Goal: Navigation & Orientation: Find specific page/section

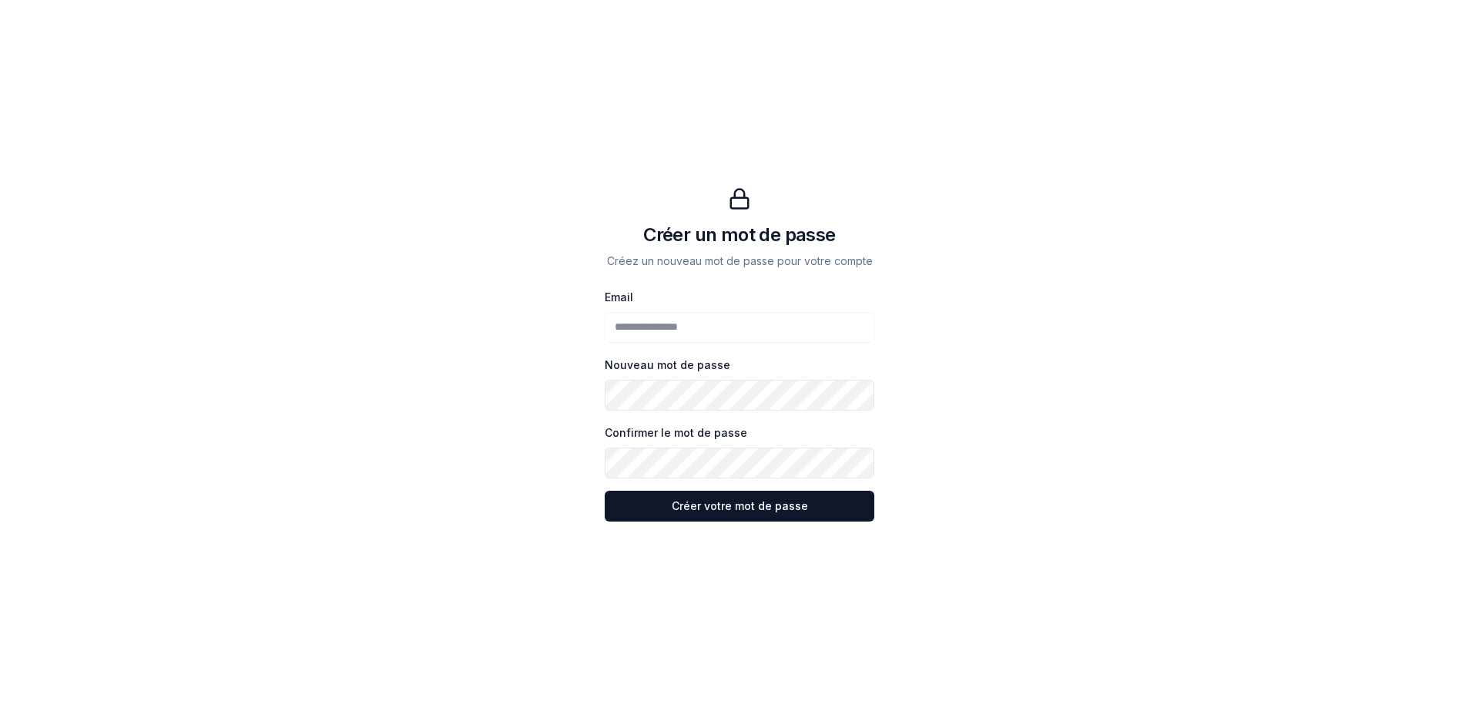
drag, startPoint x: 804, startPoint y: 86, endPoint x: 707, endPoint y: 22, distance: 115.2
click at [804, 86] on div "**********" at bounding box center [739, 354] width 1233 height 708
click at [353, 113] on div "**********" at bounding box center [739, 354] width 1233 height 708
click at [694, 409] on form "**********" at bounding box center [740, 404] width 270 height 234
click at [804, 506] on button "Créer votre mot de passe Créer votre mot de passe" at bounding box center [740, 506] width 270 height 31
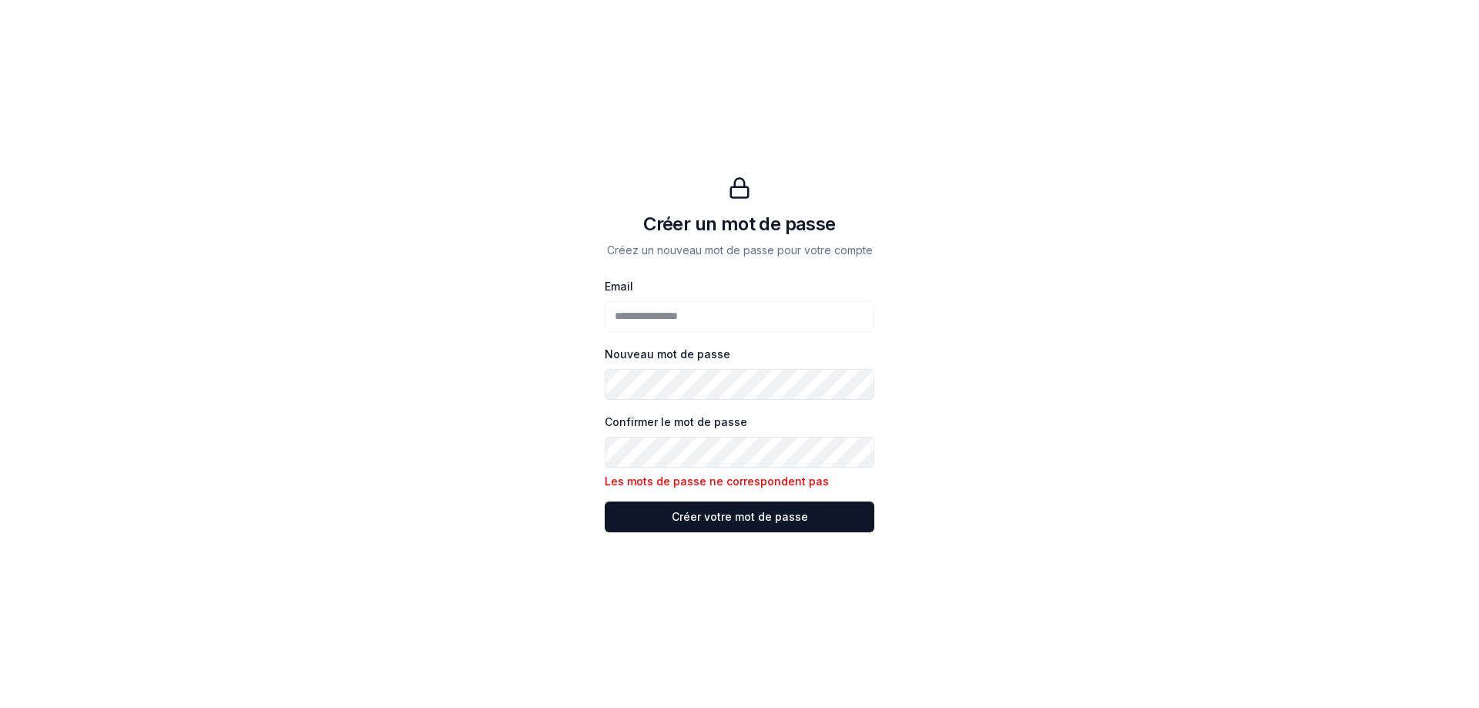
click at [411, 412] on div "**********" at bounding box center [739, 354] width 1233 height 708
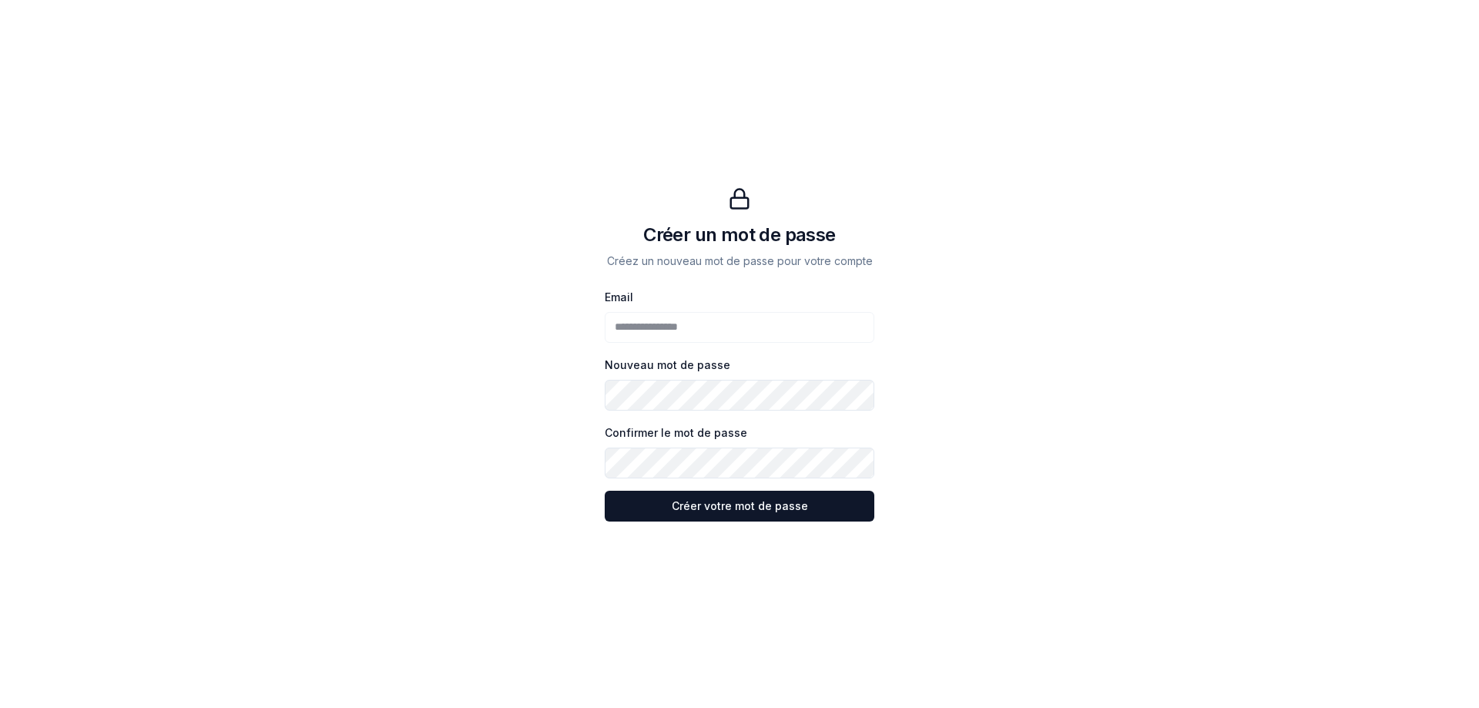
click at [605, 491] on button "Créer votre mot de passe Créer votre mot de passe" at bounding box center [740, 506] width 270 height 31
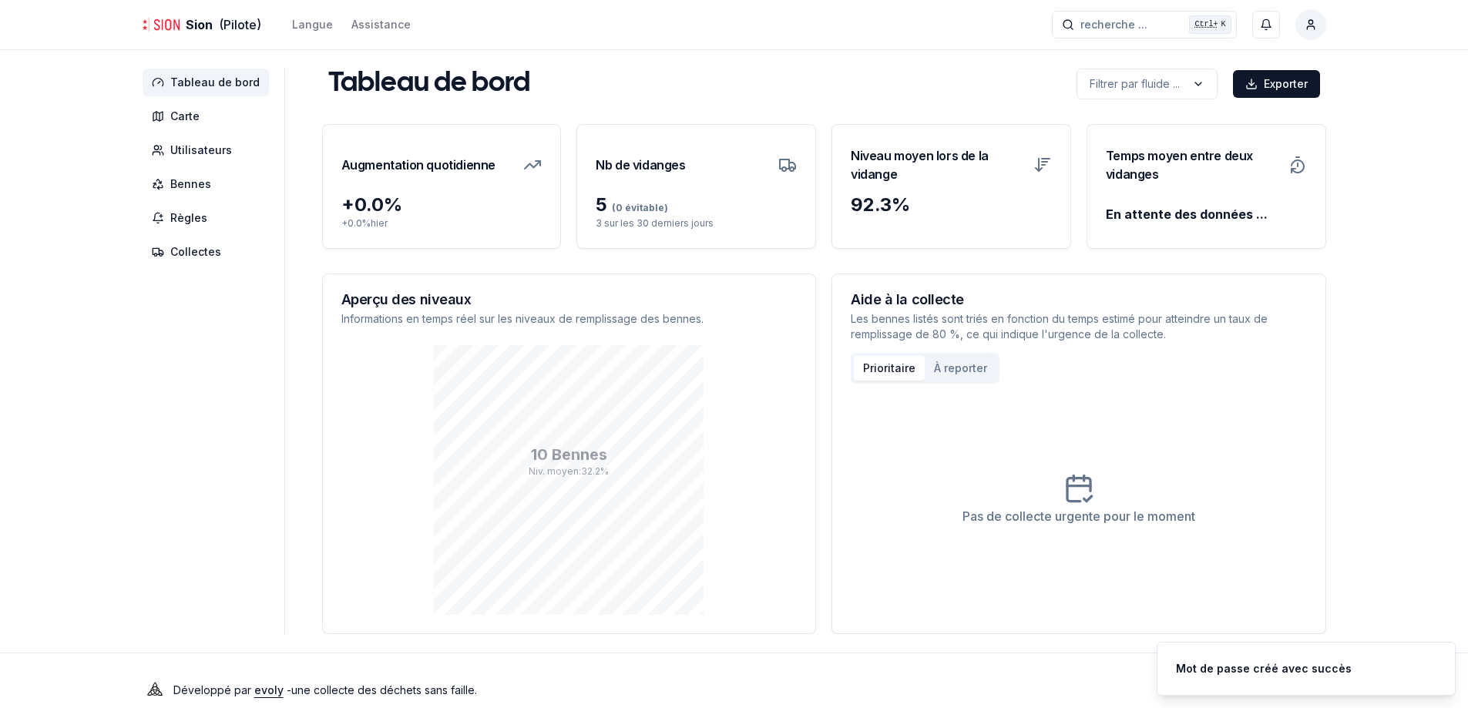
click at [1394, 118] on div "Sion (Pilote) Langue Assistance recherche ... recherche ... Ctrl+ K Kevin Perne…" at bounding box center [734, 363] width 1468 height 727
click at [183, 110] on span "Carte" at bounding box center [184, 116] width 29 height 15
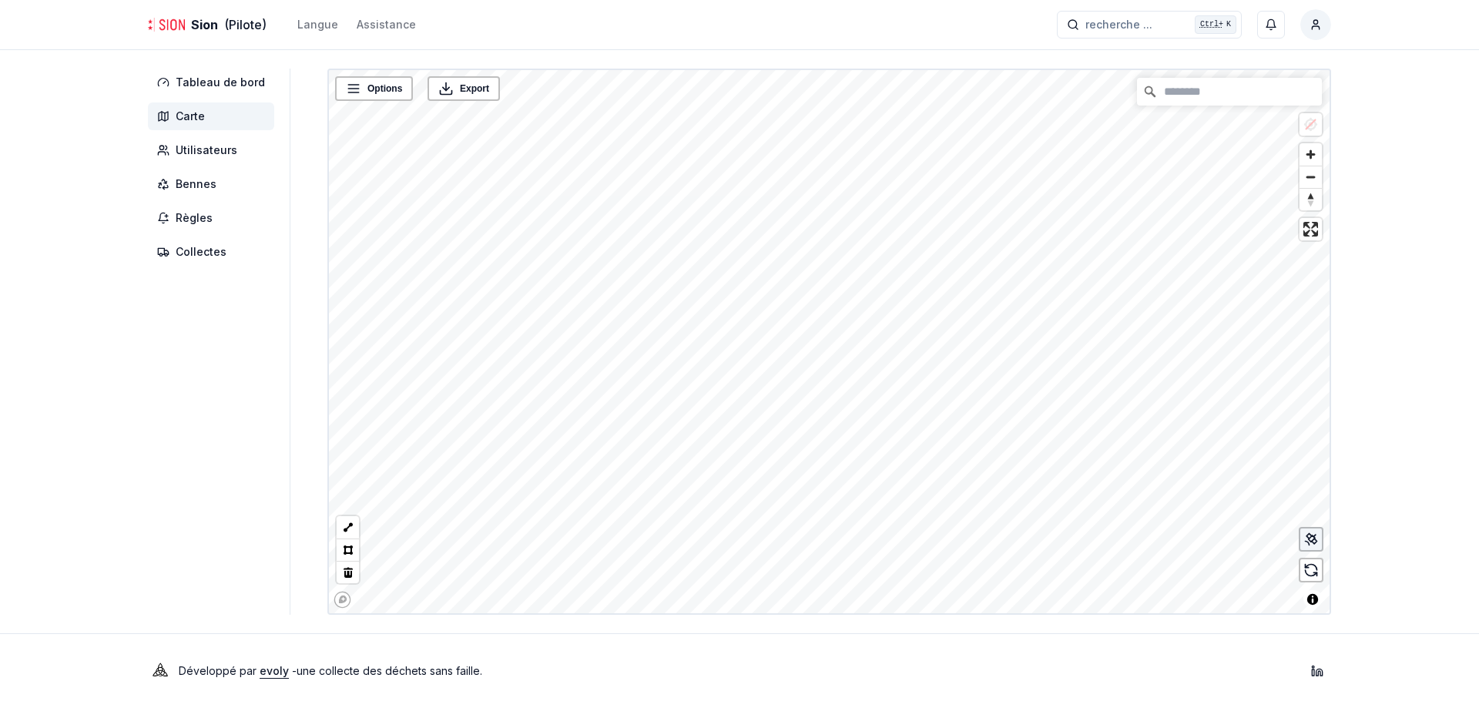
click at [1308, 542] on icon at bounding box center [1308, 544] width 4 height 4
click at [875, 327] on link "Eco Chanoine-[PERSON_NAME] - Aluminium/Fer blanc" at bounding box center [902, 330] width 229 height 11
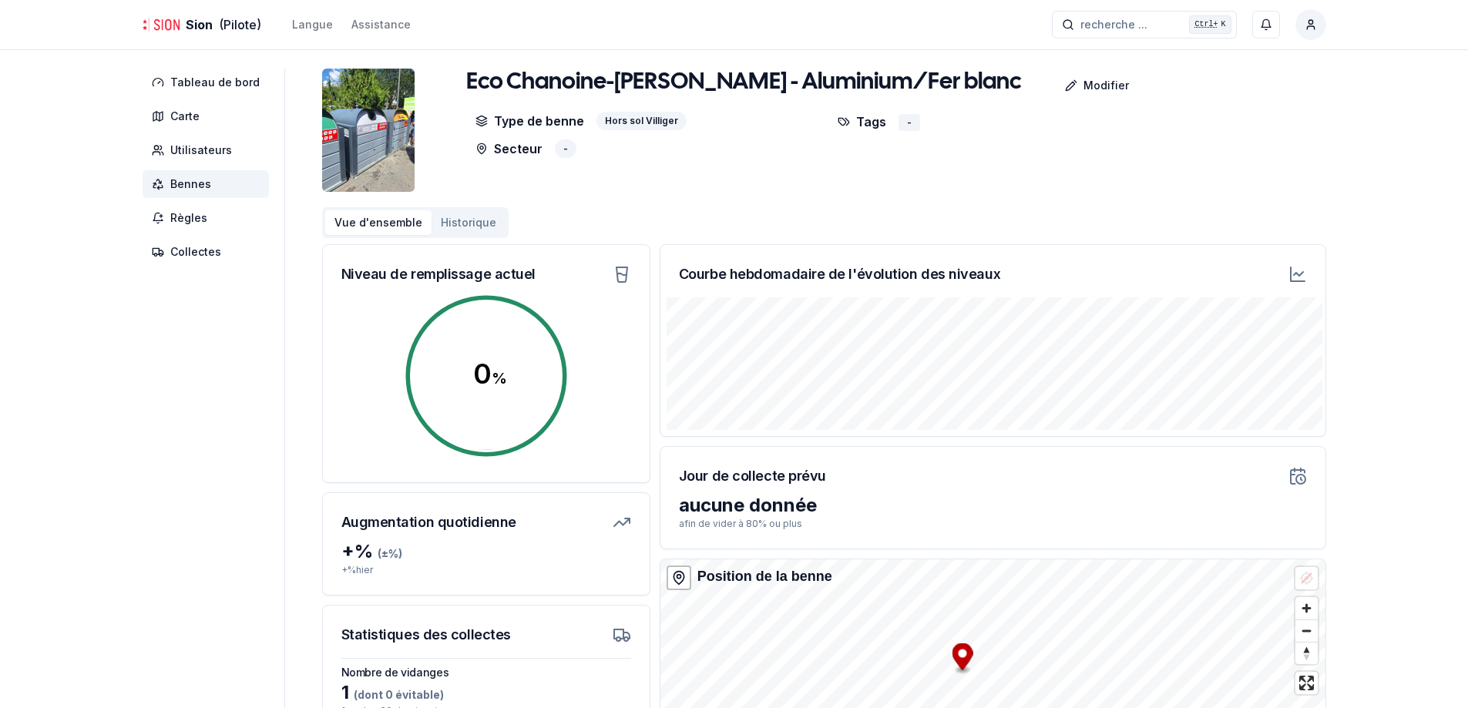
click at [469, 220] on button "Historique" at bounding box center [469, 222] width 74 height 25
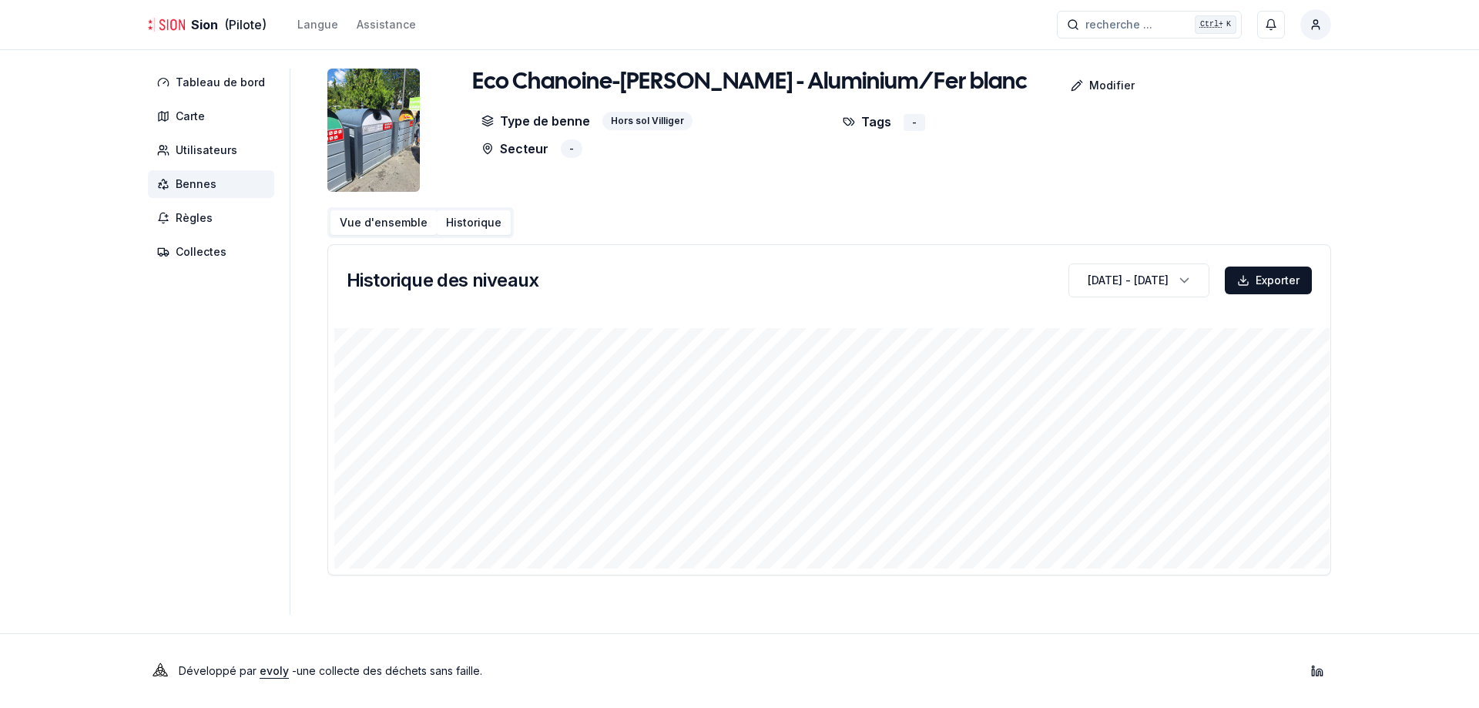
click at [336, 219] on button "Vue d'ensemble" at bounding box center [384, 222] width 106 height 25
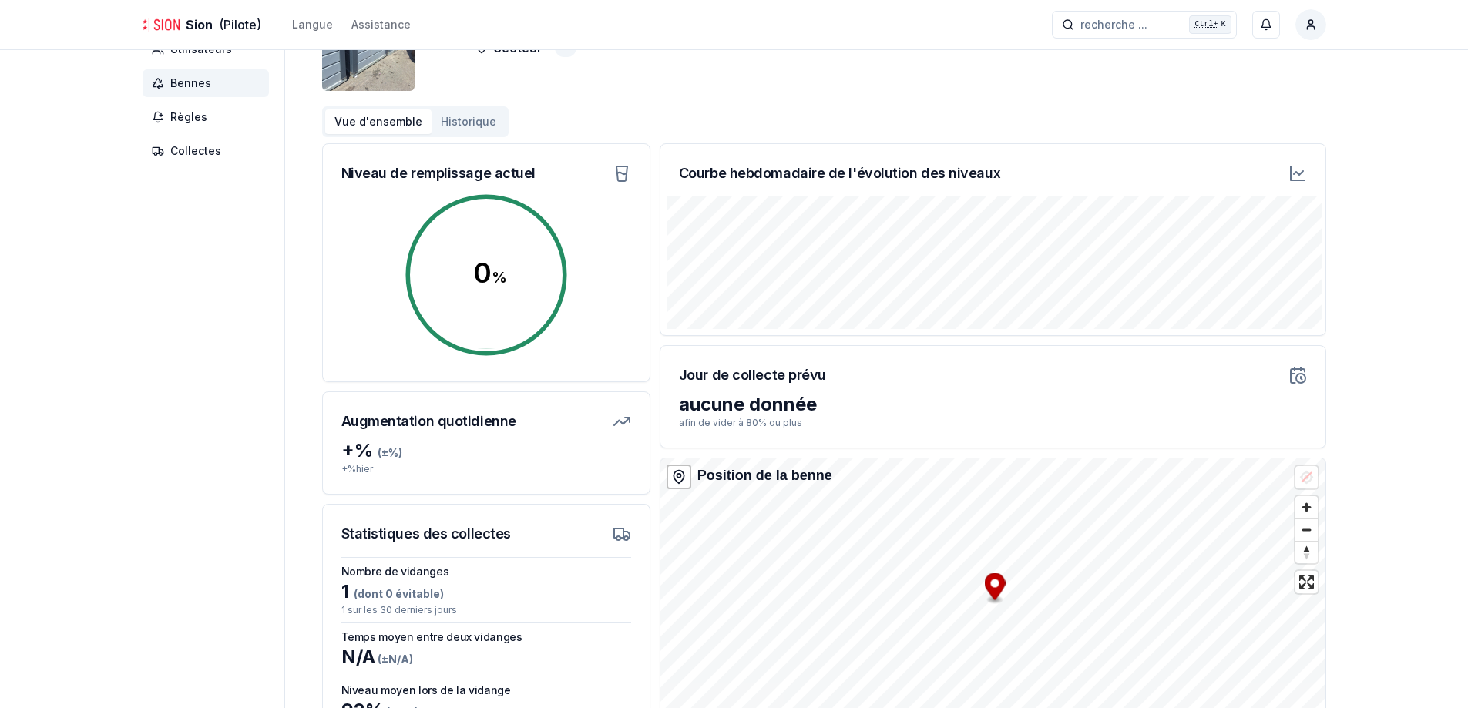
scroll to position [74, 0]
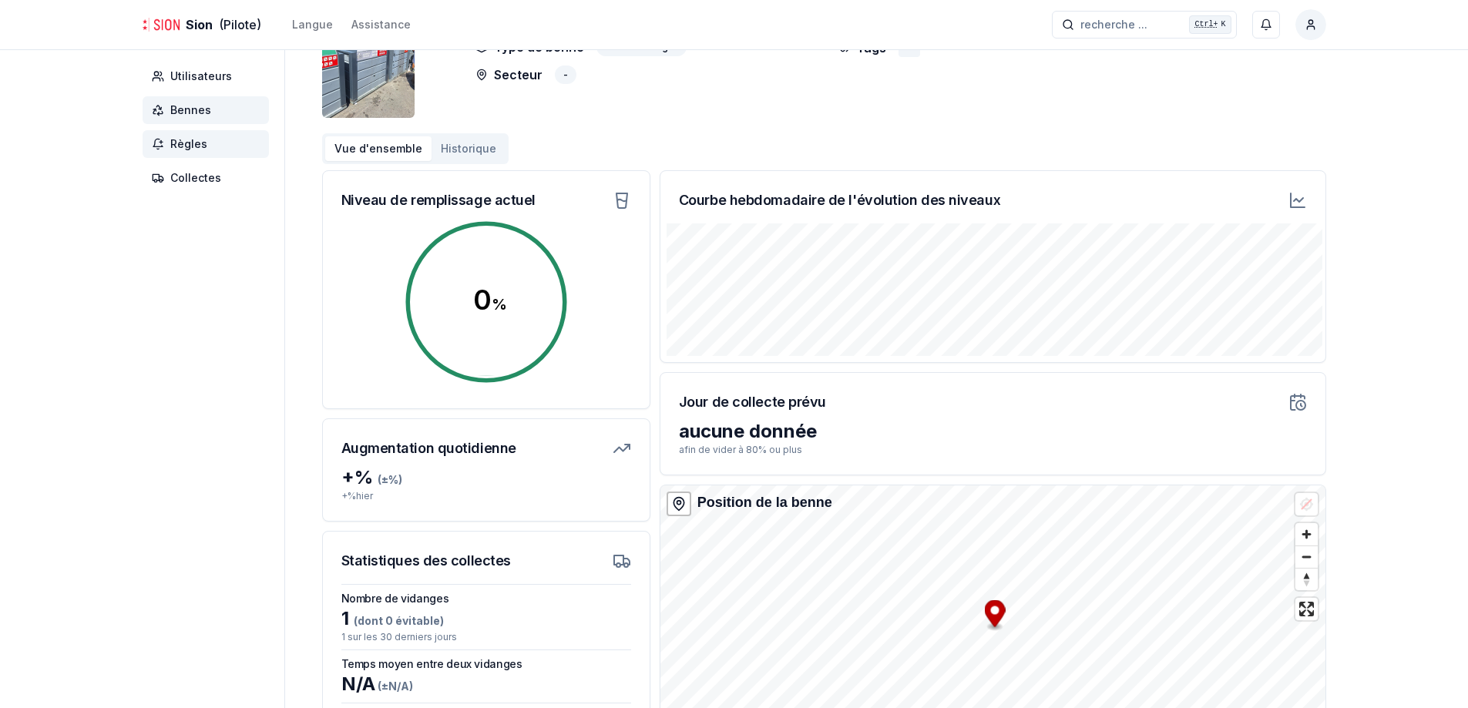
click at [214, 144] on span "Règles" at bounding box center [206, 144] width 126 height 28
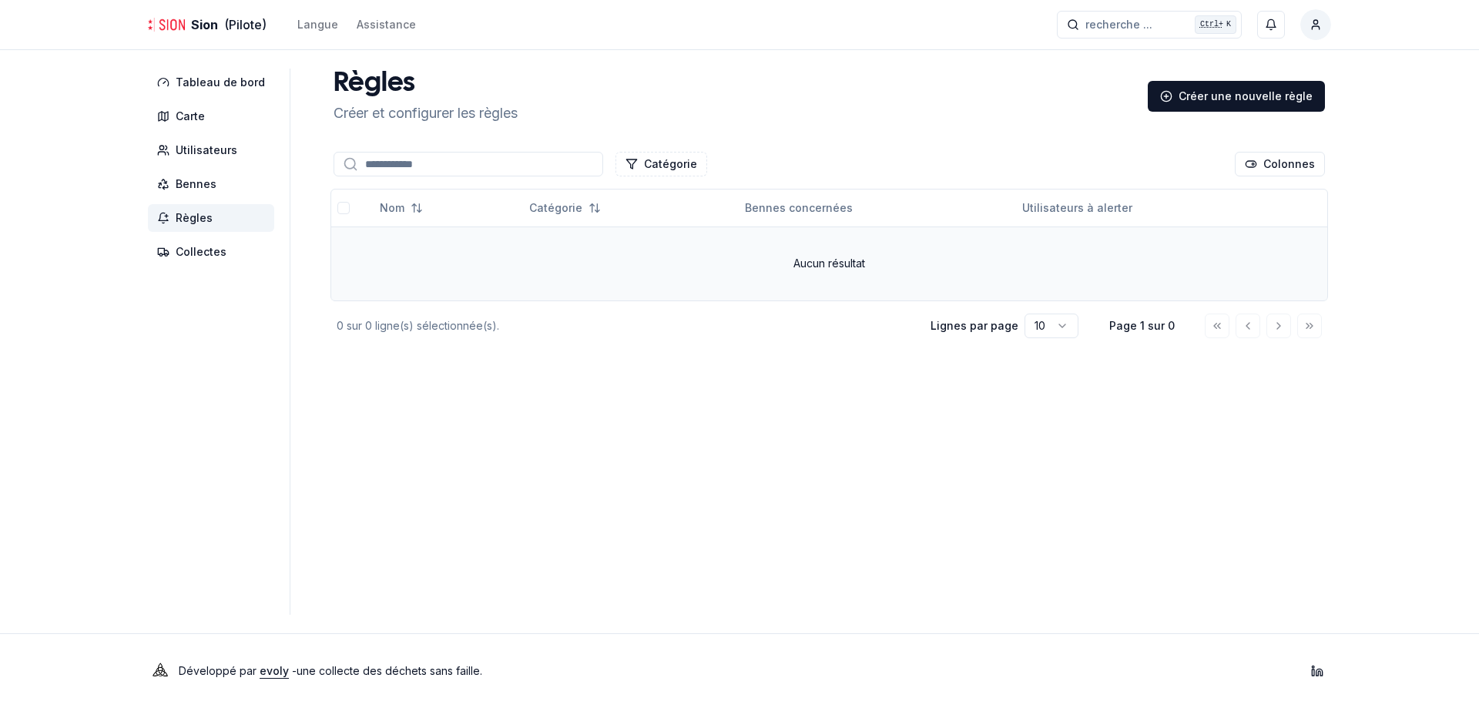
click at [670, 250] on td "Aucun résultat" at bounding box center [829, 264] width 996 height 74
click at [1293, 96] on div "Créer une nouvelle règle" at bounding box center [1236, 96] width 177 height 31
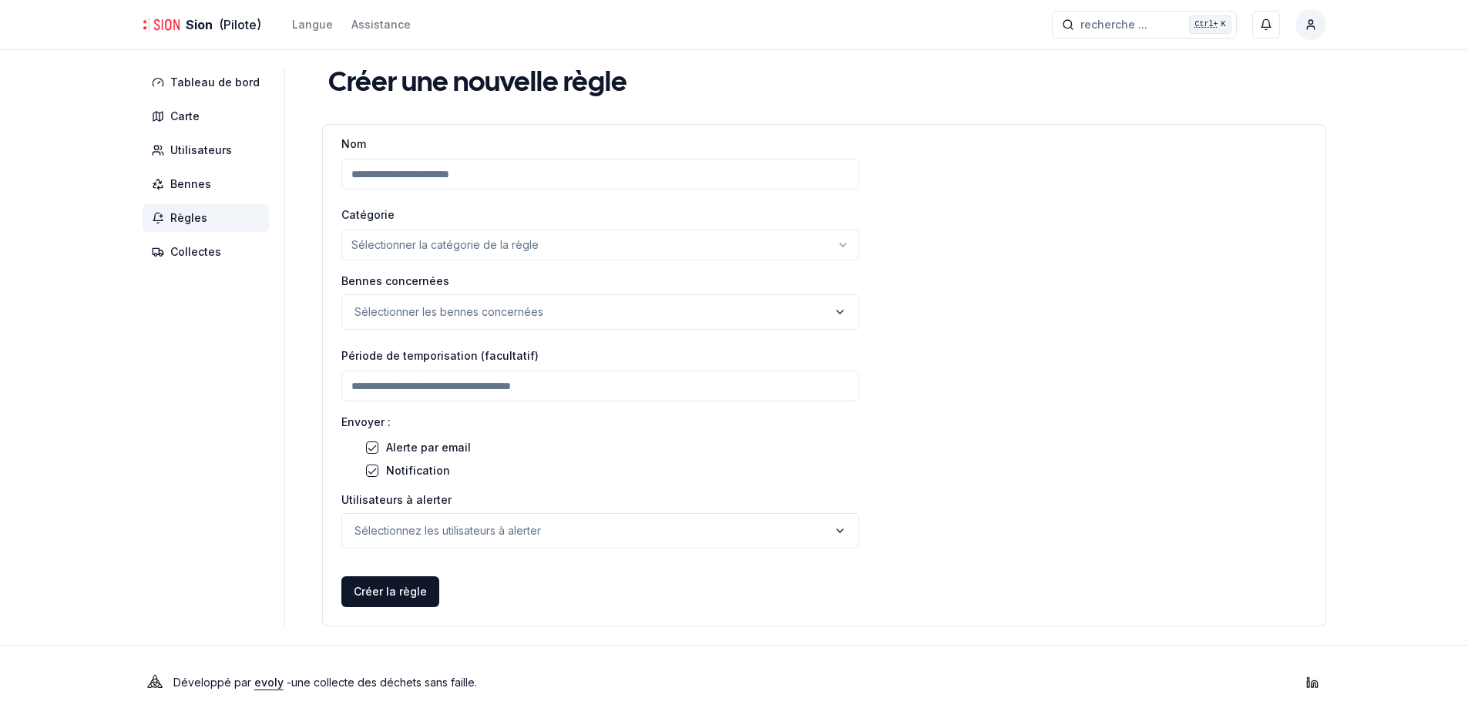
click at [361, 176] on input "Nom" at bounding box center [600, 174] width 518 height 31
click at [387, 247] on html "Sion (Pilote) Langue Assistance recherche ... recherche ... Ctrl+ K [PERSON_NAM…" at bounding box center [739, 360] width 1479 height 720
click at [387, 247] on html "Sion (Pilote) Langue Assistance recherche ... recherche ... Ctrl+ K [PERSON_NAM…" at bounding box center [734, 360] width 1468 height 720
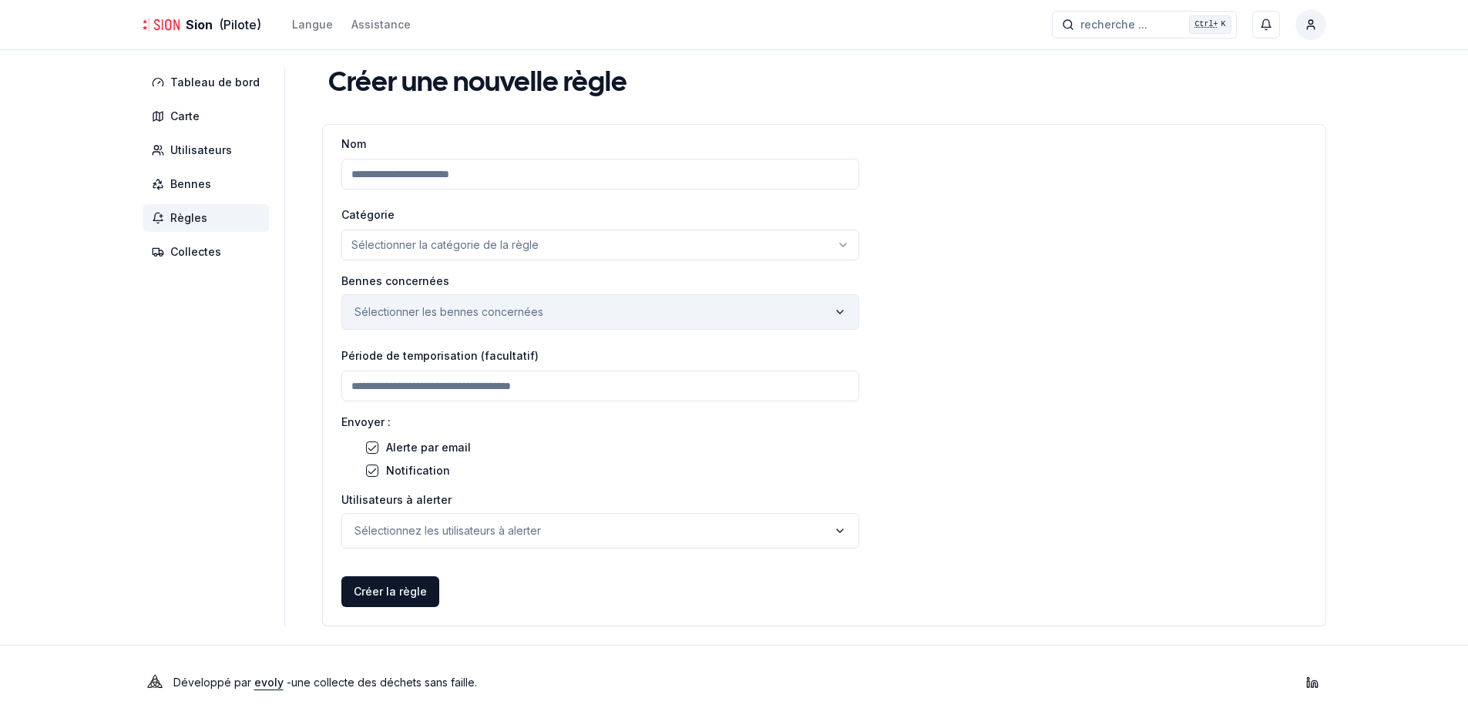
click at [404, 307] on p "Sélectionner les bennes concernées" at bounding box center [448, 311] width 189 height 15
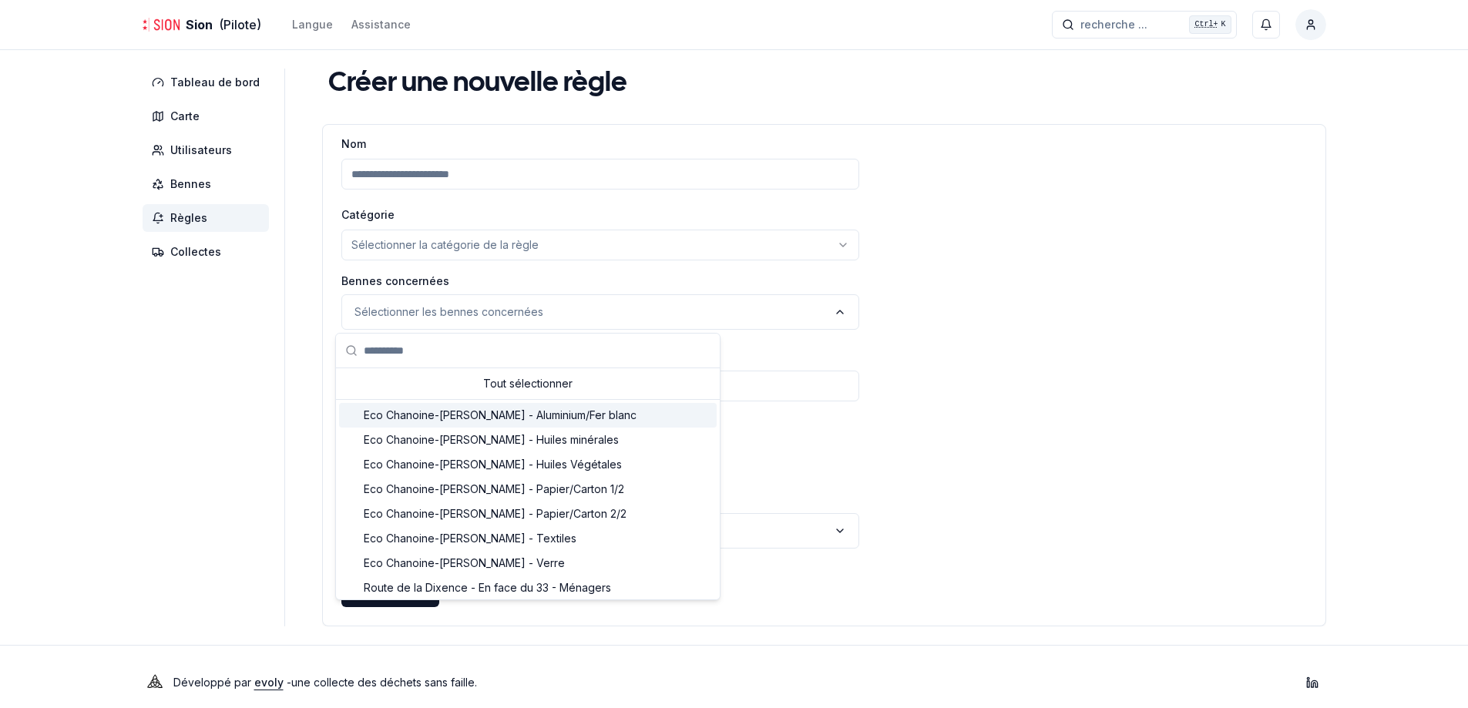
click at [483, 416] on span "Eco Chanoine-[PERSON_NAME] - Aluminium/Fer blanc" at bounding box center [500, 415] width 273 height 15
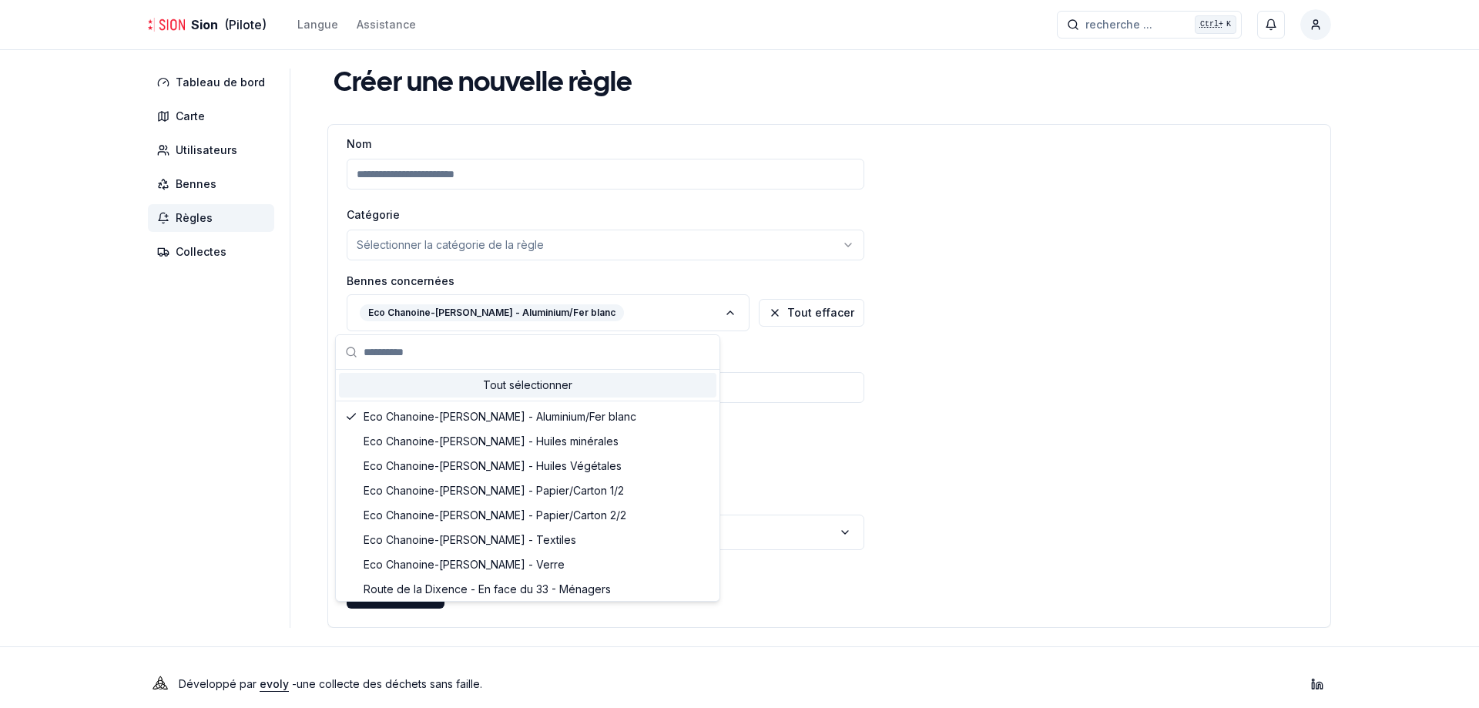
click at [439, 252] on html "Sion (Pilote) Langue Assistance recherche ... recherche ... Ctrl+ K [PERSON_NAM…" at bounding box center [739, 360] width 1479 height 721
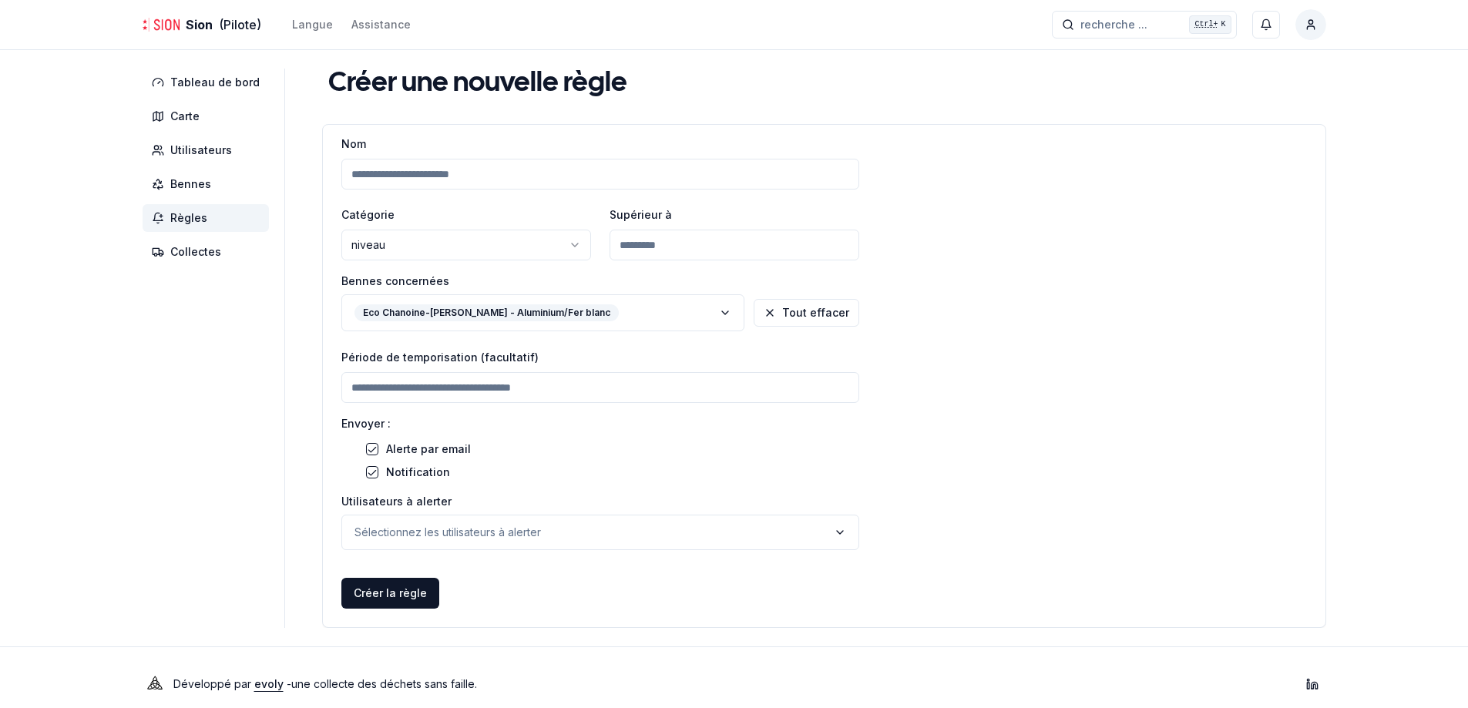
click at [654, 254] on input "number" at bounding box center [735, 245] width 250 height 31
click at [838, 241] on input "***" at bounding box center [735, 245] width 250 height 31
click at [838, 241] on div "%" at bounding box center [843, 245] width 31 height 31
drag, startPoint x: 726, startPoint y: 247, endPoint x: 601, endPoint y: 240, distance: 125.0
click at [601, 240] on div "Catégorie niveau ****** ******* Supérieur à *** %" at bounding box center [600, 232] width 518 height 55
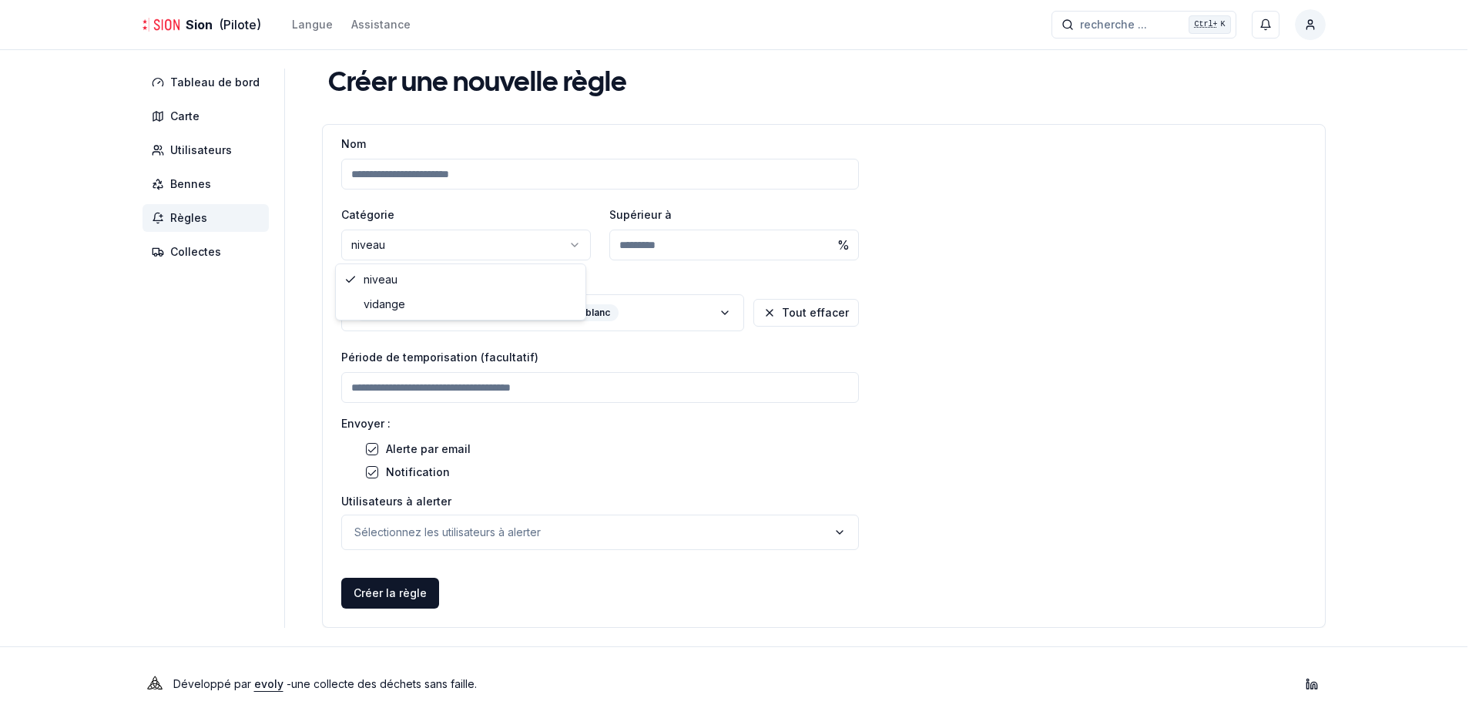
click at [526, 233] on html "Sion (Pilote) Langue Assistance recherche ... recherche ... Ctrl+ K Kevin Perne…" at bounding box center [739, 360] width 1479 height 721
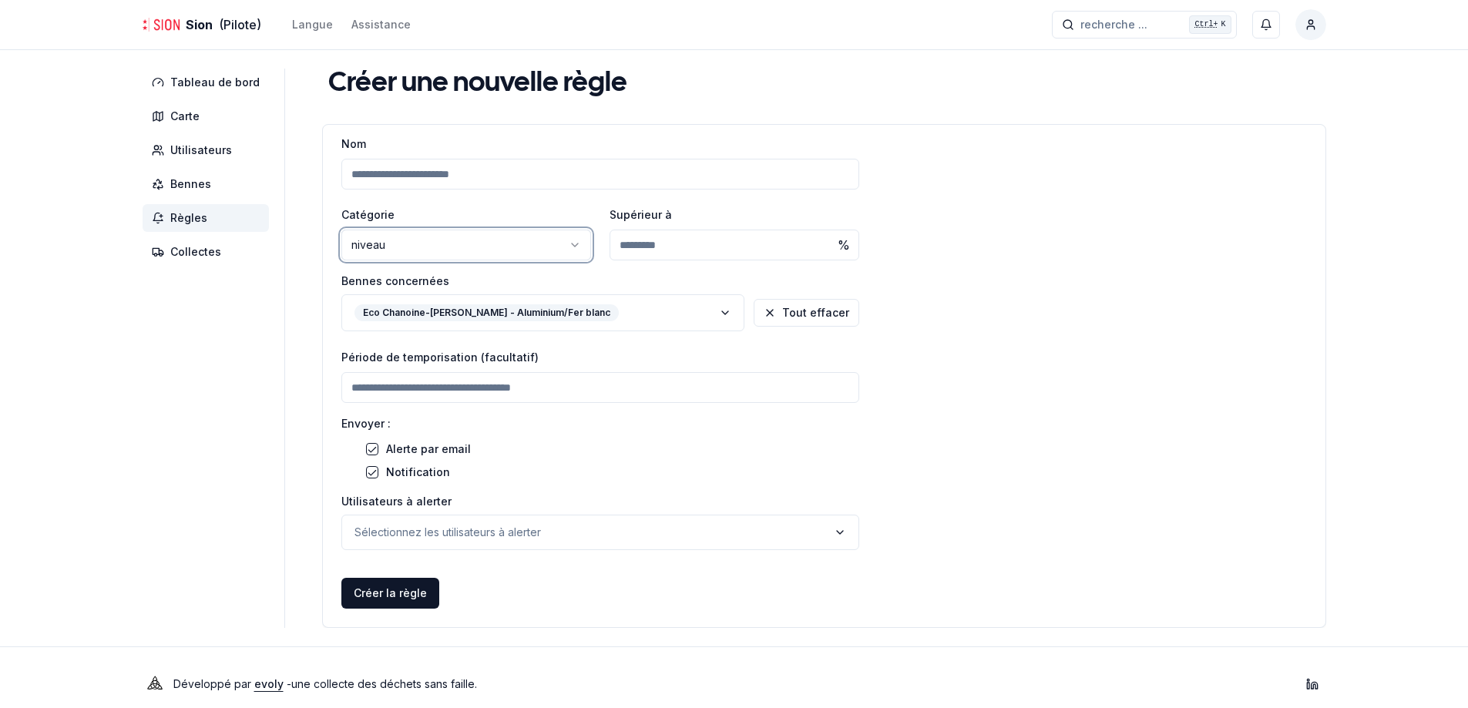
click at [656, 239] on html "Sion (Pilote) Langue Assistance recherche ... recherche ... Ctrl+ K Kevin Perne…" at bounding box center [734, 360] width 1468 height 721
click at [797, 240] on input "***" at bounding box center [735, 245] width 250 height 31
type input "***"
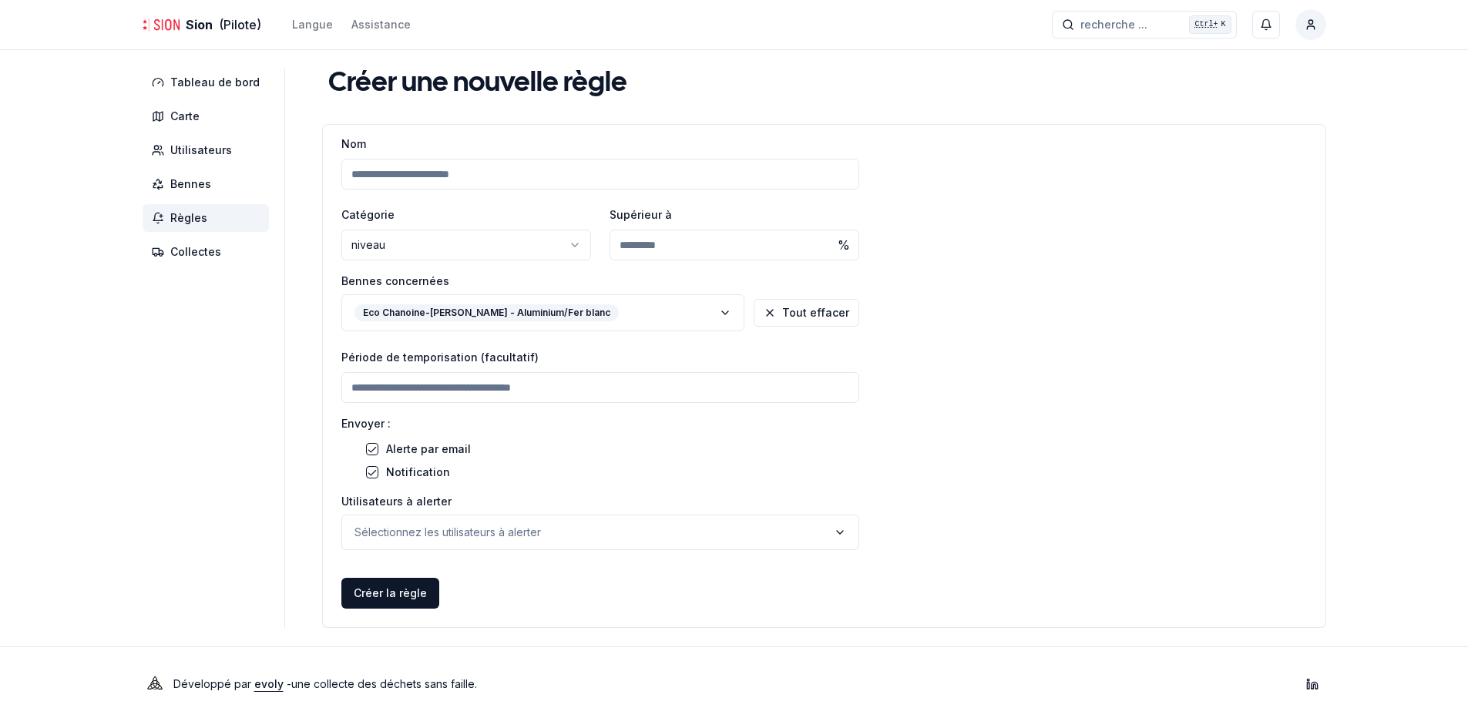
click at [797, 240] on input "***" at bounding box center [735, 245] width 250 height 31
click at [493, 243] on html "Sion (Pilote) Langue Assistance recherche ... recherche ... Ctrl+ K Kevin Perne…" at bounding box center [739, 360] width 1479 height 721
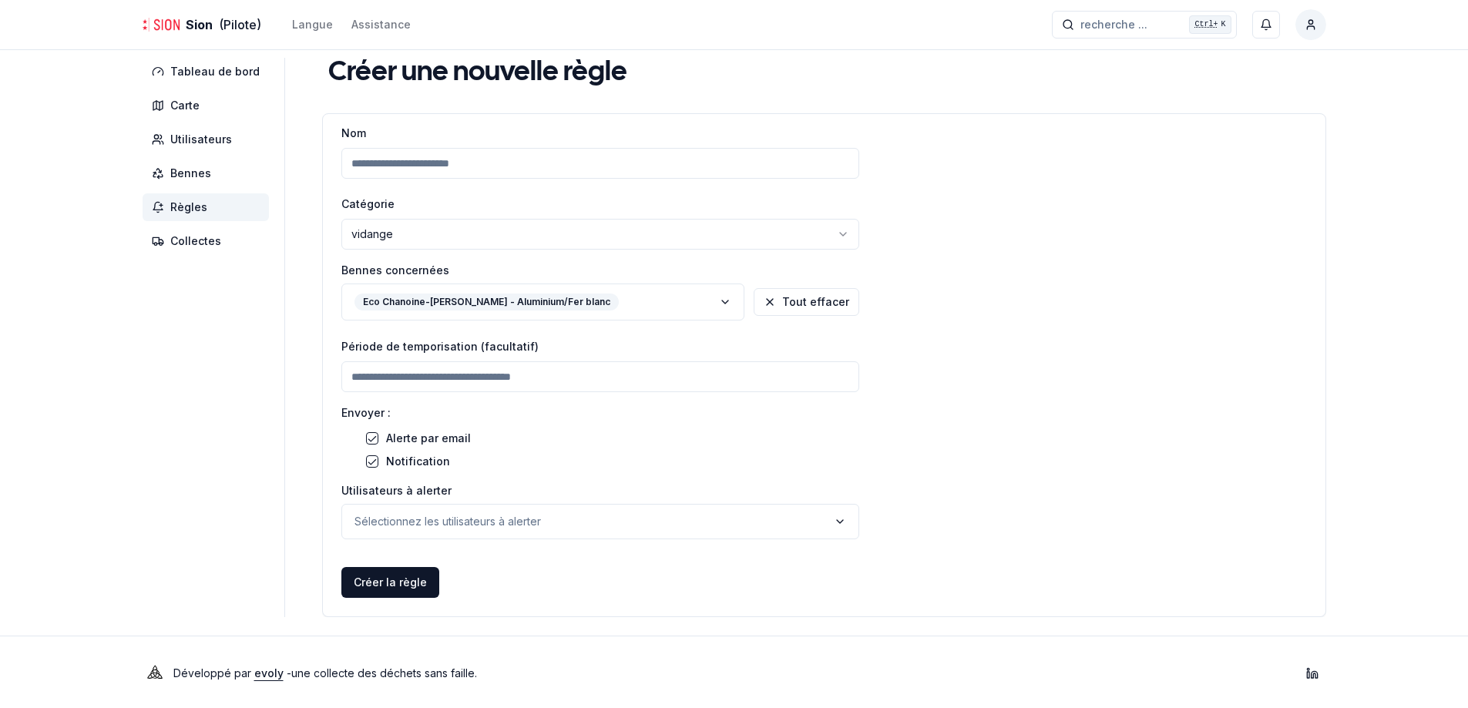
scroll to position [13, 0]
click at [433, 383] on input "number" at bounding box center [600, 374] width 518 height 31
type input "****"
click at [835, 377] on input "****" at bounding box center [600, 374] width 518 height 31
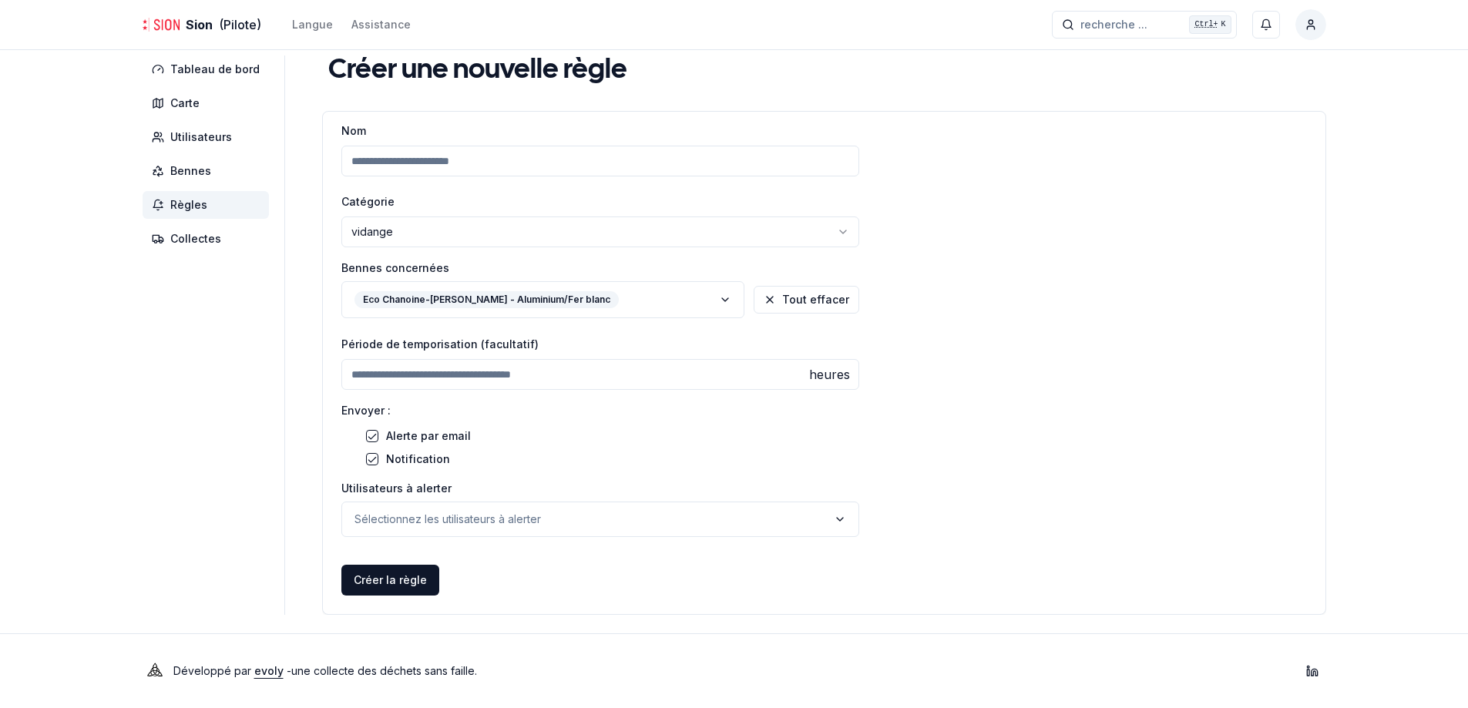
click at [835, 377] on div "heures" at bounding box center [829, 374] width 59 height 31
drag, startPoint x: 771, startPoint y: 377, endPoint x: 258, endPoint y: 371, distance: 513.2
click at [258, 371] on div "Tableau de bord Carte Utilisateurs Bennes Règles Collectes Créer une nouvelle r…" at bounding box center [734, 334] width 1233 height 559
click at [415, 512] on p "Sélectionnez les utilisateurs à alerter" at bounding box center [447, 519] width 186 height 15
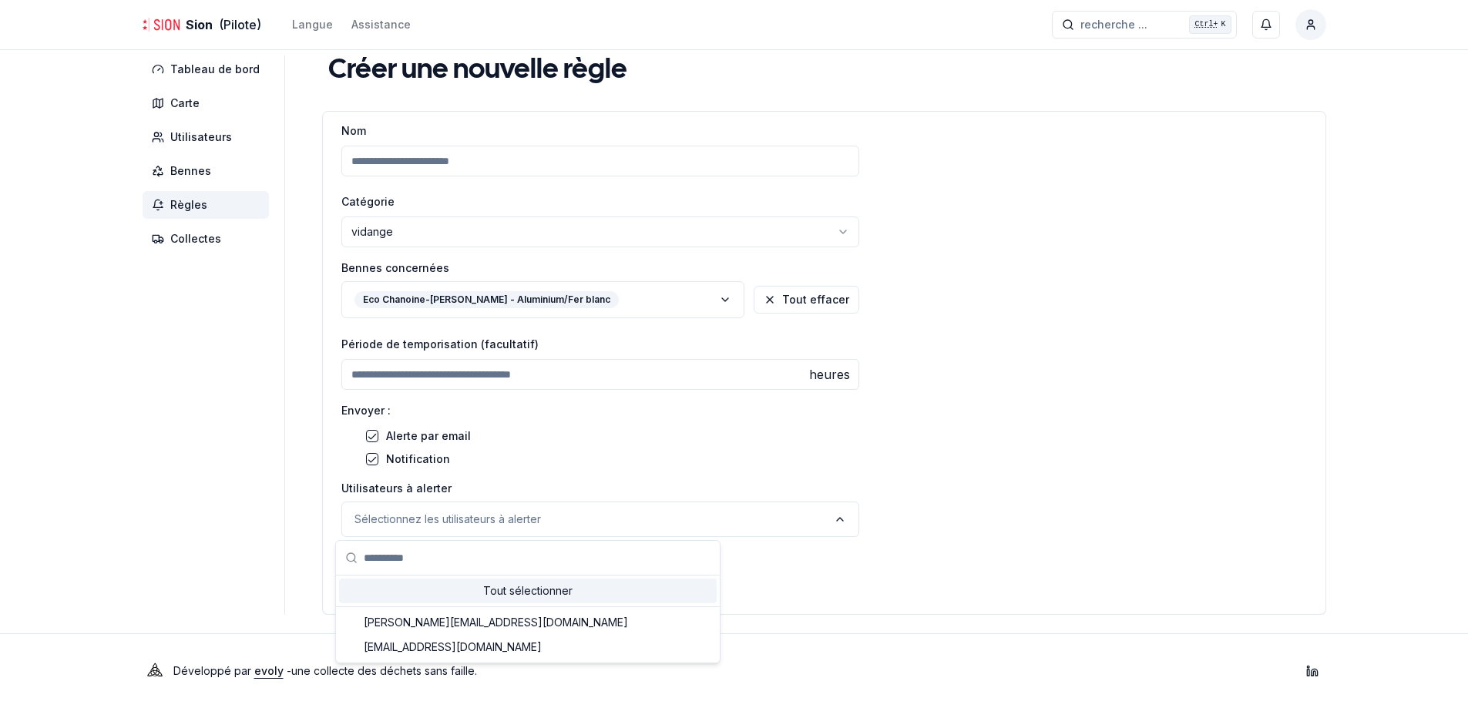
click at [964, 475] on div "Nom Catégorie vidange ****** ******* Bennes concernées Eco Chanoine-Berchtold -…" at bounding box center [824, 367] width 1003 height 493
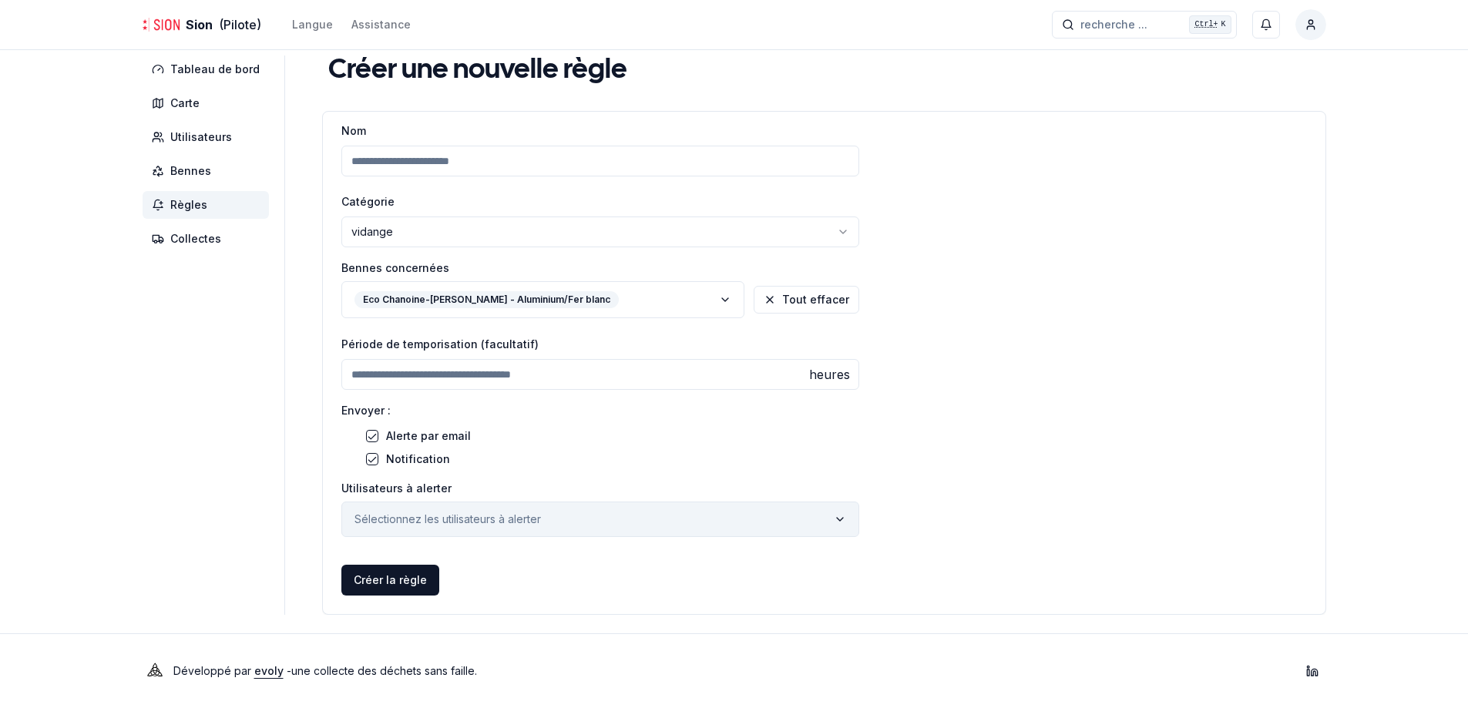
click at [479, 516] on p "Sélectionnez les utilisateurs à alerter" at bounding box center [447, 519] width 186 height 15
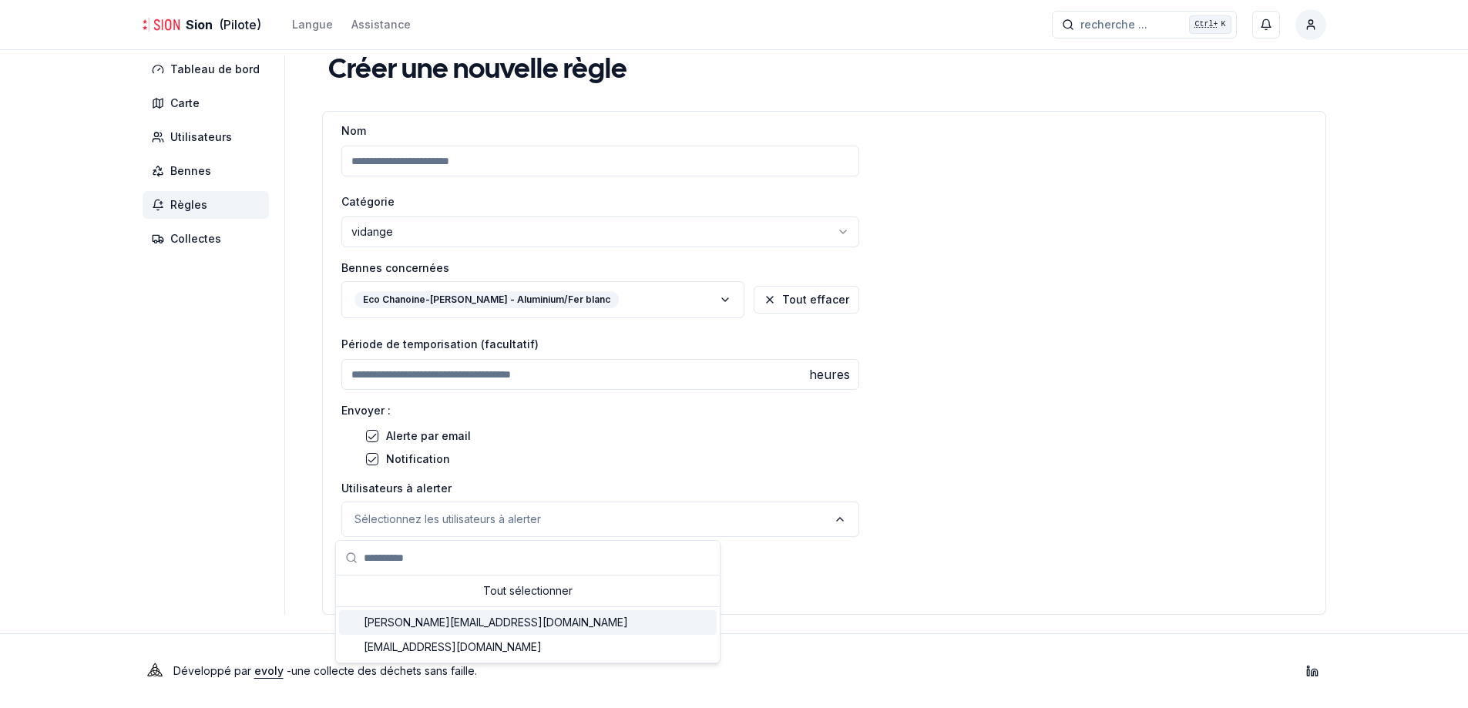
click at [1044, 438] on div "Nom Catégorie vidange ****** ******* Bennes concernées Eco Chanoine-Berchtold -…" at bounding box center [824, 367] width 1003 height 493
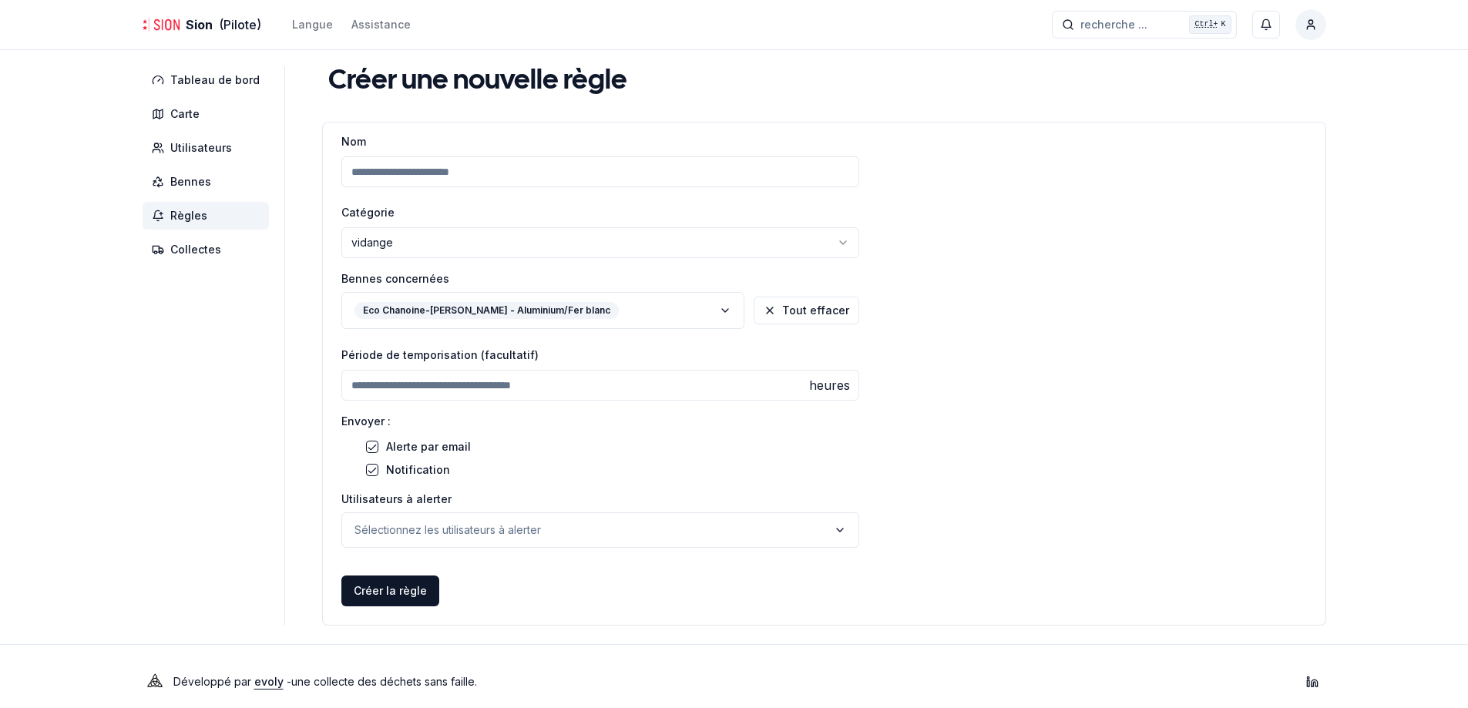
scroll to position [0, 0]
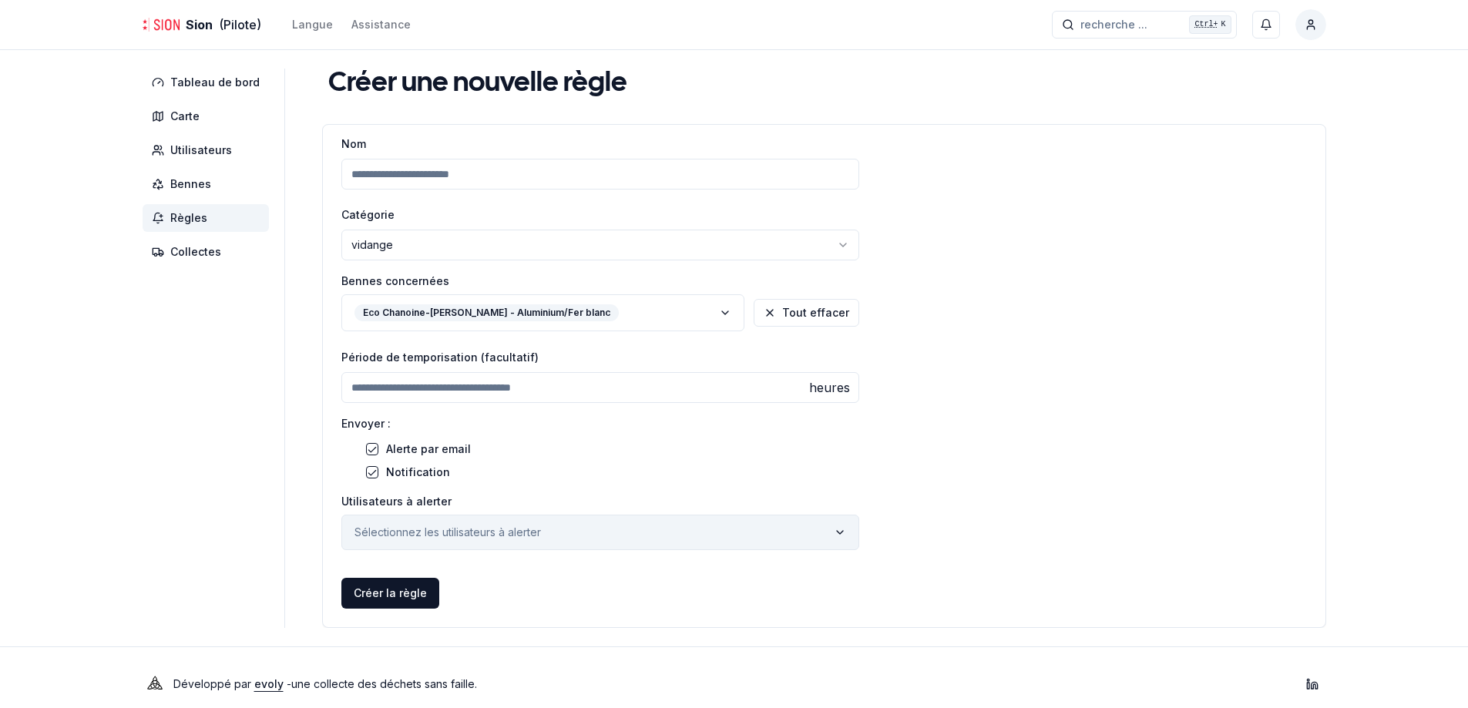
click at [549, 527] on button "Sélectionnez les utilisateurs à alerter" at bounding box center [600, 532] width 518 height 35
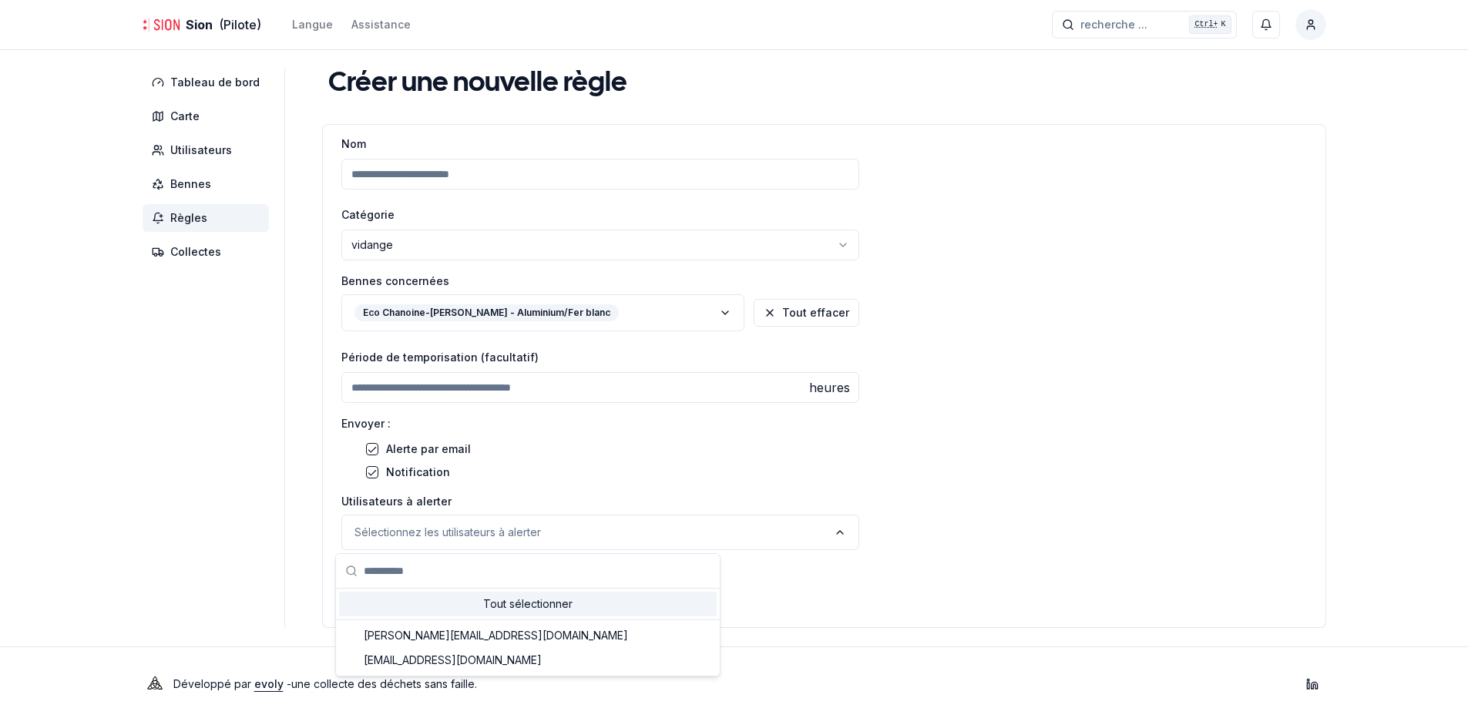
click at [1070, 428] on div "Nom Catégorie vidange ****** ******* Bennes concernées Eco Chanoine-Berchtold -…" at bounding box center [824, 380] width 1003 height 493
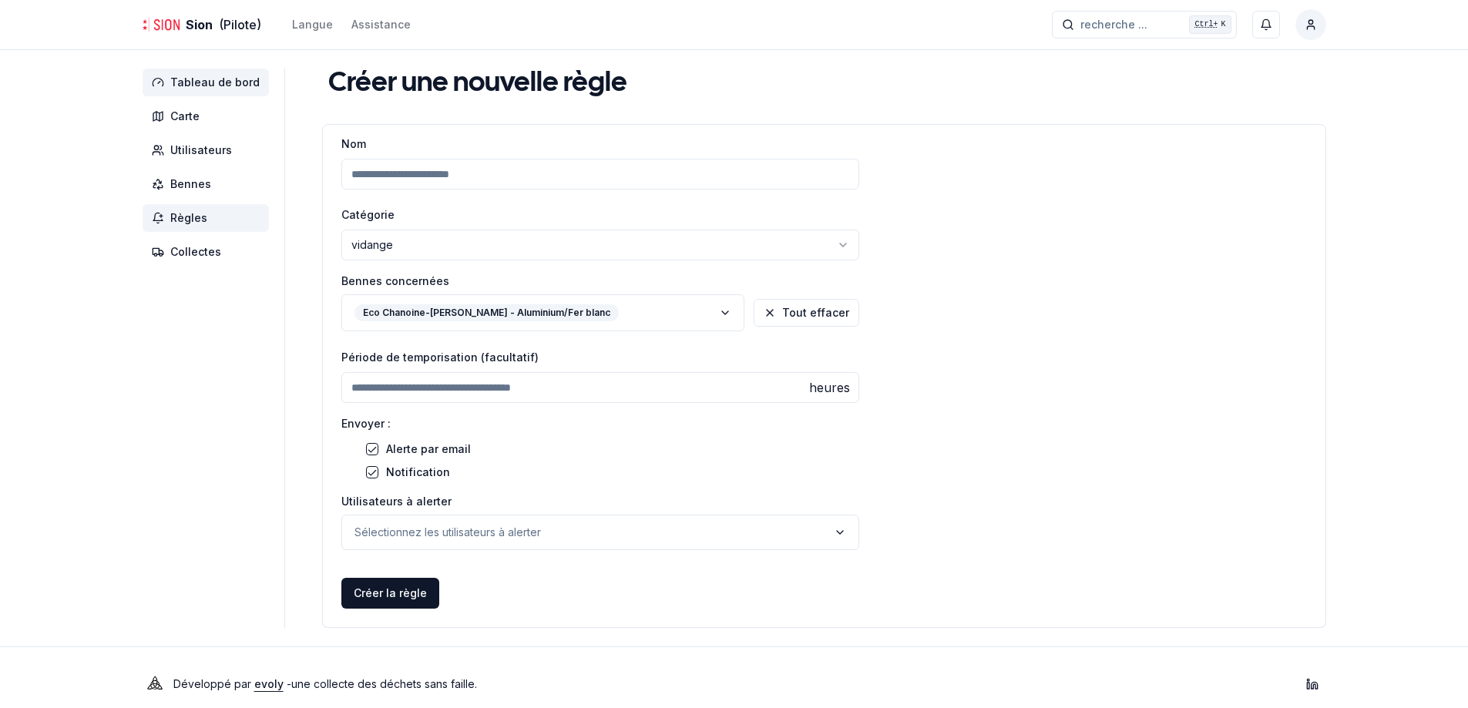
click at [200, 75] on span "Tableau de bord" at bounding box center [214, 82] width 89 height 15
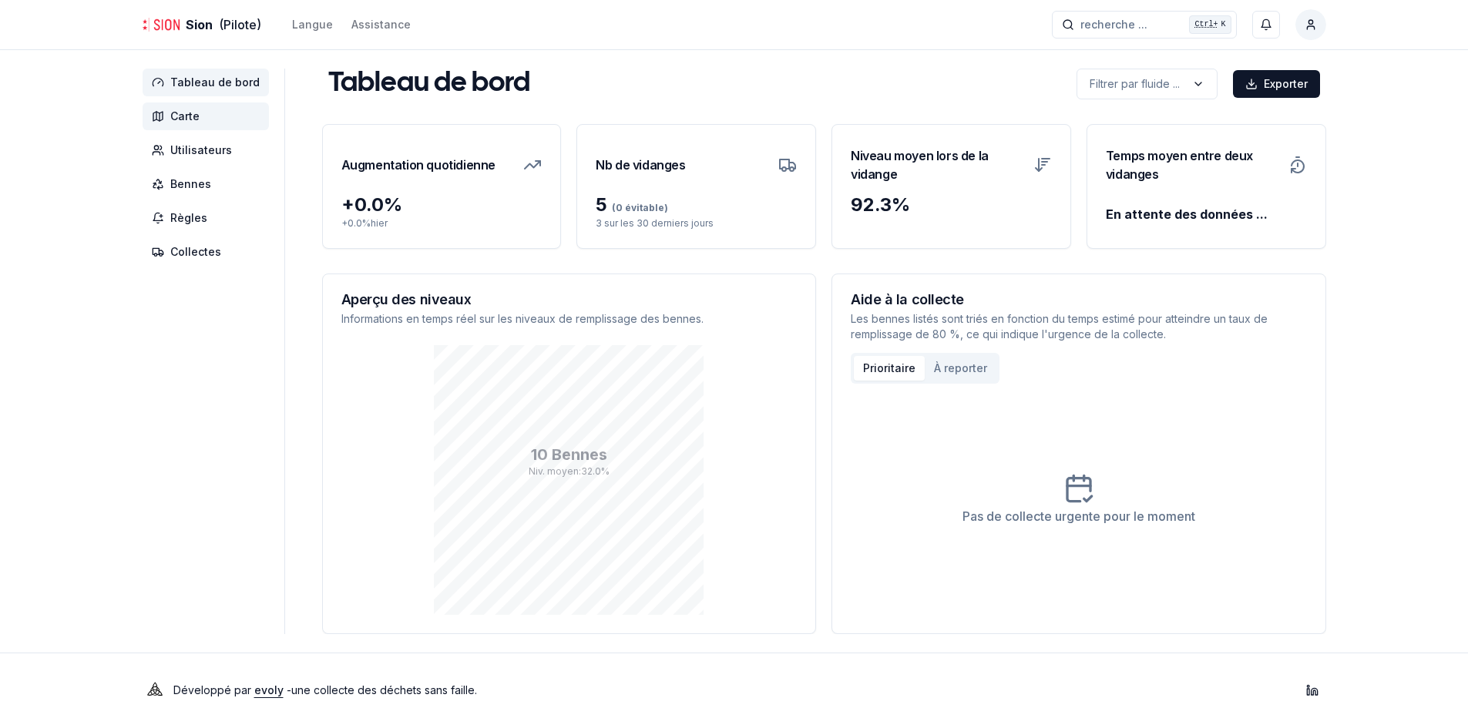
click at [224, 126] on span "Carte" at bounding box center [206, 116] width 126 height 28
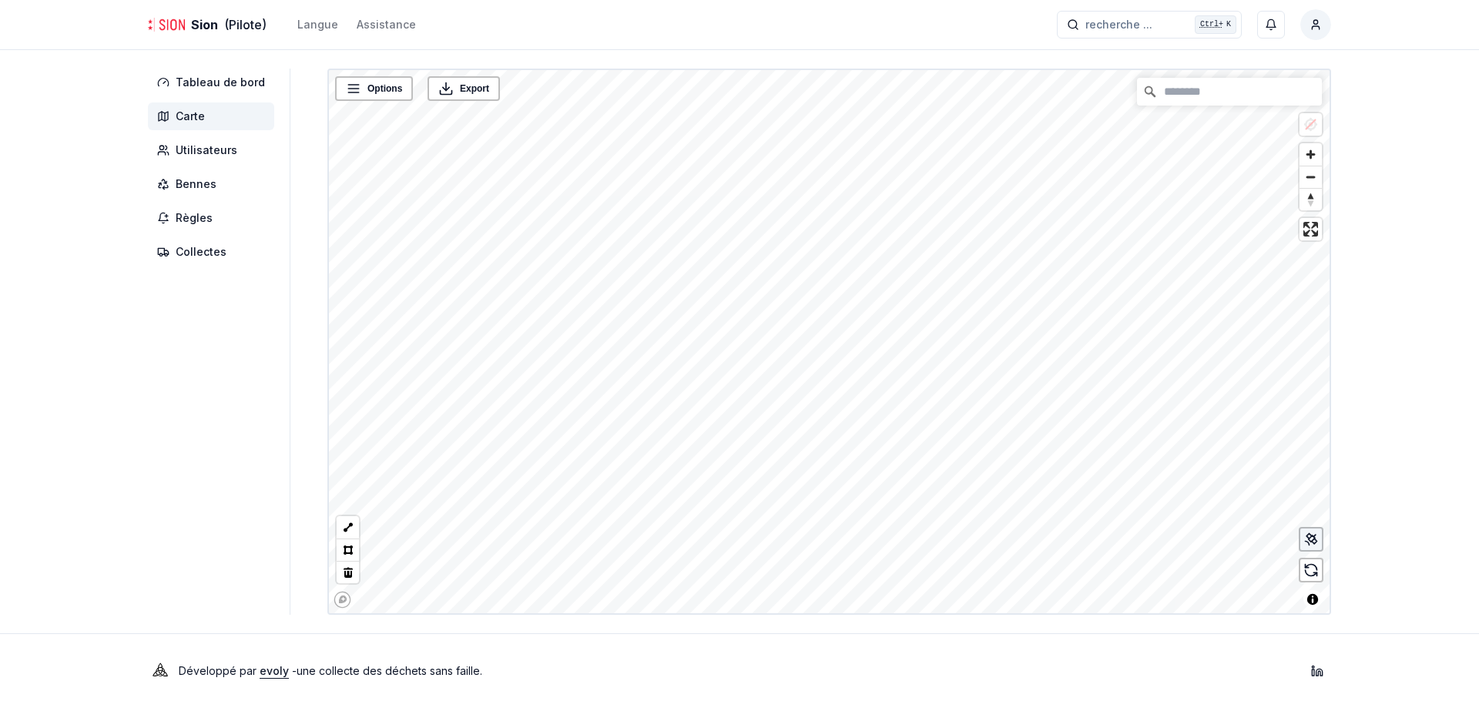
click at [1313, 543] on icon at bounding box center [1311, 539] width 15 height 15
click at [205, 141] on span "Utilisateurs" at bounding box center [211, 150] width 126 height 28
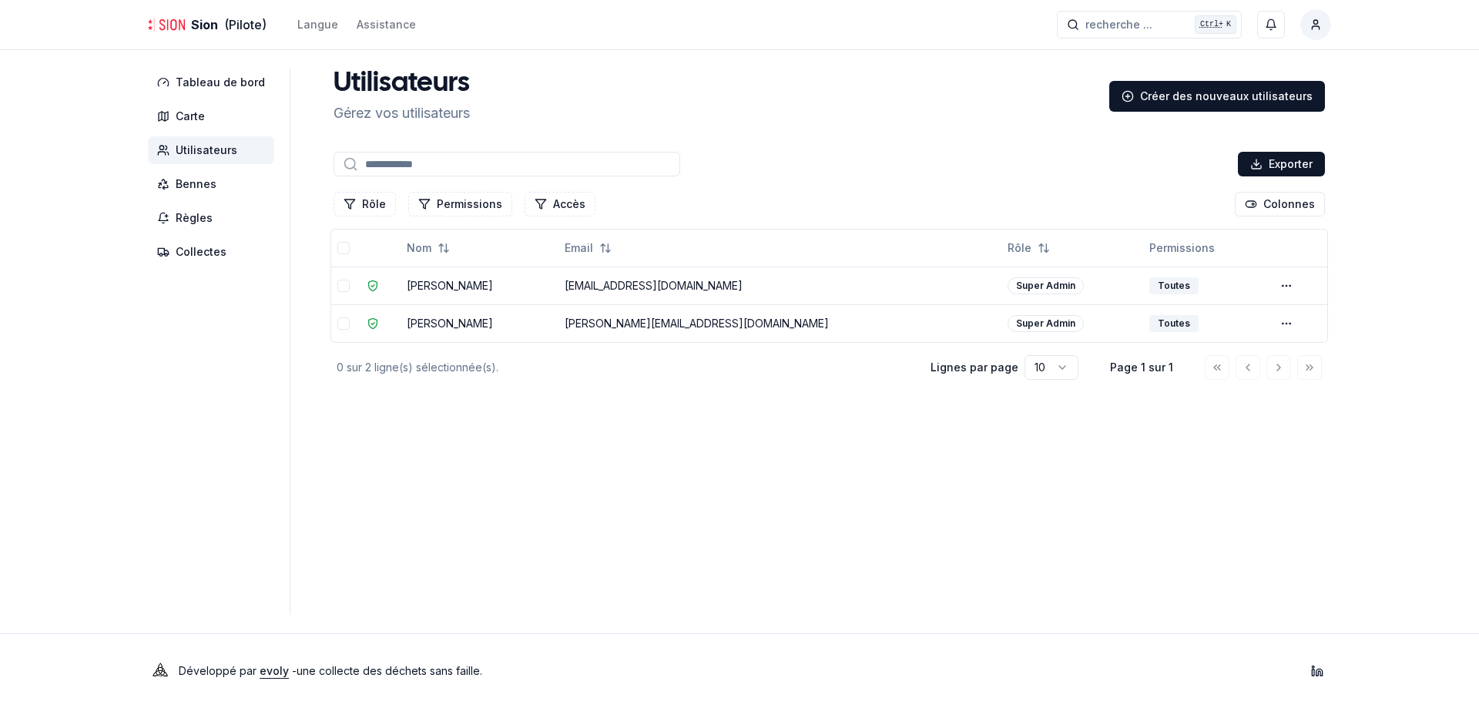
click at [482, 175] on input at bounding box center [507, 164] width 347 height 25
click at [1259, 97] on div "Créer des nouveaux utilisateurs" at bounding box center [1218, 96] width 216 height 31
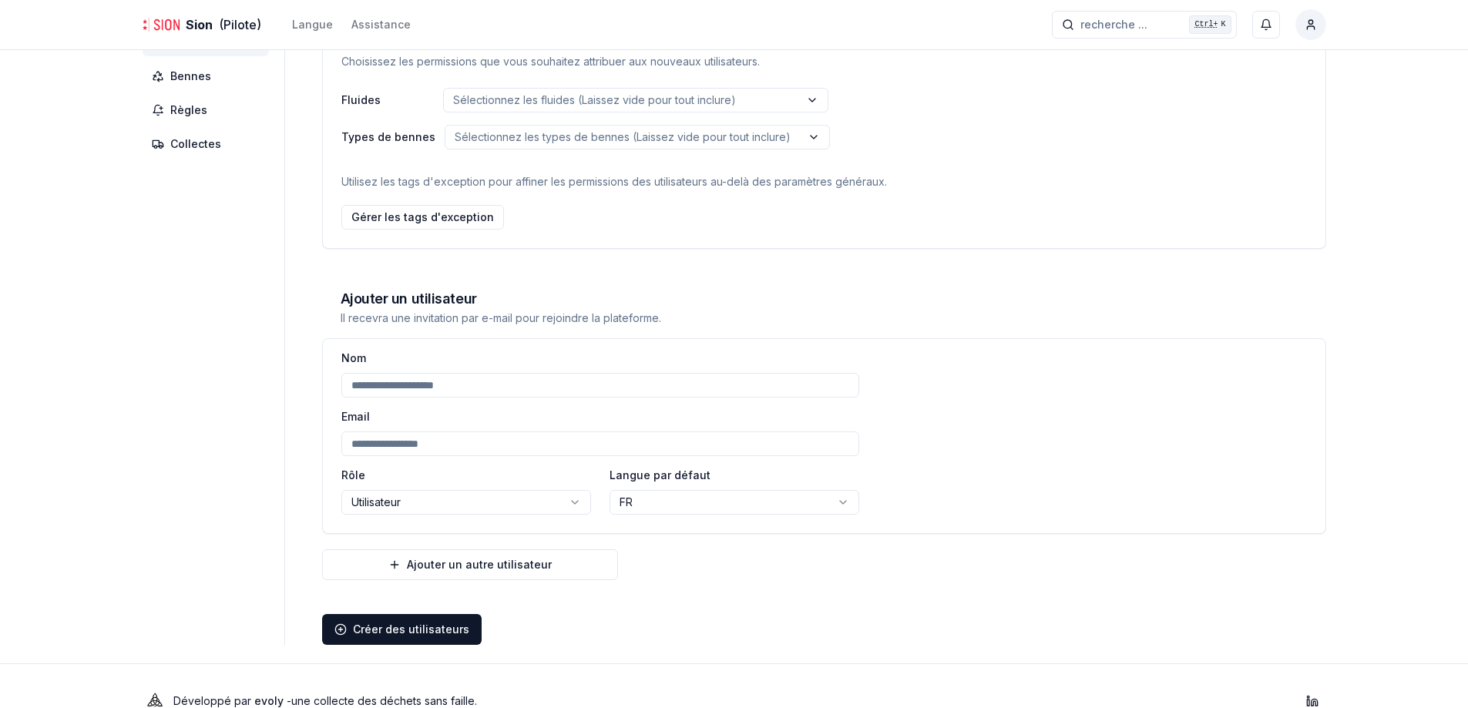
scroll to position [138, 0]
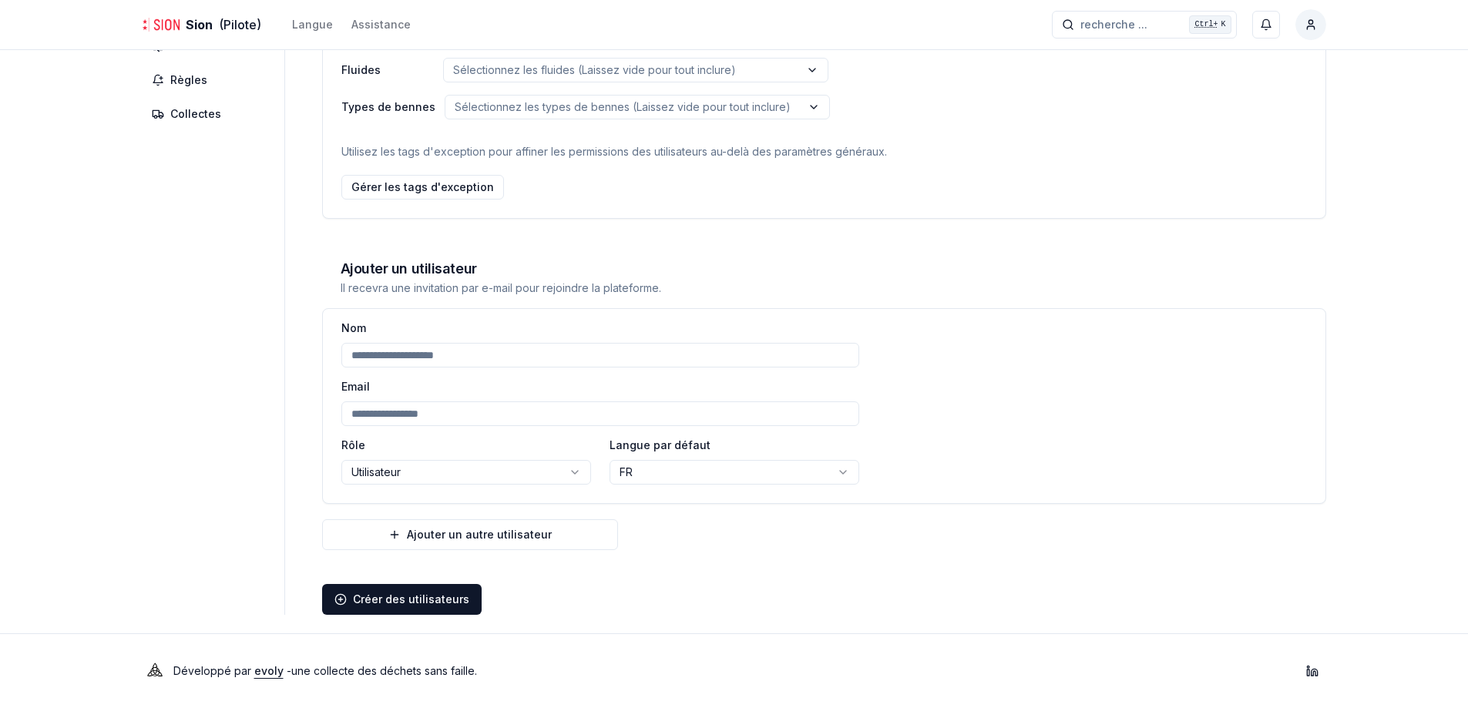
click at [419, 408] on input at bounding box center [600, 413] width 518 height 25
click at [425, 347] on input at bounding box center [600, 355] width 518 height 25
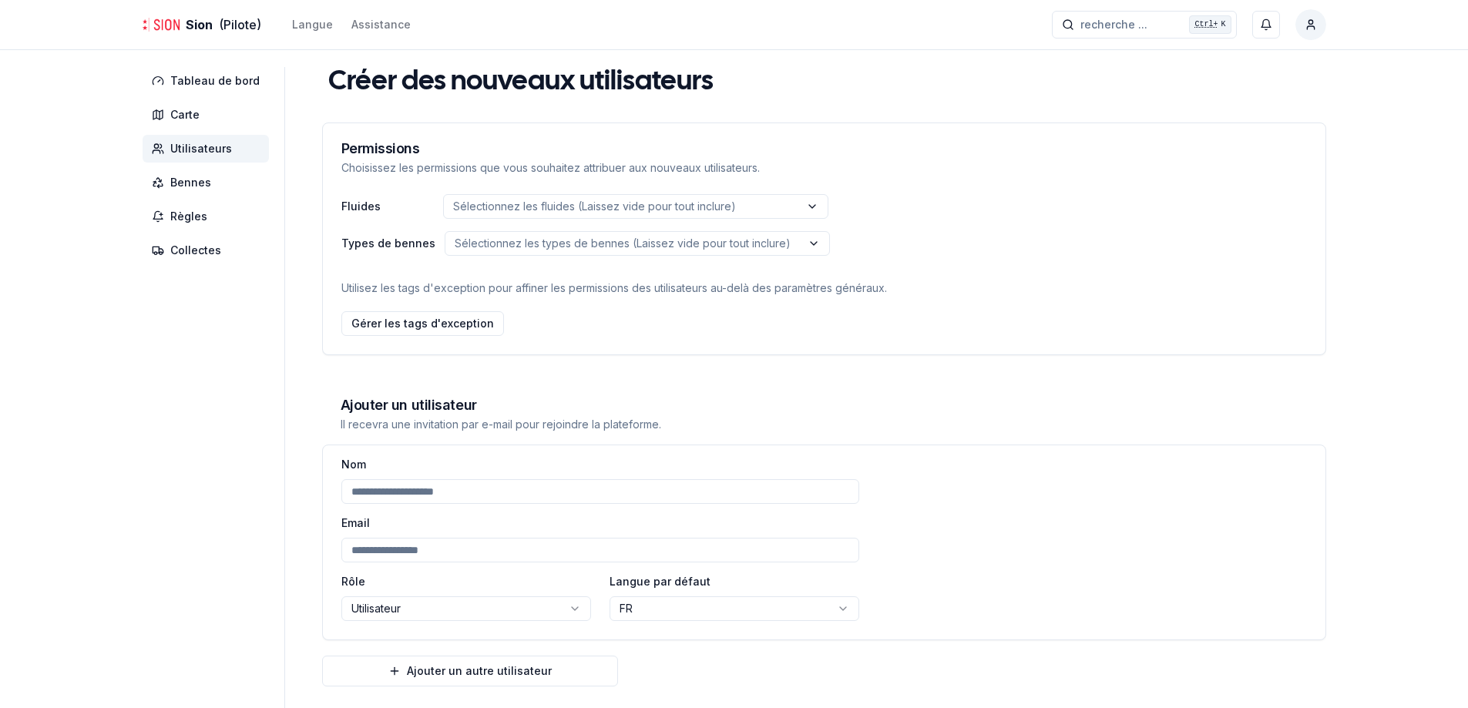
scroll to position [0, 0]
click at [535, 204] on p "Sélectionnez les fluides (Laissez vide pour tout inclure)" at bounding box center [594, 207] width 283 height 15
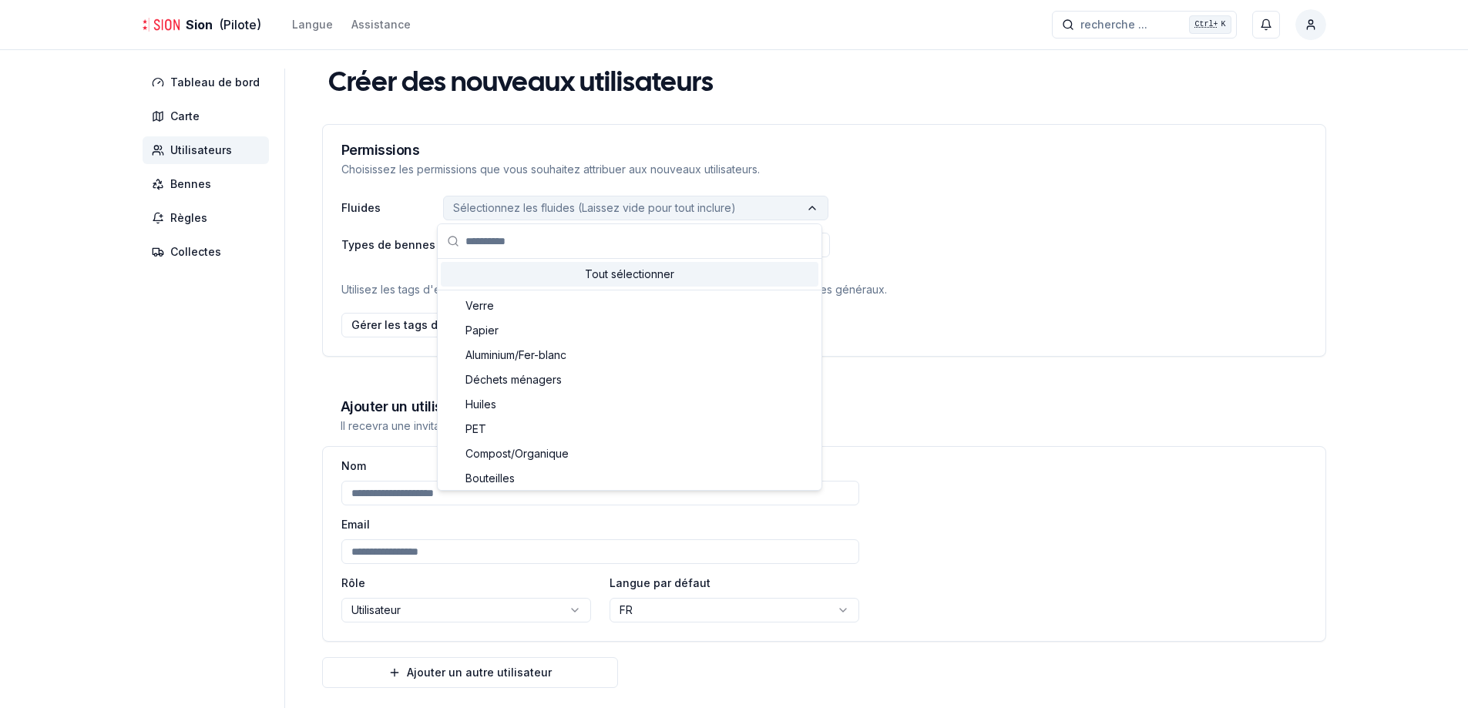
click at [535, 204] on p "Sélectionnez les fluides (Laissez vide pour tout inclure)" at bounding box center [594, 207] width 283 height 15
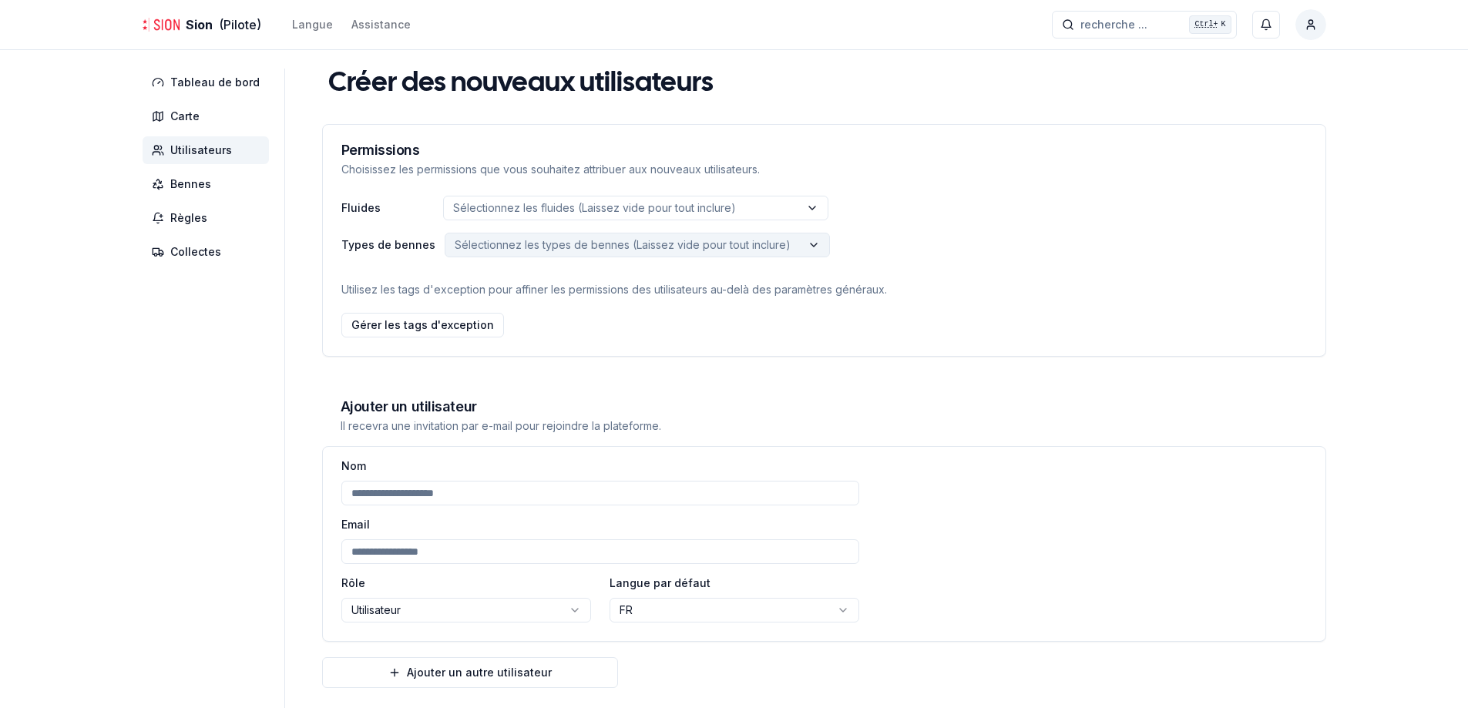
click at [513, 249] on p "Sélectionnez les types de bennes (Laissez vide pour tout inclure)" at bounding box center [623, 244] width 336 height 15
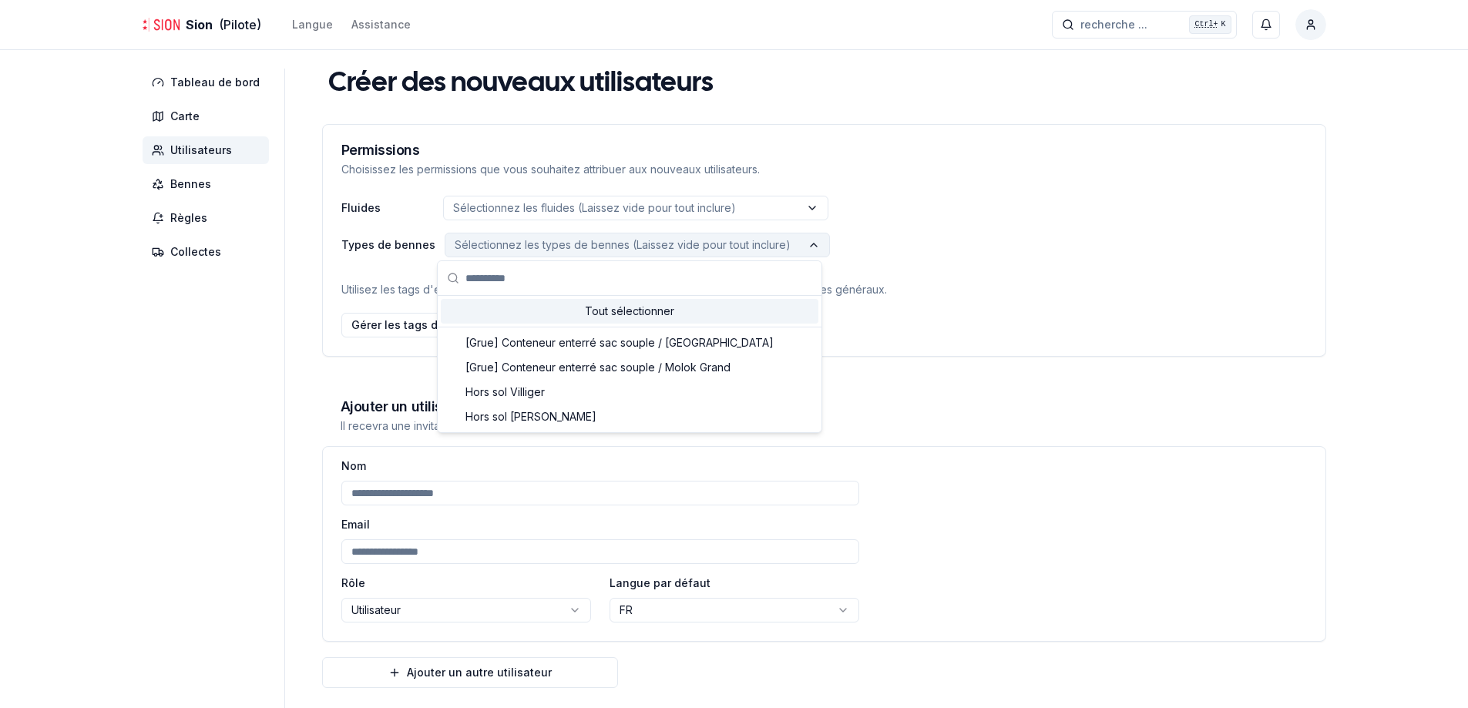
click at [513, 249] on p "Sélectionnez les types de bennes (Laissez vide pour tout inclure)" at bounding box center [623, 244] width 336 height 15
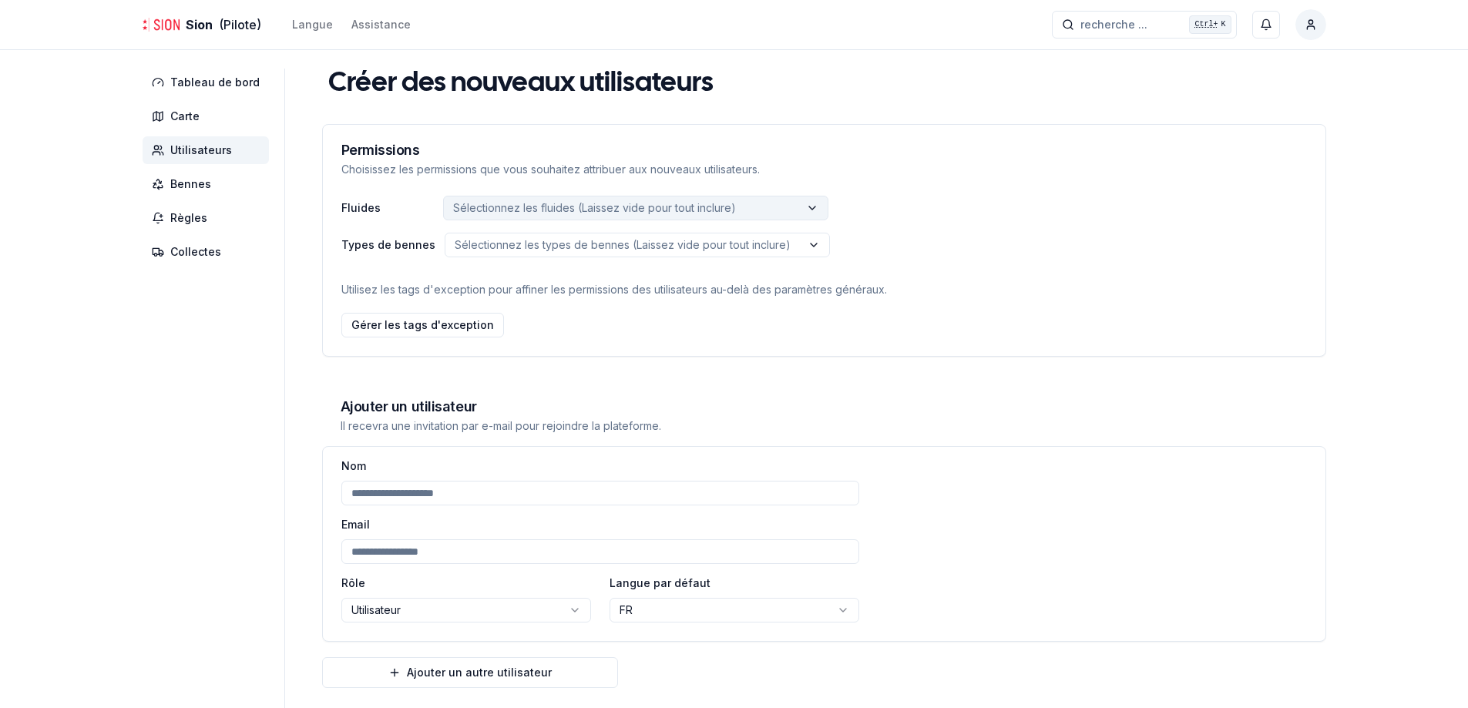
click at [509, 202] on p "Sélectionnez les fluides (Laissez vide pour tout inclure)" at bounding box center [594, 207] width 283 height 15
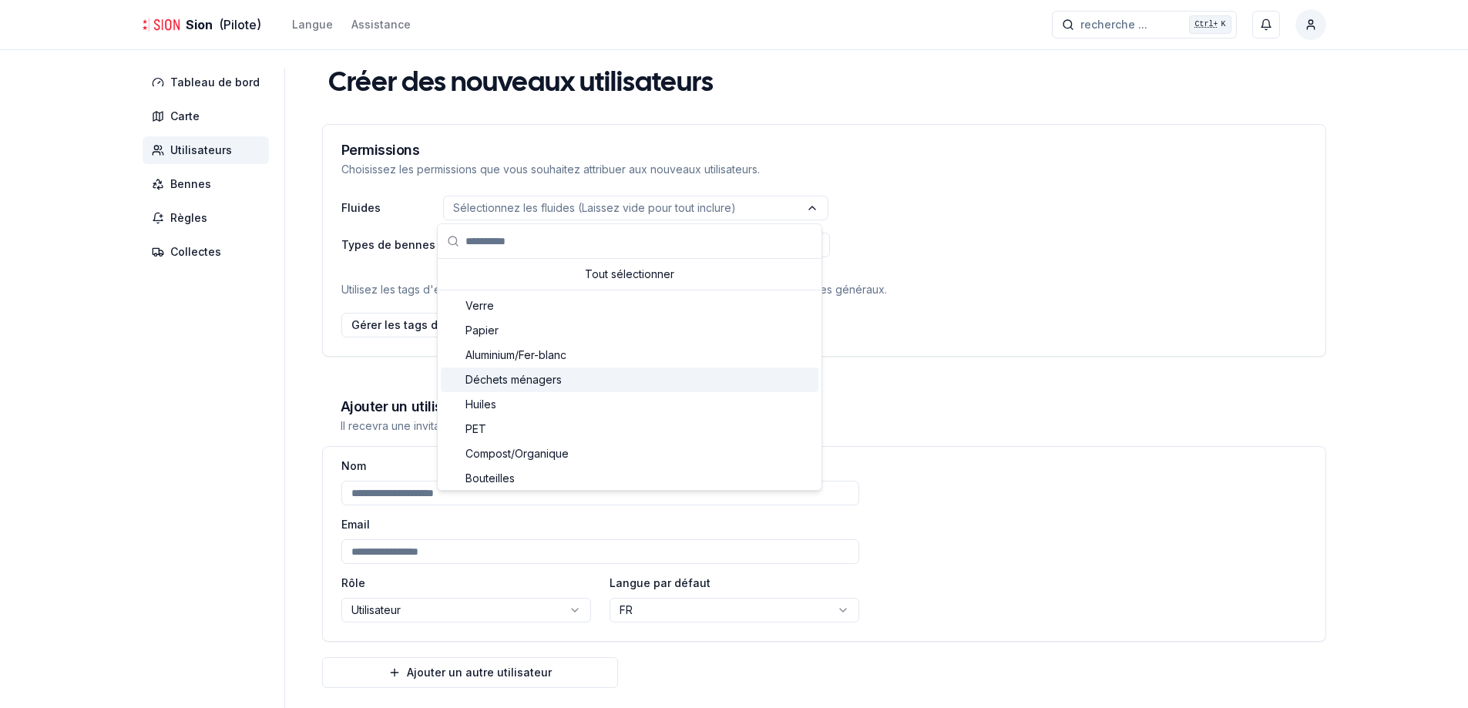
click at [388, 240] on label "Types de bennes" at bounding box center [388, 245] width 94 height 11
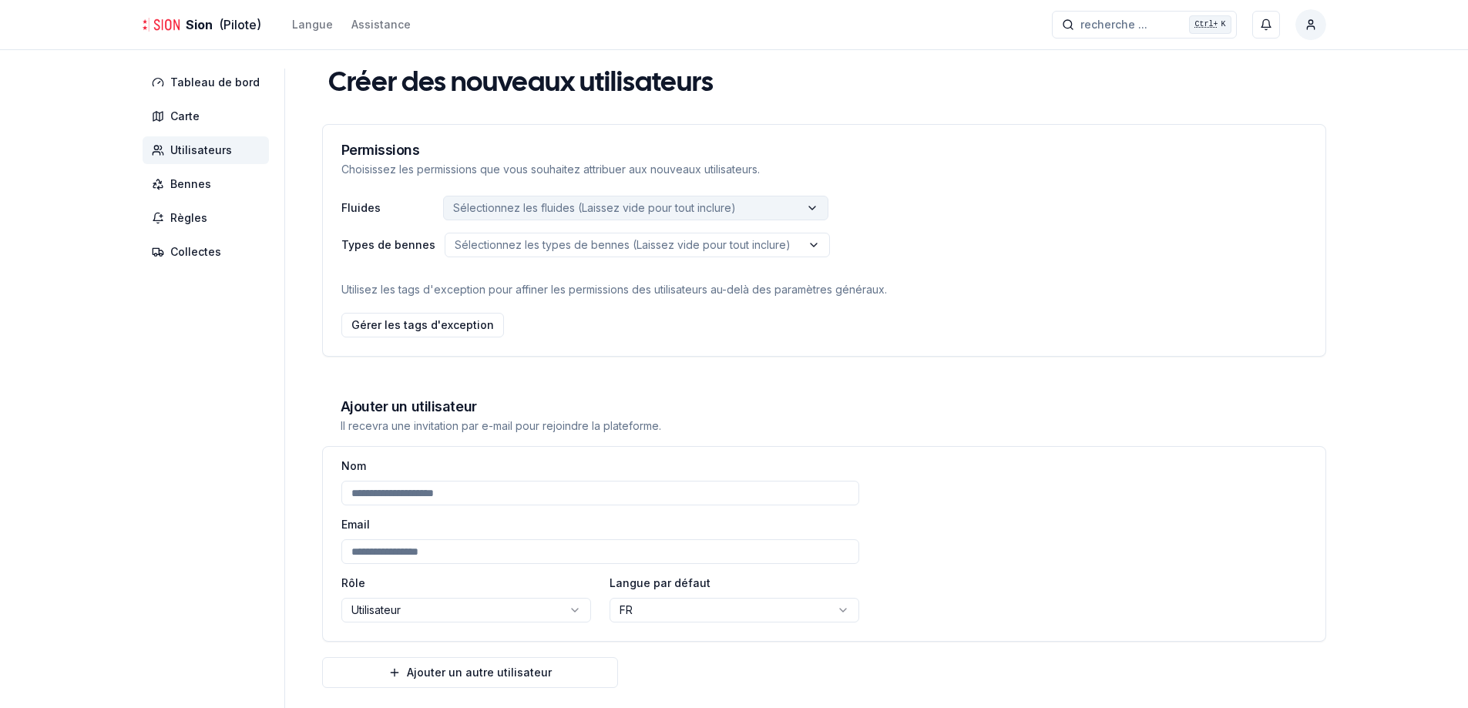
click at [540, 207] on p "Sélectionnez les fluides (Laissez vide pour tout inclure)" at bounding box center [594, 207] width 283 height 15
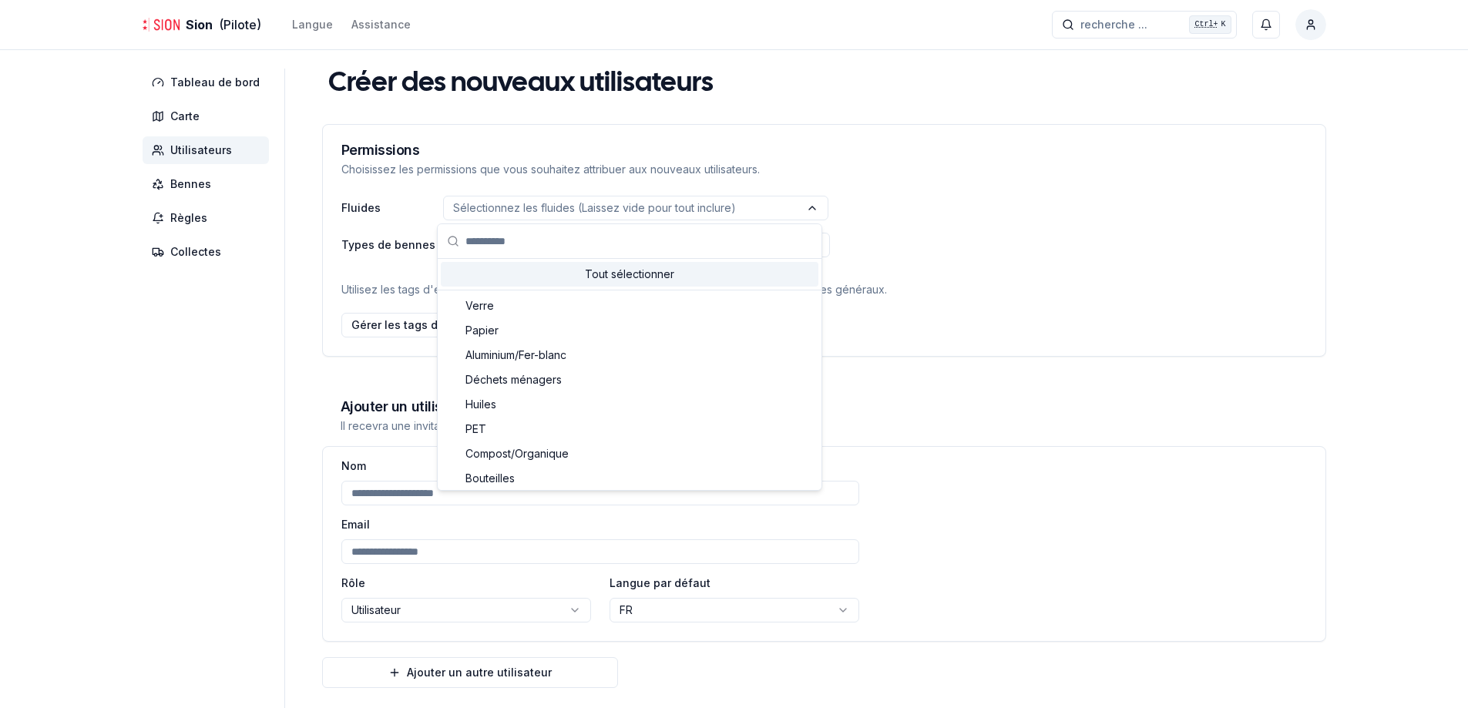
click at [382, 213] on div "Fluides Sélectionnez les fluides (Laissez vide pour tout inclure)" at bounding box center [824, 208] width 966 height 25
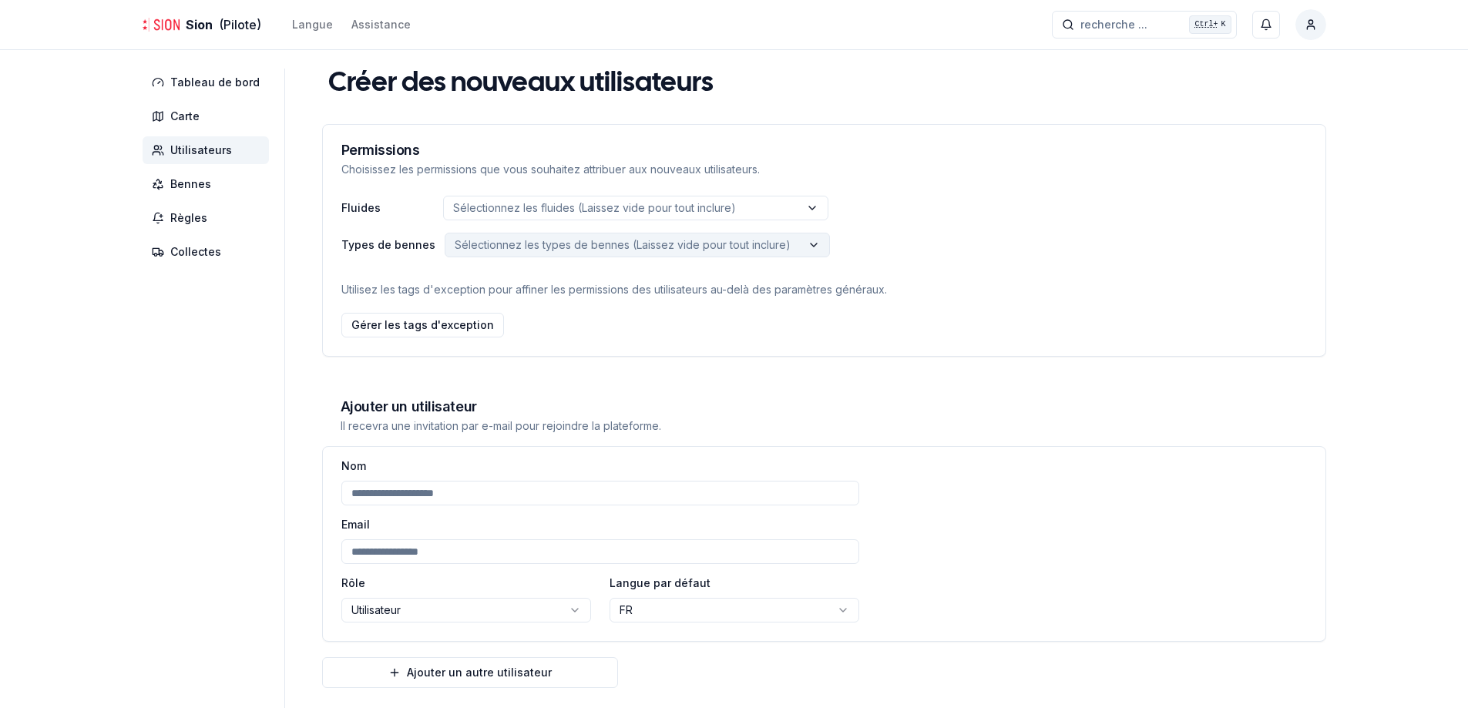
click at [465, 238] on p "Sélectionnez les types de bennes (Laissez vide pour tout inclure)" at bounding box center [623, 244] width 336 height 15
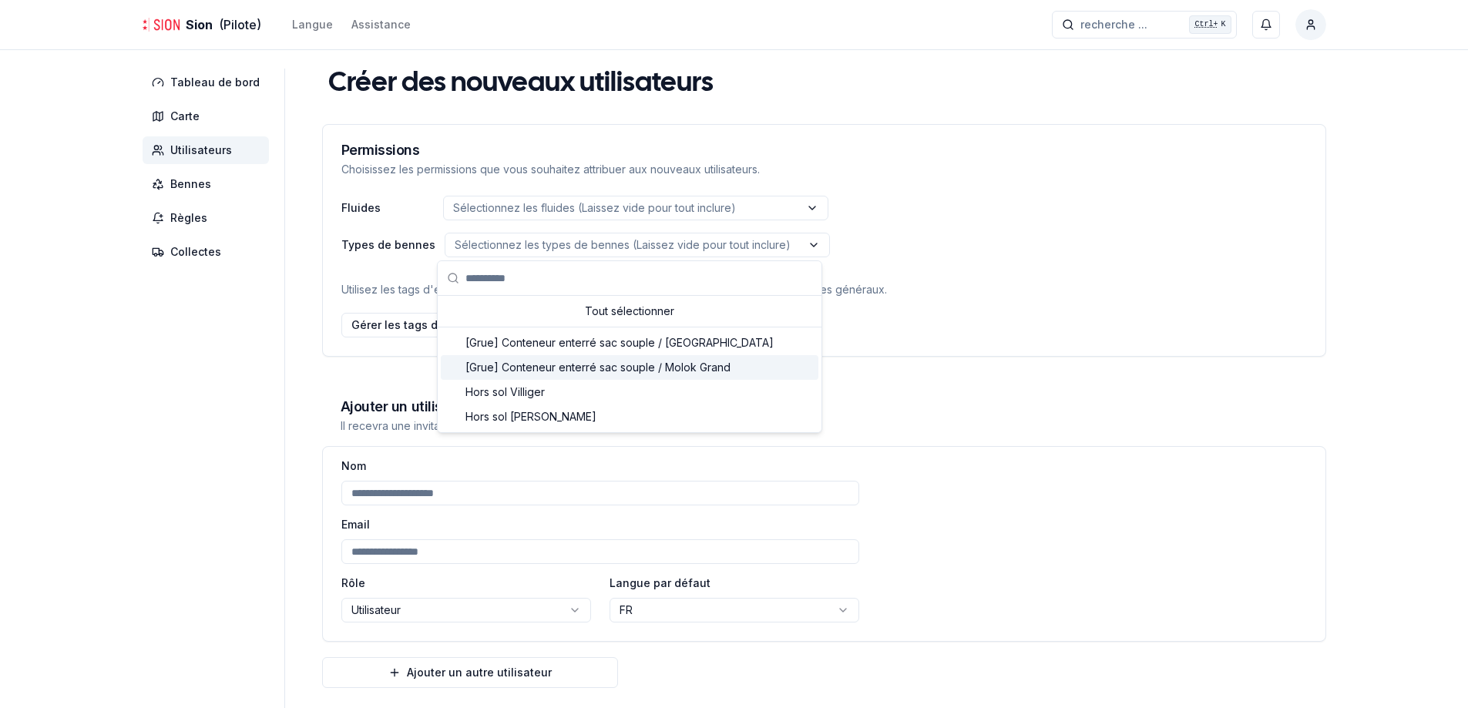
click at [1089, 311] on div "Gérer les tags d'exception" at bounding box center [824, 322] width 966 height 31
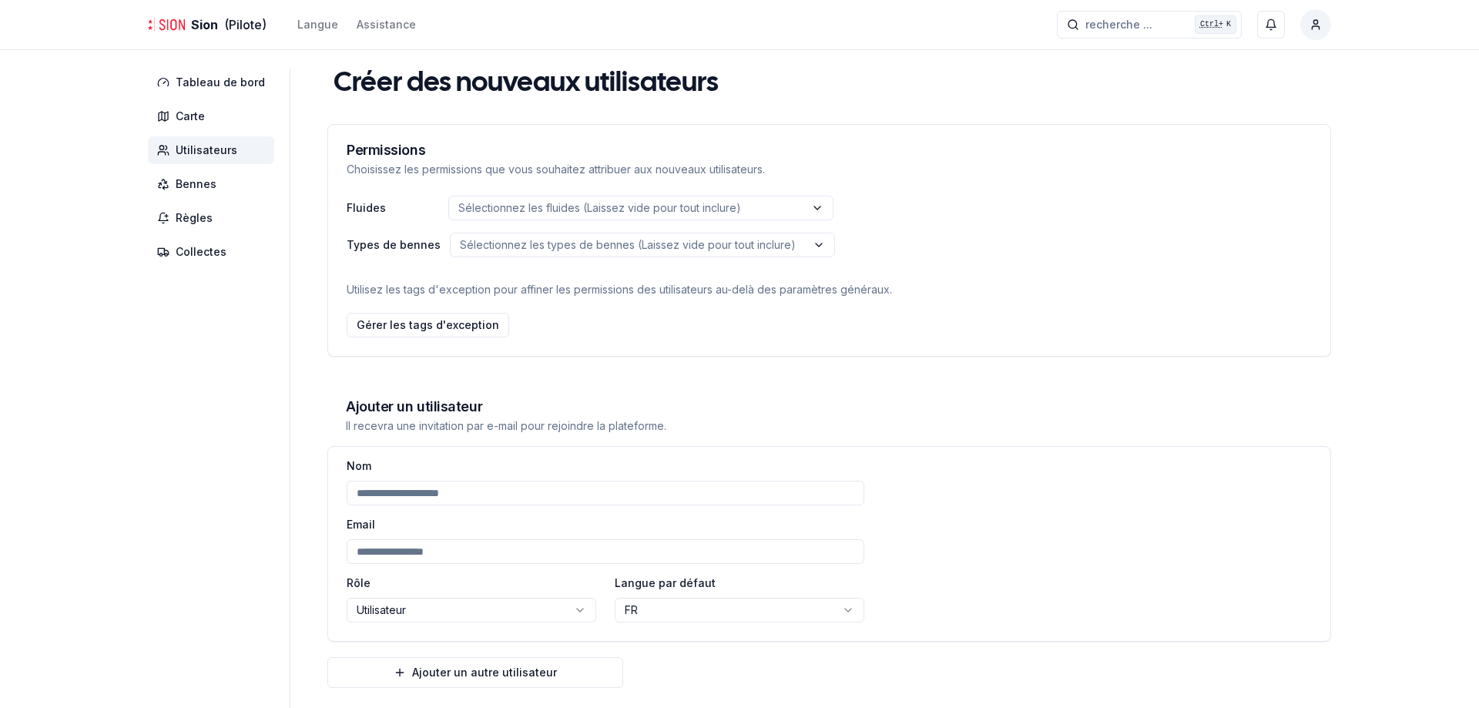
click at [683, 606] on html "**********" at bounding box center [739, 423] width 1479 height 846
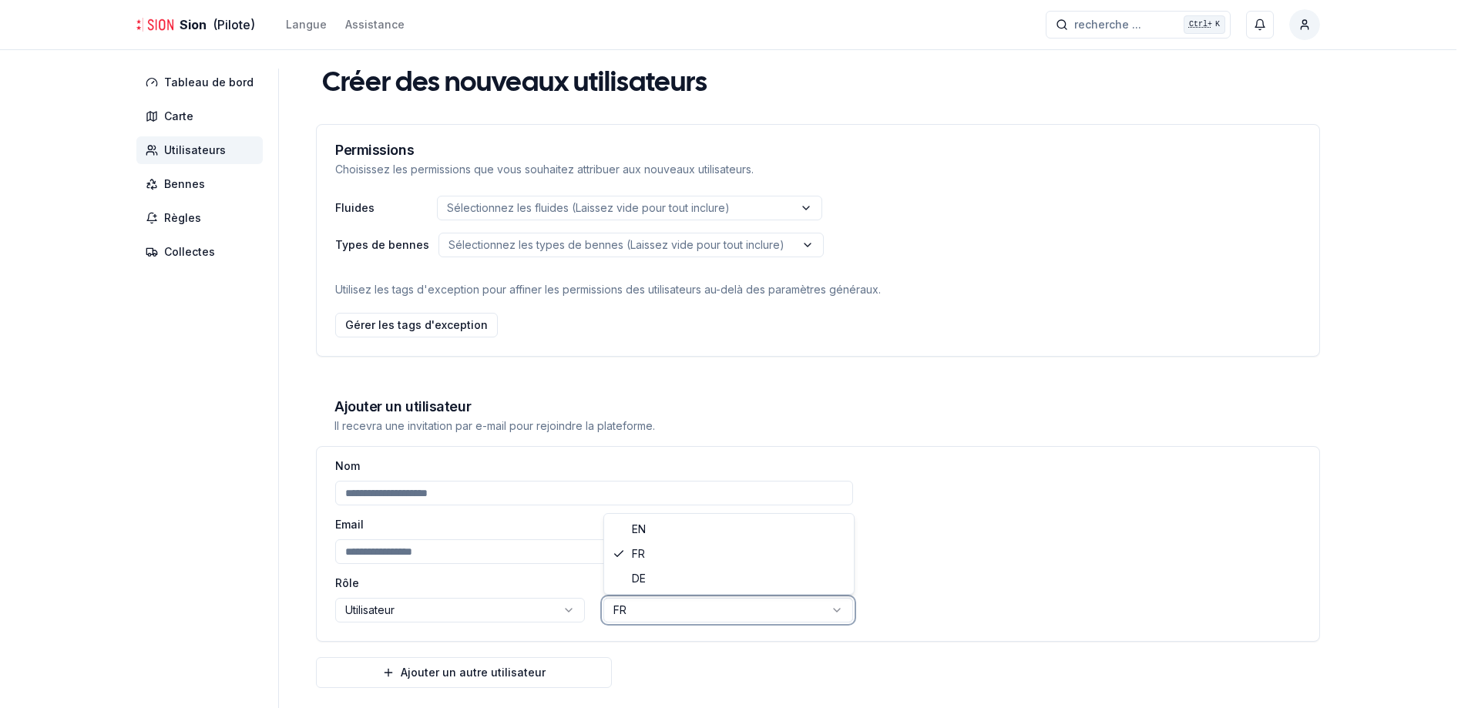
click at [683, 606] on html "**********" at bounding box center [734, 423] width 1468 height 846
click at [465, 608] on html "**********" at bounding box center [734, 423] width 1468 height 846
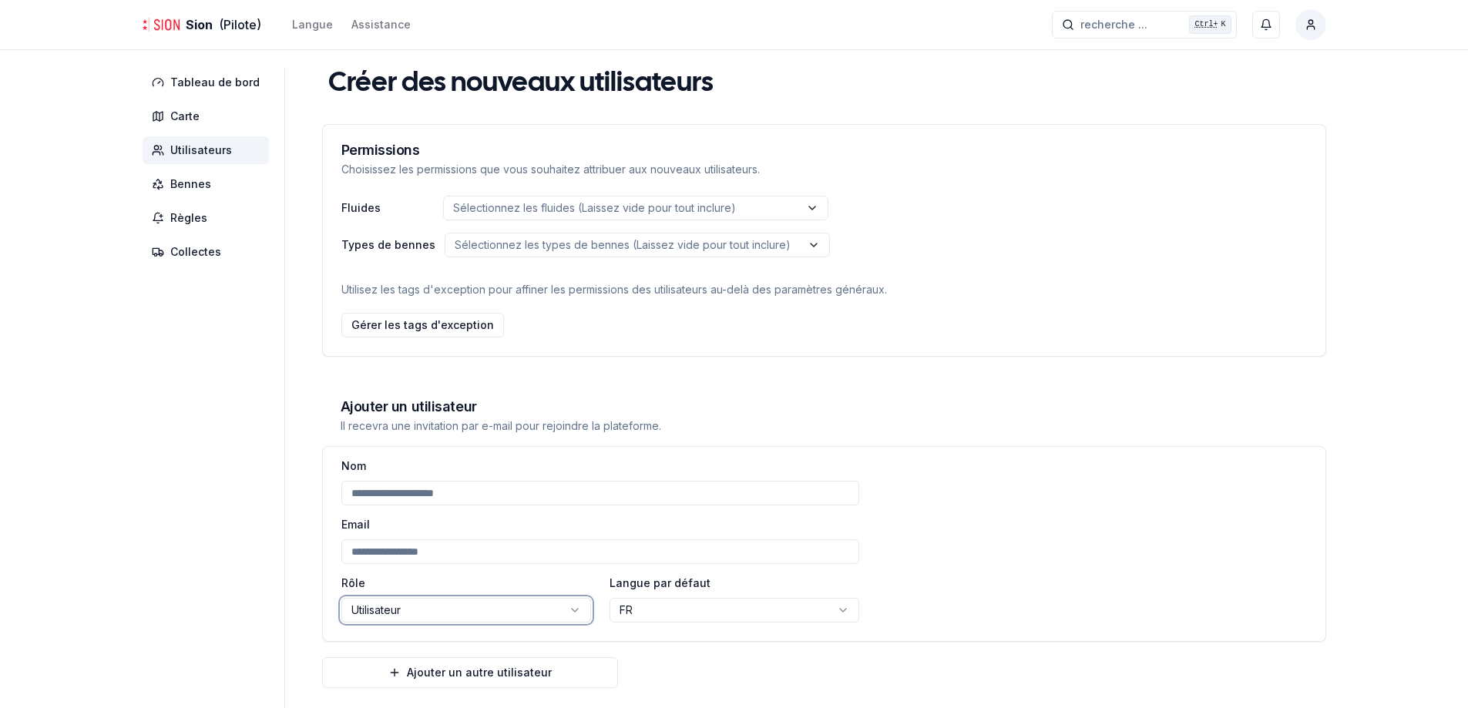
click at [465, 608] on html "**********" at bounding box center [734, 423] width 1468 height 846
click at [196, 186] on span "Bennes" at bounding box center [190, 183] width 41 height 15
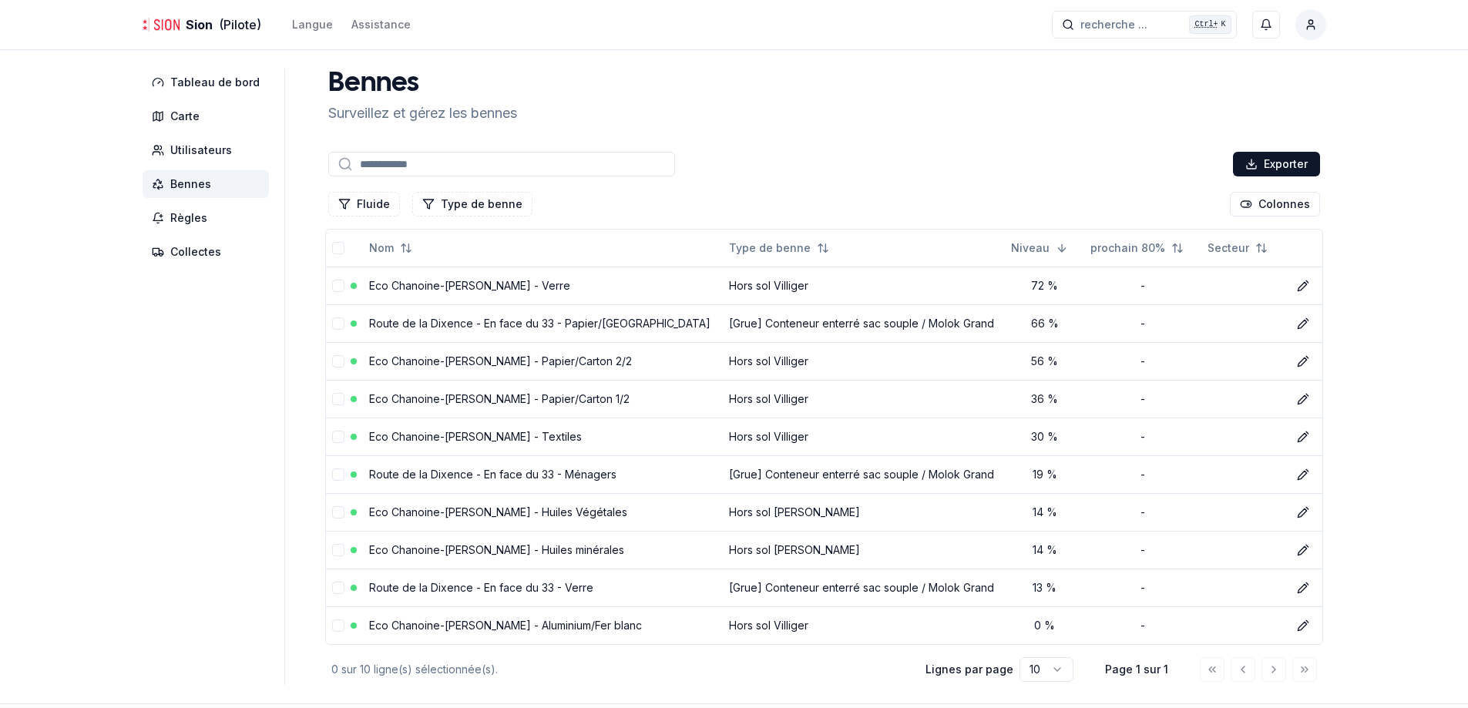
click at [218, 131] on nav "Tableau de bord Carte Utilisateurs Bennes Règles Collectes" at bounding box center [214, 167] width 142 height 197
click at [203, 116] on span "Carte" at bounding box center [206, 116] width 126 height 28
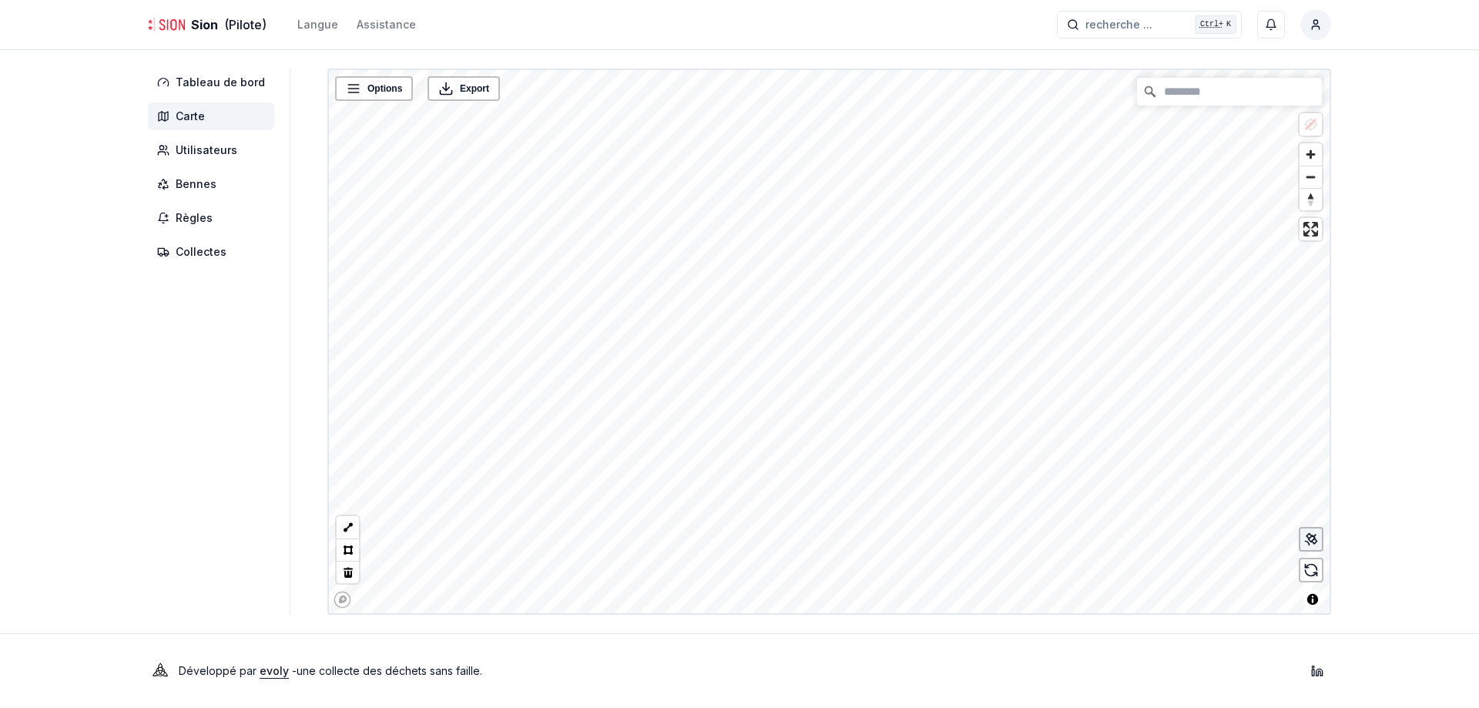
click at [1319, 536] on div at bounding box center [1311, 539] width 25 height 25
click at [778, 347] on link "Eco Chanoine-Berchtold - Textiles" at bounding box center [785, 347] width 176 height 11
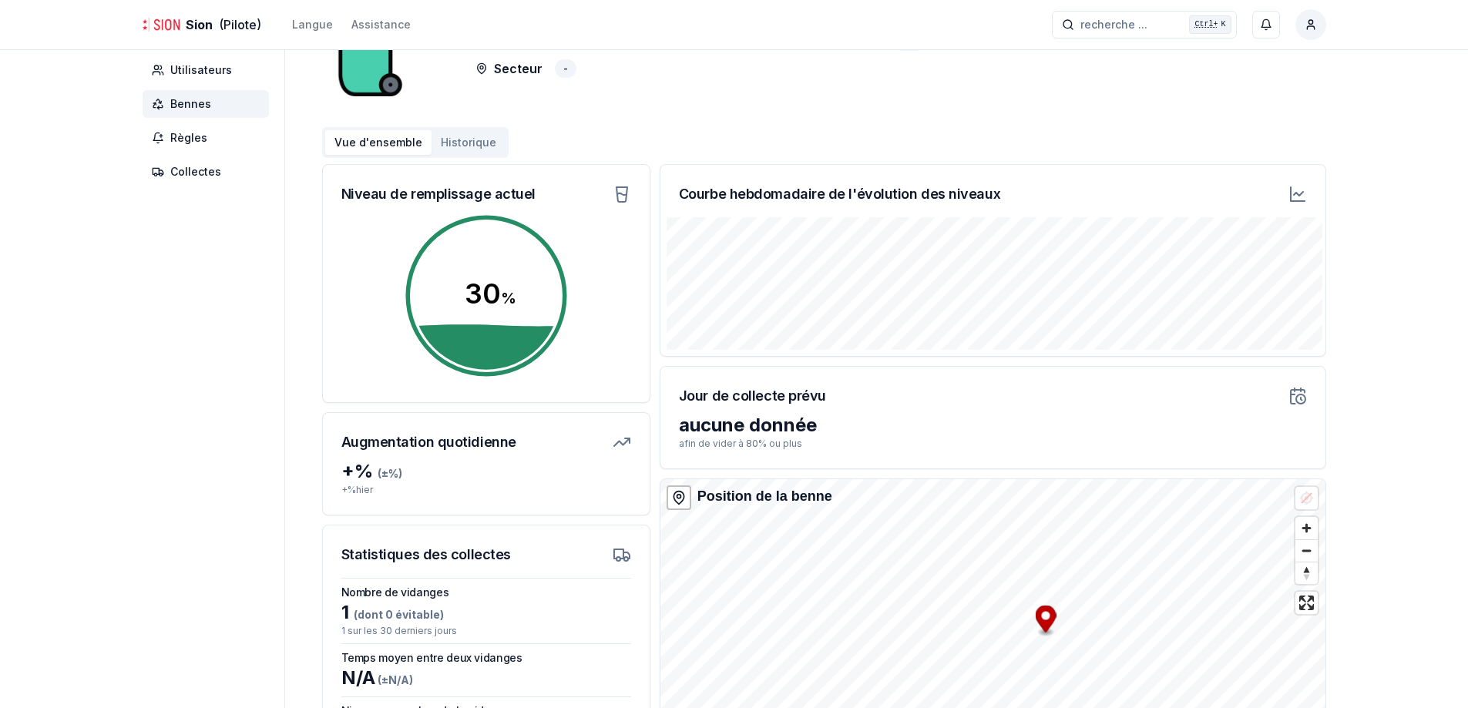
scroll to position [74, 0]
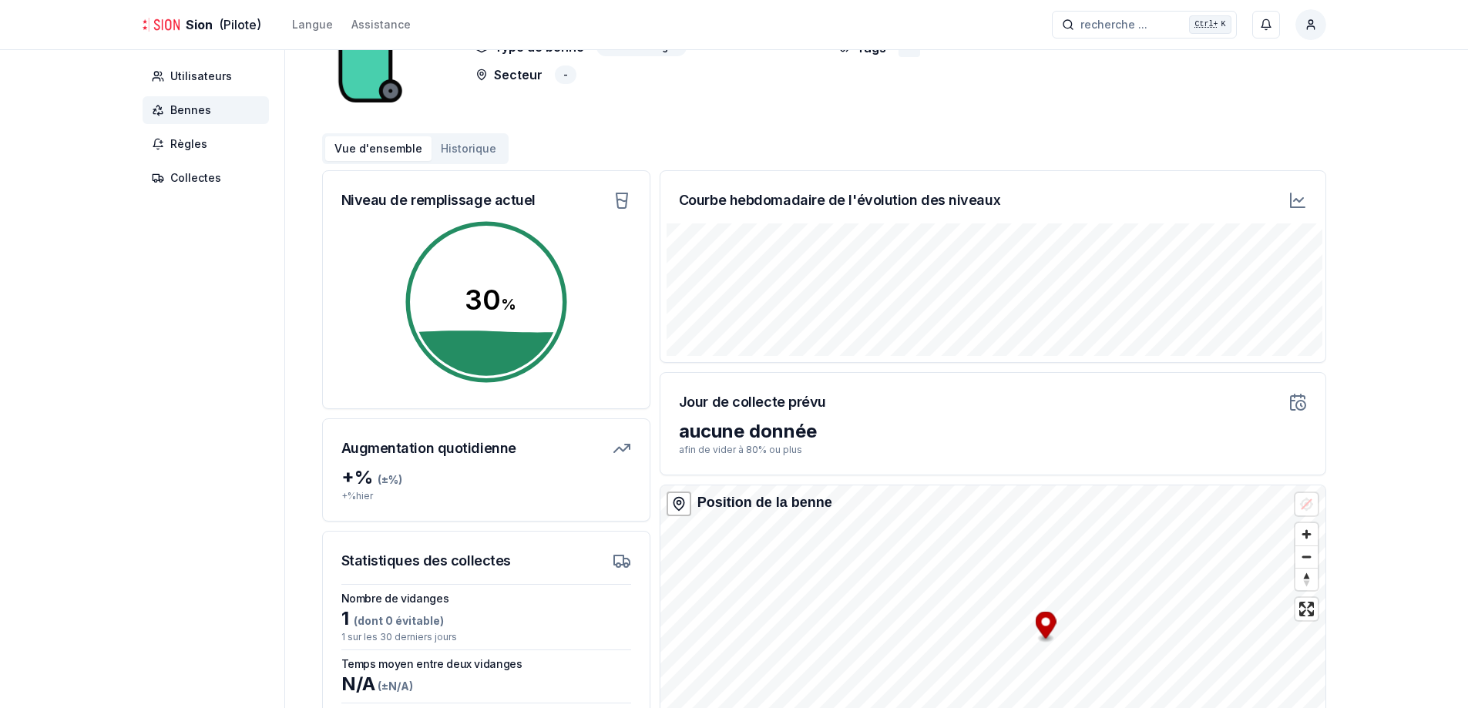
click at [472, 147] on button "Historique" at bounding box center [469, 148] width 74 height 25
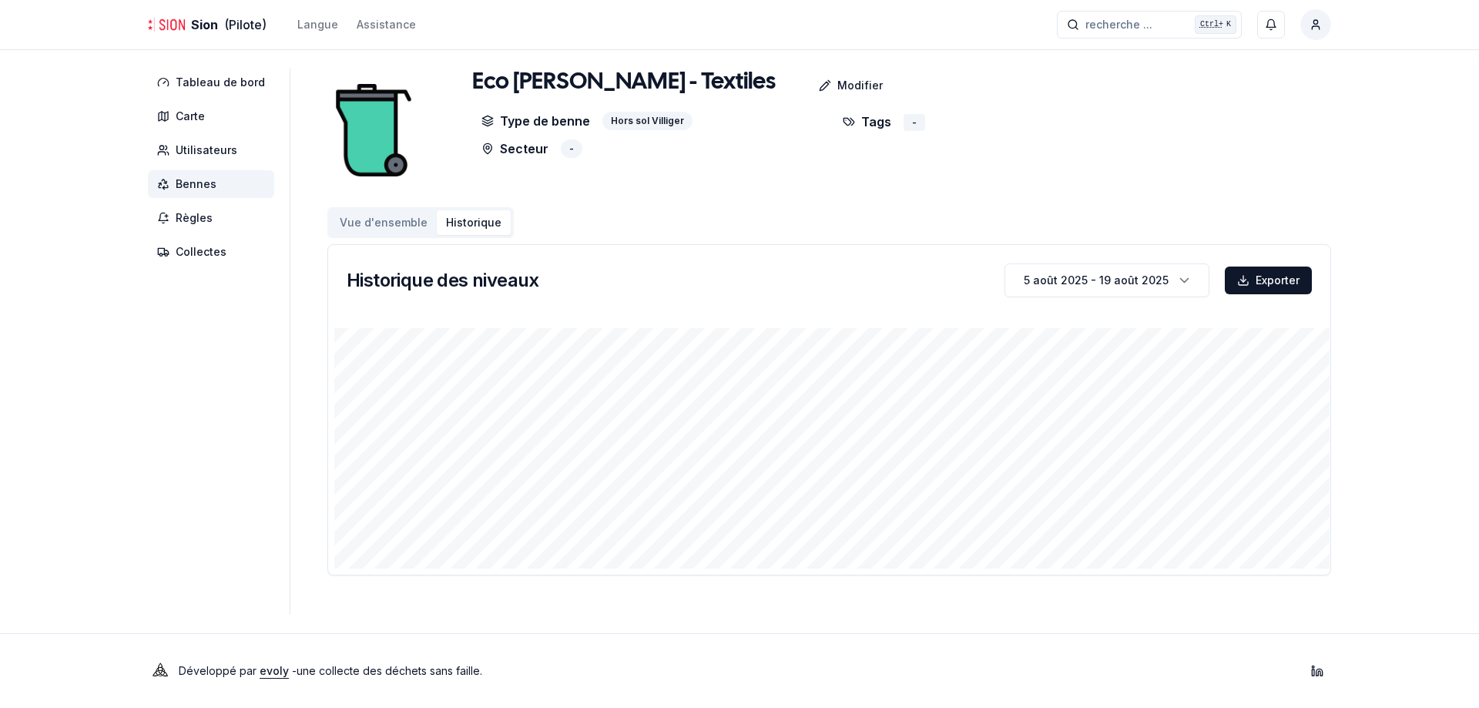
click at [381, 213] on button "Vue d'ensemble" at bounding box center [384, 222] width 106 height 25
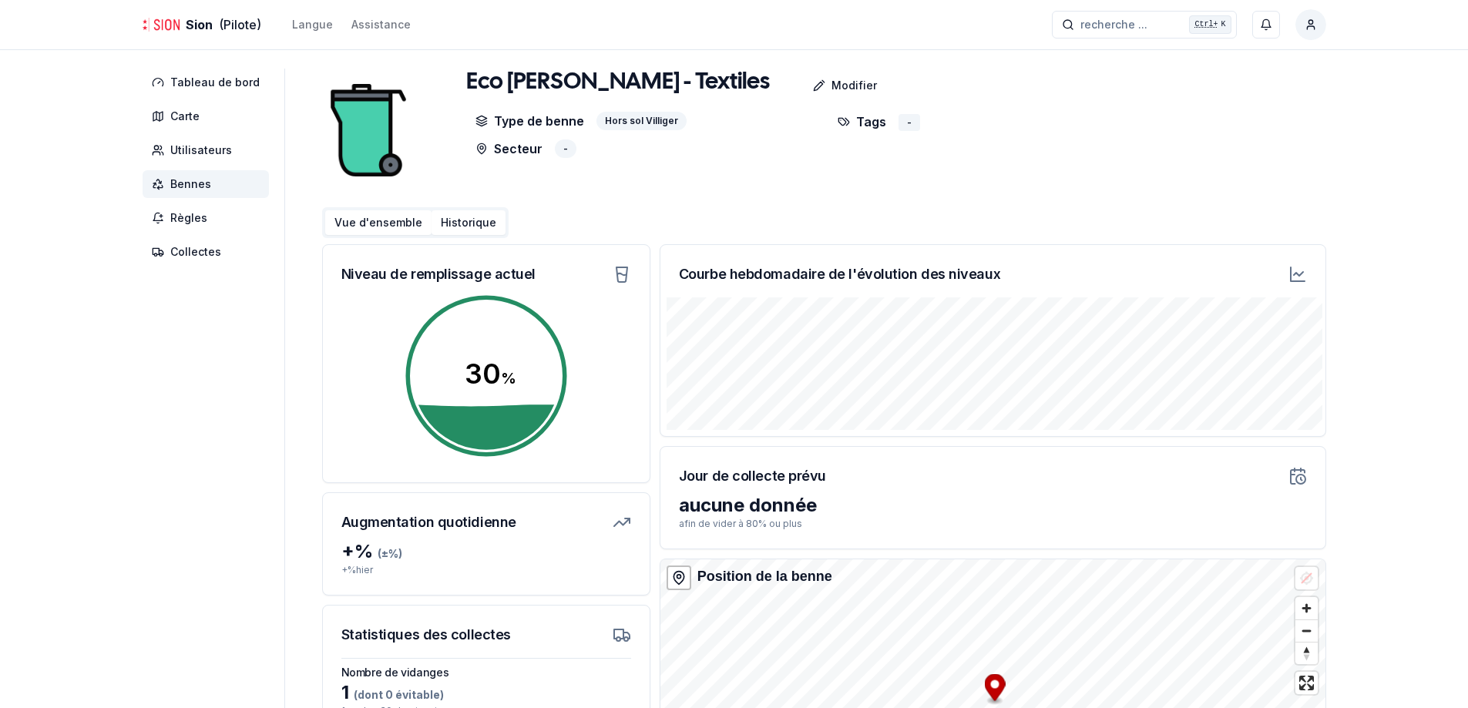
click at [475, 232] on button "Historique" at bounding box center [469, 222] width 74 height 25
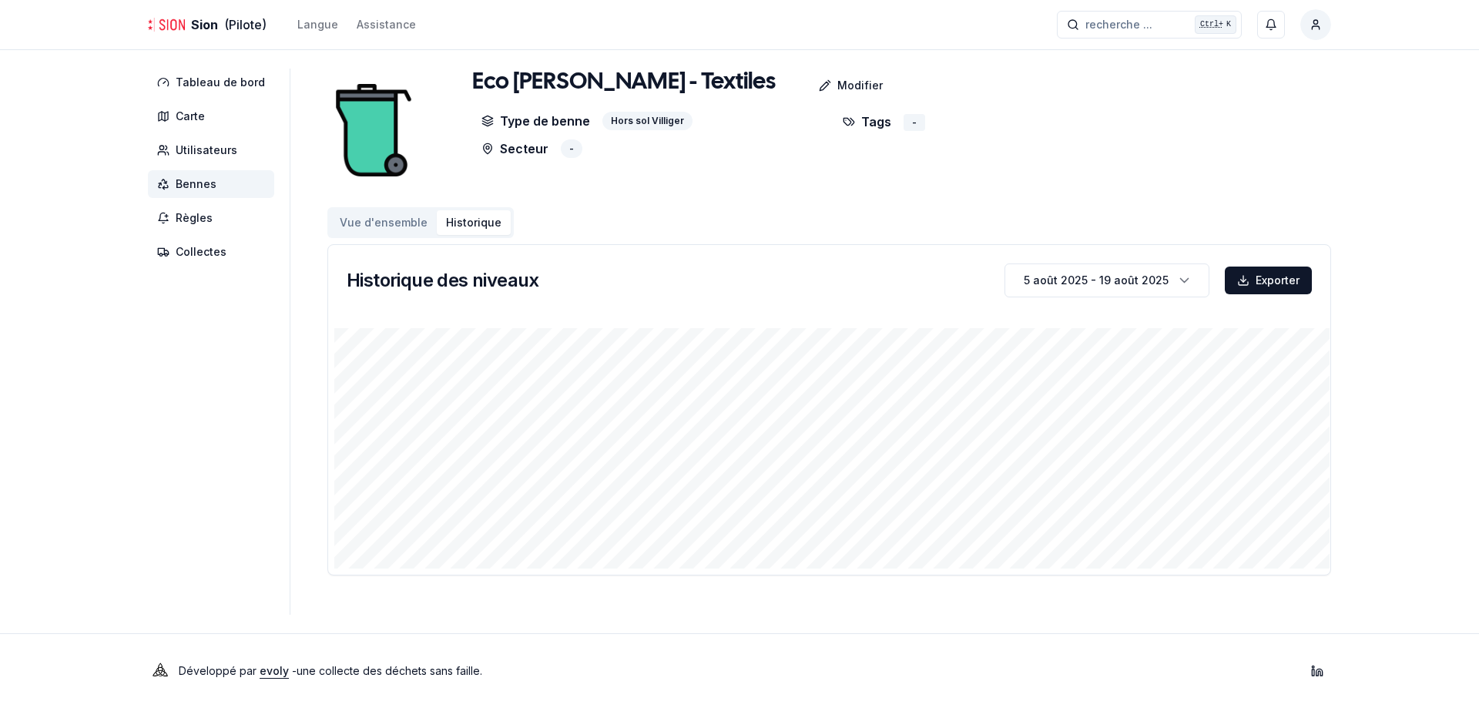
click at [395, 223] on button "Vue d'ensemble" at bounding box center [384, 222] width 106 height 25
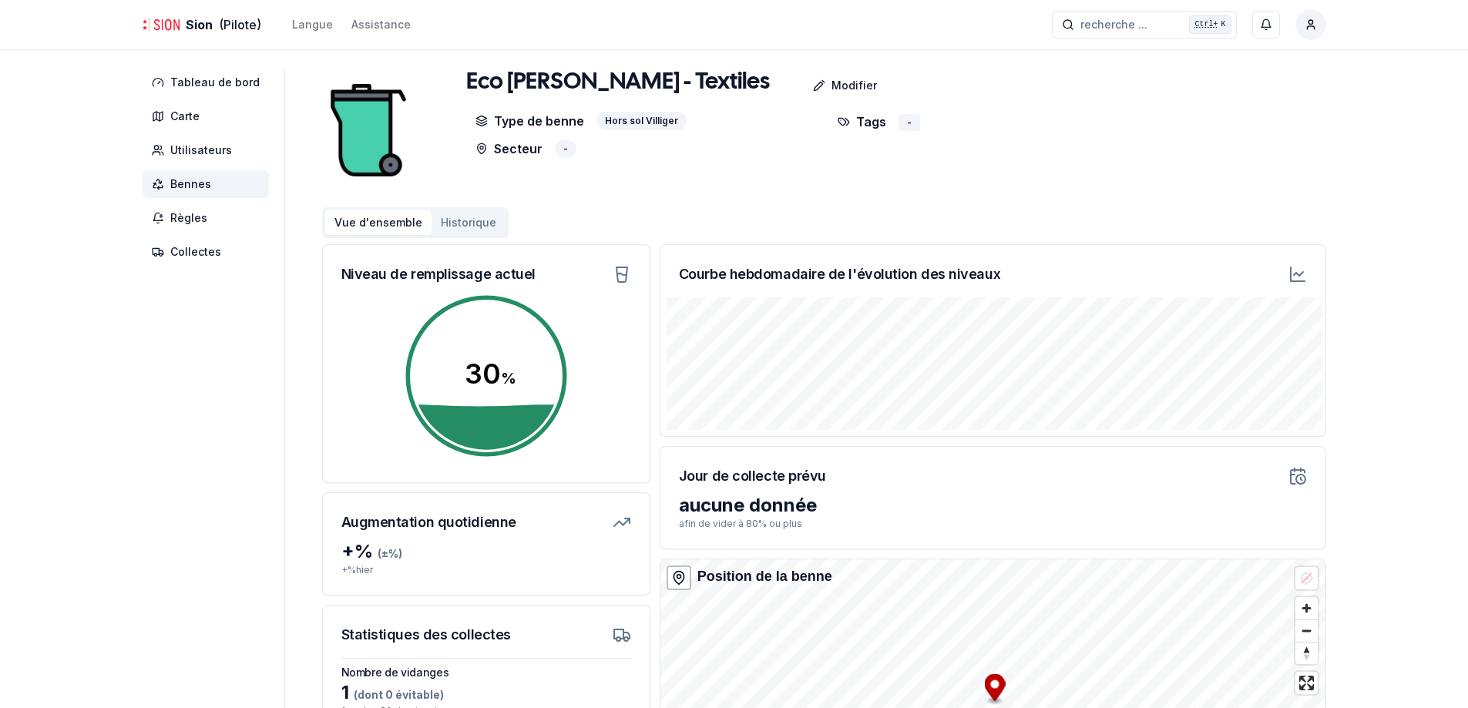
click at [465, 220] on button "Historique" at bounding box center [469, 222] width 74 height 25
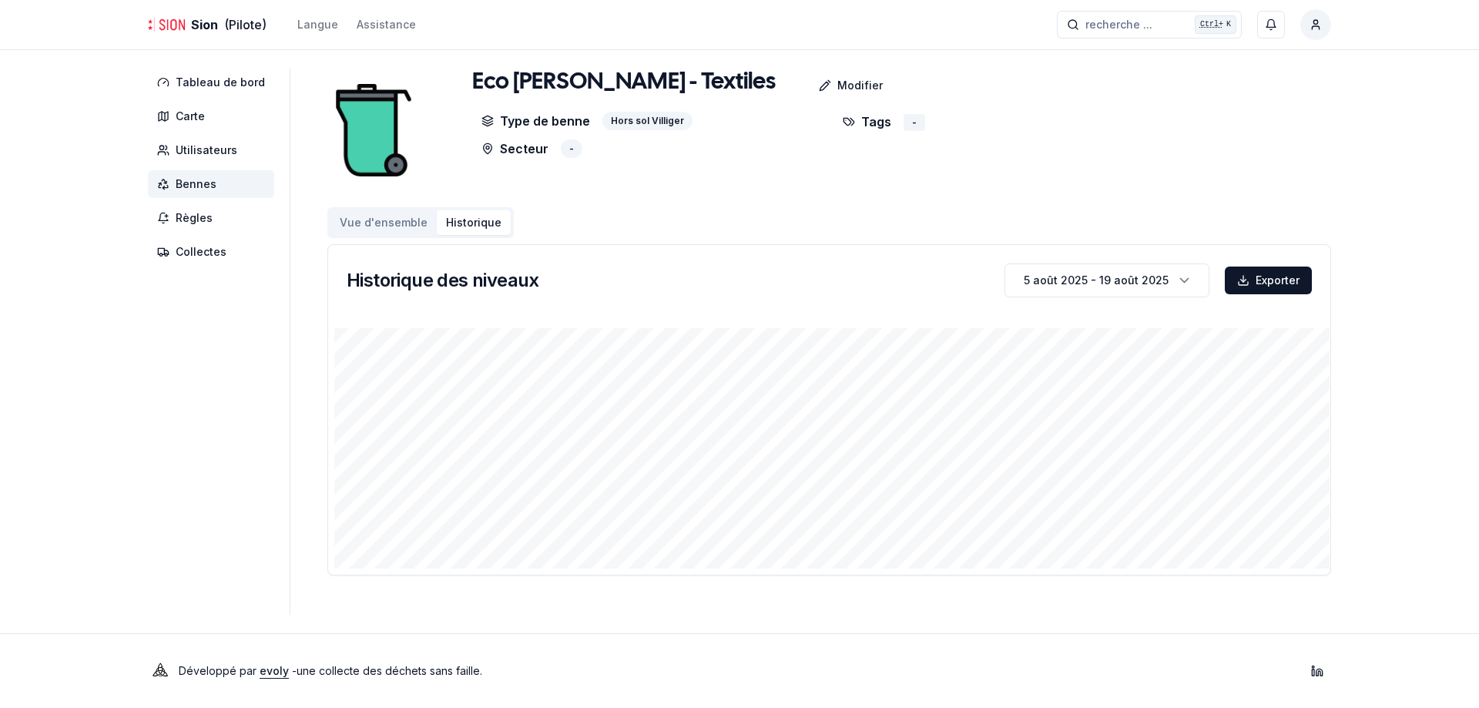
click at [353, 213] on button "Vue d'ensemble" at bounding box center [384, 222] width 106 height 25
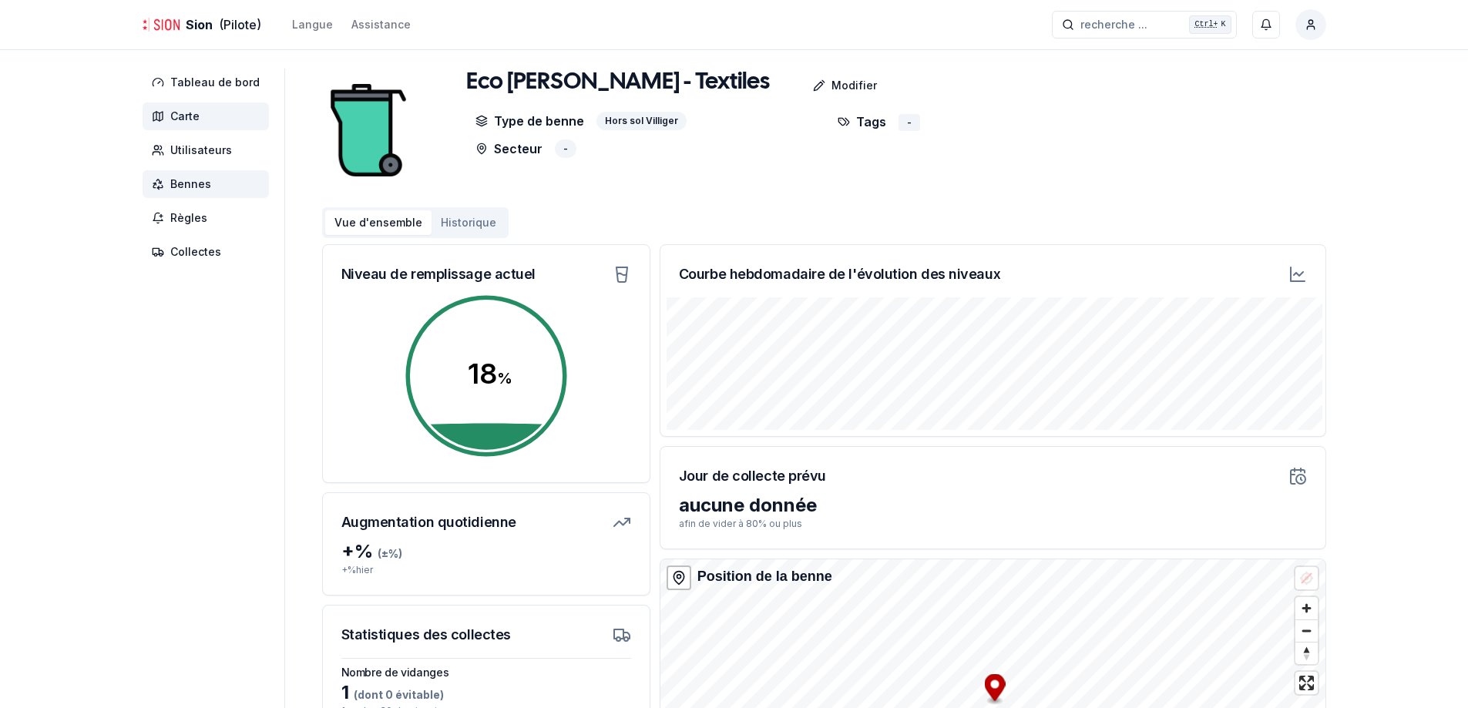
click at [187, 119] on span "Carte" at bounding box center [184, 116] width 29 height 15
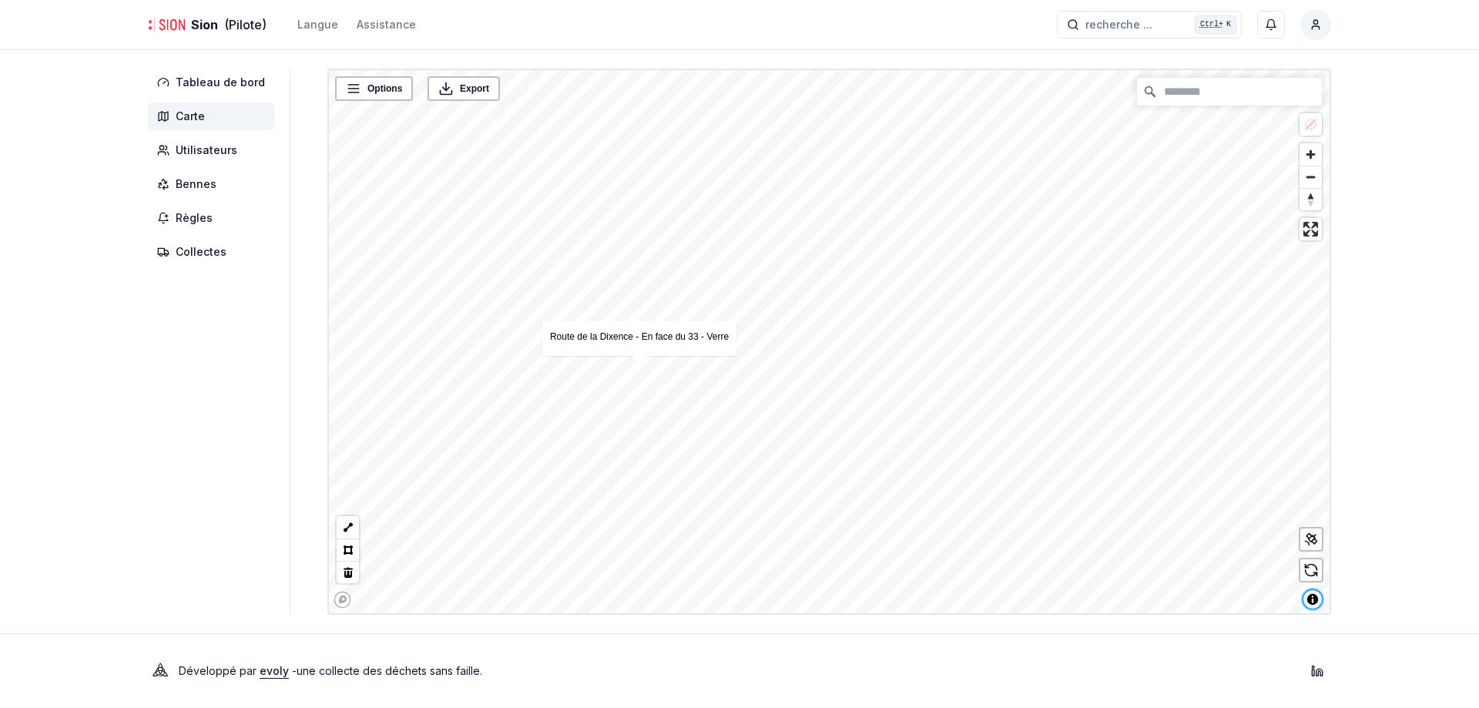
click at [1318, 603] on span "Toggle attribution" at bounding box center [1313, 599] width 18 height 18
click at [1304, 535] on icon at bounding box center [1311, 539] width 15 height 15
click at [618, 313] on link "Route de la Dixence - En face du 33 - Verre" at bounding box center [613, 311] width 179 height 11
click at [193, 110] on span "Carte" at bounding box center [190, 116] width 29 height 15
click at [243, 153] on span "Utilisateurs" at bounding box center [211, 150] width 126 height 28
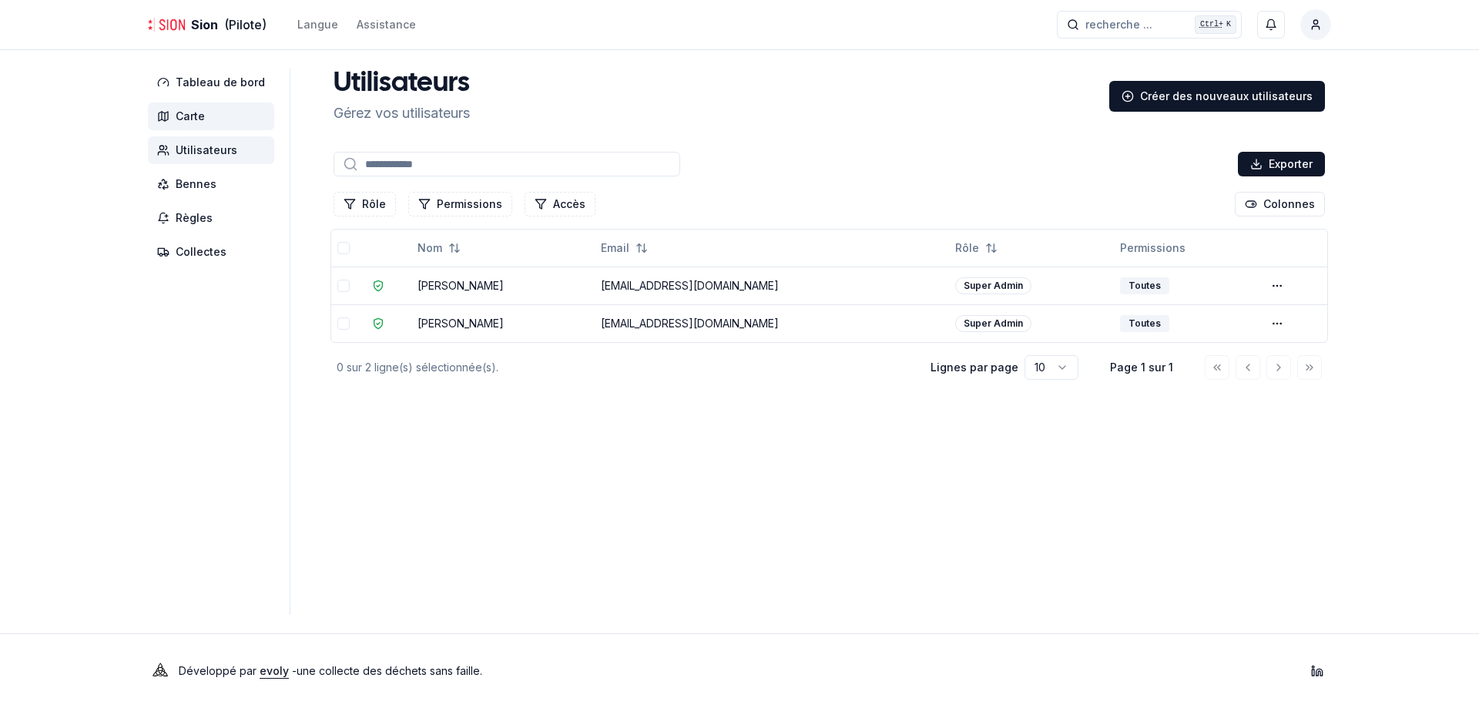
click at [208, 125] on span "Carte" at bounding box center [211, 116] width 126 height 28
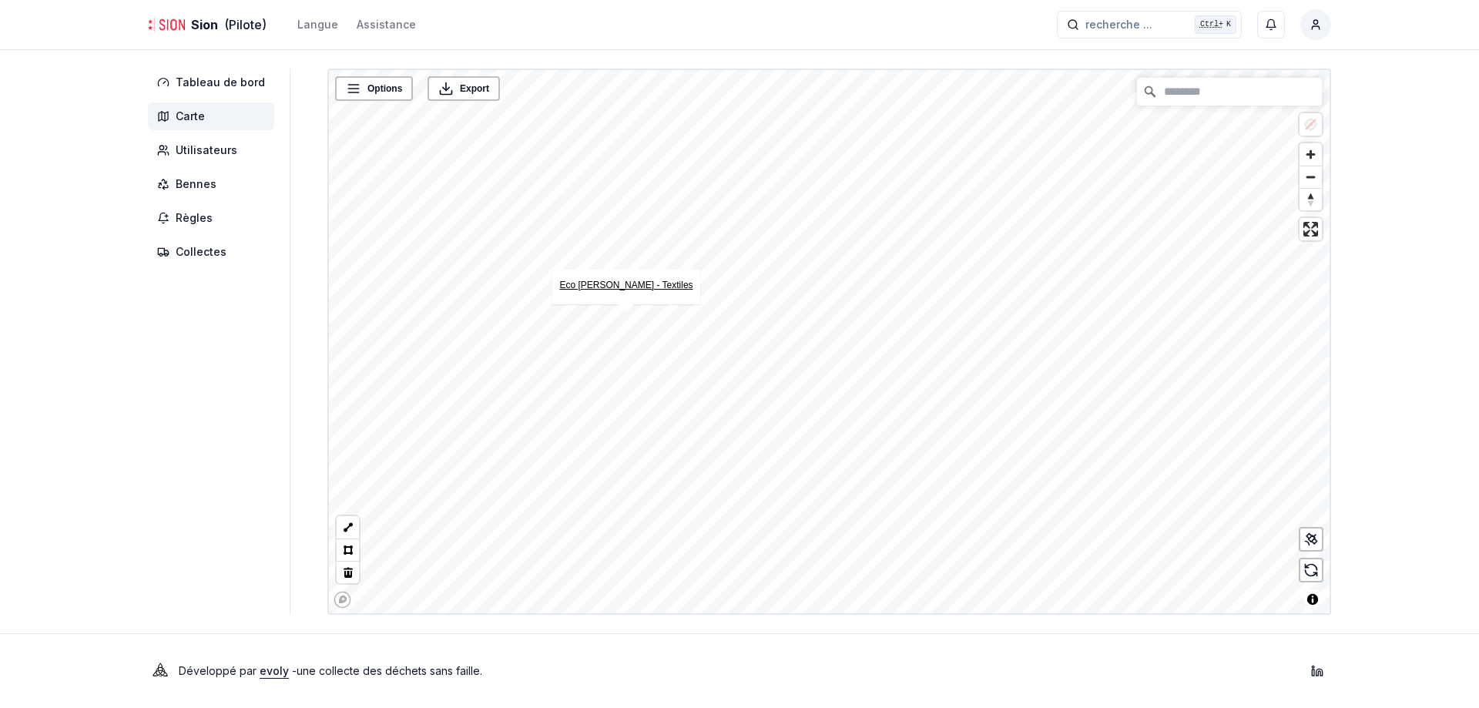
click at [638, 287] on link "Eco [PERSON_NAME] - Textiles" at bounding box center [625, 285] width 133 height 11
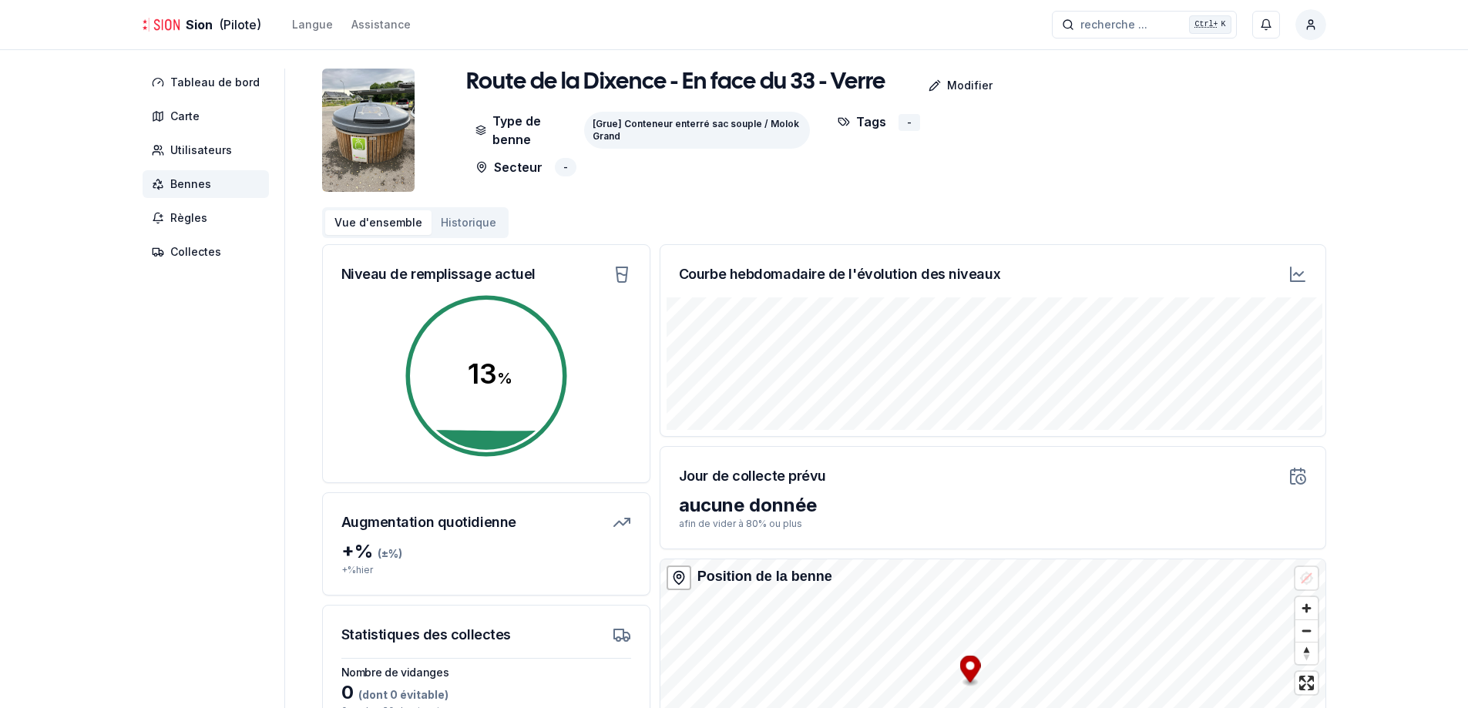
click at [441, 217] on button "Historique" at bounding box center [469, 222] width 74 height 25
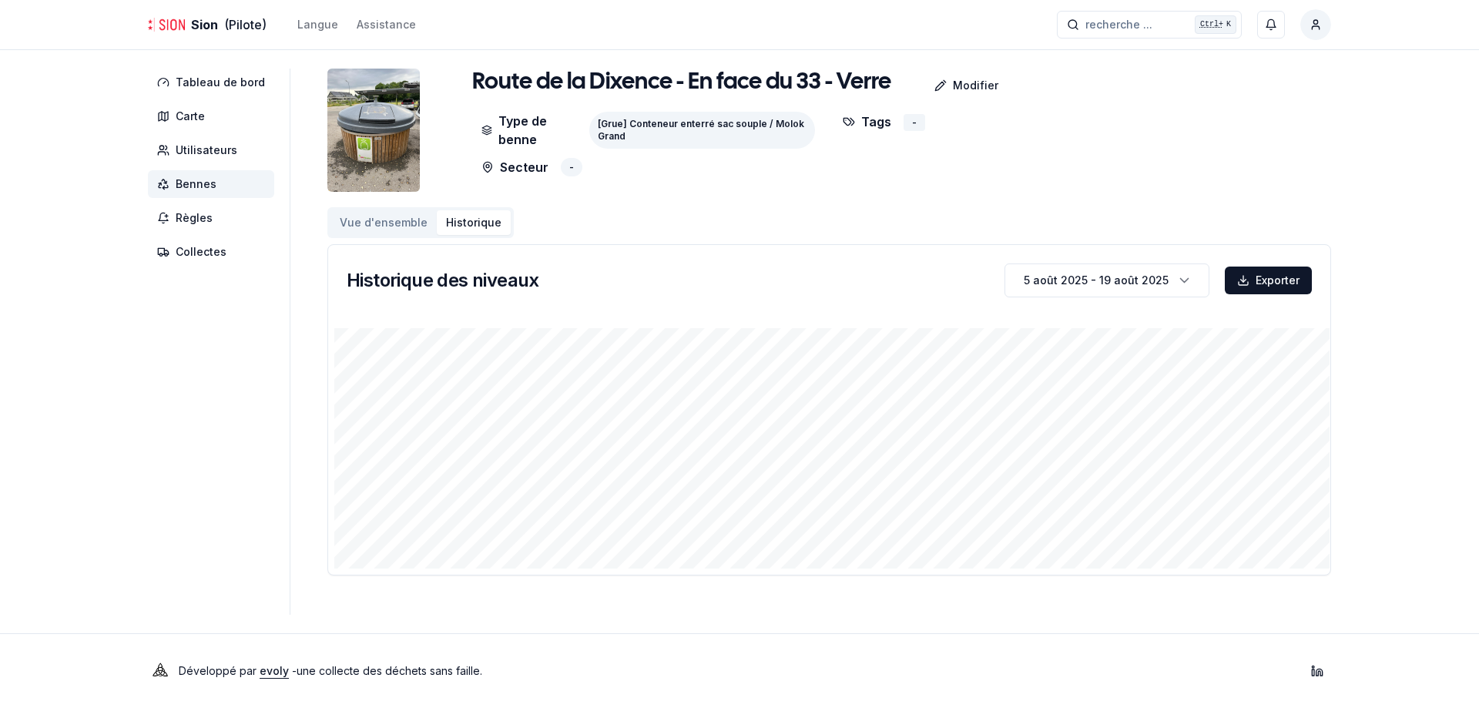
click at [386, 220] on button "Vue d'ensemble" at bounding box center [384, 222] width 106 height 25
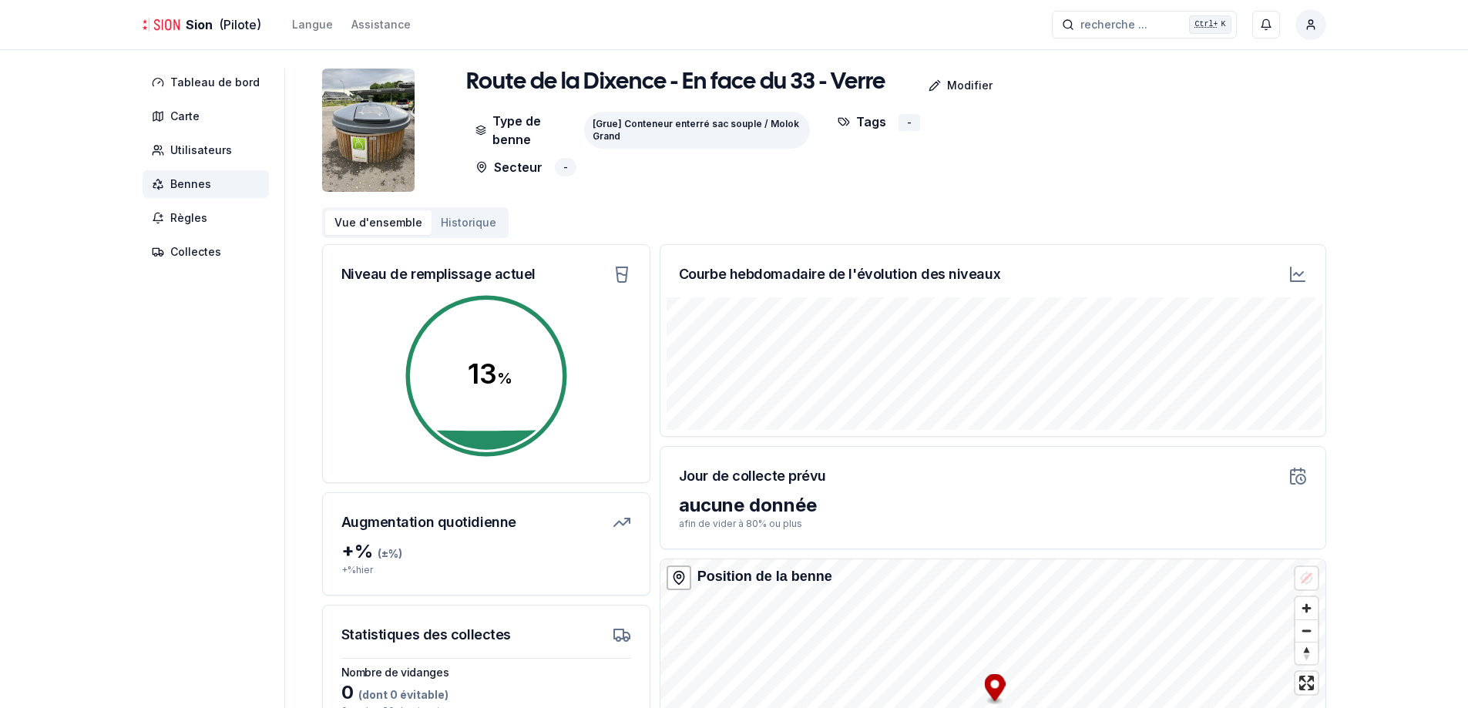
click at [391, 152] on img at bounding box center [368, 130] width 92 height 123
click at [198, 146] on span "Utilisateurs" at bounding box center [201, 150] width 62 height 15
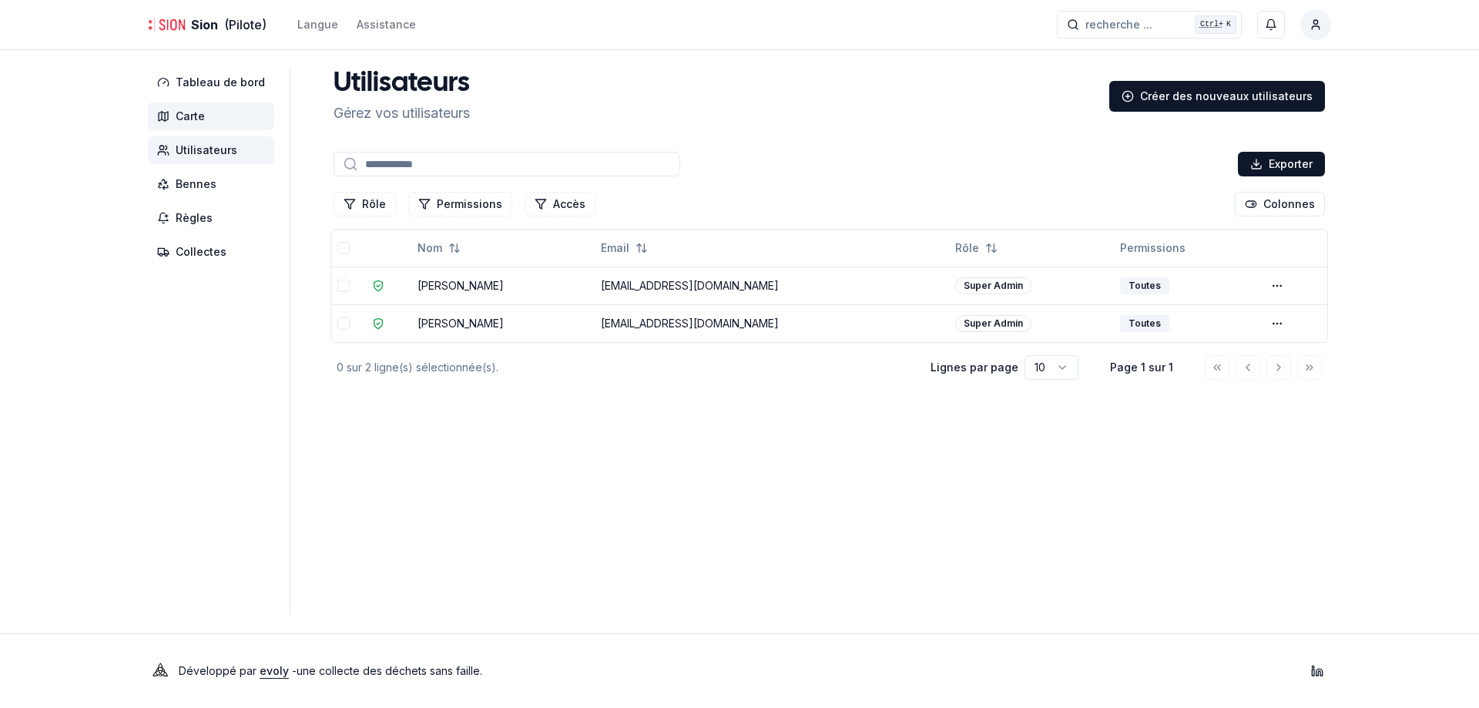
click at [199, 125] on span "Carte" at bounding box center [211, 116] width 126 height 28
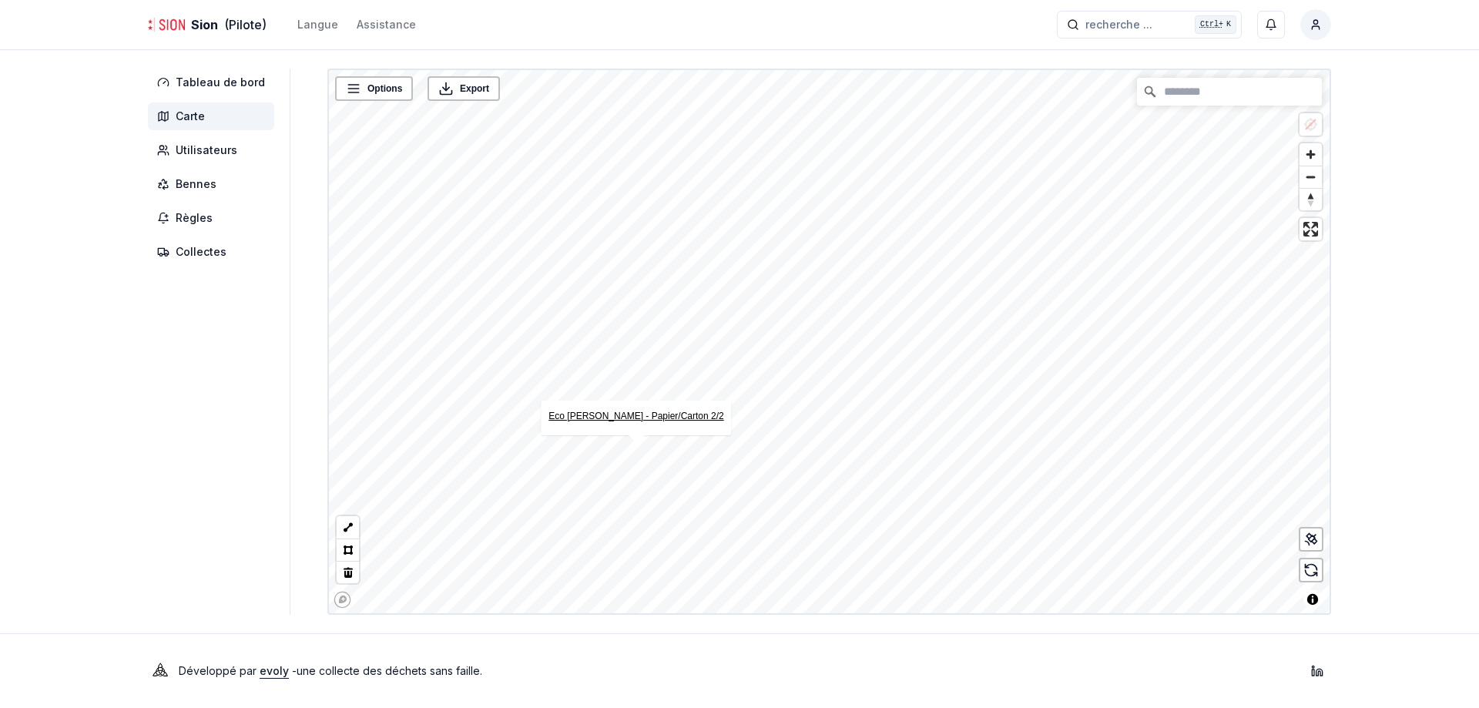
click at [707, 419] on link "Eco Chanoine-[PERSON_NAME] - Papier/Carton 2/2" at bounding box center [636, 416] width 175 height 11
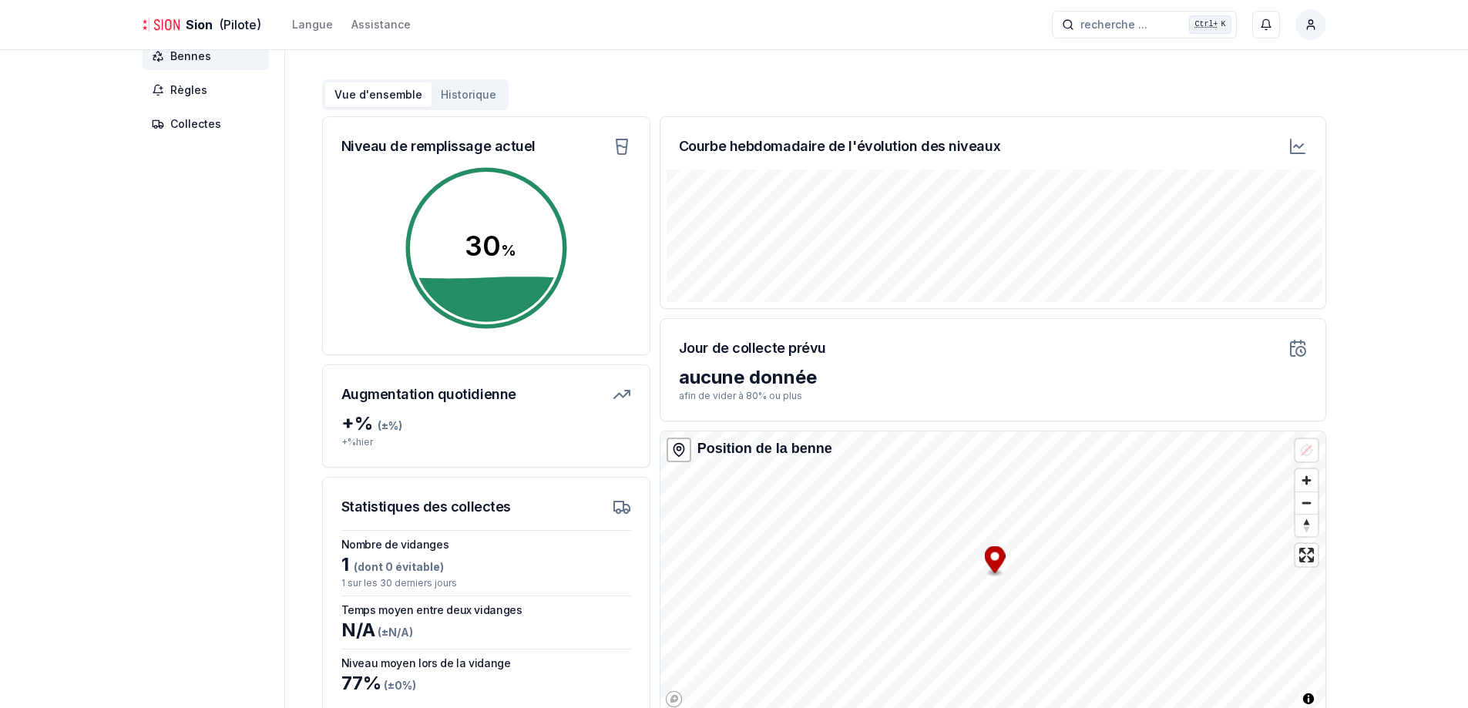
scroll to position [228, 0]
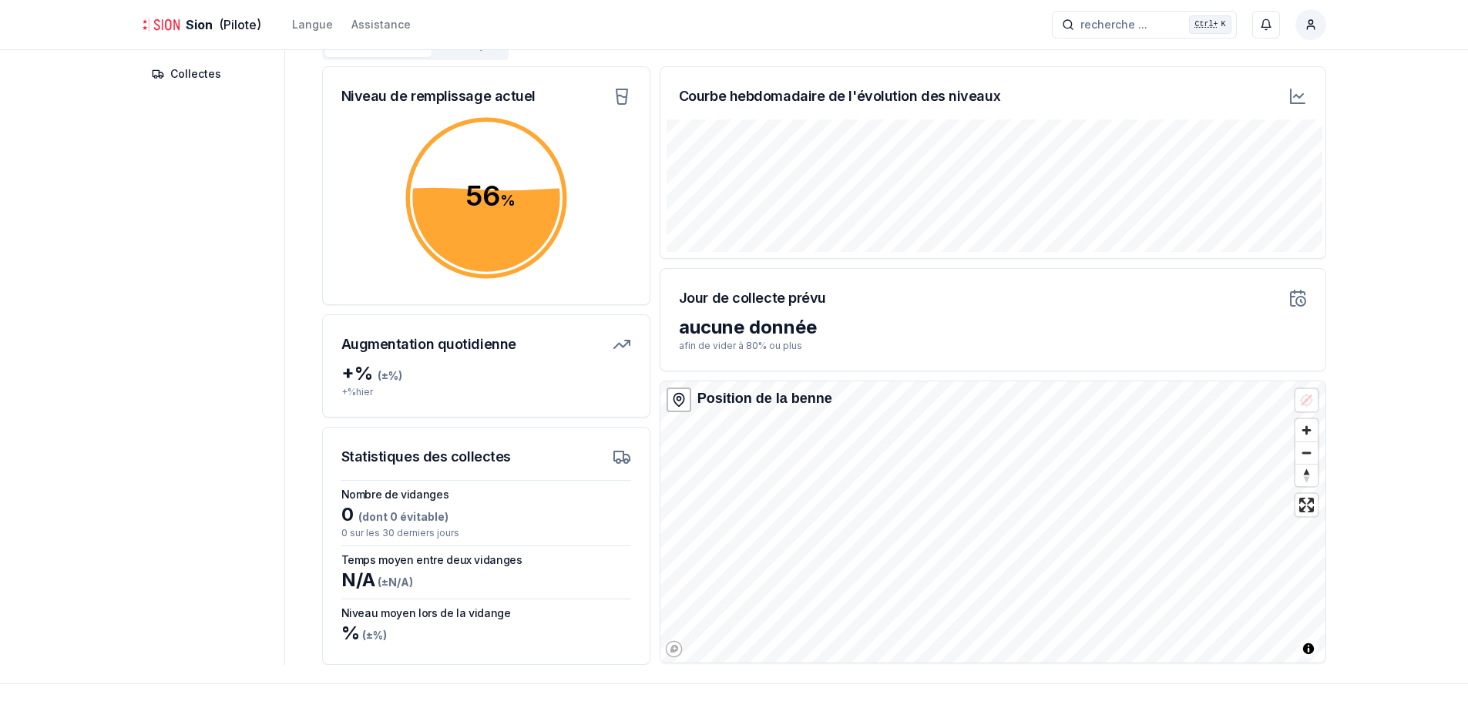
scroll to position [151, 0]
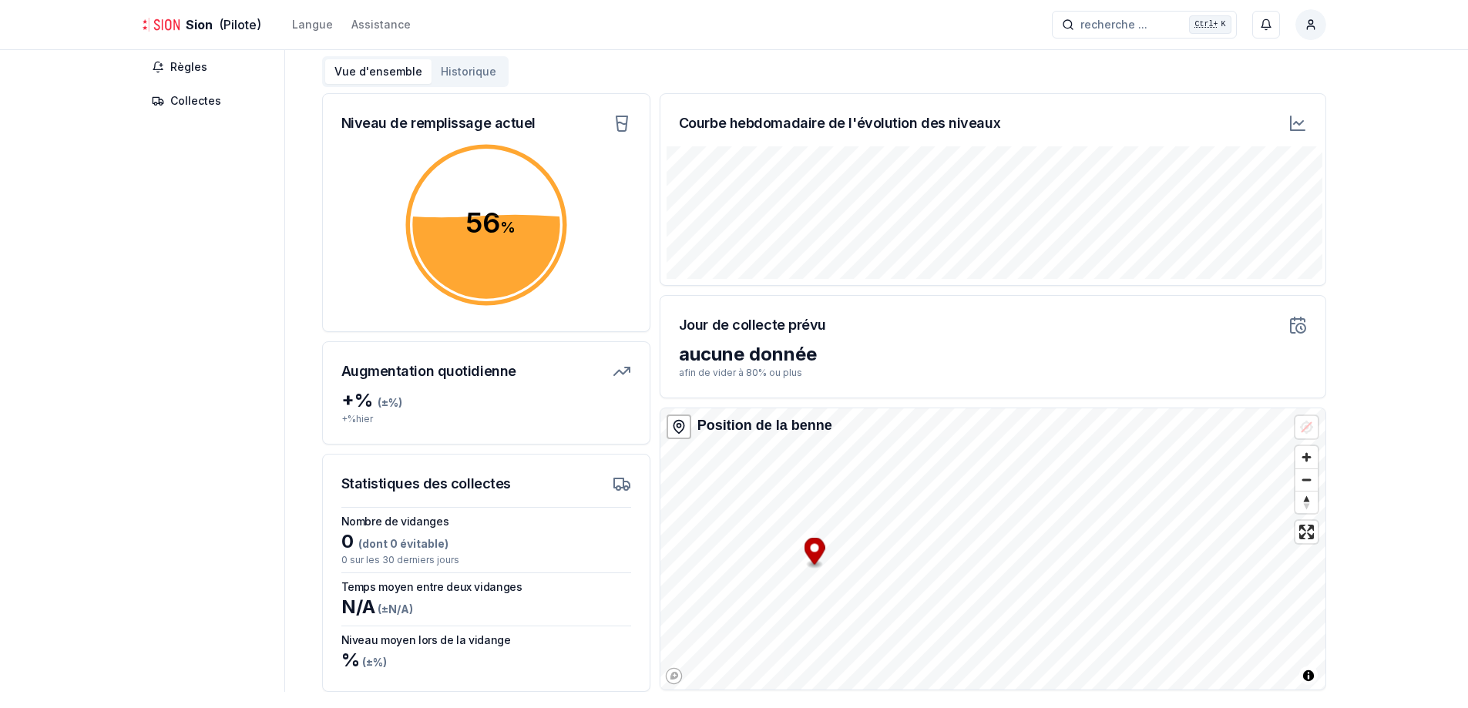
click at [811, 549] on circle "Map marker" at bounding box center [814, 548] width 8 height 8
drag, startPoint x: 811, startPoint y: 549, endPoint x: 801, endPoint y: 523, distance: 27.3
click at [801, 523] on circle "Map marker" at bounding box center [804, 521] width 8 height 8
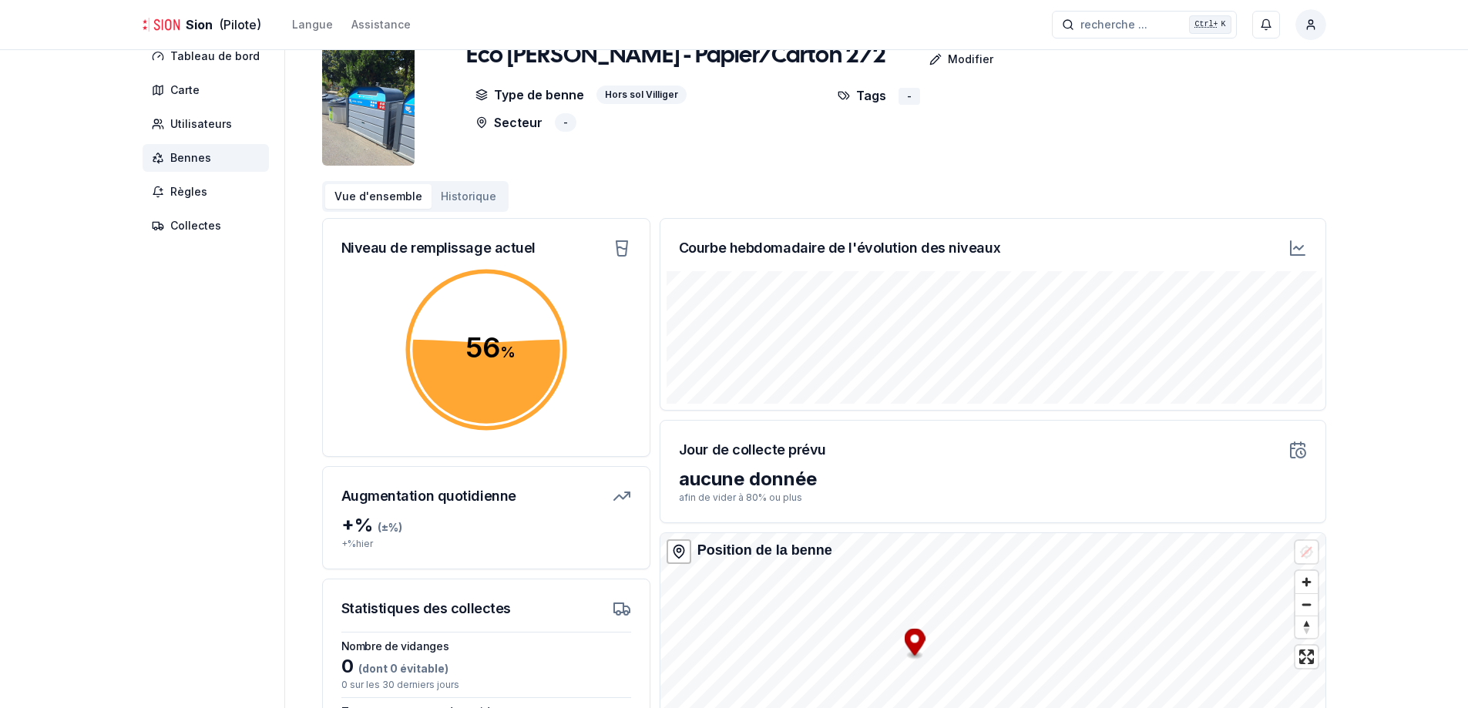
scroll to position [0, 0]
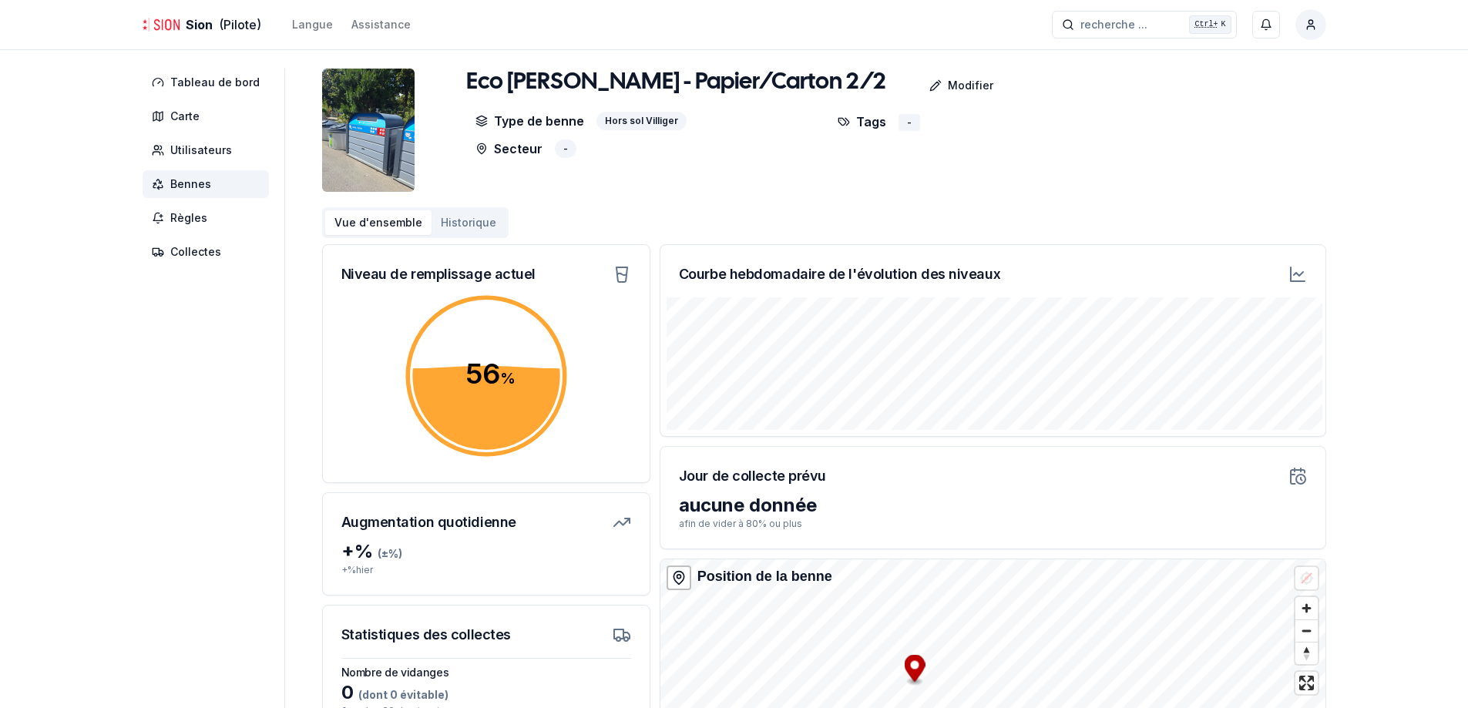
click at [617, 274] on icon at bounding box center [621, 275] width 9 height 2
click at [469, 221] on button "Historique" at bounding box center [469, 222] width 74 height 25
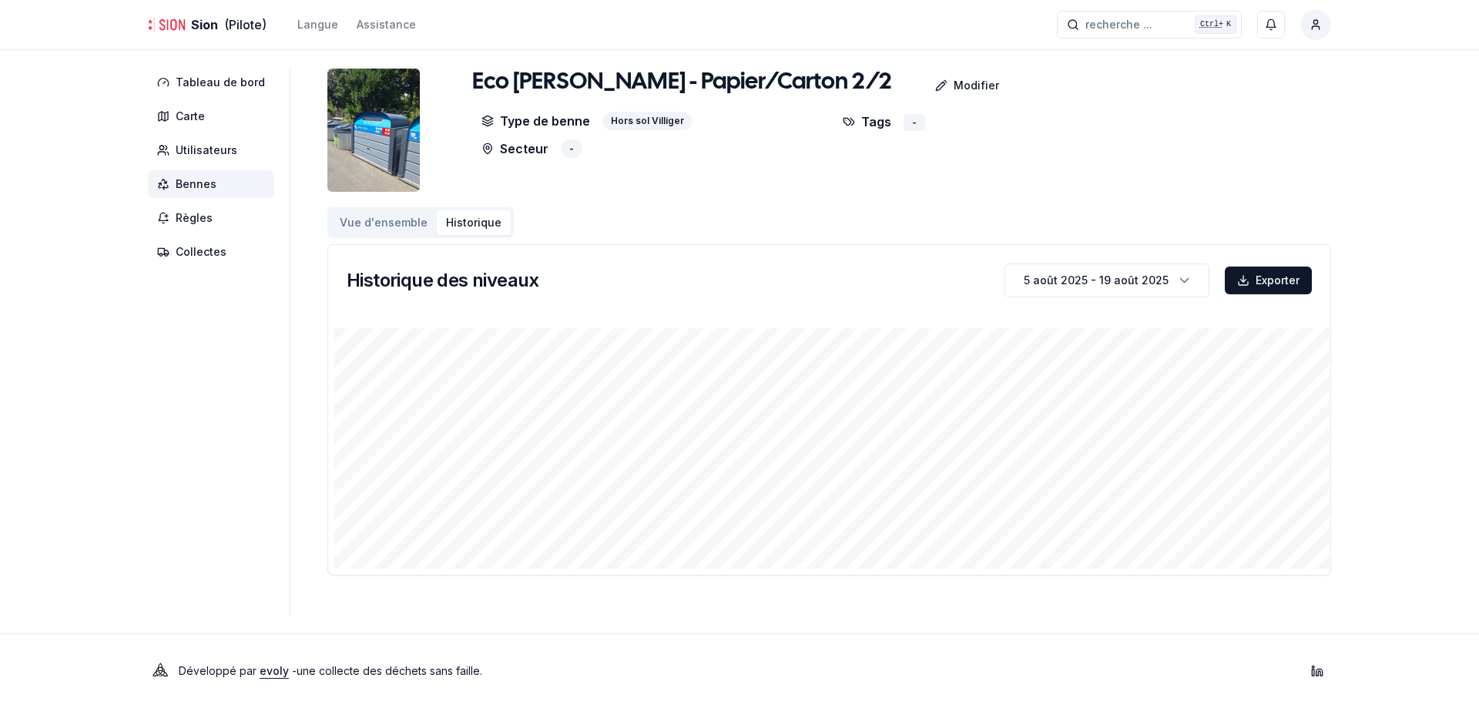
click at [398, 223] on button "Vue d'ensemble" at bounding box center [384, 222] width 106 height 25
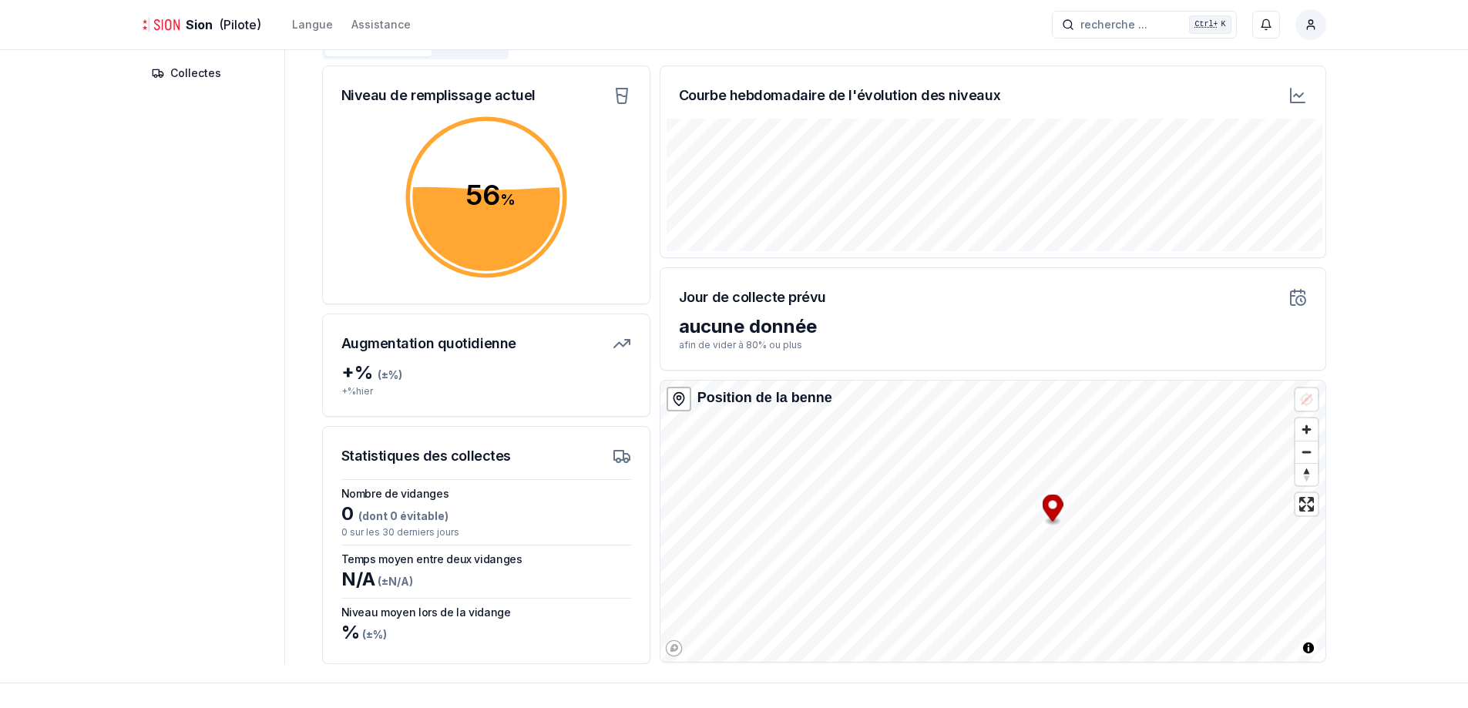
scroll to position [151, 0]
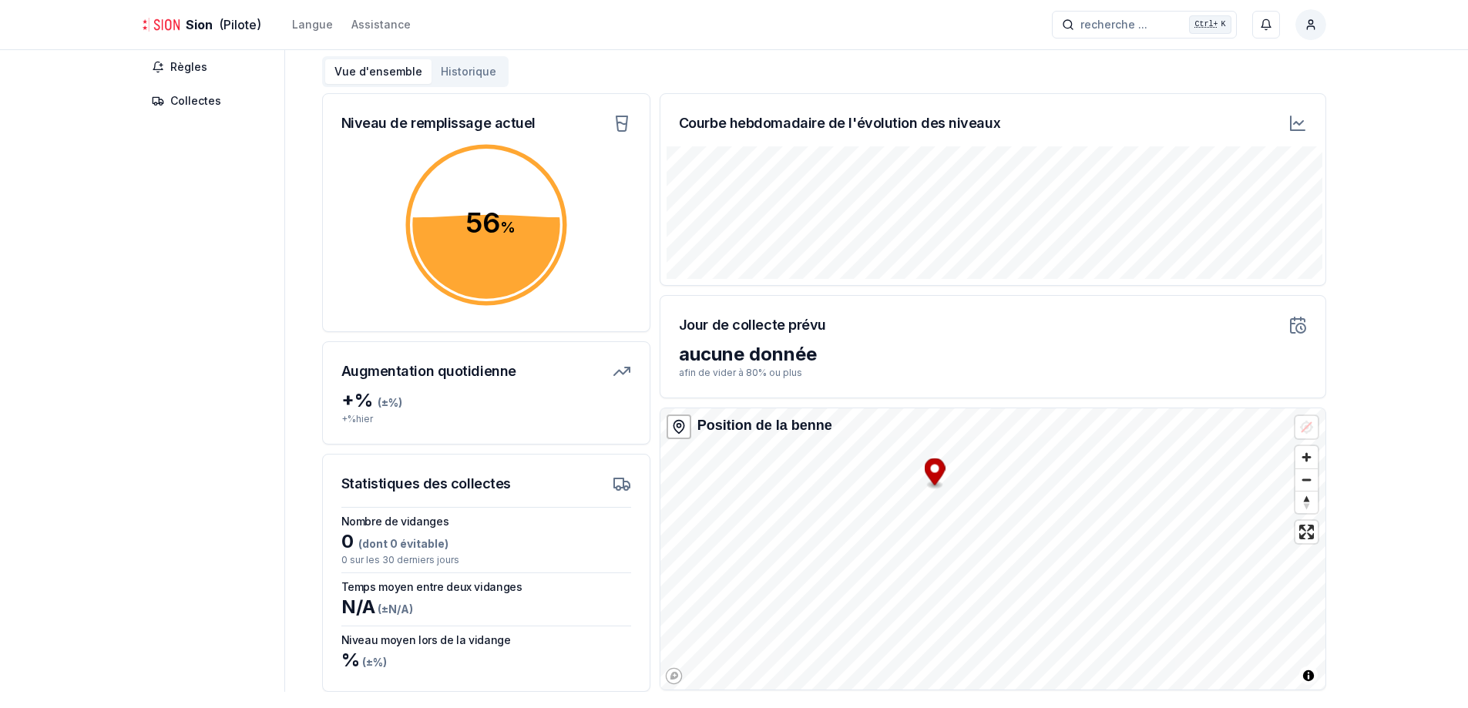
click at [1406, 475] on div "Sion (Pilote) Langue Assistance recherche ... recherche ... Ctrl+ K Kevin Perne…" at bounding box center [734, 317] width 1468 height 936
click at [463, 66] on button "Historique" at bounding box center [469, 71] width 74 height 25
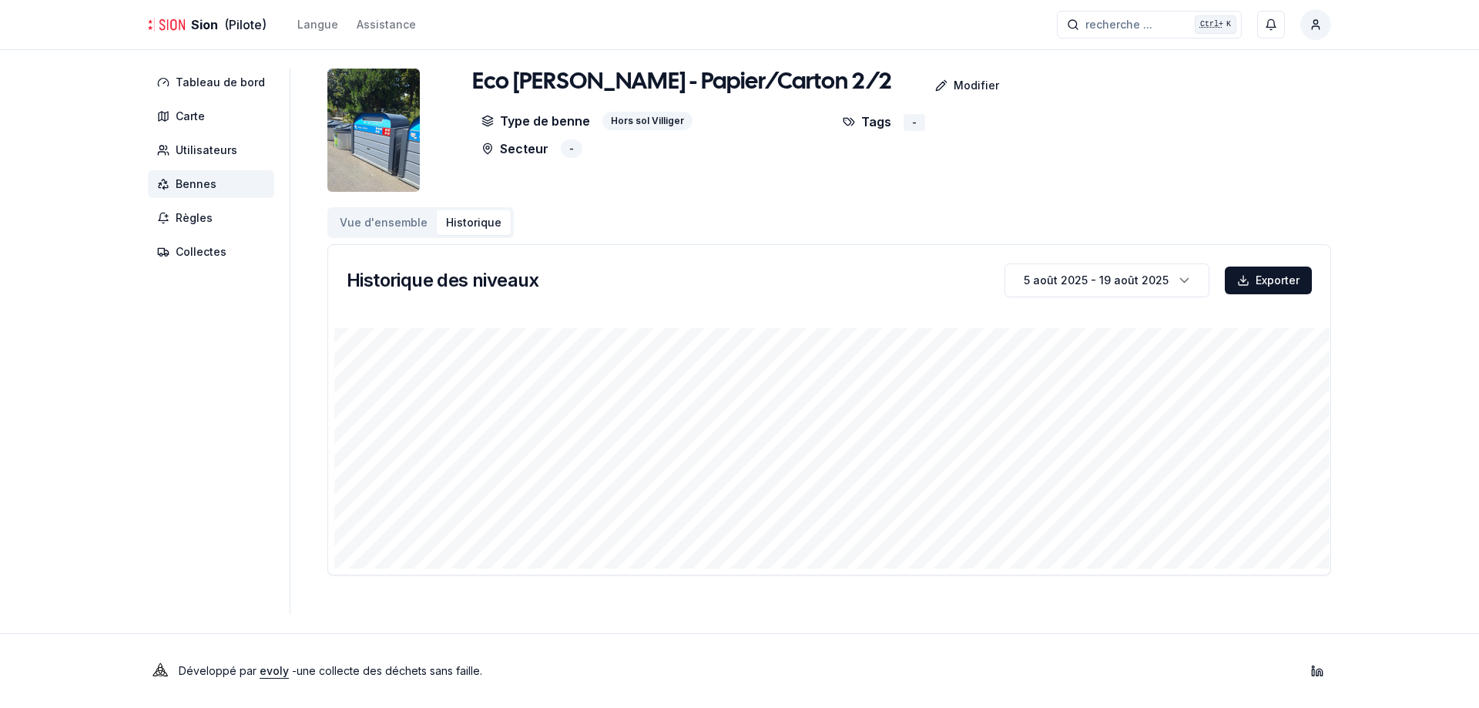
click at [395, 123] on img at bounding box center [373, 130] width 92 height 123
click at [391, 220] on button "Vue d'ensemble" at bounding box center [384, 222] width 106 height 25
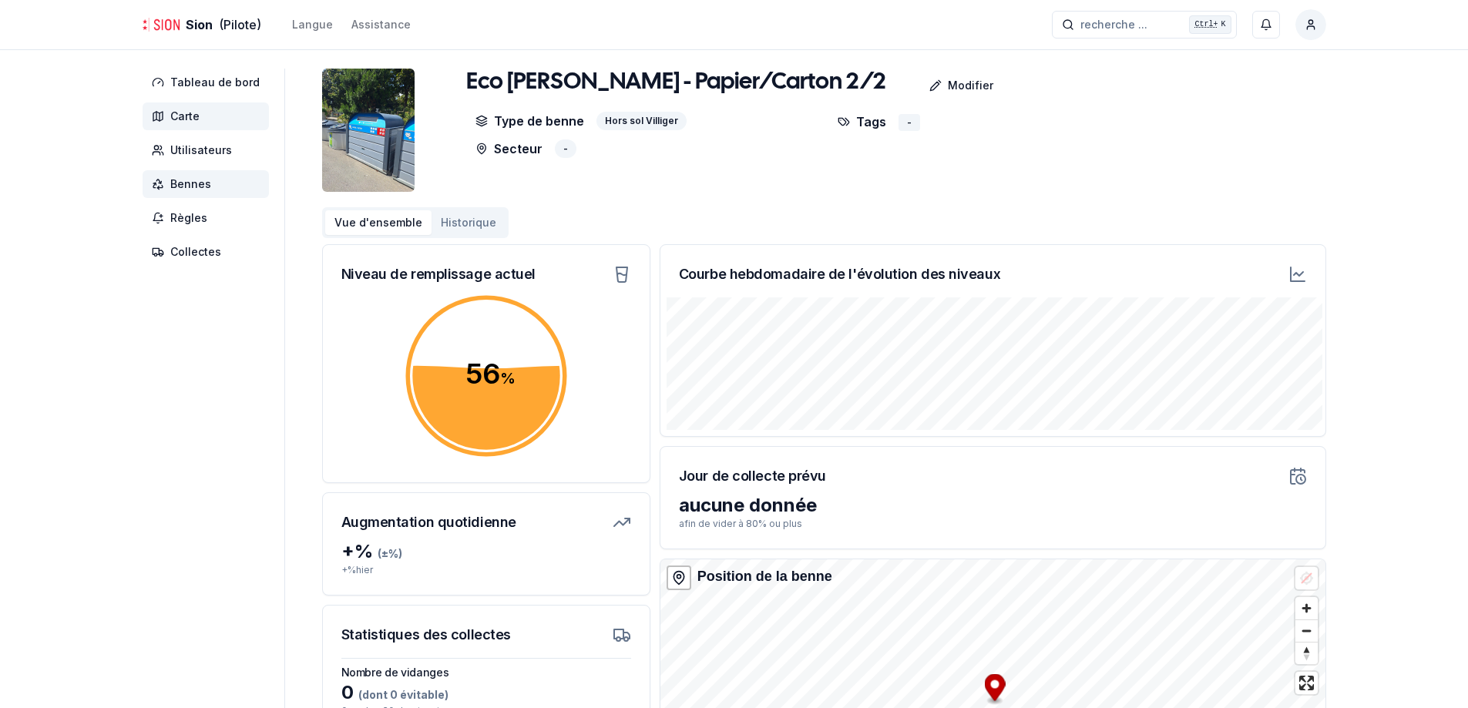
click at [192, 114] on span "Carte" at bounding box center [184, 116] width 29 height 15
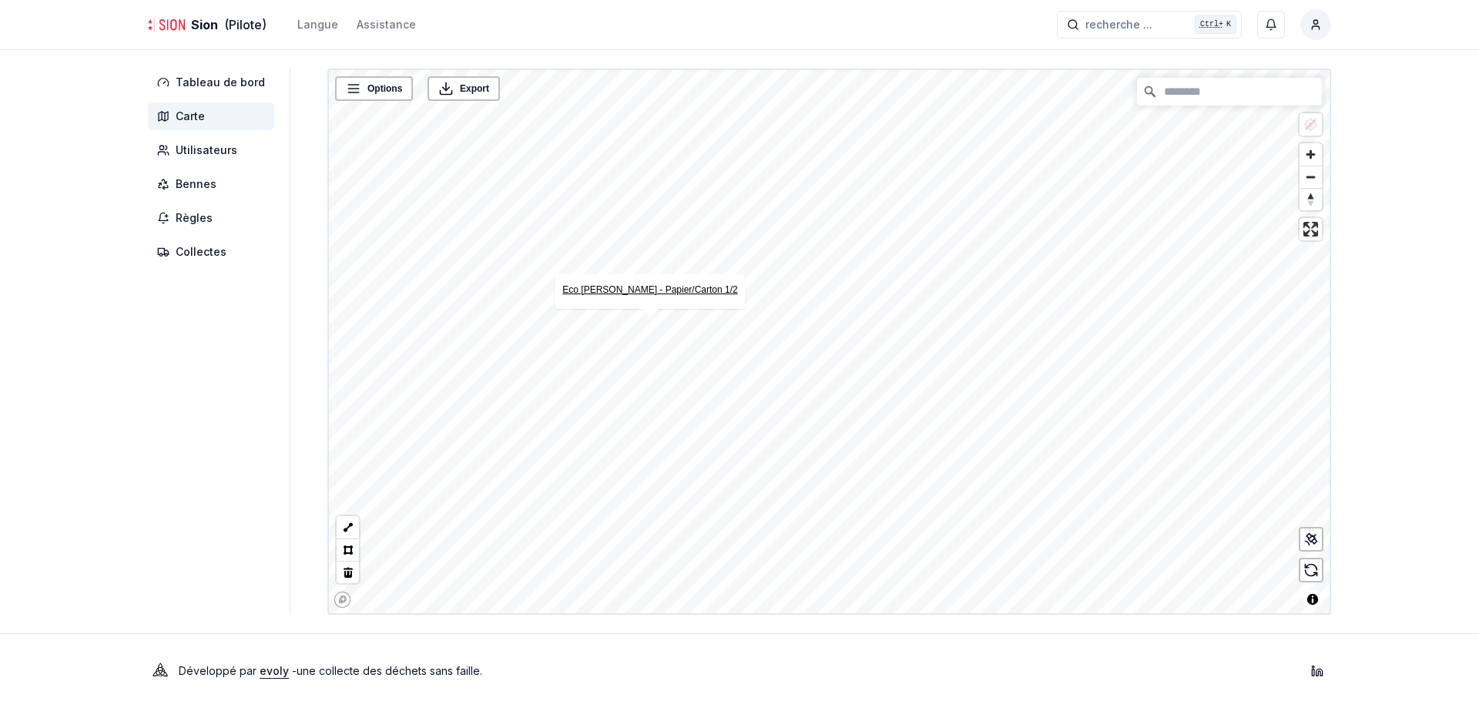
click at [650, 286] on link "Eco Chanoine-Berchtold - Papier/Carton 1/2" at bounding box center [650, 289] width 175 height 11
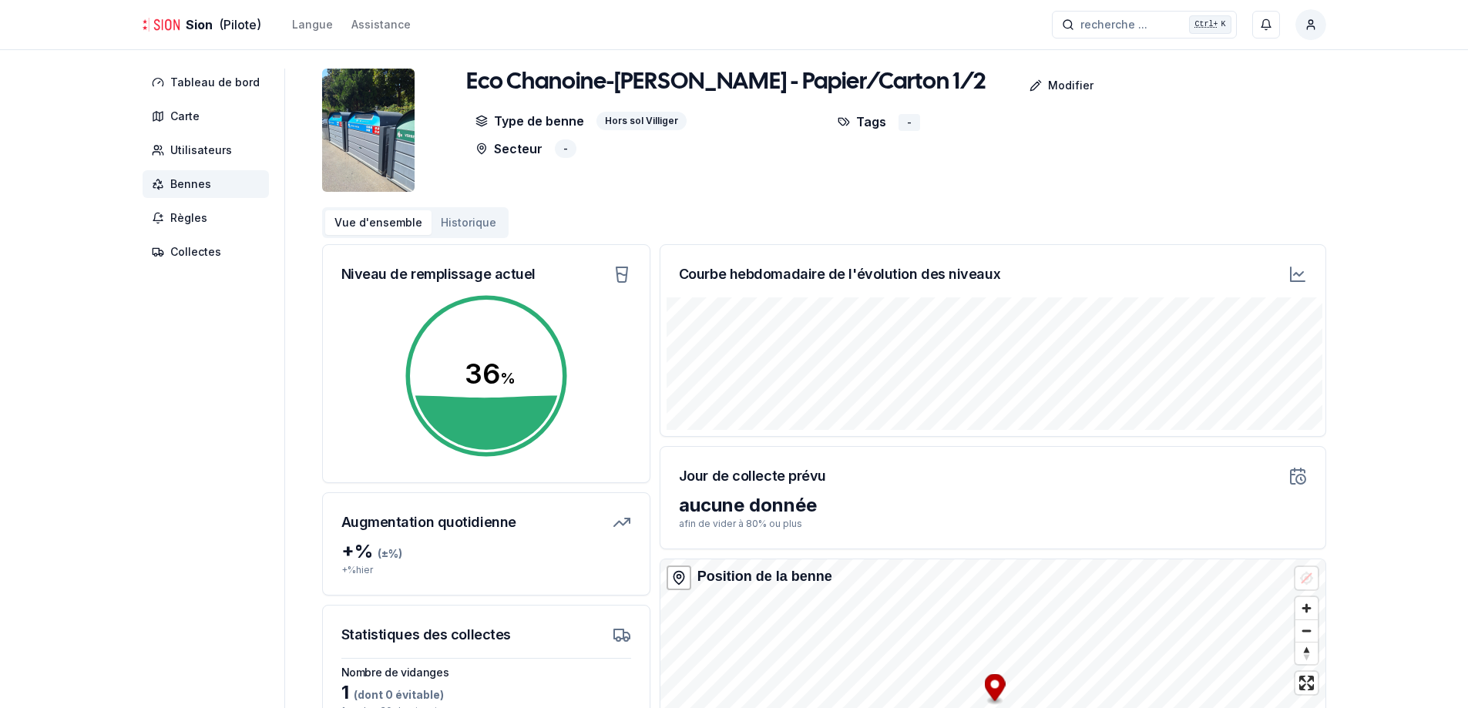
click at [388, 146] on img at bounding box center [368, 130] width 92 height 123
click at [358, 143] on img at bounding box center [368, 130] width 92 height 123
click at [569, 83] on h1 "Eco Chanoine-[PERSON_NAME] - Papier/Carton 1/2" at bounding box center [726, 83] width 520 height 28
click at [365, 114] on img at bounding box center [368, 130] width 92 height 123
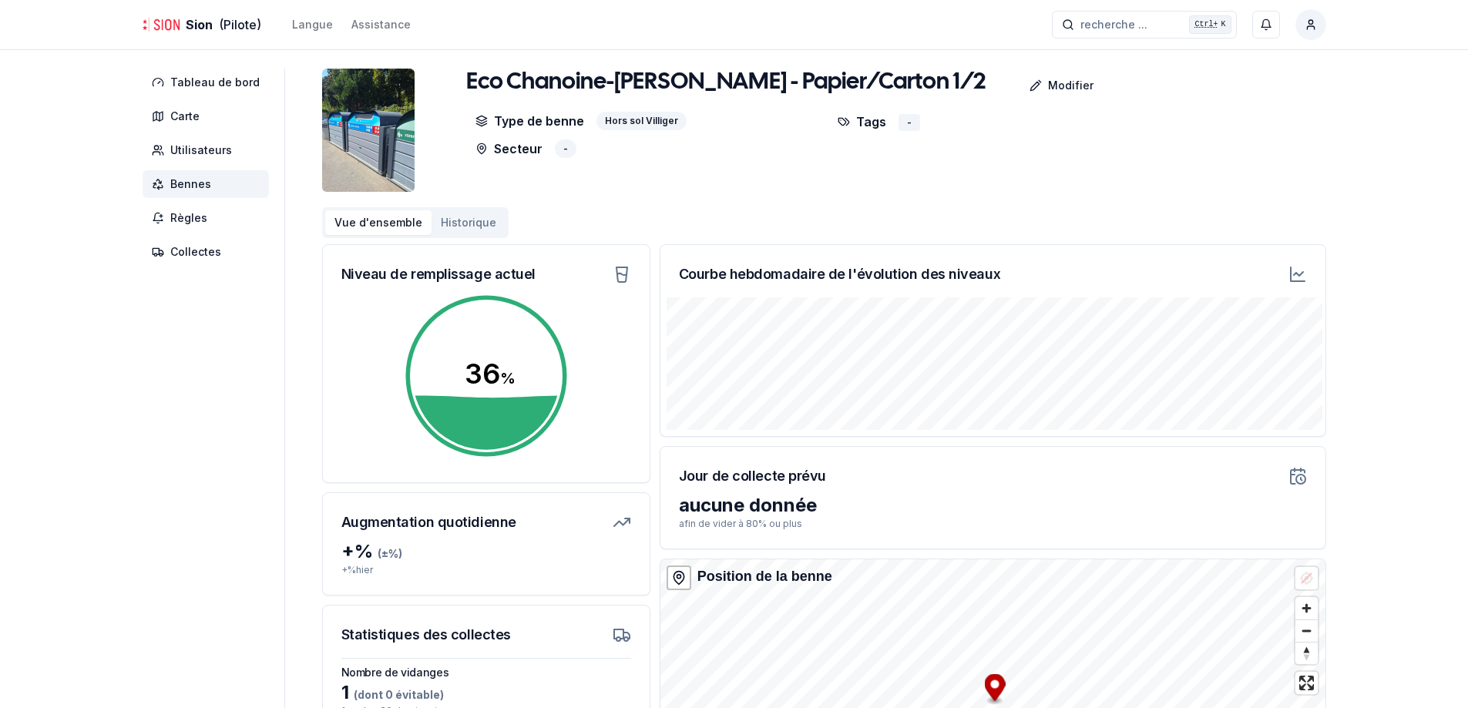
click at [385, 134] on img at bounding box center [368, 130] width 92 height 123
click at [451, 223] on button "Historique" at bounding box center [469, 222] width 74 height 25
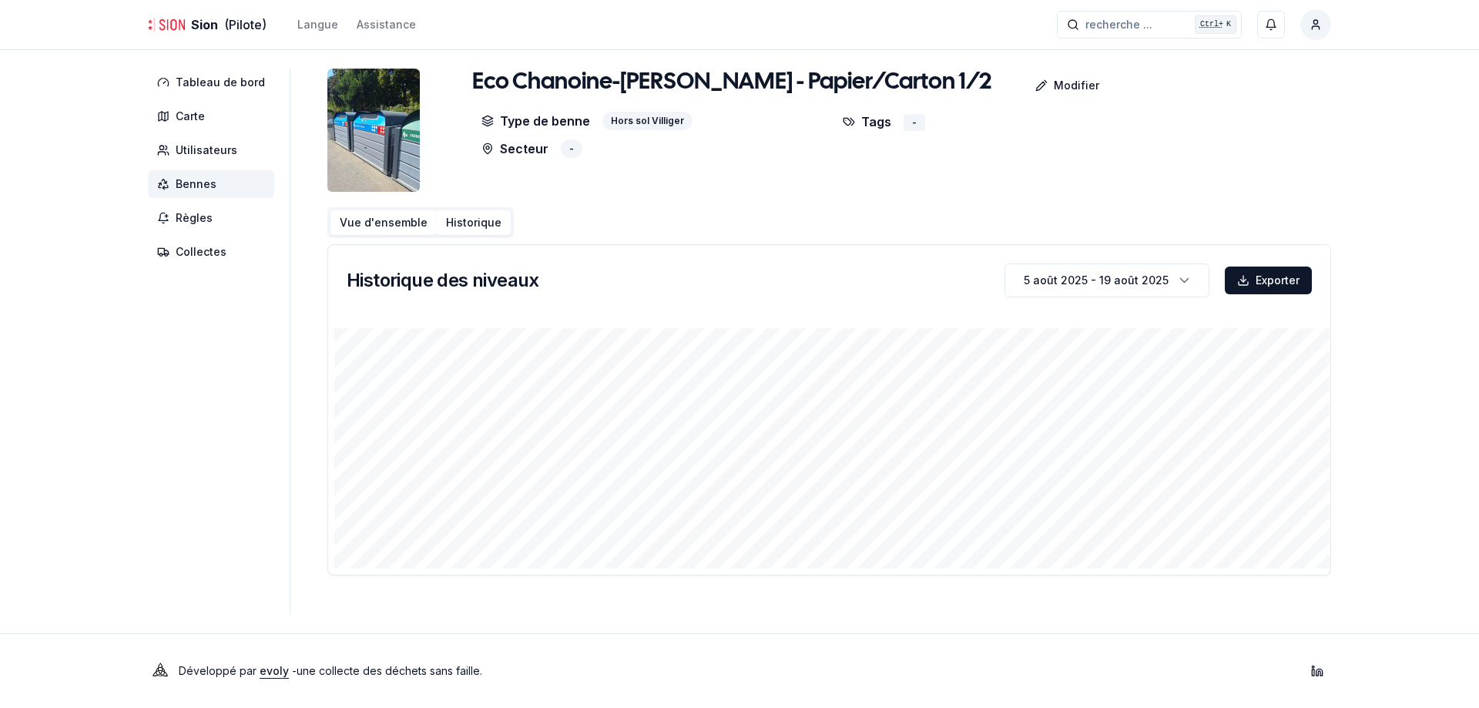
click at [392, 220] on button "Vue d'ensemble" at bounding box center [384, 222] width 106 height 25
click at [371, 218] on button "Vue d'ensemble" at bounding box center [384, 222] width 106 height 25
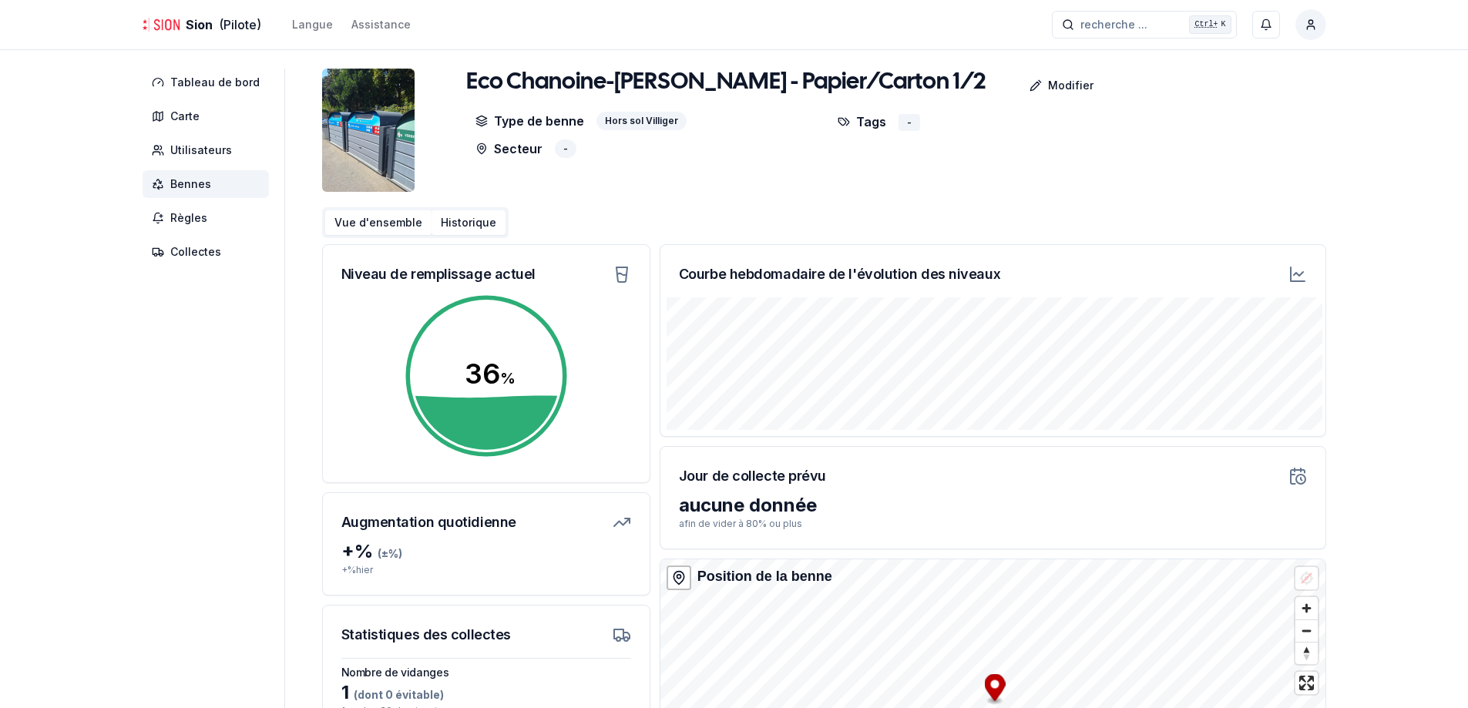
click at [432, 220] on button "Historique" at bounding box center [469, 222] width 74 height 25
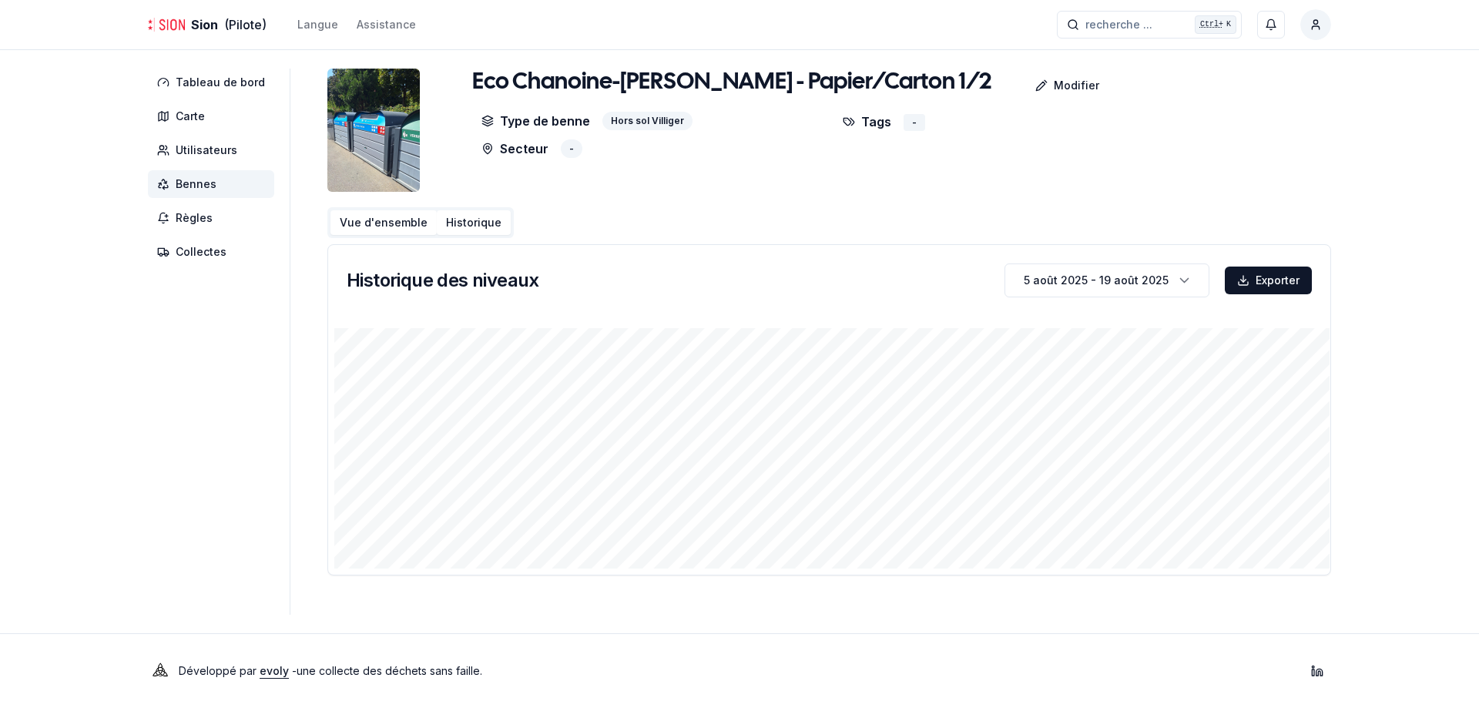
click at [371, 217] on button "Vue d'ensemble" at bounding box center [384, 222] width 106 height 25
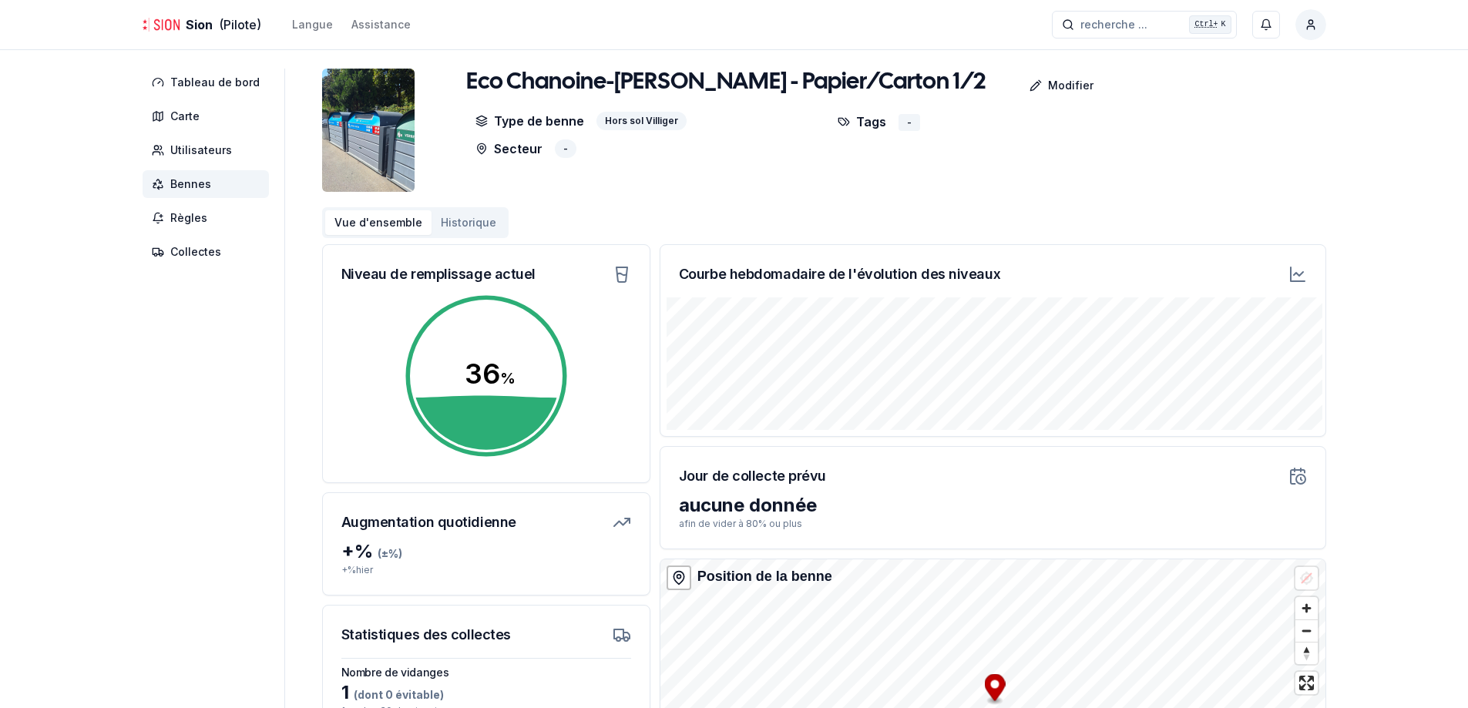
click at [435, 211] on button "Historique" at bounding box center [469, 222] width 74 height 25
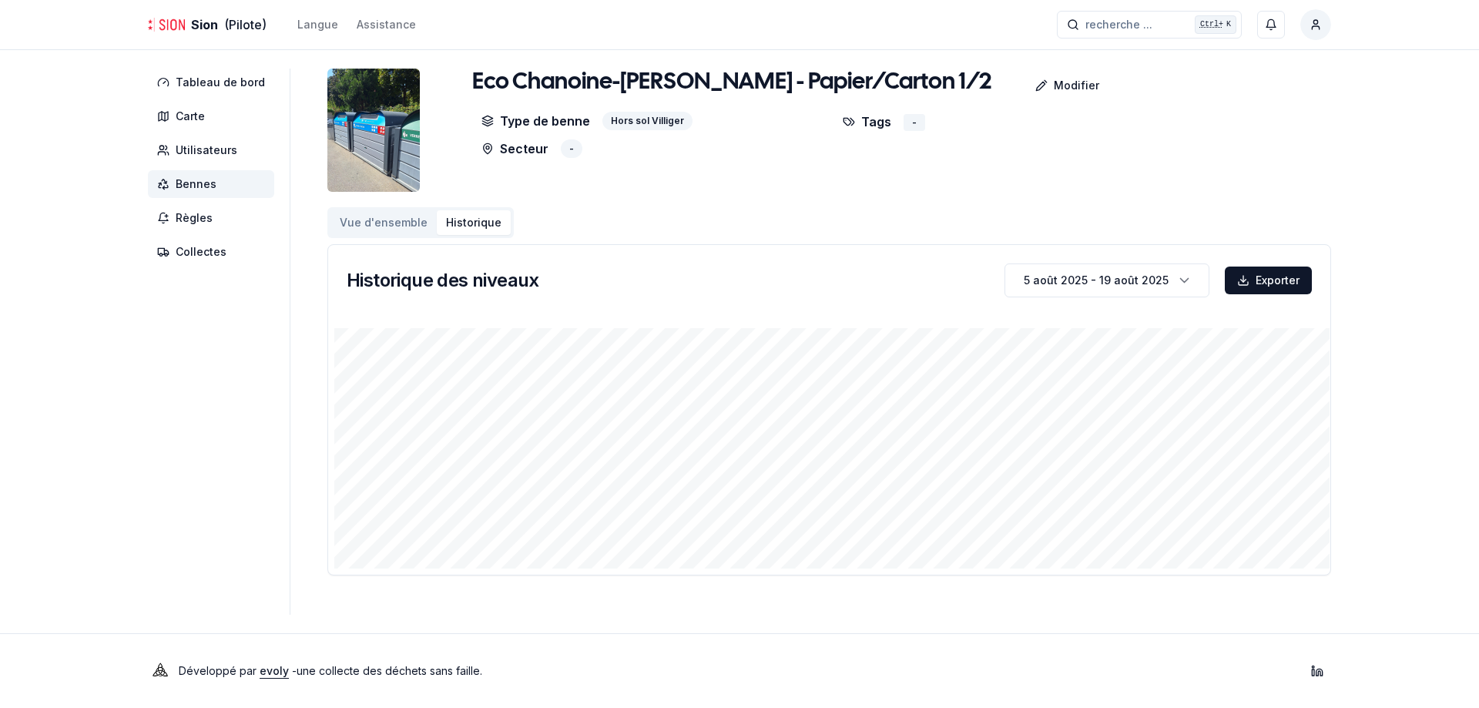
click at [361, 217] on button "Vue d'ensemble" at bounding box center [384, 222] width 106 height 25
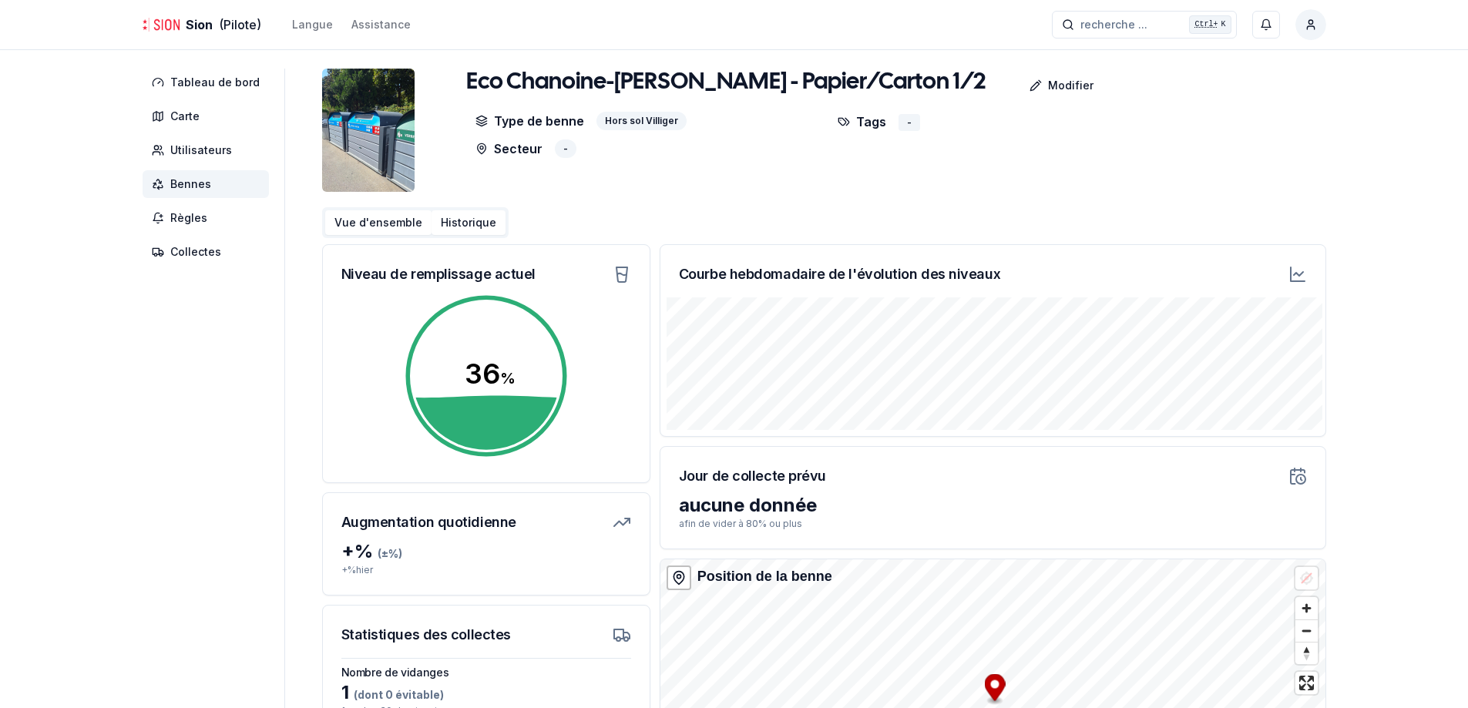
click at [453, 223] on button "Historique" at bounding box center [469, 222] width 74 height 25
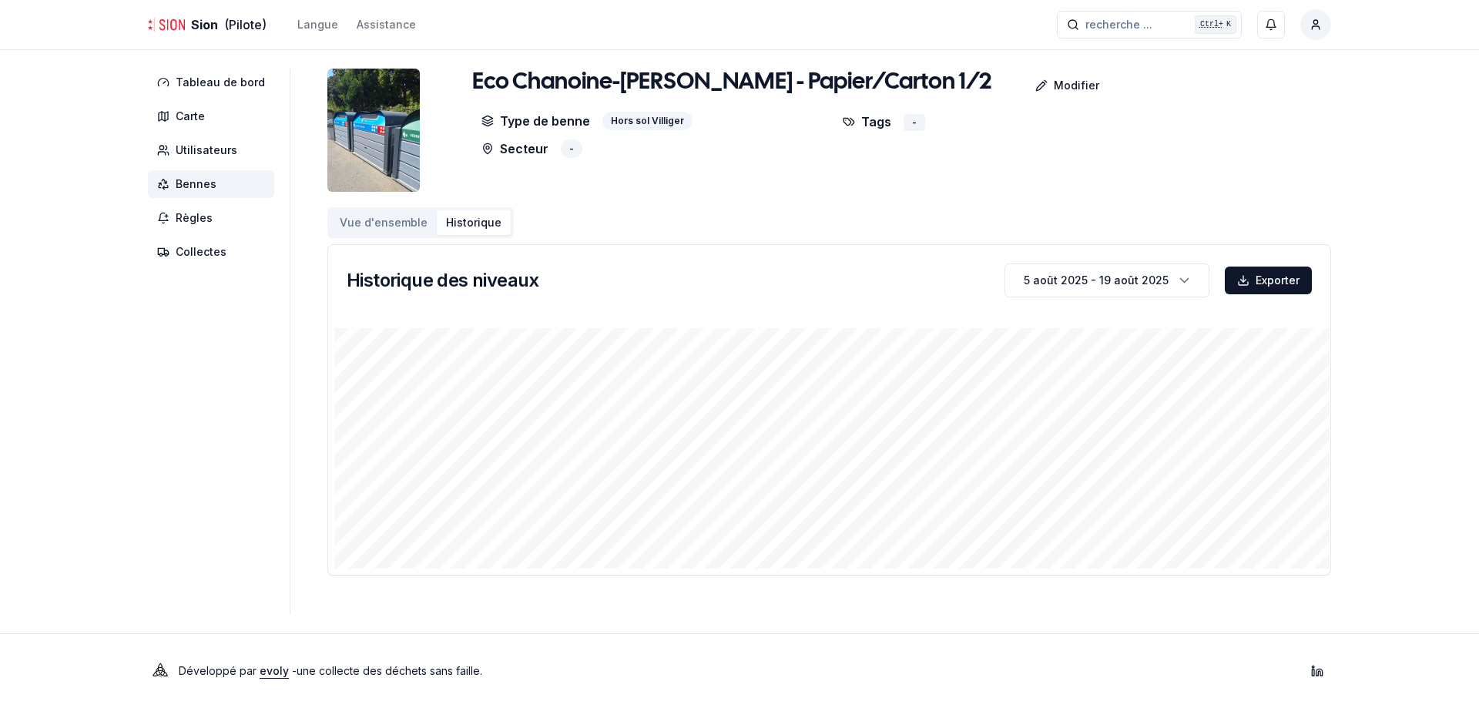
click at [383, 239] on div "Eco Chanoine-Berchtold - Papier/Carton 1/2 Modifier Type de benne Hors sol Vill…" at bounding box center [829, 322] width 1004 height 507
click at [374, 230] on button "Vue d'ensemble" at bounding box center [384, 222] width 106 height 25
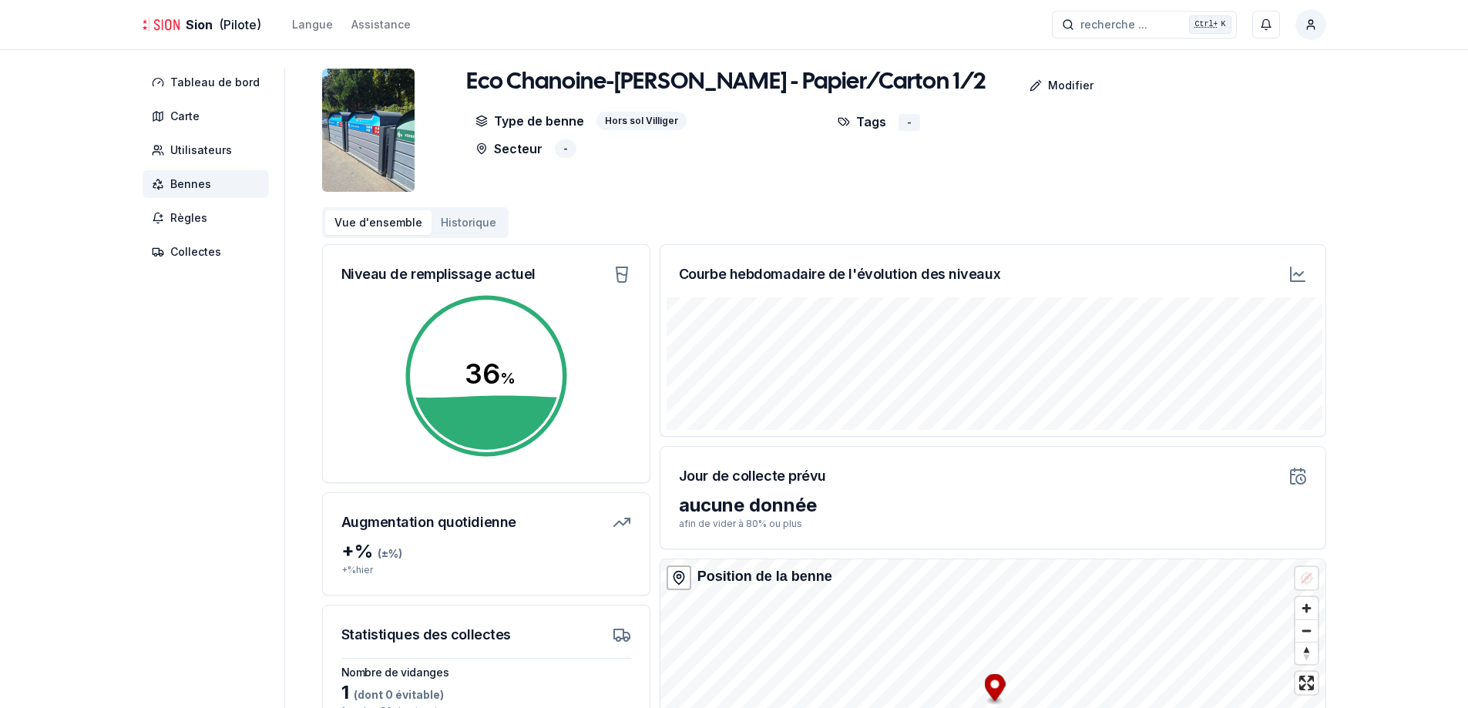
click at [463, 237] on div "Vue d'ensemble Historique" at bounding box center [415, 222] width 186 height 31
click at [391, 223] on button "Vue d'ensemble" at bounding box center [378, 222] width 106 height 25
click at [198, 211] on span "Règles" at bounding box center [188, 217] width 37 height 15
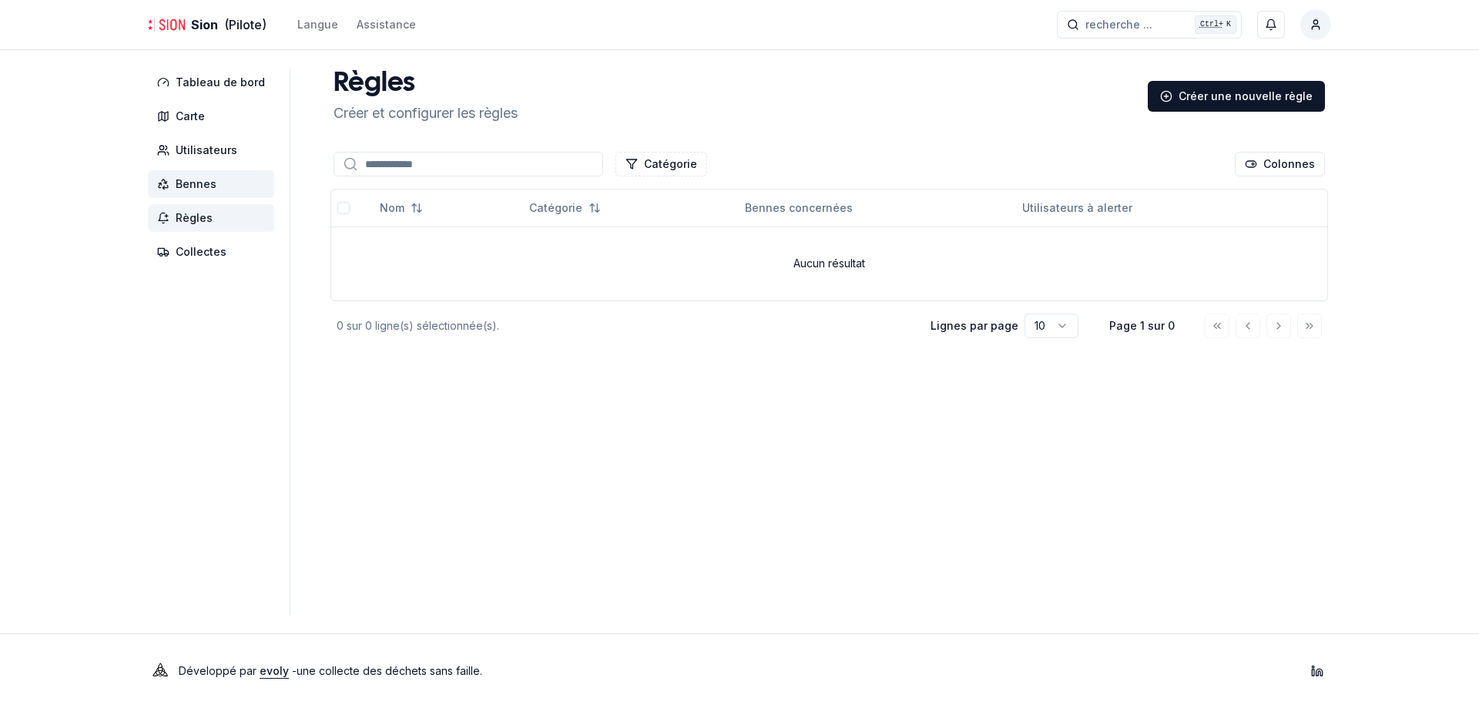
click at [209, 176] on span "Bennes" at bounding box center [211, 184] width 126 height 28
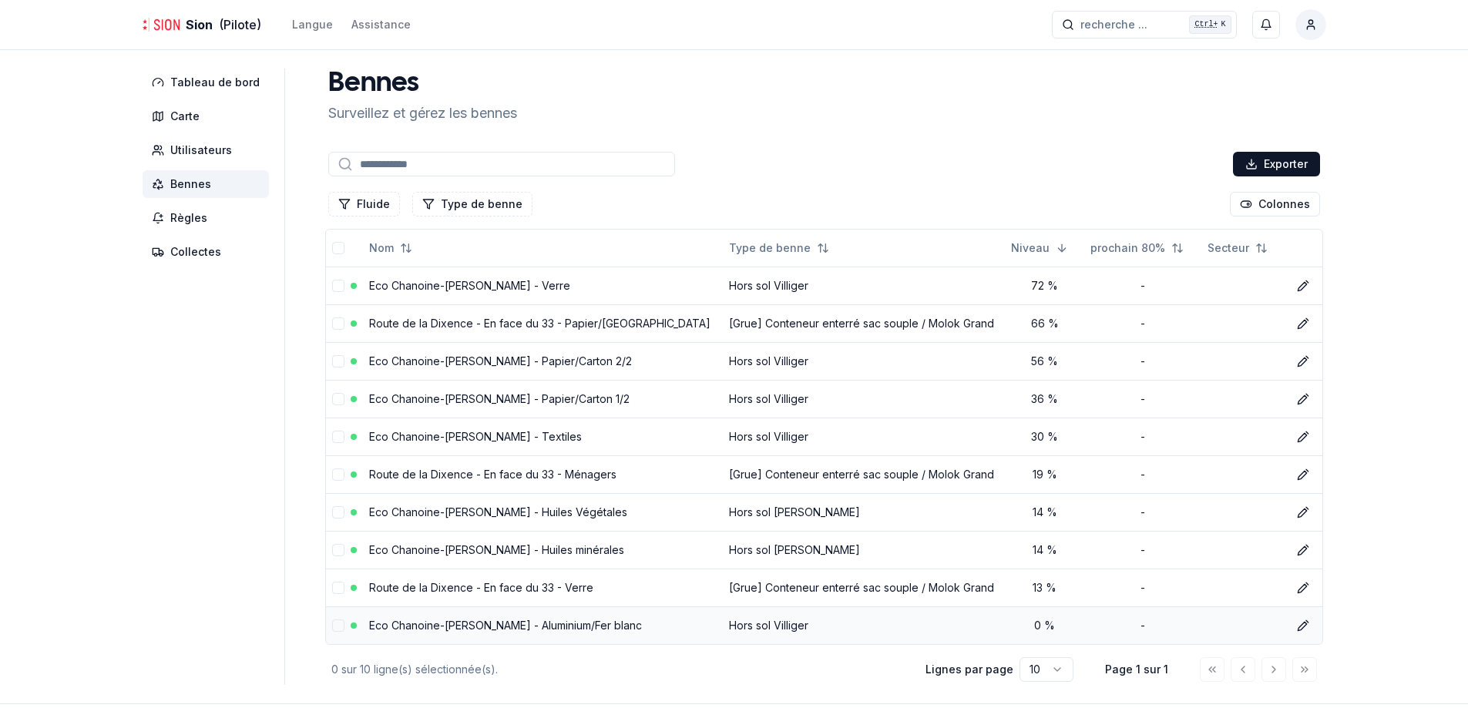
click at [619, 623] on td "Eco Chanoine-Berchtold - Aluminium/Fer blanc" at bounding box center [543, 625] width 360 height 38
click at [1301, 629] on icon at bounding box center [1303, 626] width 12 height 12
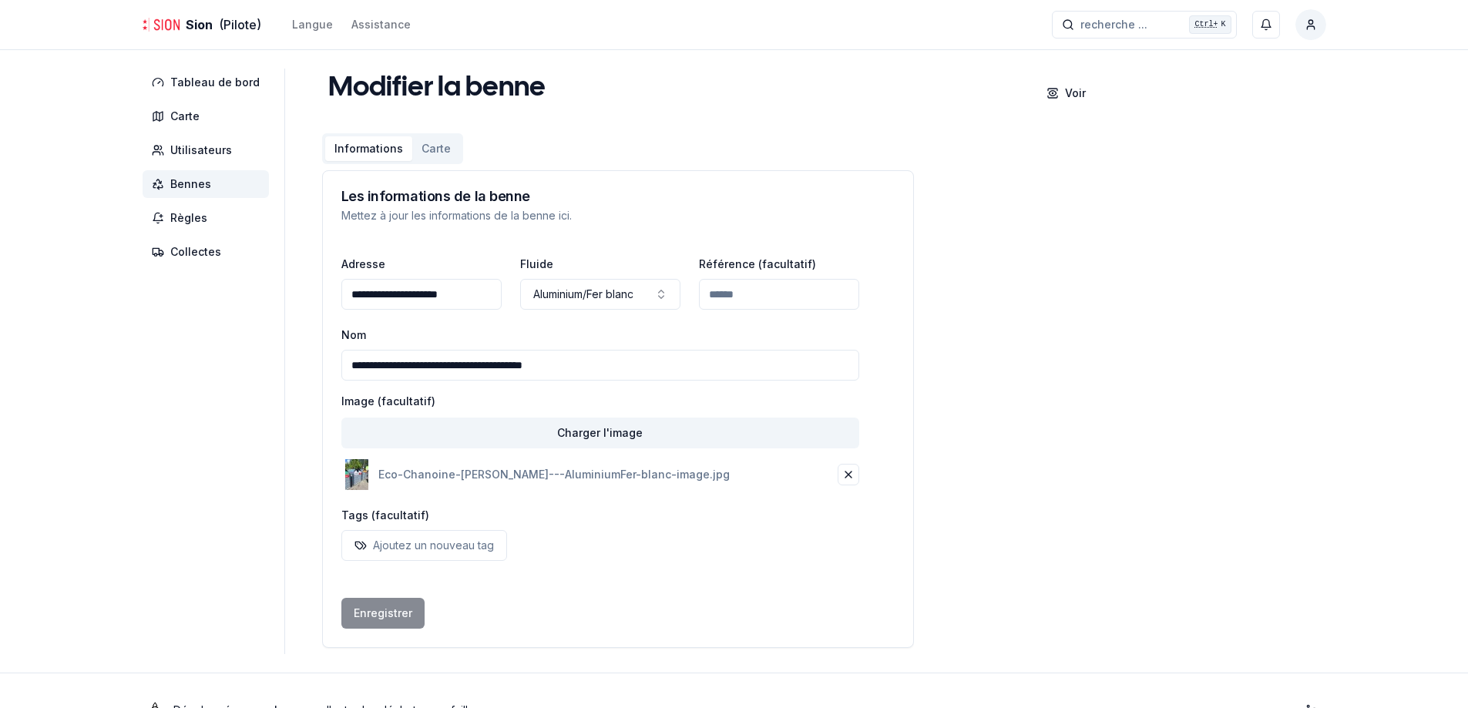
click at [405, 296] on input "**********" at bounding box center [421, 294] width 160 height 31
click at [680, 297] on div "**********" at bounding box center [600, 281] width 518 height 55
click at [613, 290] on button "Aluminium/Fer blanc" at bounding box center [600, 294] width 160 height 31
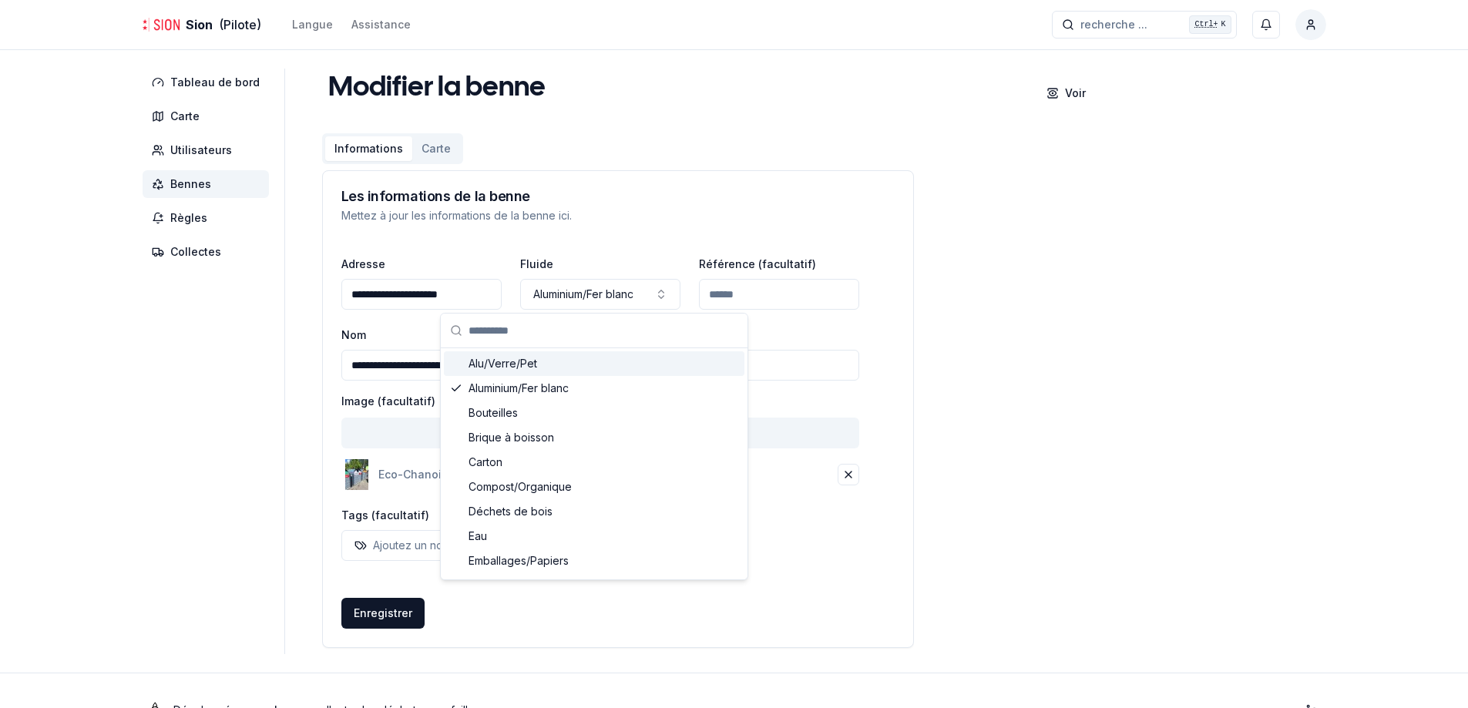
click at [778, 304] on input "Référence (facultatif)" at bounding box center [779, 294] width 160 height 31
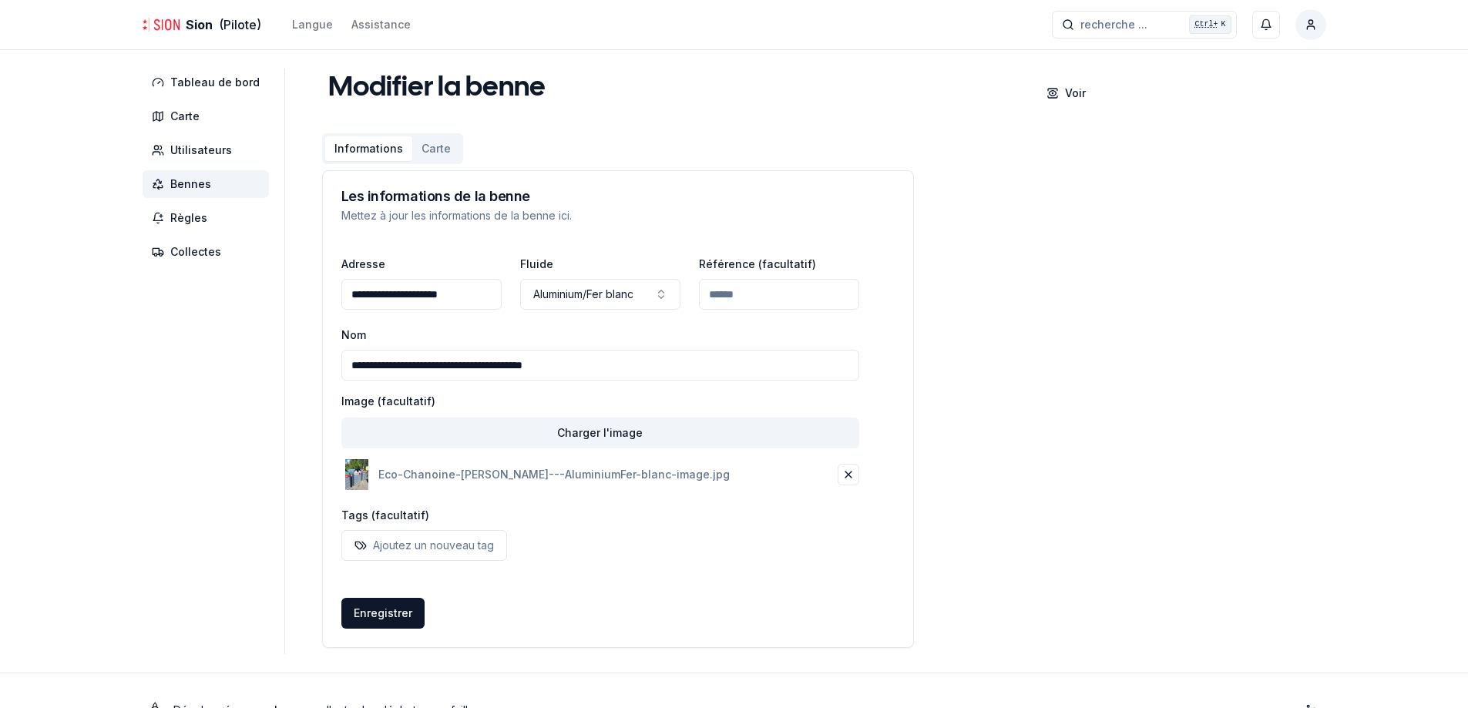
click at [721, 367] on input "**********" at bounding box center [600, 365] width 518 height 31
click at [351, 480] on img at bounding box center [356, 474] width 31 height 31
click at [192, 224] on span "Règles" at bounding box center [188, 217] width 37 height 15
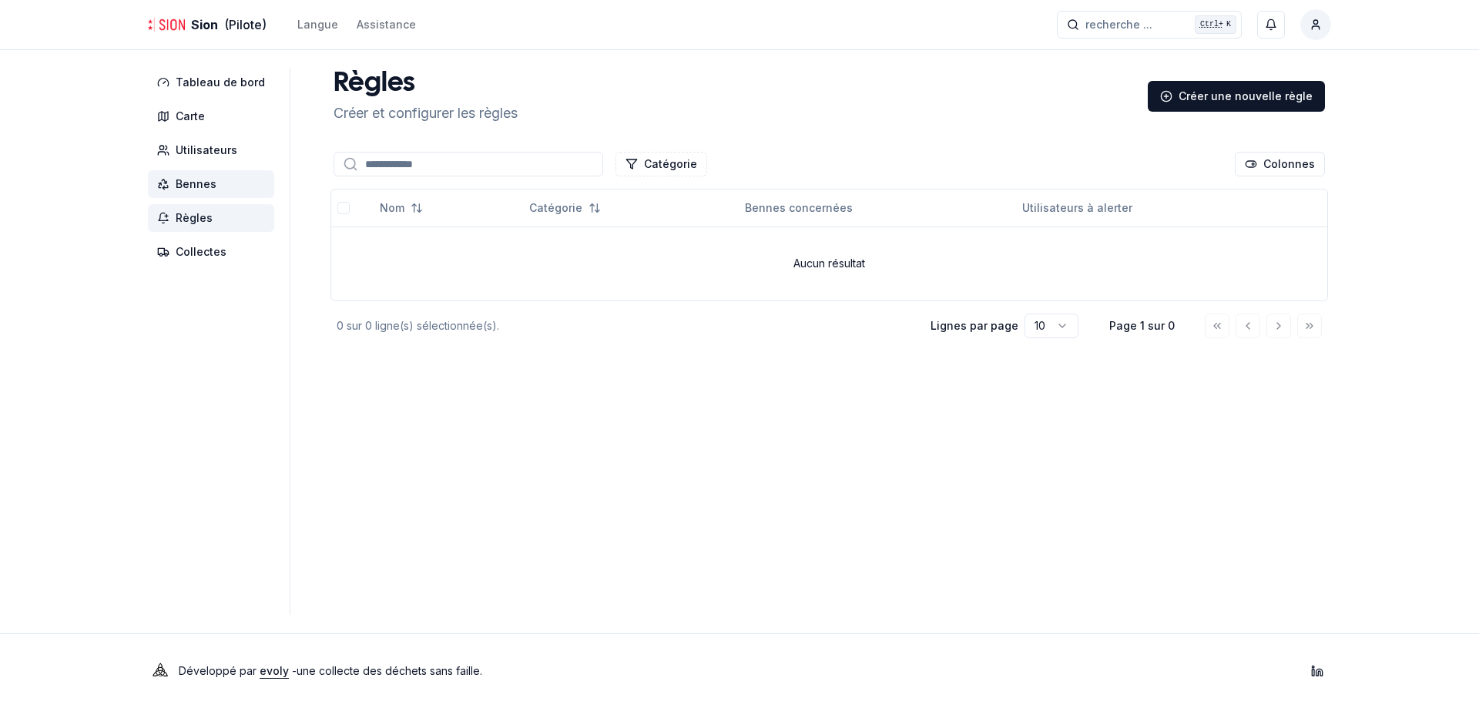
click at [200, 186] on span "Bennes" at bounding box center [196, 183] width 41 height 15
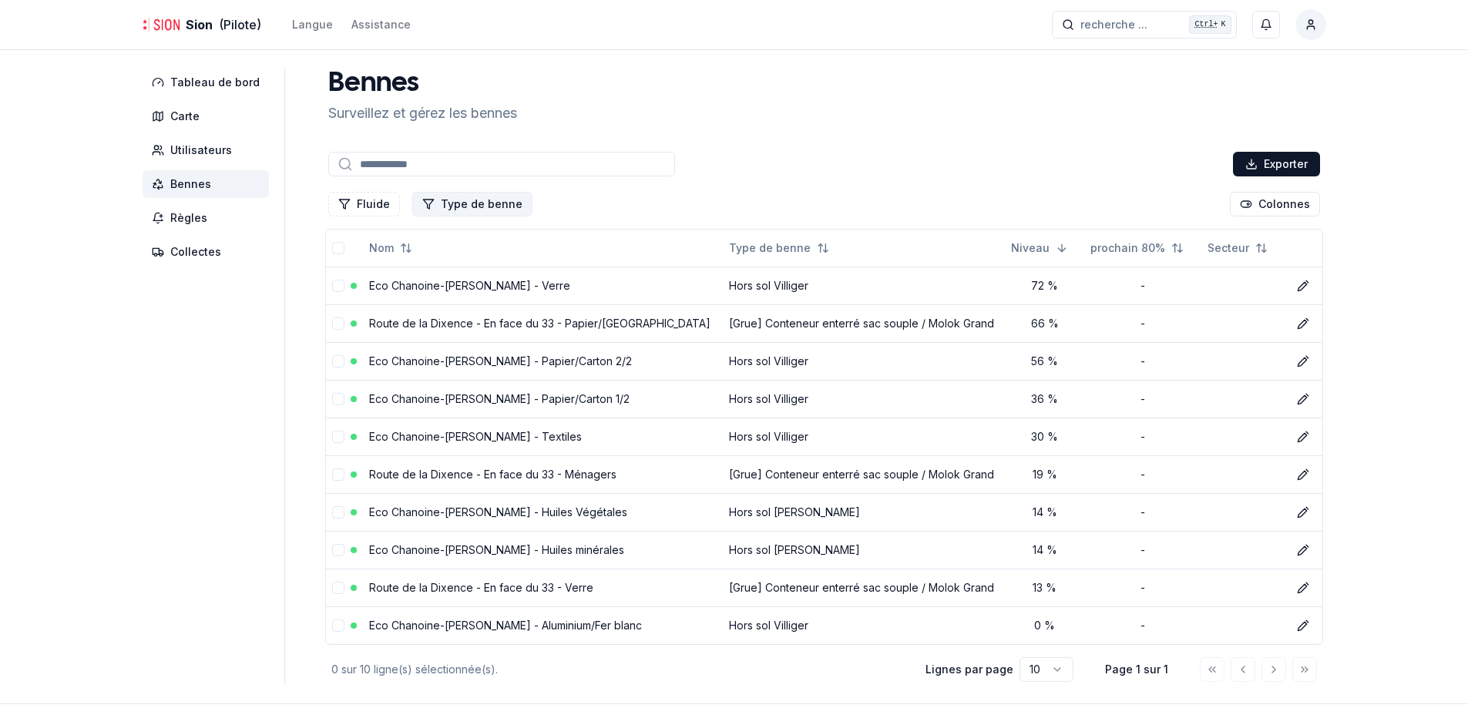
click at [441, 209] on button "Type de benne" at bounding box center [472, 204] width 120 height 25
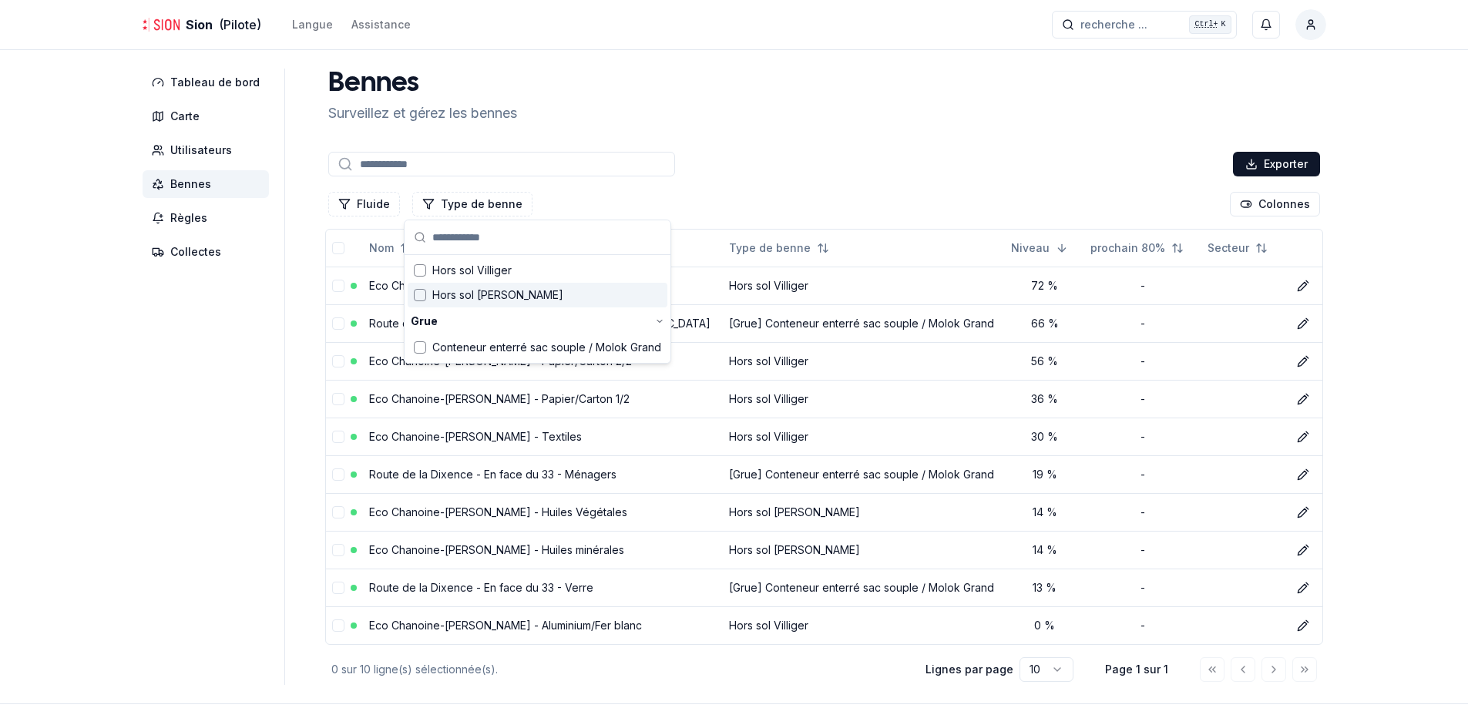
click at [492, 297] on span "Hors sol Villiger - Huiles" at bounding box center [497, 294] width 131 height 15
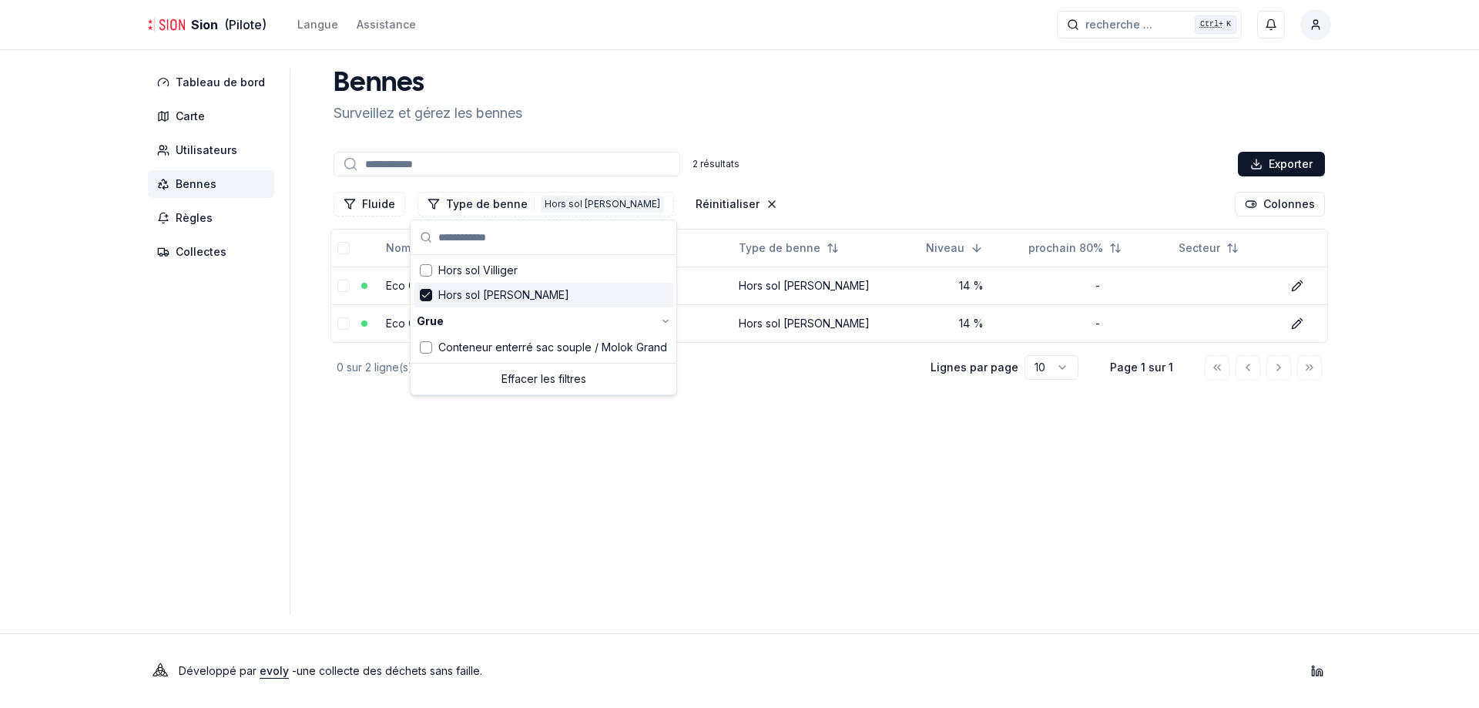
click at [496, 293] on span "Hors sol Villiger - Huiles" at bounding box center [503, 294] width 131 height 15
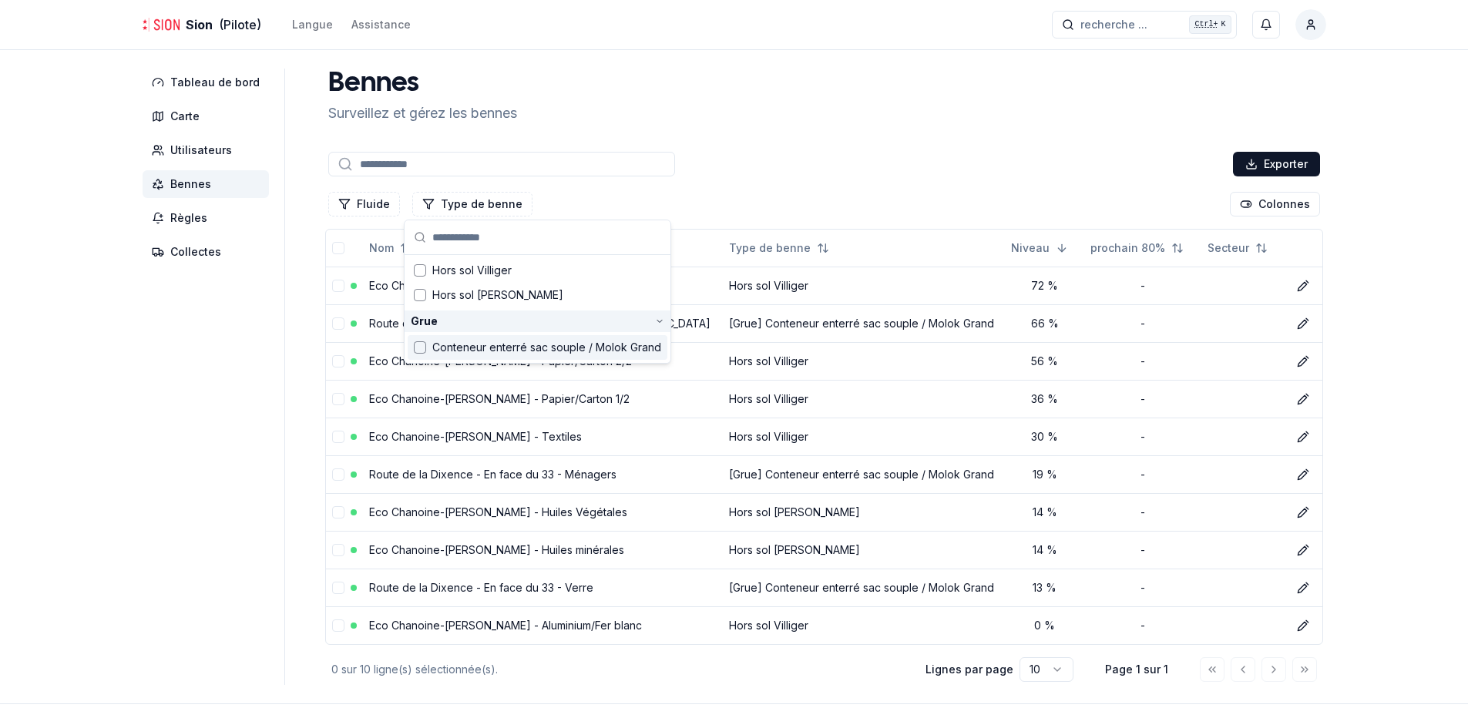
click at [455, 318] on div "Grue" at bounding box center [538, 322] width 266 height 22
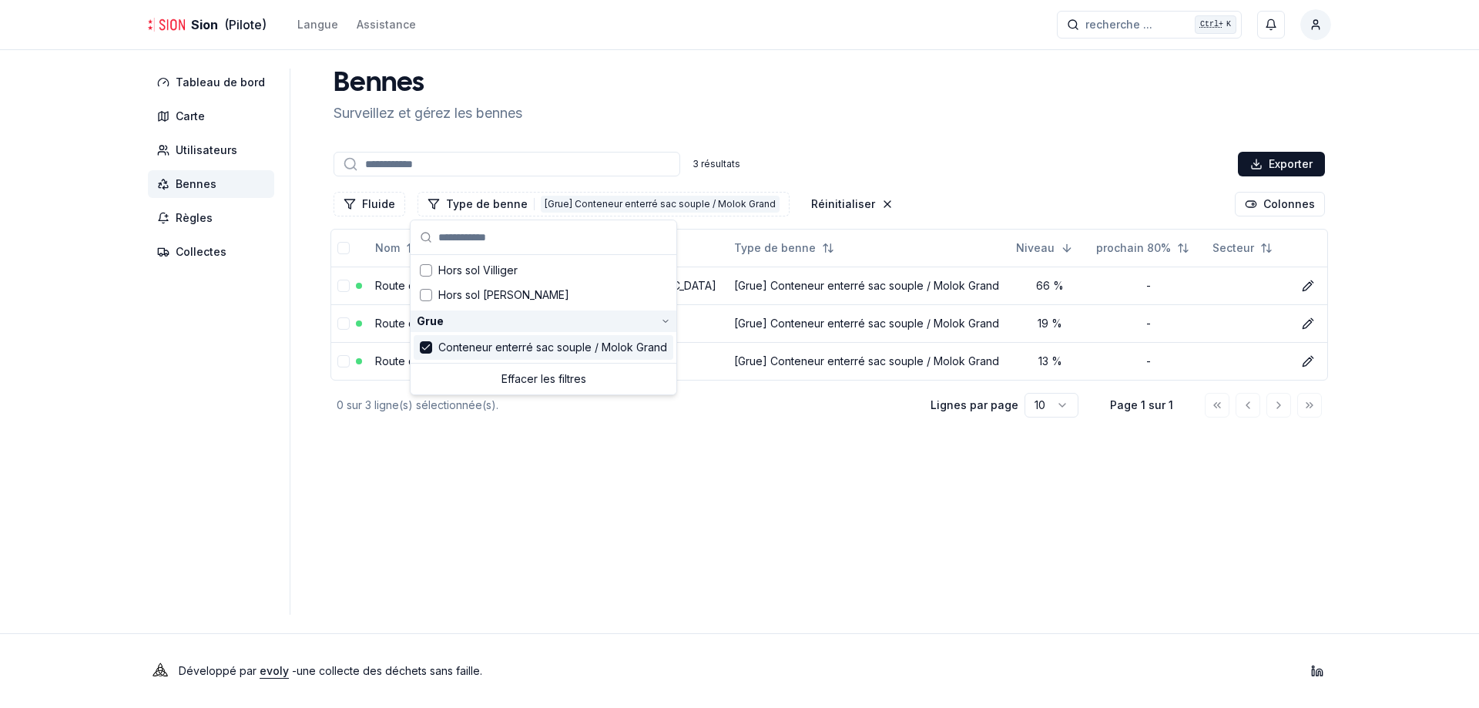
click at [455, 318] on div "Grue" at bounding box center [544, 322] width 266 height 22
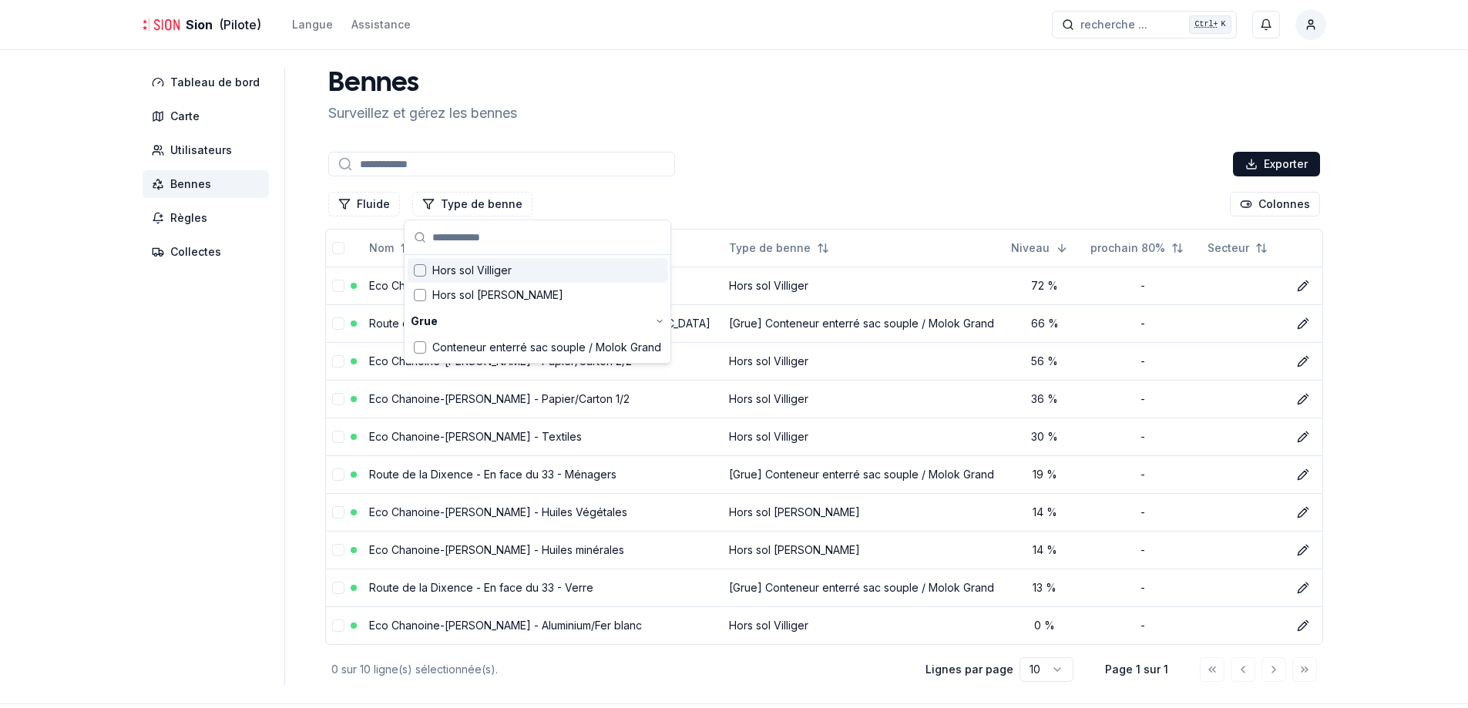
click at [728, 154] on div "Exporter" at bounding box center [824, 164] width 998 height 31
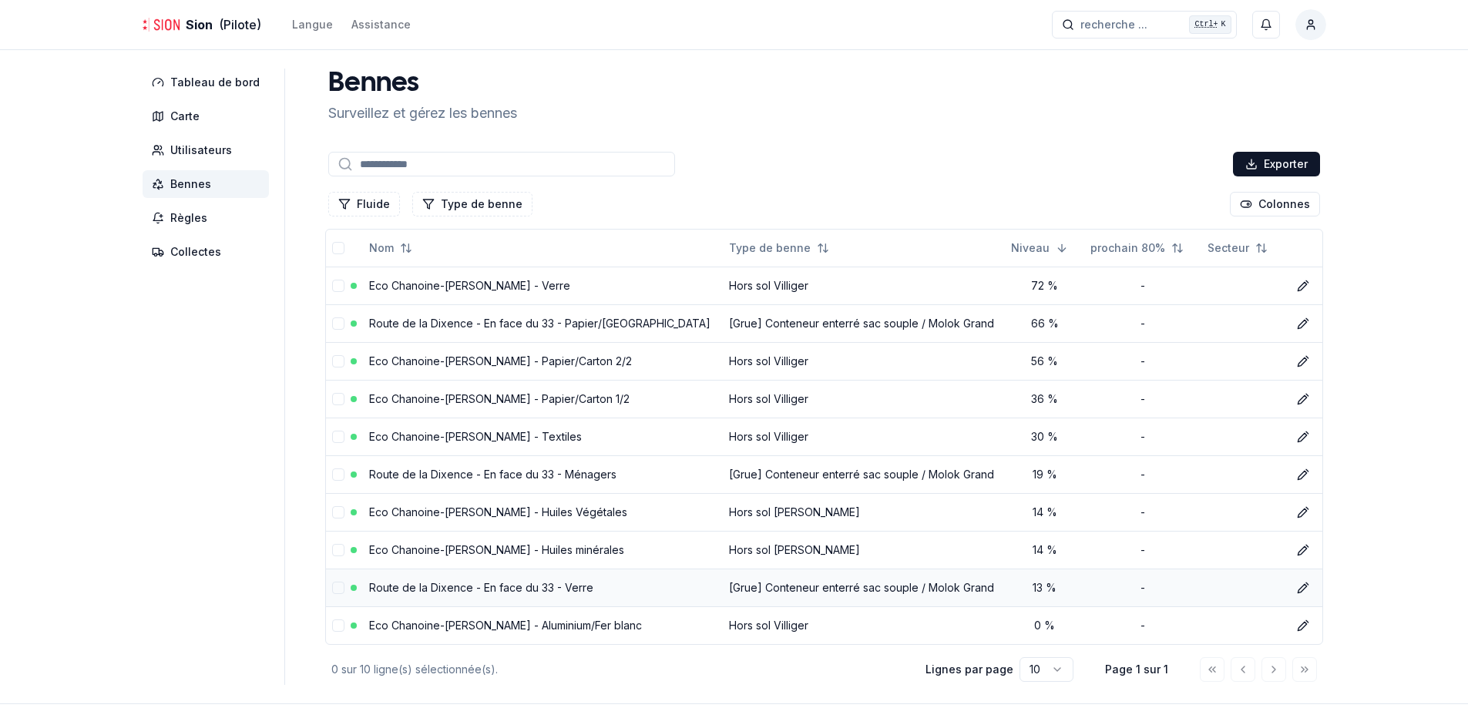
click at [521, 582] on link "Route de la Dixence - En face du 33 - Verre" at bounding box center [481, 587] width 224 height 13
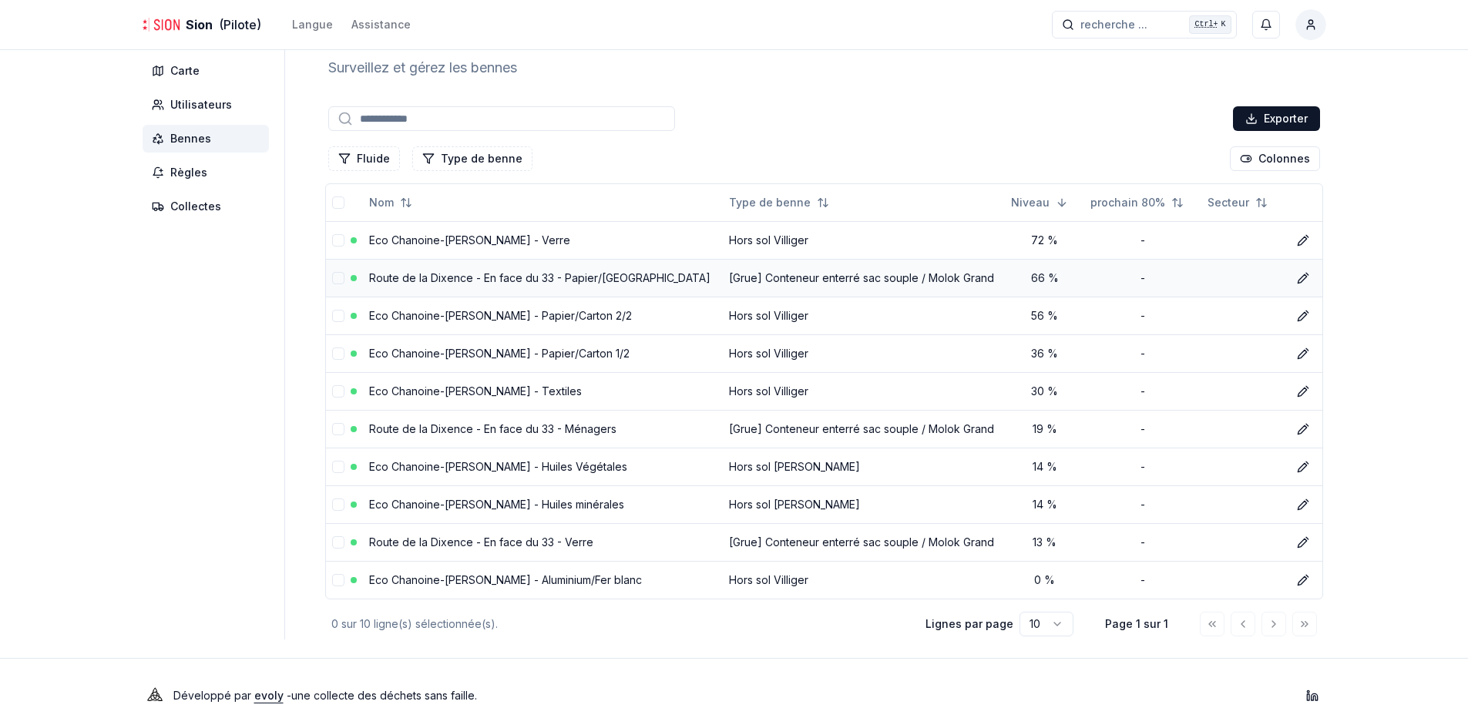
scroll to position [70, 0]
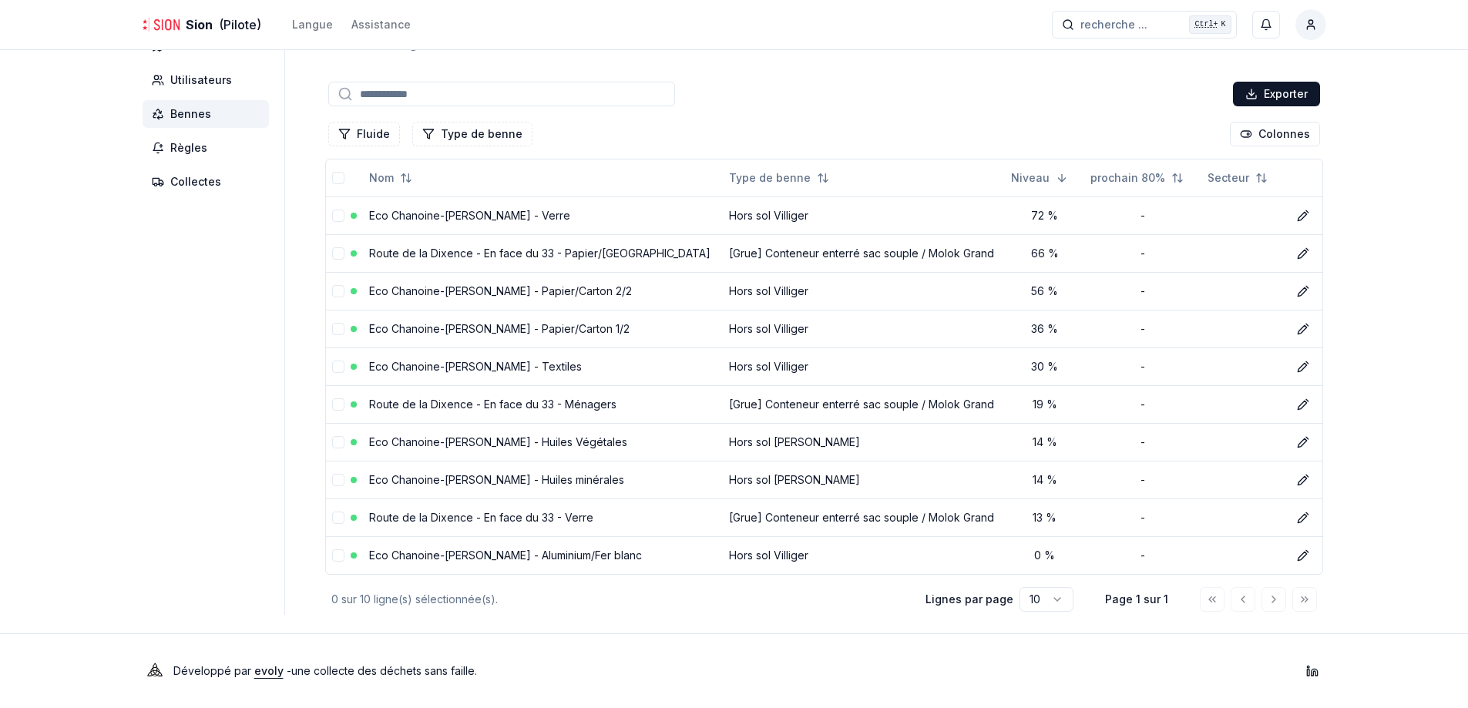
click at [446, 96] on input at bounding box center [501, 94] width 347 height 25
click at [356, 137] on button "Fluide" at bounding box center [364, 134] width 72 height 25
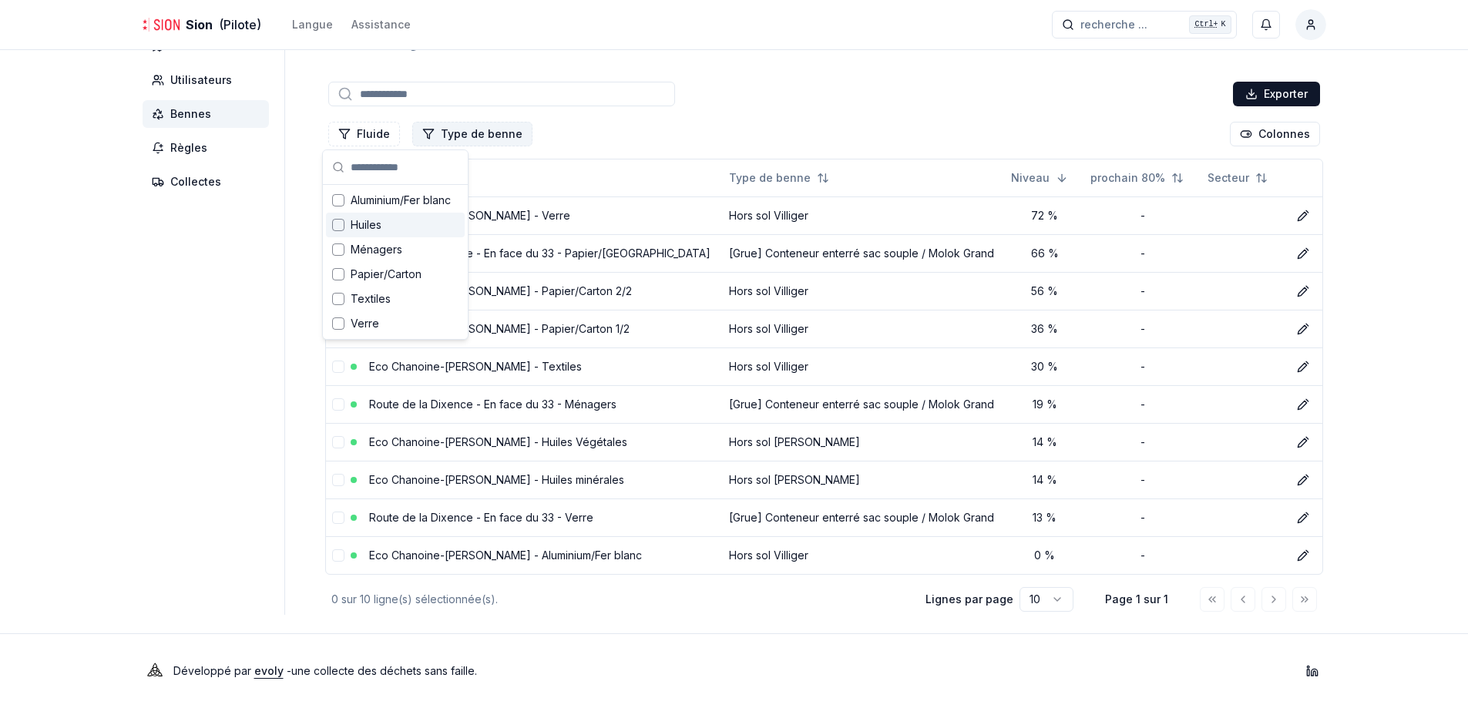
click at [466, 139] on button "Type de benne" at bounding box center [472, 134] width 120 height 25
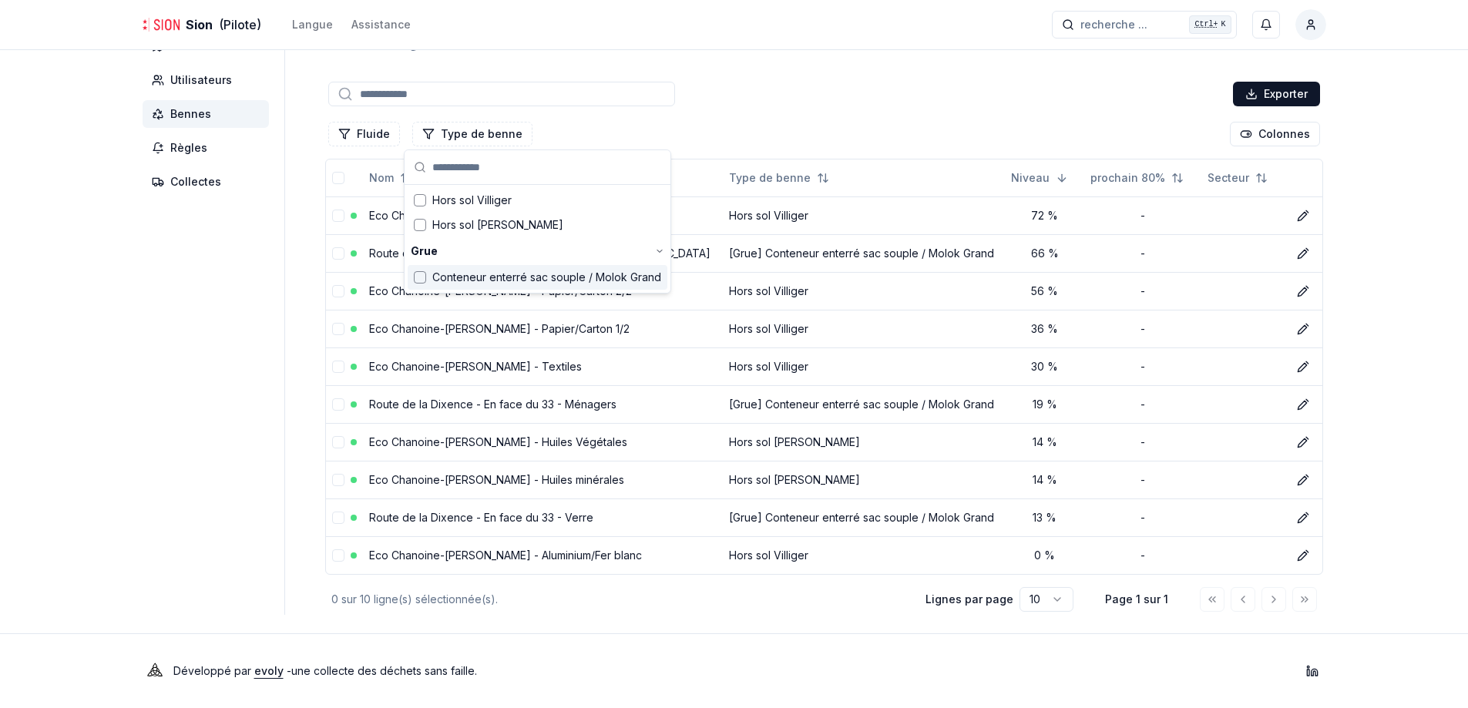
click at [525, 274] on span "Conteneur enterré sac souple / Molok Grand" at bounding box center [546, 277] width 229 height 15
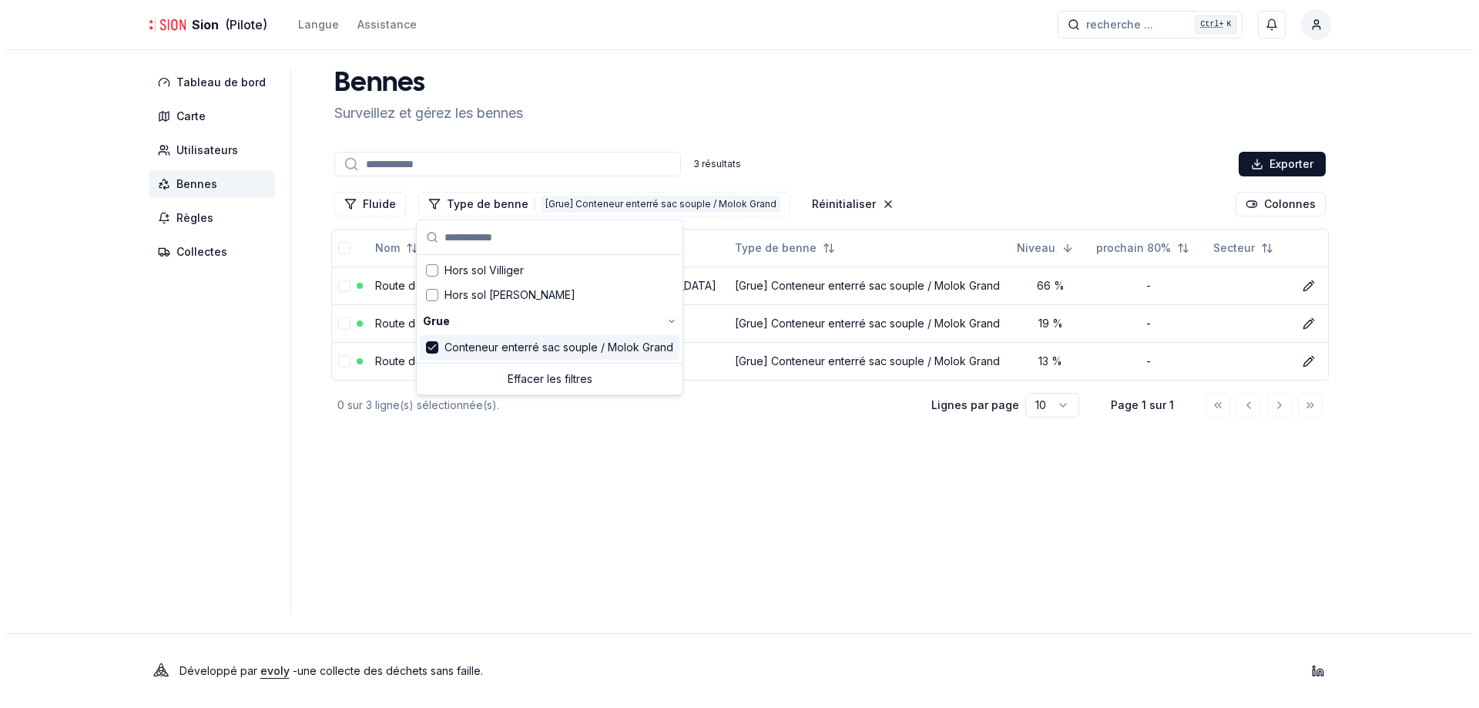
scroll to position [0, 0]
click at [835, 483] on main "Bennes Surveillez et gérez les bennes 3 résultats Exporter Fluide Type de benne…" at bounding box center [829, 342] width 1004 height 546
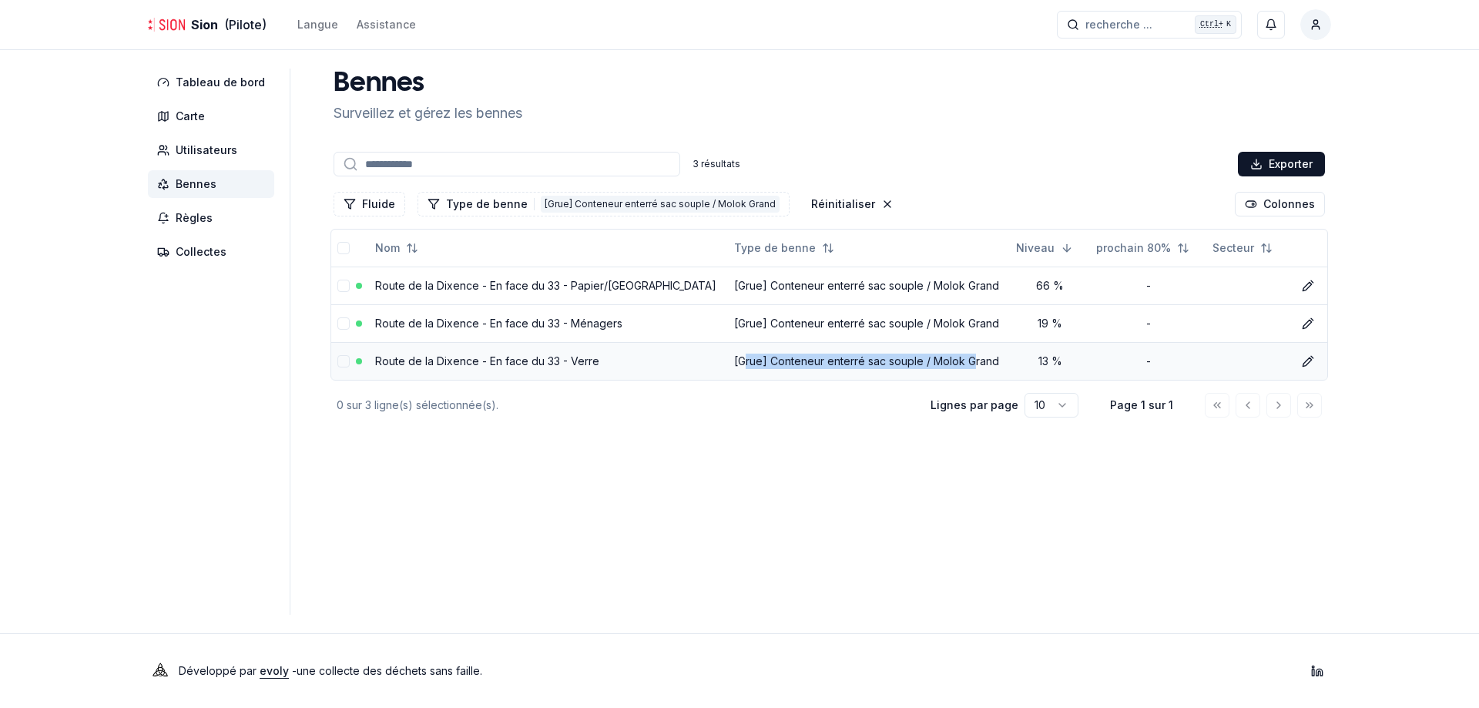
drag, startPoint x: 755, startPoint y: 356, endPoint x: 923, endPoint y: 368, distance: 168.4
click at [923, 368] on td "[Grue] Conteneur enterré sac souple / Molok Grand" at bounding box center [869, 361] width 282 height 38
click at [861, 359] on td "[Grue] Conteneur enterré sac souple / Molok Grand" at bounding box center [869, 361] width 282 height 38
click at [1302, 358] on icon at bounding box center [1308, 361] width 12 height 12
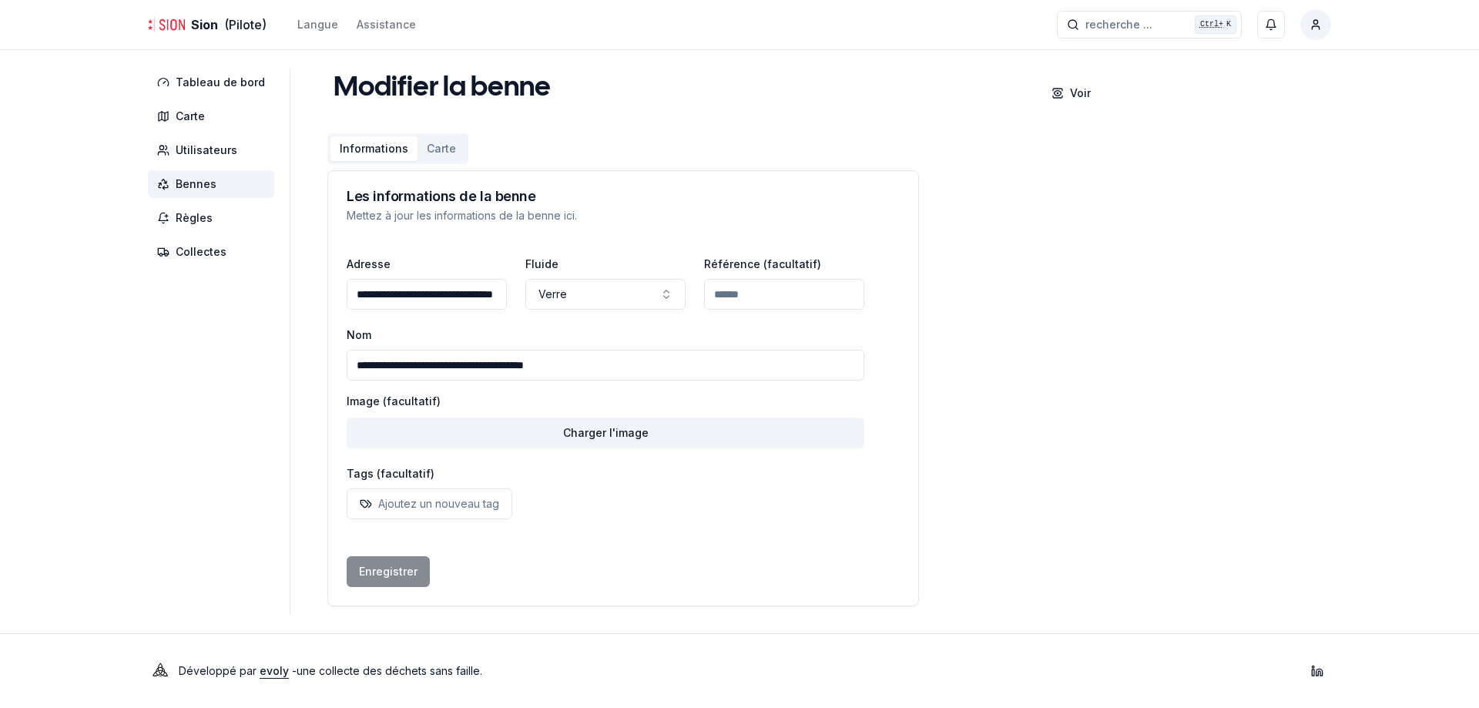
click at [472, 366] on input "**********" at bounding box center [606, 365] width 518 height 31
click at [749, 306] on input "Référence (facultatif)" at bounding box center [784, 294] width 160 height 31
click at [549, 289] on button "Verre" at bounding box center [606, 294] width 160 height 31
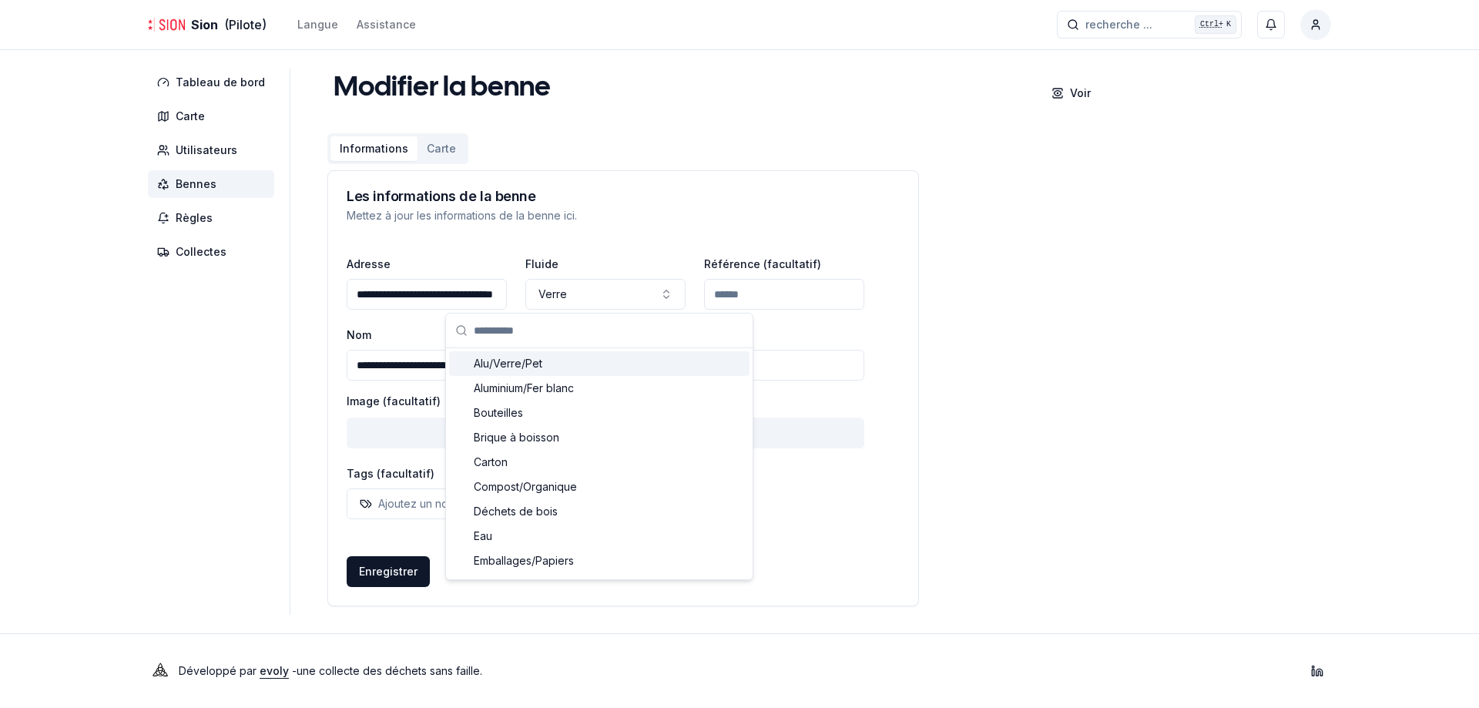
click at [417, 293] on input "**********" at bounding box center [427, 294] width 160 height 31
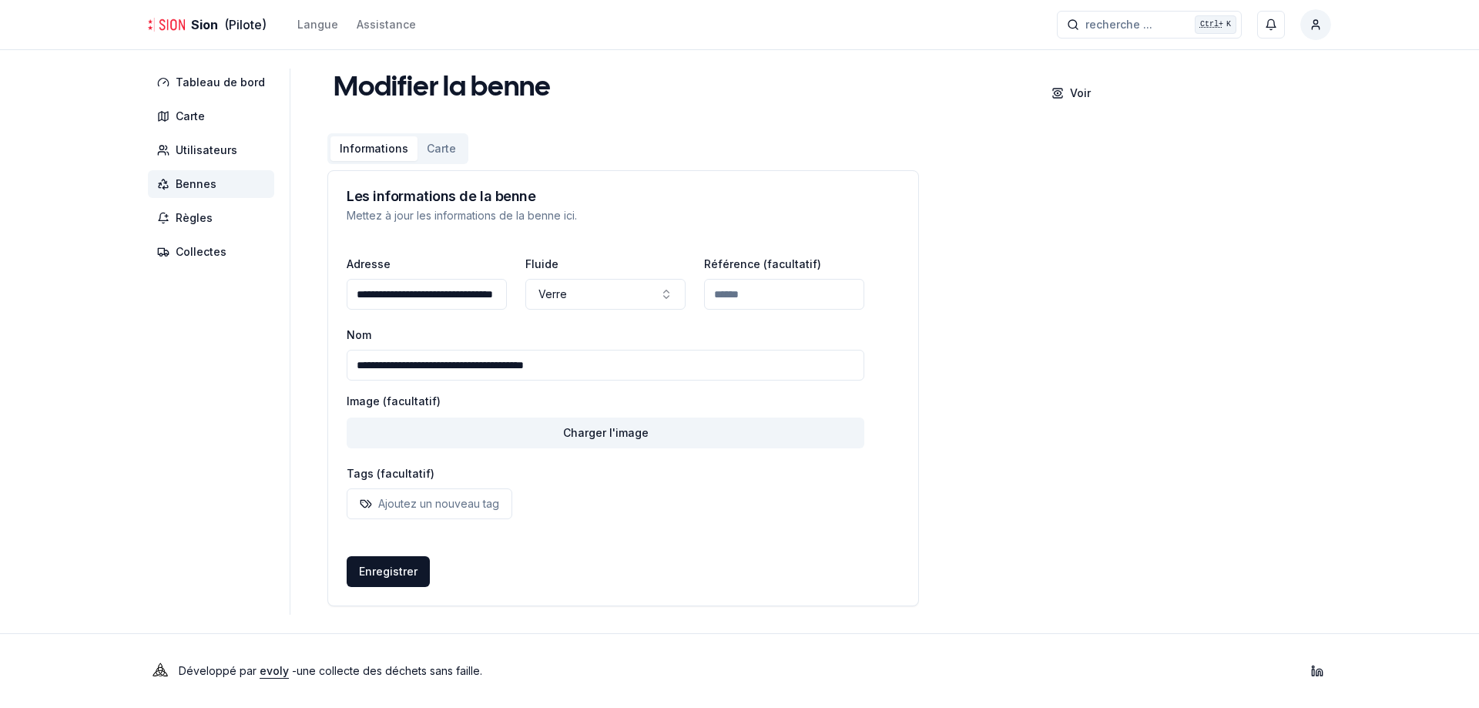
click at [418, 294] on input "**********" at bounding box center [427, 294] width 160 height 31
drag, startPoint x: 463, startPoint y: 293, endPoint x: 391, endPoint y: 291, distance: 71.7
click at [391, 291] on input "**********" at bounding box center [427, 294] width 160 height 31
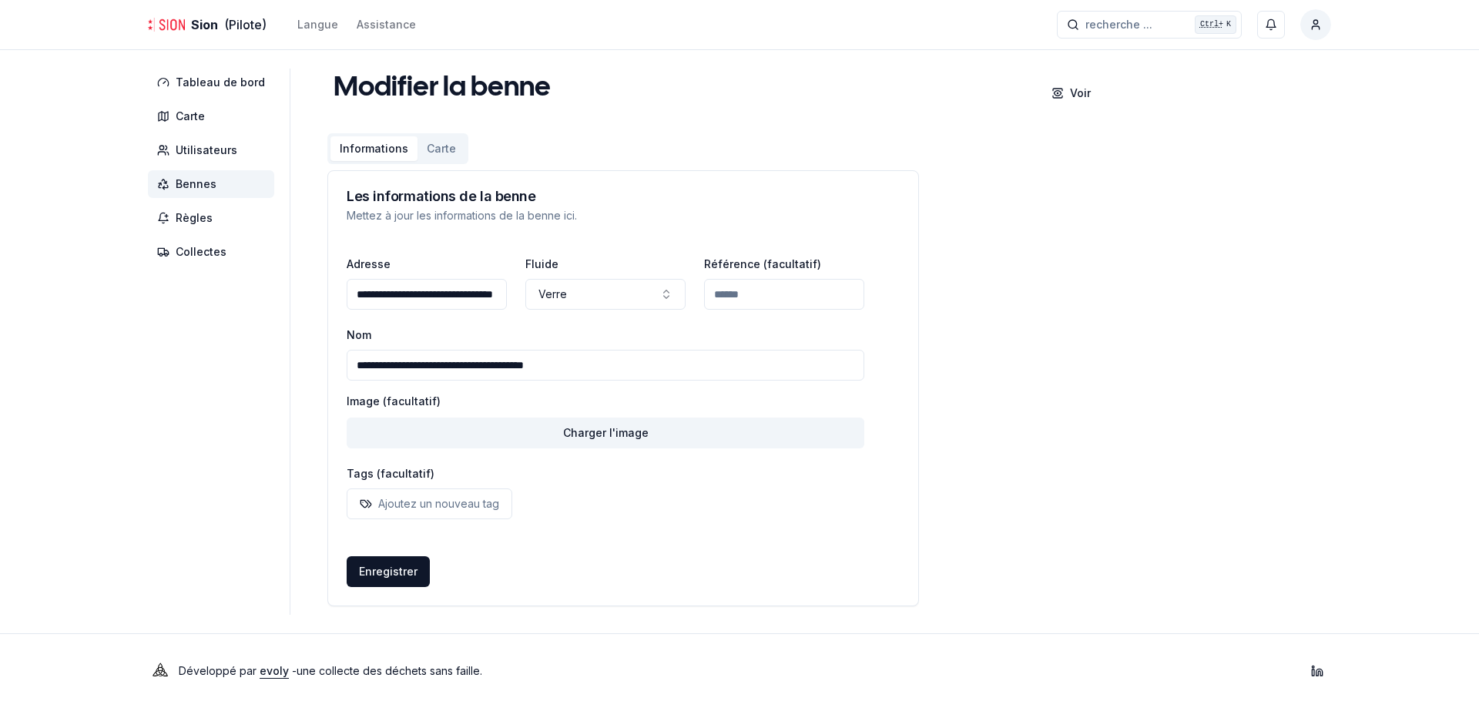
click at [542, 368] on input "**********" at bounding box center [606, 365] width 518 height 31
click at [586, 286] on button "Verre" at bounding box center [606, 294] width 160 height 31
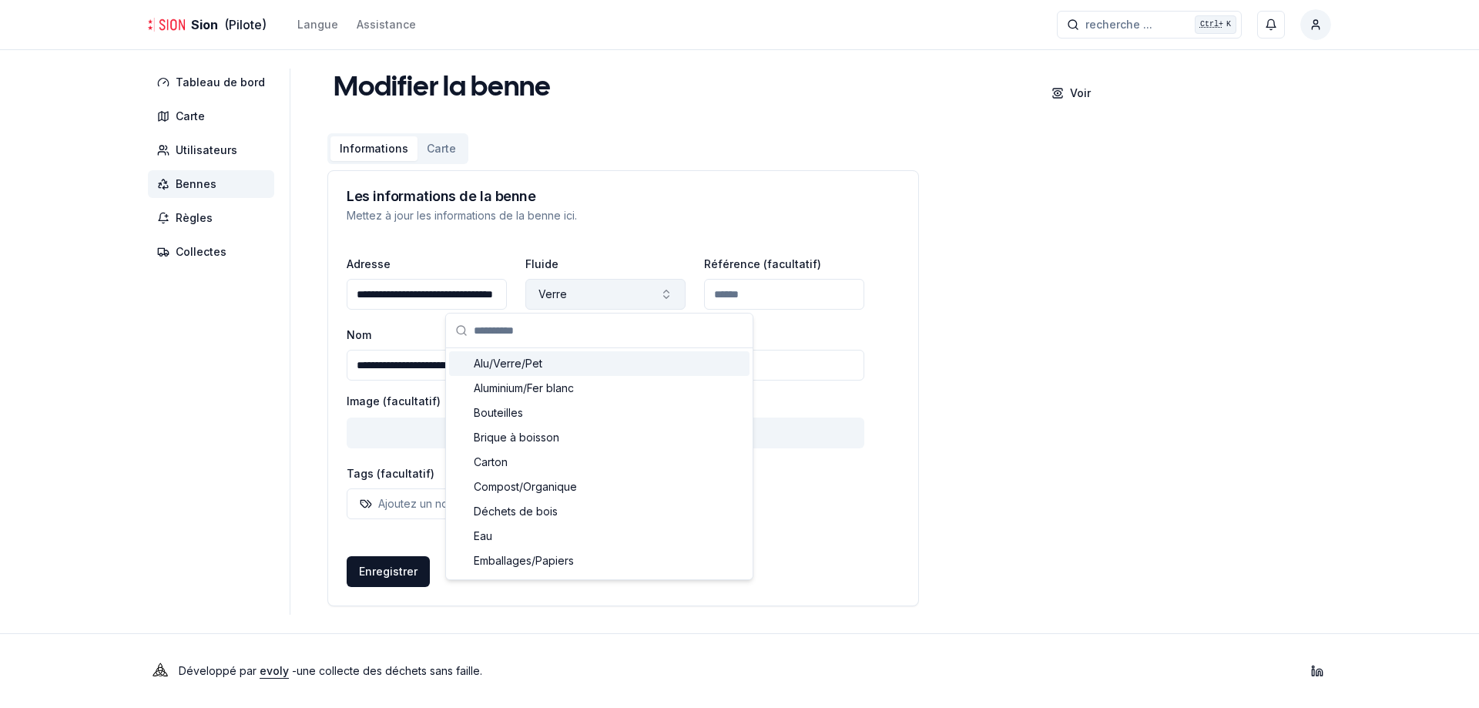
click at [586, 286] on button "Verre" at bounding box center [606, 294] width 160 height 31
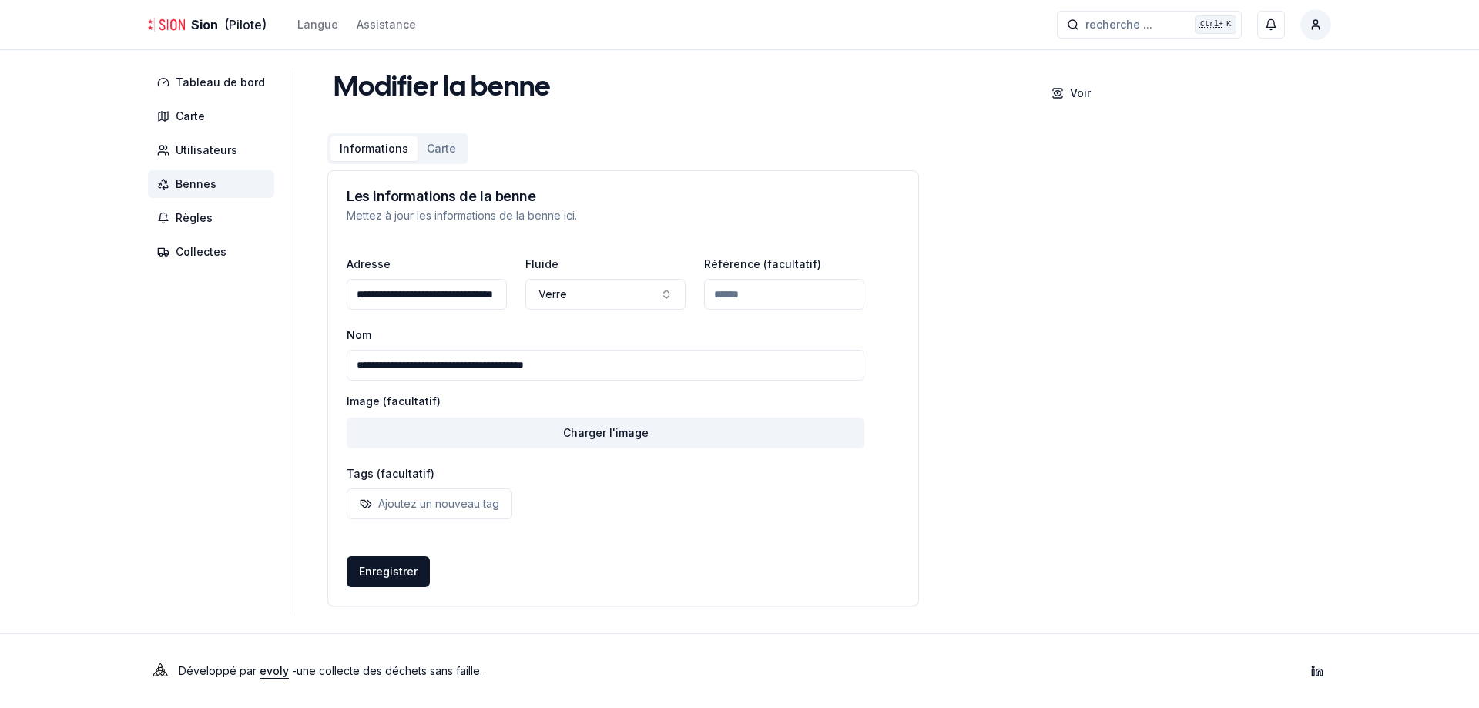
click at [726, 294] on input "Référence (facultatif)" at bounding box center [784, 294] width 160 height 31
click at [433, 363] on input "**********" at bounding box center [606, 365] width 518 height 31
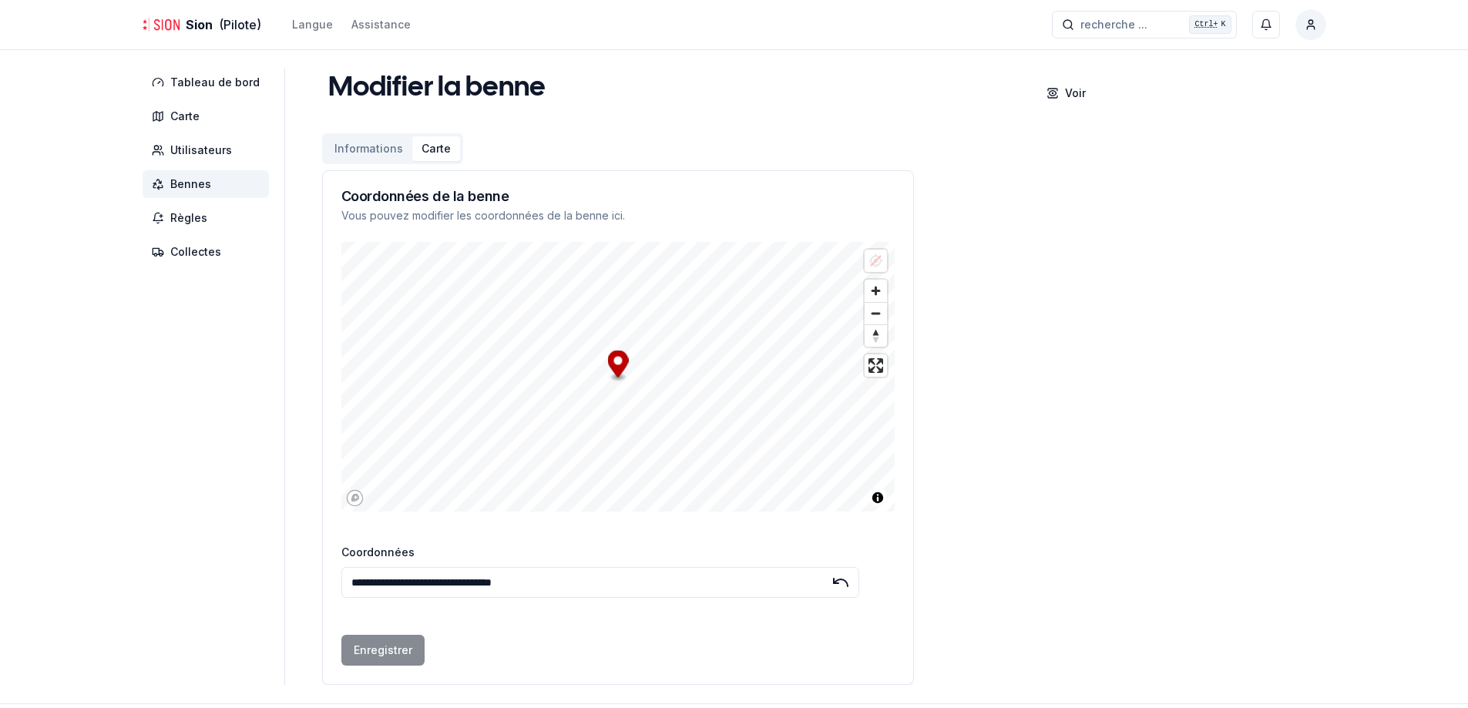
click at [448, 160] on button "Carte" at bounding box center [436, 148] width 48 height 25
click at [349, 139] on button "Informations" at bounding box center [374, 148] width 87 height 25
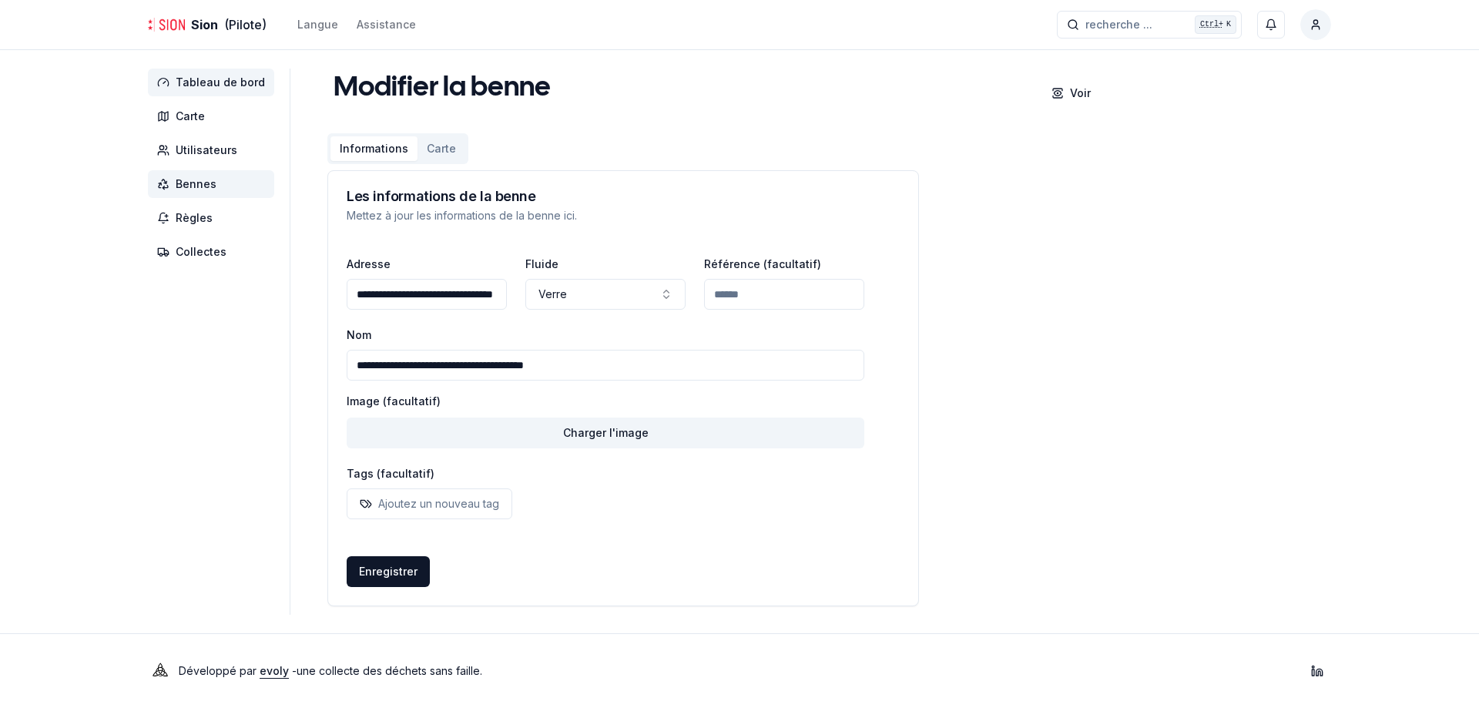
click at [229, 90] on span "Tableau de bord" at bounding box center [211, 83] width 126 height 28
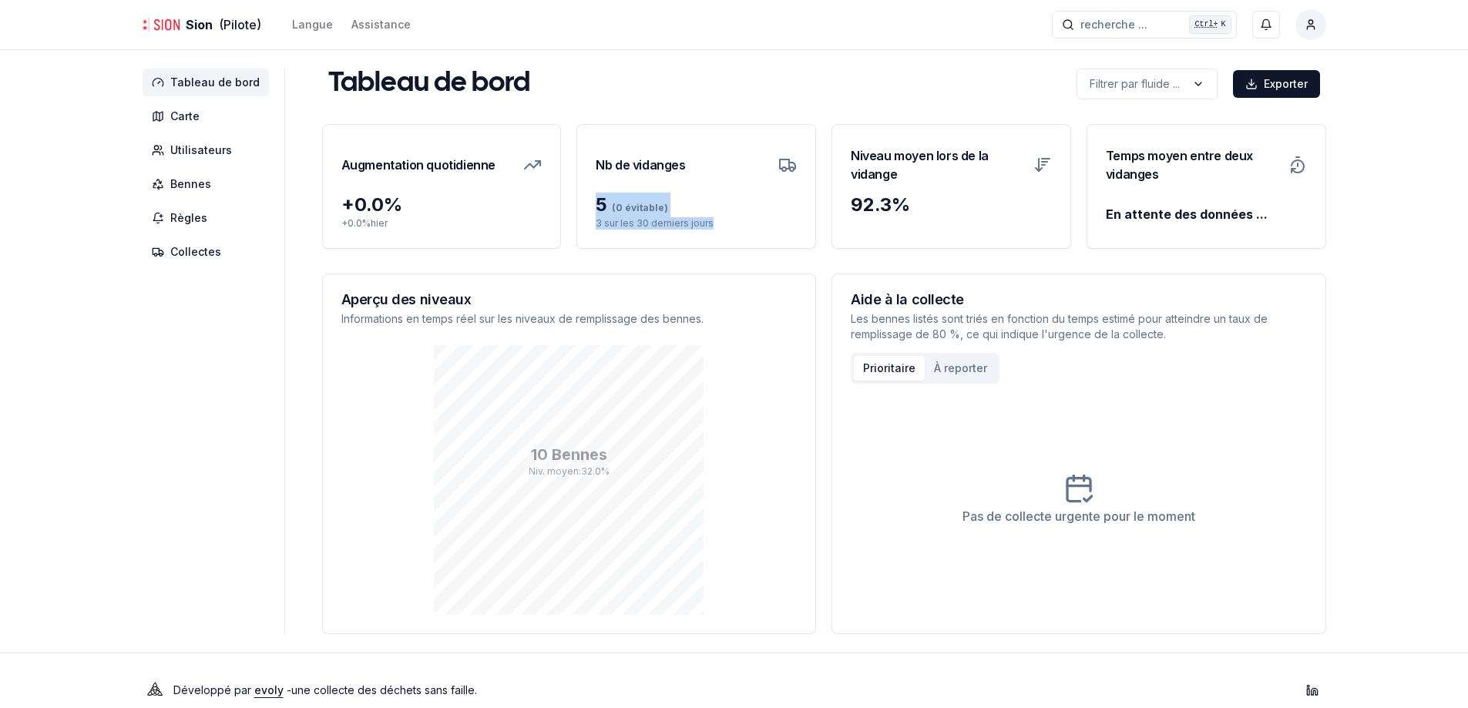
drag, startPoint x: 596, startPoint y: 200, endPoint x: 730, endPoint y: 227, distance: 136.2
click at [730, 227] on div "5 (0 évitable) 3 sur les 30 derniers jours" at bounding box center [696, 220] width 238 height 55
click at [730, 227] on p "3 sur les 30 derniers jours" at bounding box center [696, 223] width 201 height 12
click at [788, 172] on icon at bounding box center [787, 165] width 18 height 18
drag, startPoint x: 603, startPoint y: 207, endPoint x: 666, endPoint y: 210, distance: 62.5
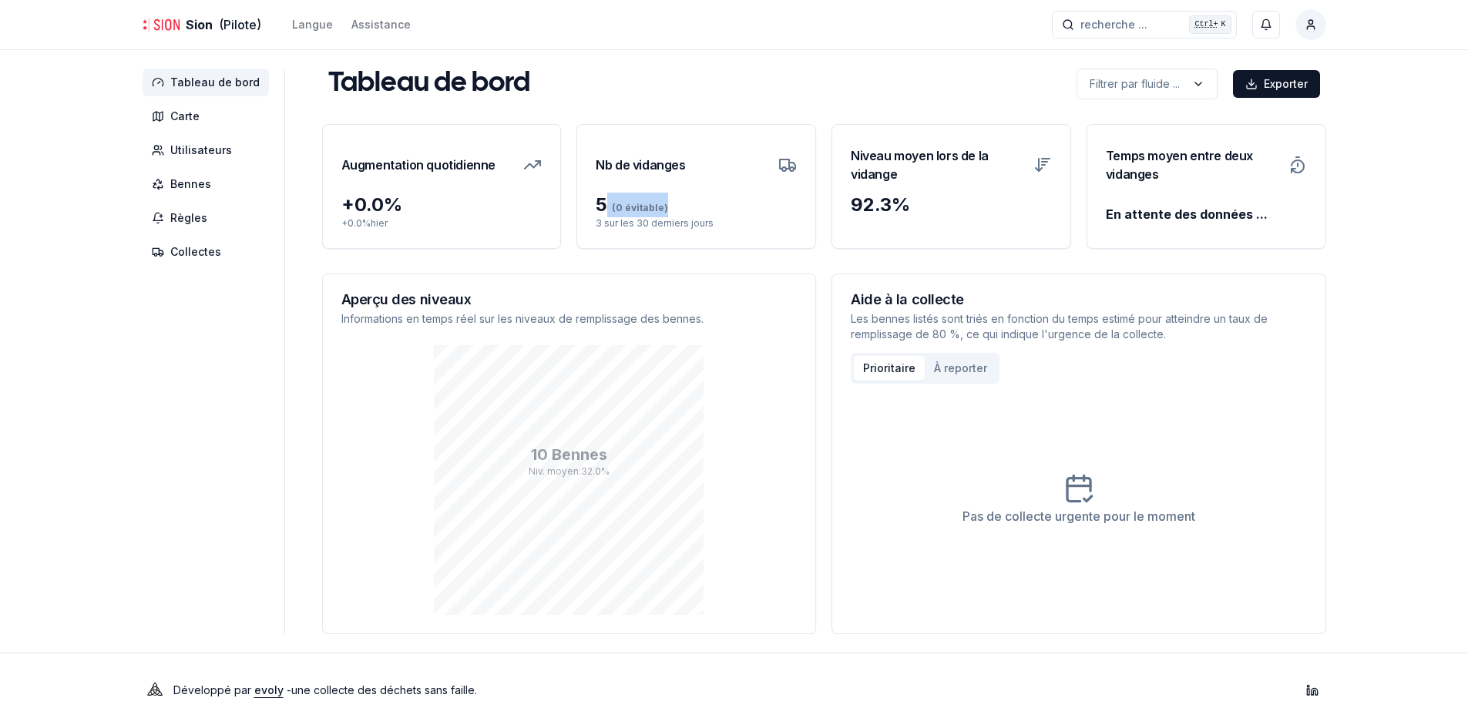
click at [666, 210] on div "5 (0 évitable)" at bounding box center [696, 205] width 201 height 25
click at [660, 240] on div "5 (0 évitable) 3 sur les 30 derniers jours" at bounding box center [696, 220] width 238 height 55
click at [784, 166] on icon at bounding box center [787, 165] width 18 height 18
click at [620, 206] on span "(0 évitable)" at bounding box center [637, 208] width 61 height 12
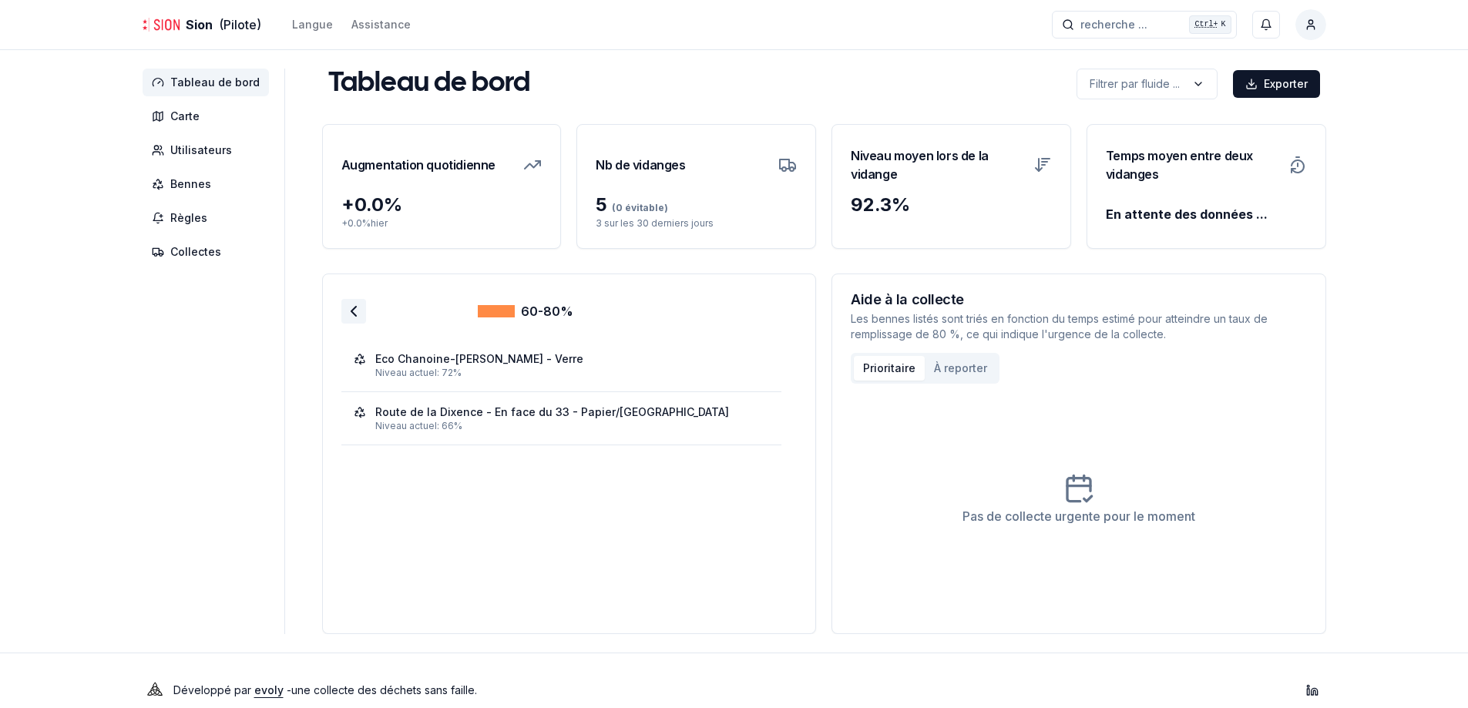
click at [351, 315] on polyline at bounding box center [353, 311] width 5 height 9
click at [458, 409] on div "Route de la Dixence - En face du 33 - Papier/Carton" at bounding box center [552, 412] width 354 height 15
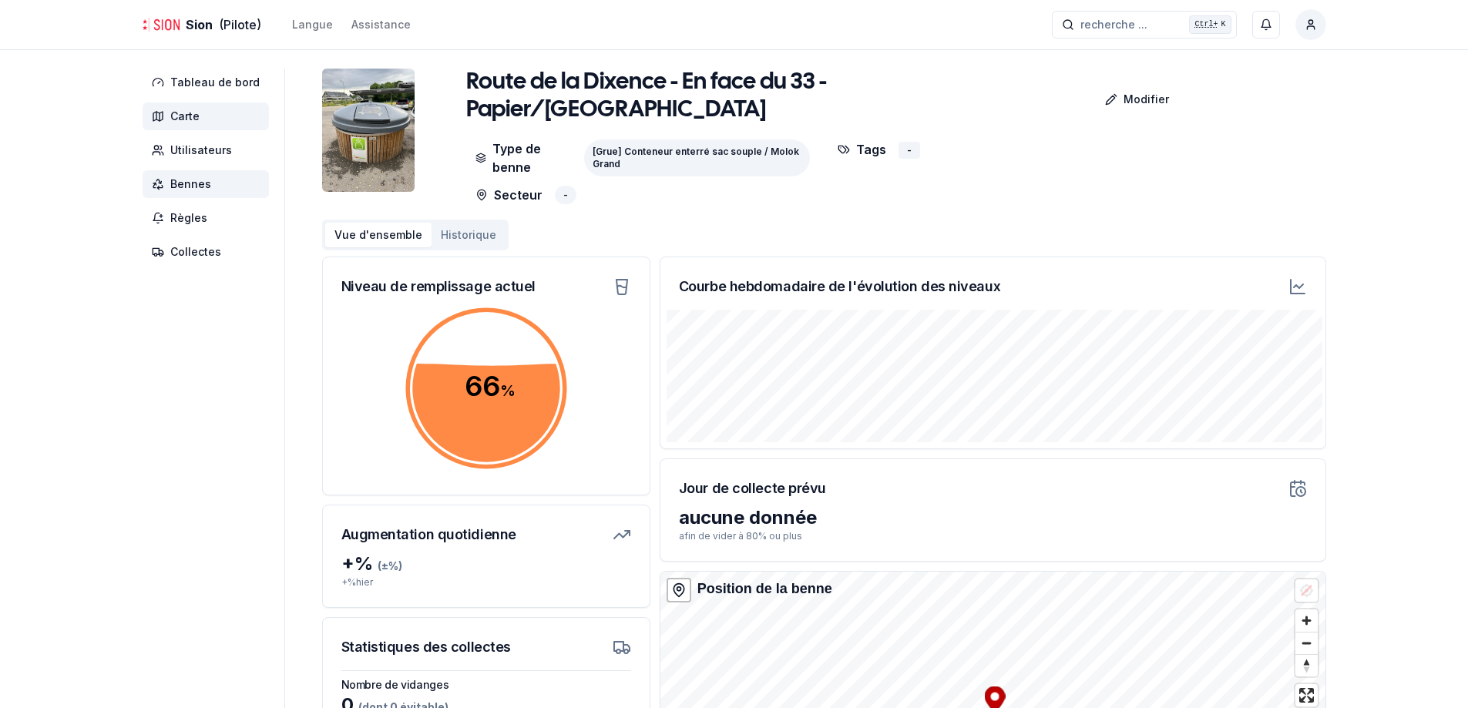
click at [209, 122] on span "Carte" at bounding box center [206, 116] width 126 height 28
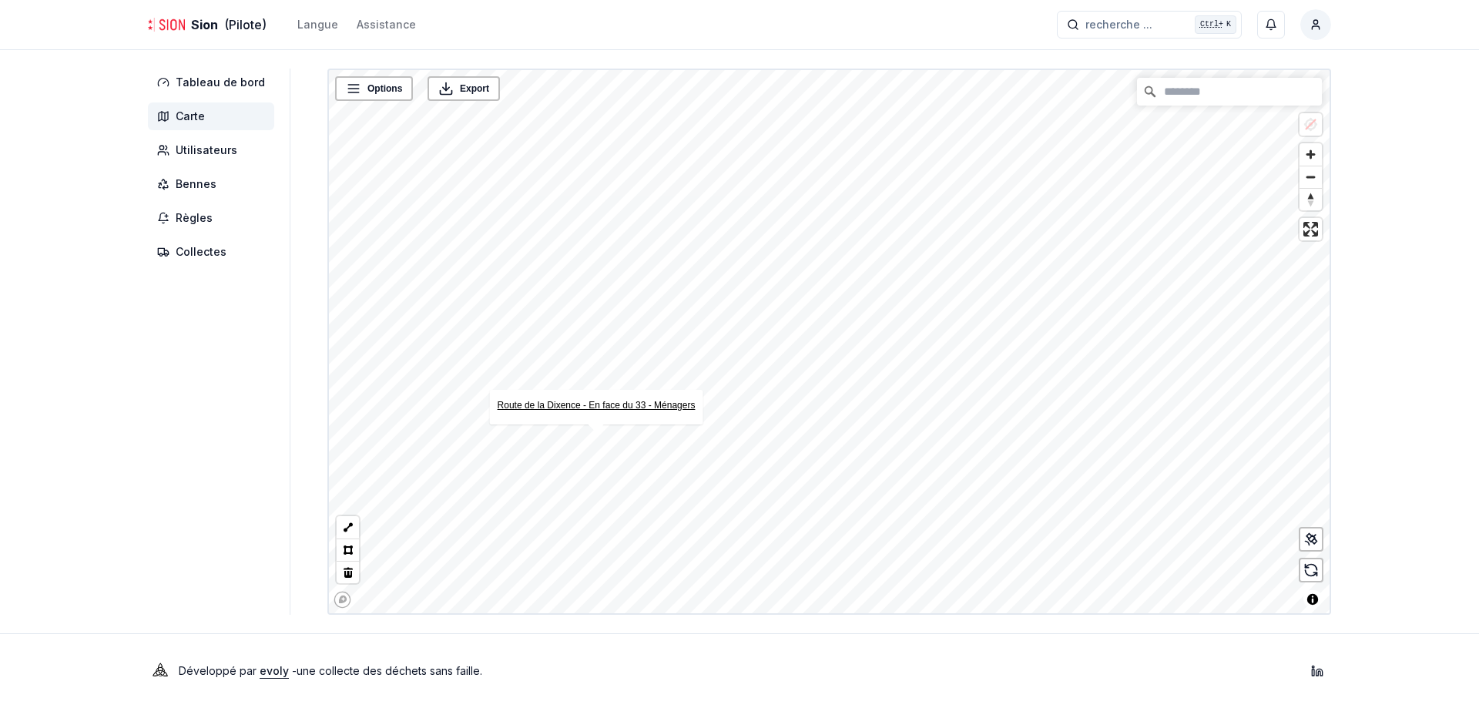
click at [585, 403] on link "Route de la Dixence - En face du 33 - Ménagers" at bounding box center [597, 405] width 198 height 11
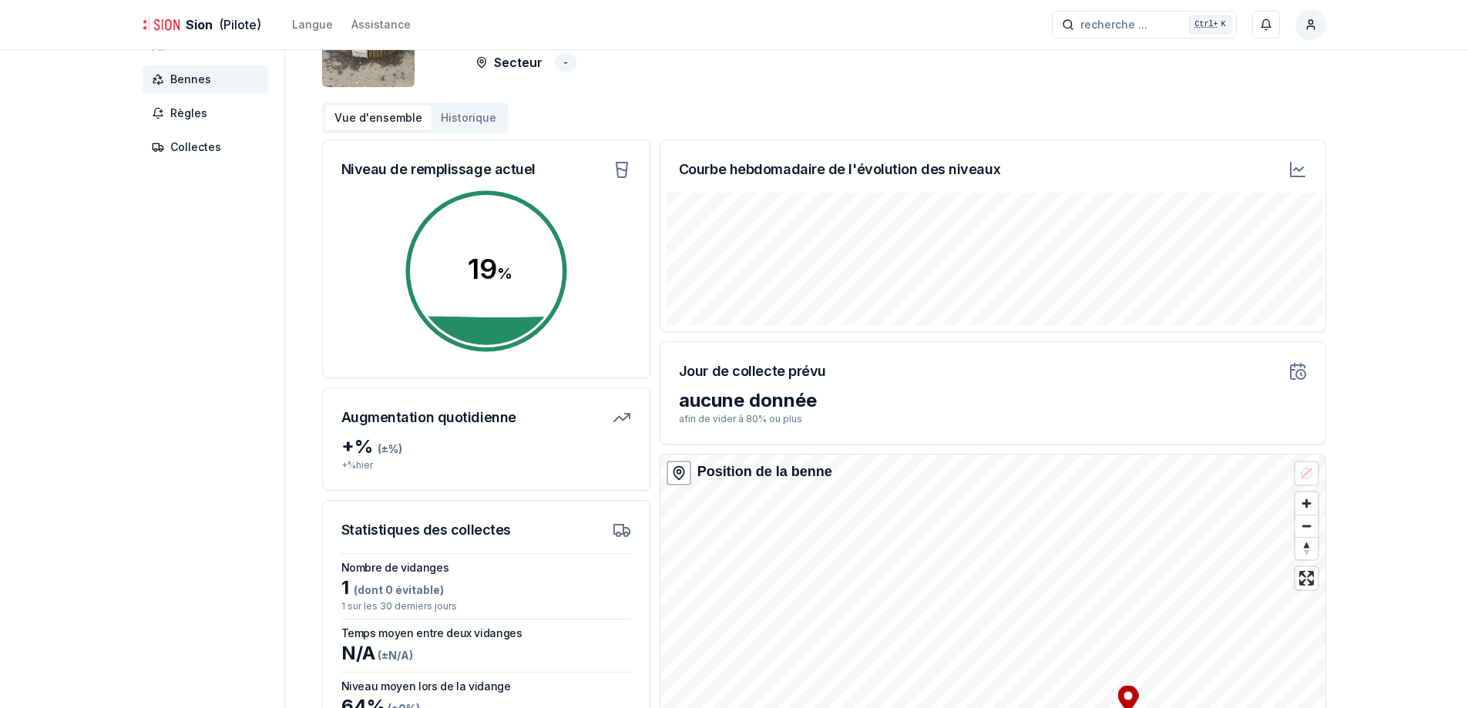
scroll to position [77, 0]
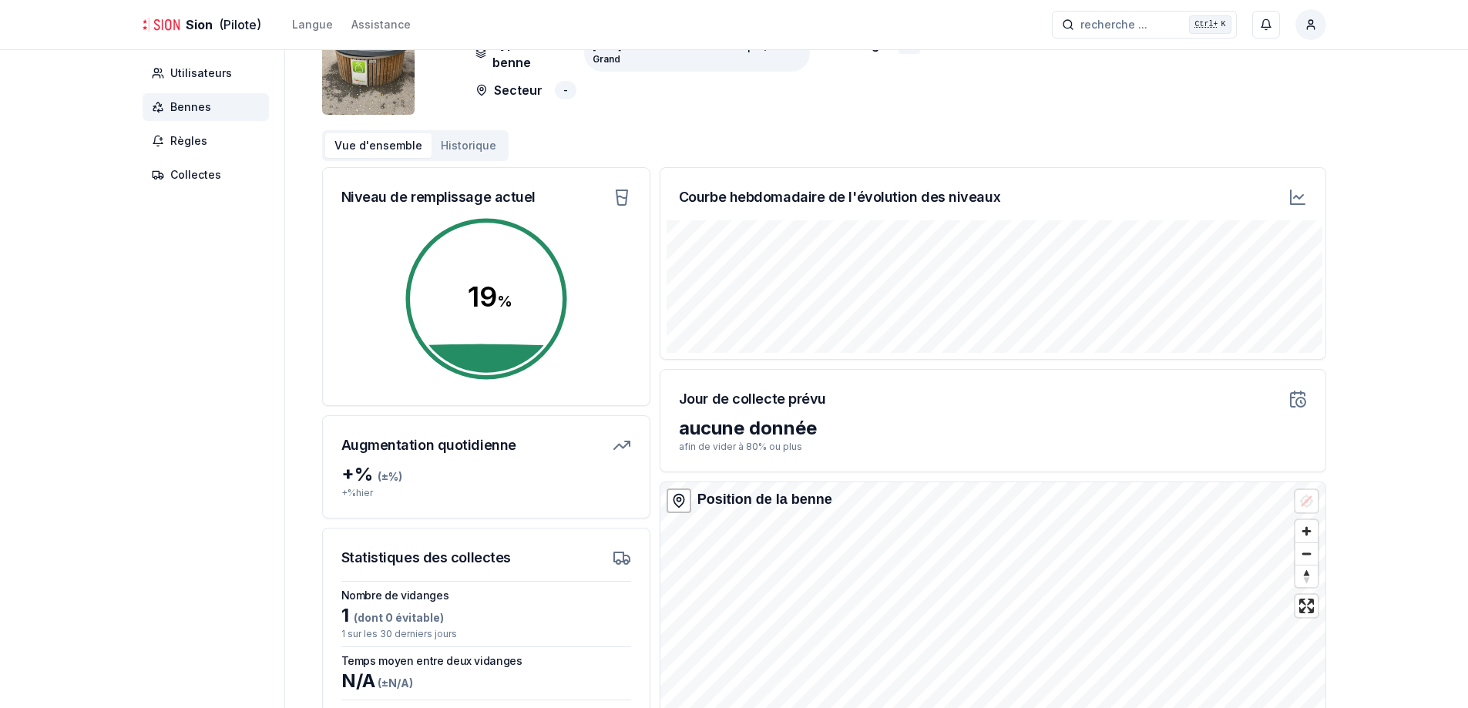
click at [828, 408] on div "Jour de collecte prévu" at bounding box center [992, 393] width 665 height 46
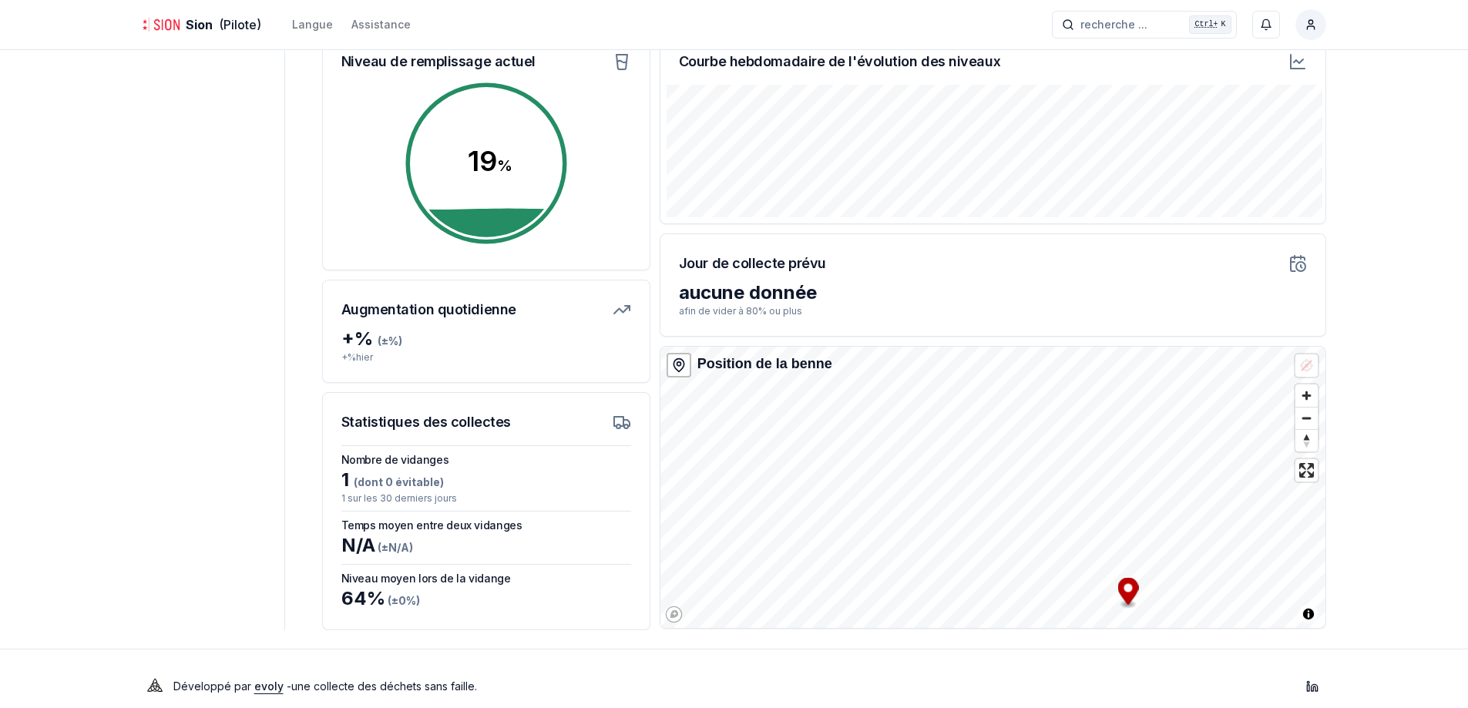
scroll to position [228, 0]
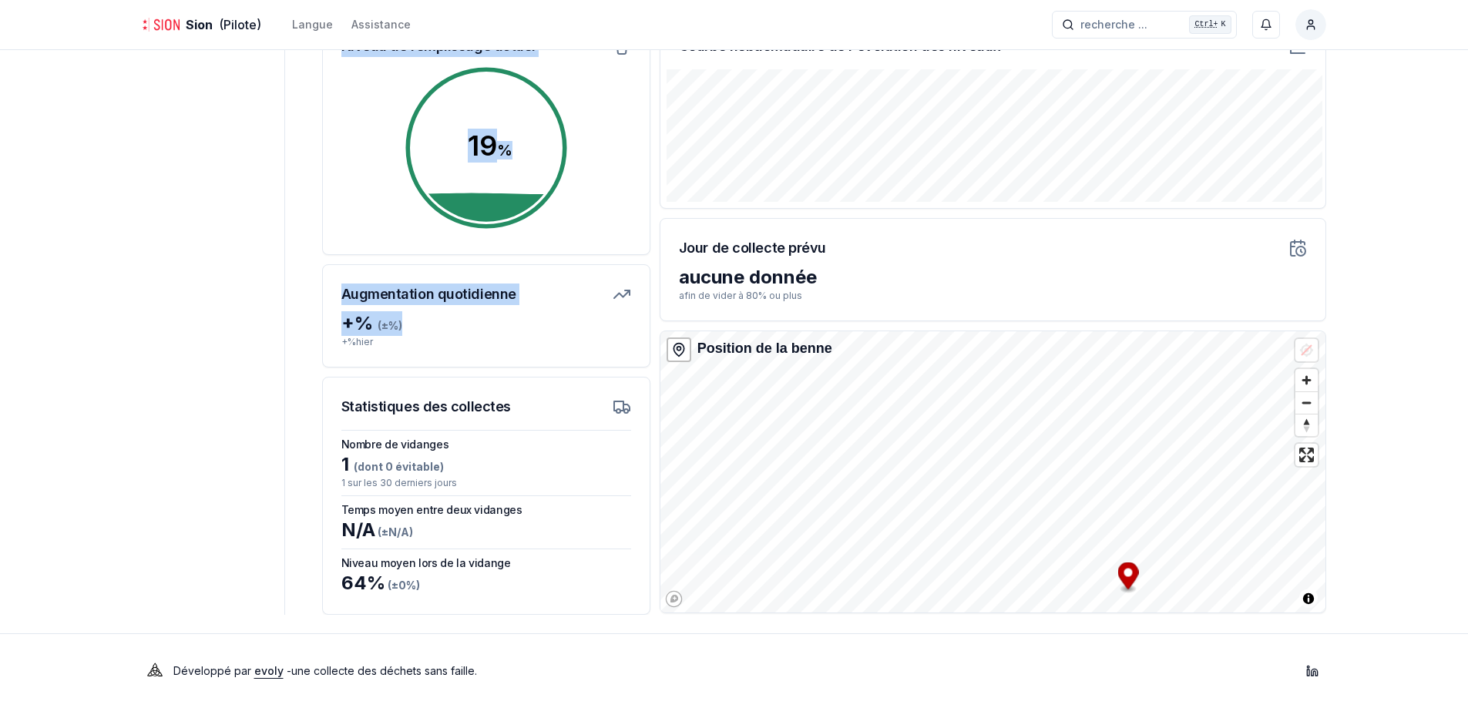
drag, startPoint x: 404, startPoint y: 332, endPoint x: 288, endPoint y: 254, distance: 139.8
click at [288, 254] on div "Tableau de bord Carte Utilisateurs Bennes Règles Collectes Route de la Dixence …" at bounding box center [734, 227] width 1233 height 774
click at [471, 303] on h3 "Augmentation quotidienne" at bounding box center [428, 295] width 175 height 22
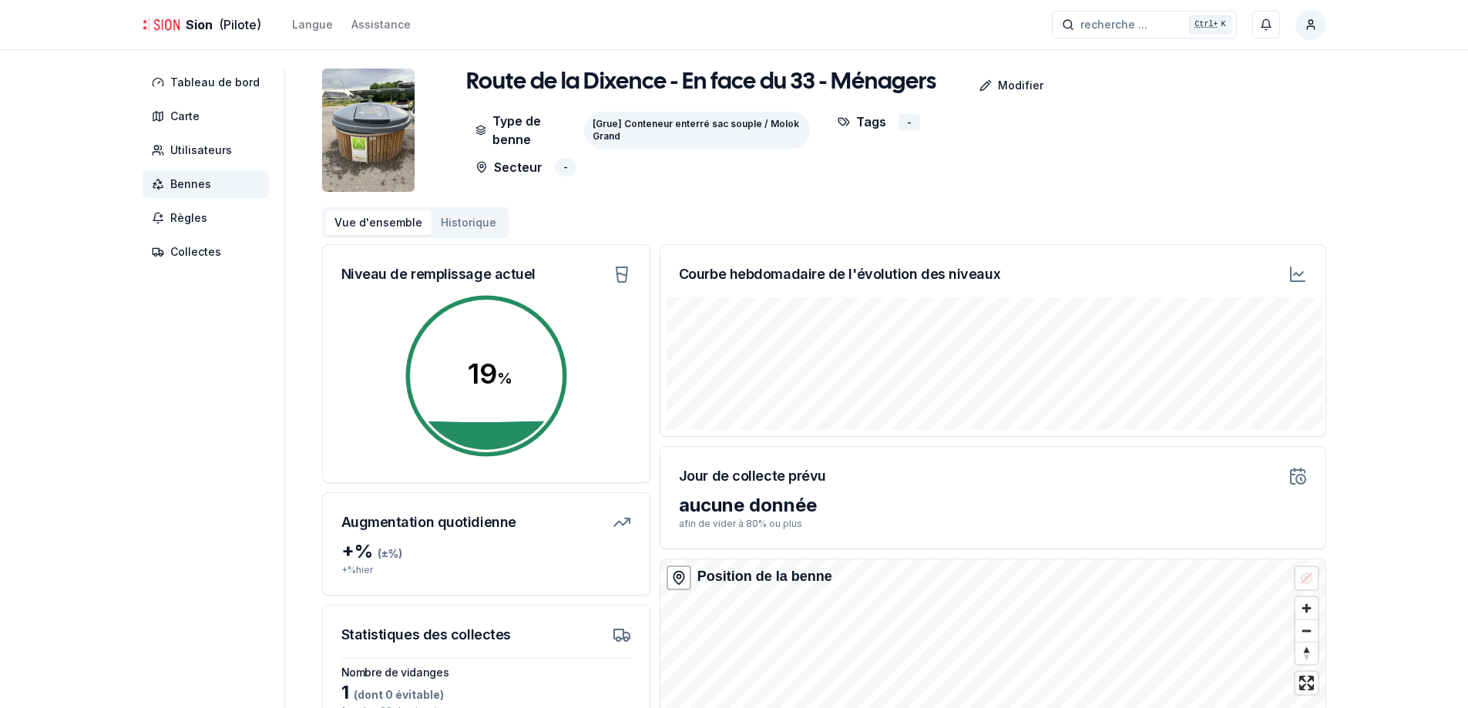
click at [455, 222] on button "Historique" at bounding box center [469, 222] width 74 height 25
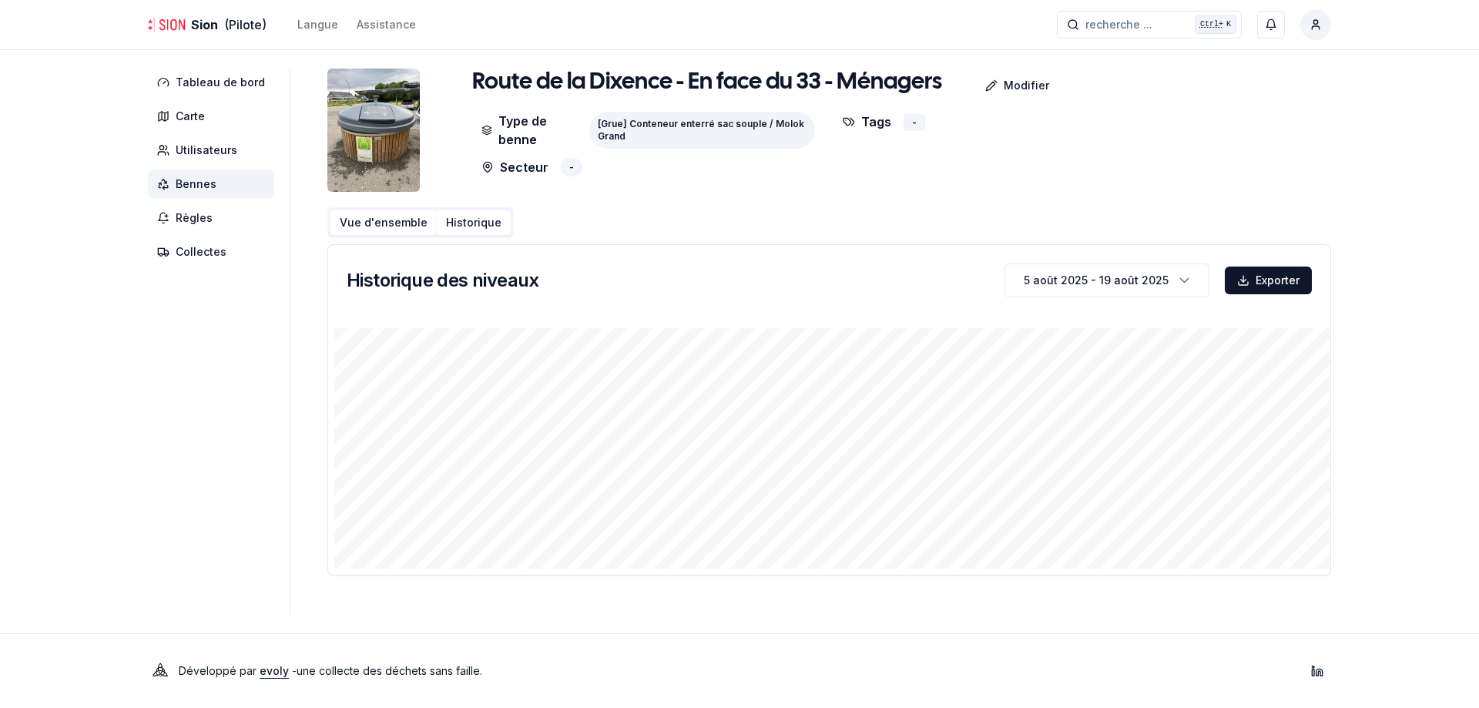
click at [361, 230] on button "Vue d'ensemble" at bounding box center [384, 222] width 106 height 25
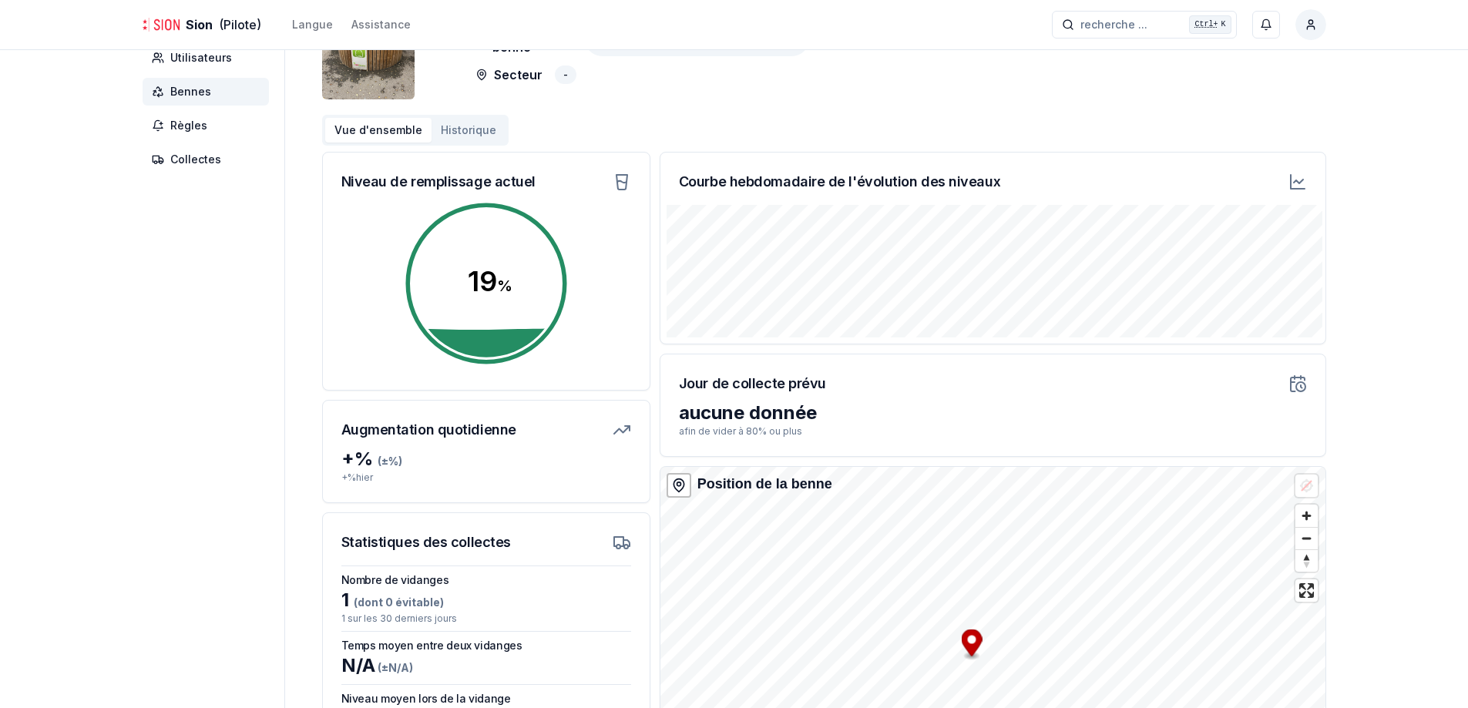
scroll to position [228, 0]
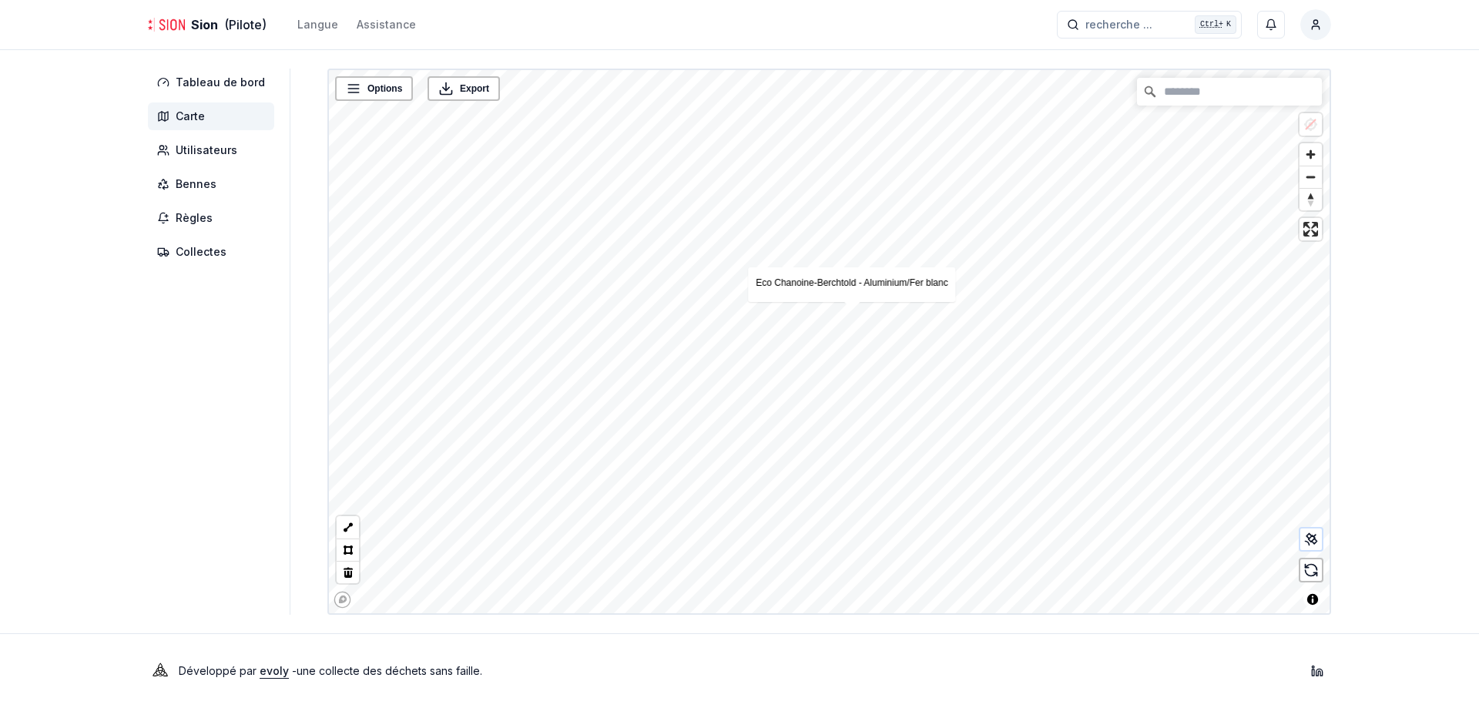
click at [224, 32] on span "(Pilote)" at bounding box center [245, 24] width 42 height 18
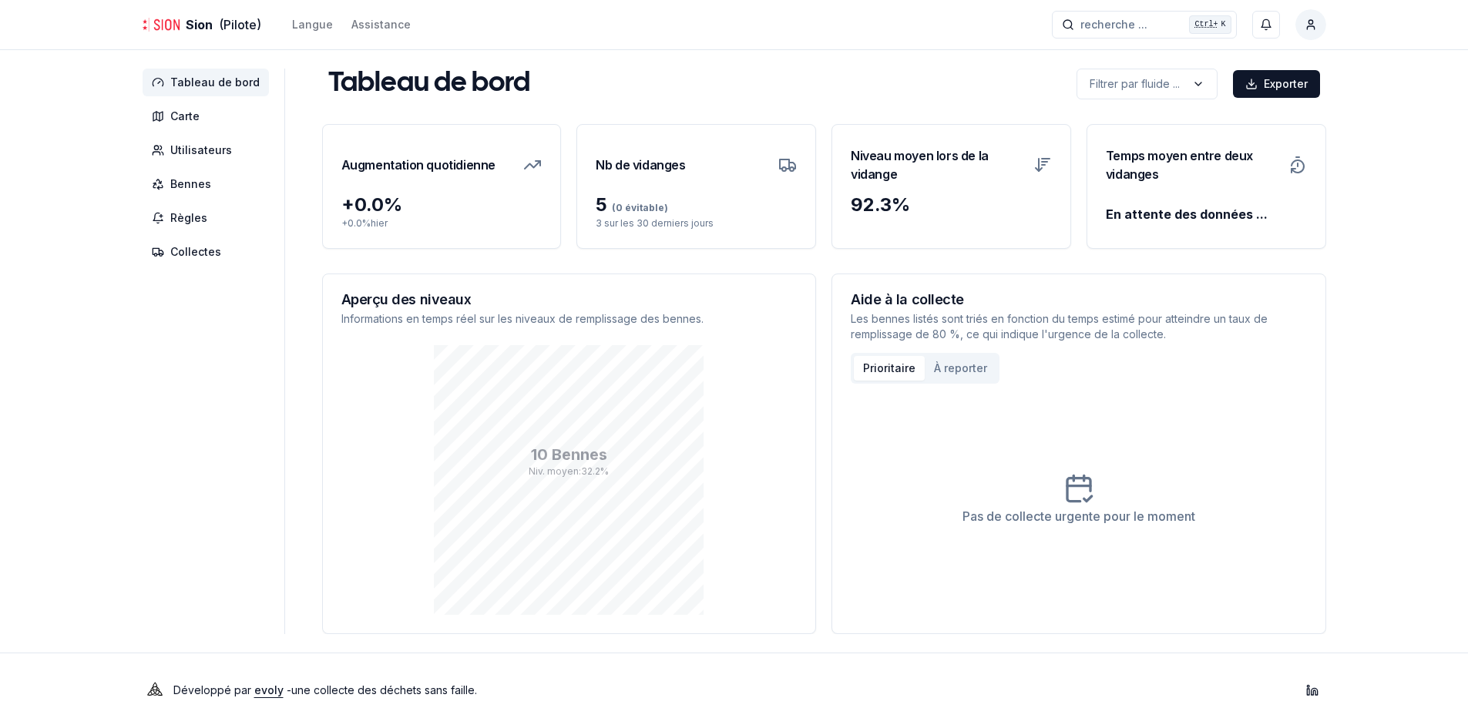
click at [1191, 78] on html "Sion (Pilote) Langue Assistance recherche ... recherche ... Ctrl+ K [PERSON_NAM…" at bounding box center [734, 363] width 1468 height 727
click at [949, 379] on button "À reporter" at bounding box center [961, 368] width 72 height 25
click at [877, 363] on button "Prioritaire" at bounding box center [889, 368] width 71 height 25
click at [821, 204] on div "Augmentation quotidienne + 0.0 % + 0.0 % hier Nb de vidanges 5 (0 évitable) 3 s…" at bounding box center [824, 186] width 1004 height 125
drag, startPoint x: 600, startPoint y: 204, endPoint x: 556, endPoint y: 199, distance: 44.3
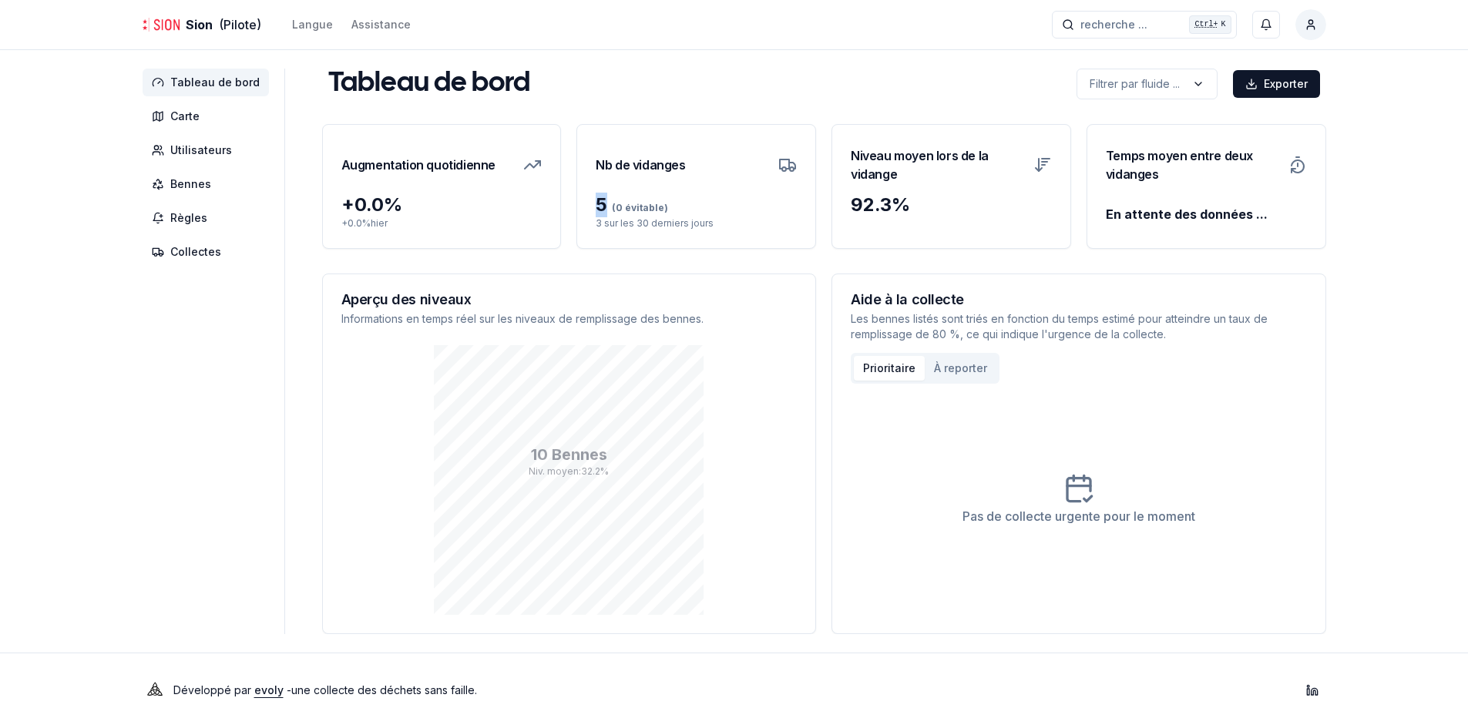
click at [556, 199] on div "Augmentation quotidienne + 0.0 % + 0.0 % hier Nb de vidanges 5 (0 évitable) 3 s…" at bounding box center [824, 186] width 1004 height 125
click at [341, 204] on div "+ 0.0 %" at bounding box center [441, 205] width 201 height 25
drag, startPoint x: 170, startPoint y: 241, endPoint x: 153, endPoint y: 243, distance: 16.3
click at [170, 242] on span "Collectes" at bounding box center [206, 252] width 126 height 28
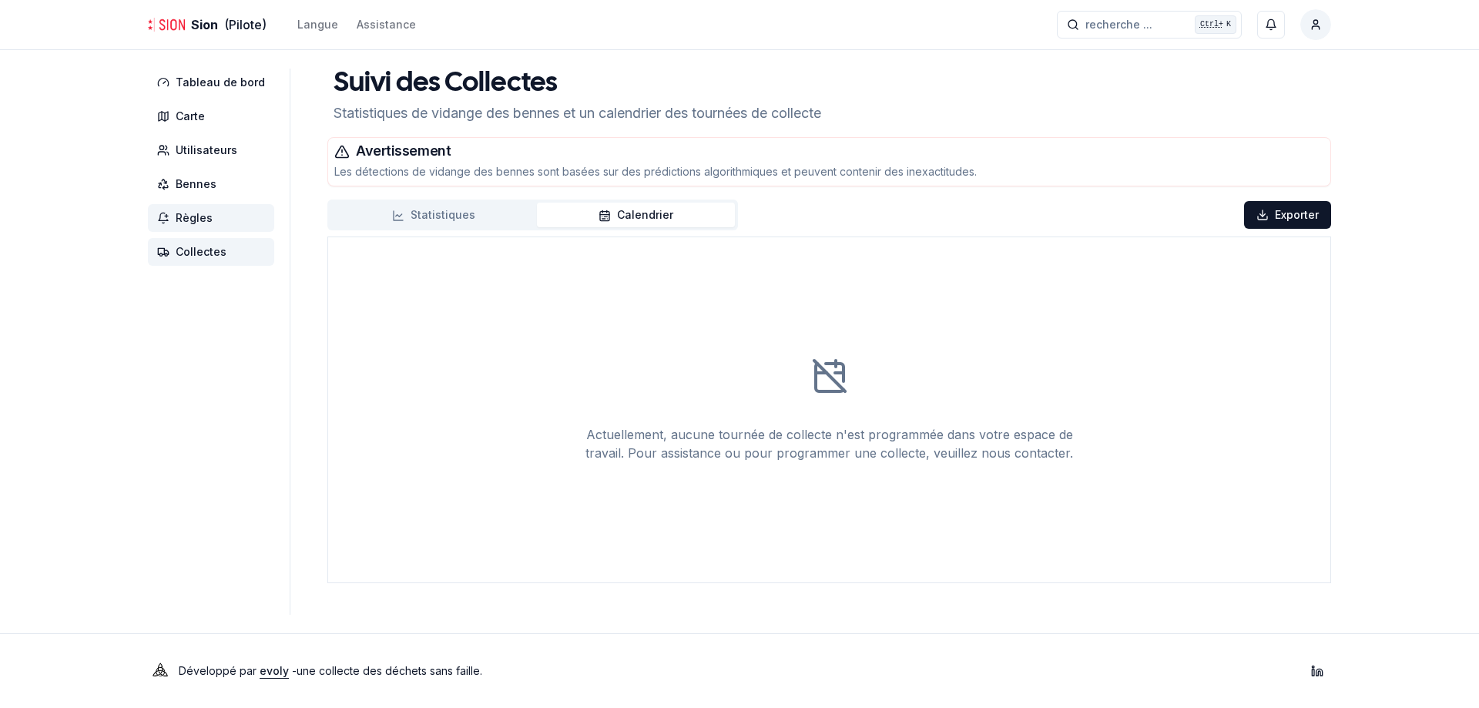
click at [251, 217] on span "Règles" at bounding box center [211, 218] width 126 height 28
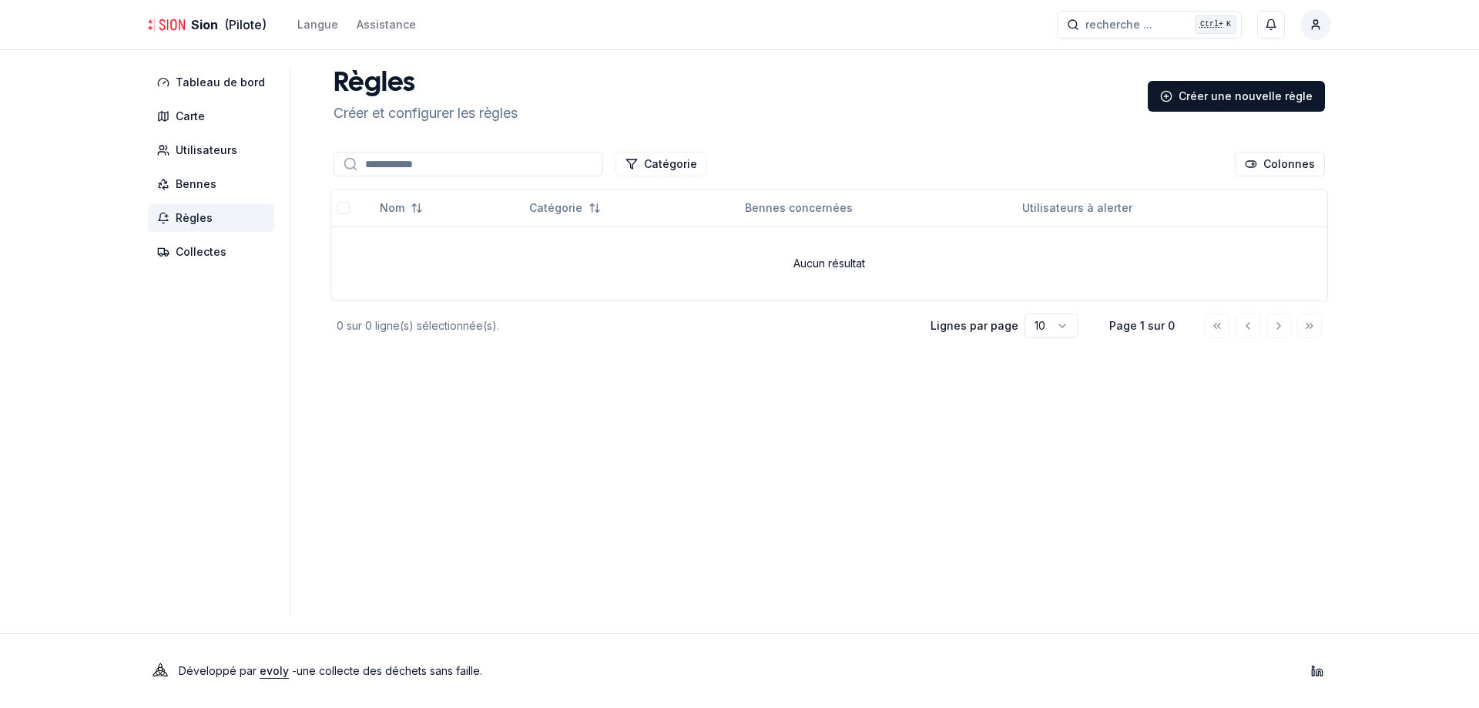
click at [219, 136] on nav "Tableau de bord Carte Utilisateurs Bennes Règles Collectes" at bounding box center [219, 167] width 142 height 197
click at [220, 92] on span "Tableau de bord" at bounding box center [211, 83] width 126 height 28
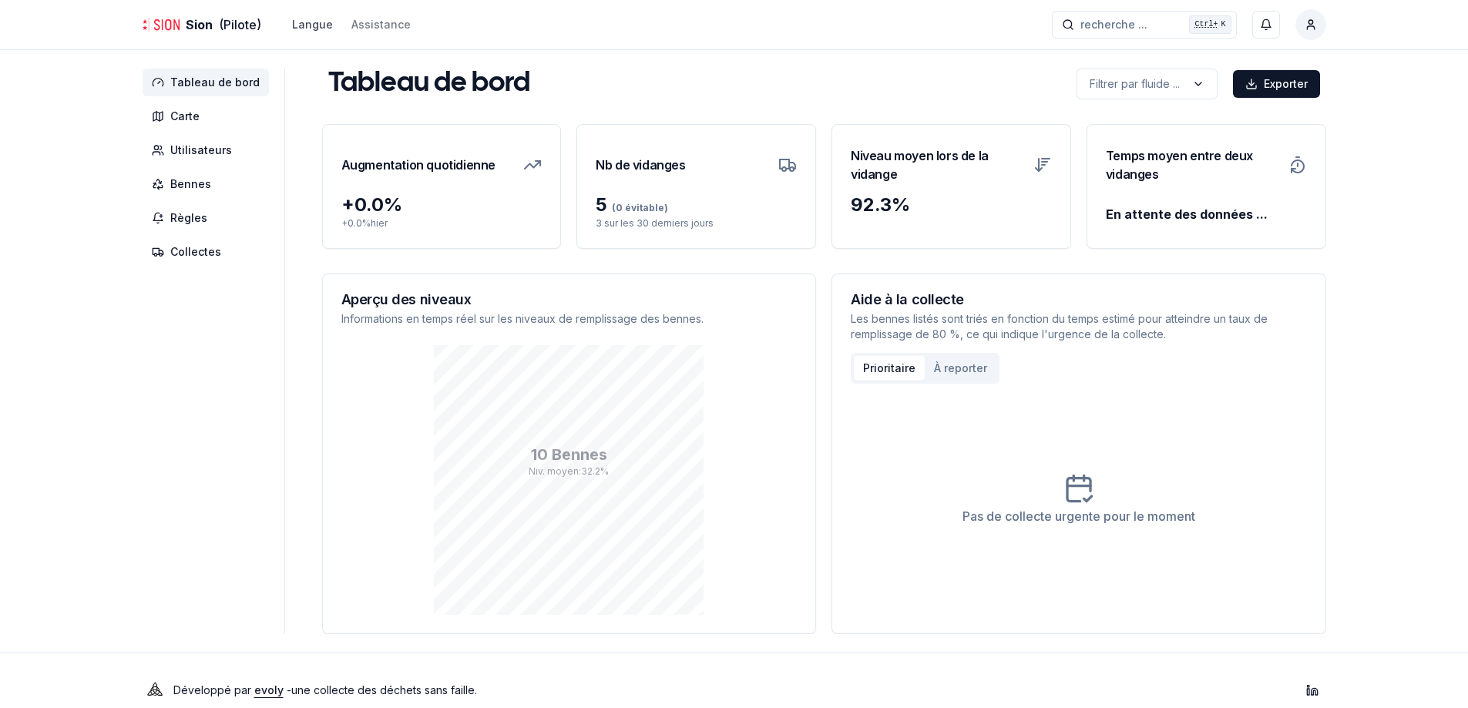
click at [304, 18] on div "Langue" at bounding box center [312, 24] width 41 height 15
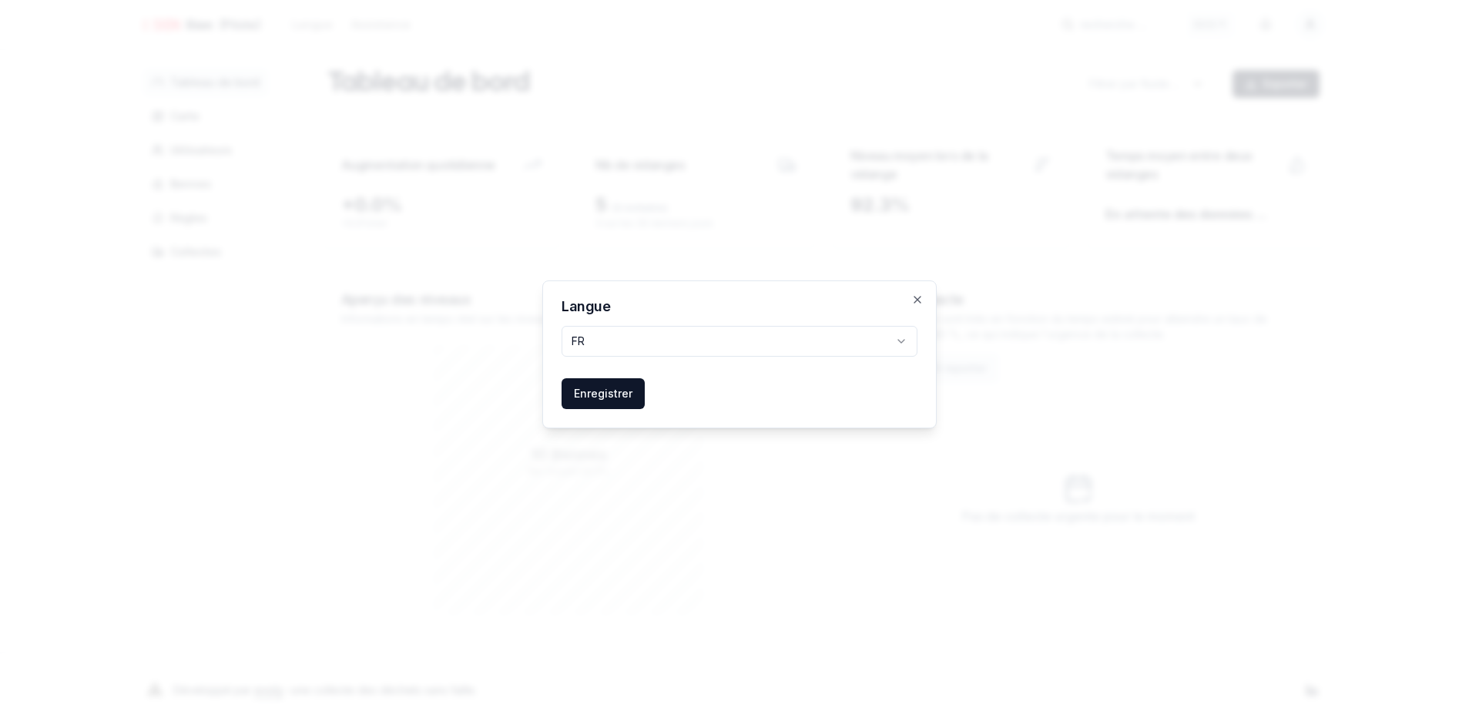
click at [744, 322] on div "Langue FR Enregistrer Close" at bounding box center [739, 354] width 395 height 148
click at [739, 345] on button "FR" at bounding box center [740, 341] width 356 height 31
click at [590, 398] on button "Enregistrer" at bounding box center [603, 393] width 83 height 31
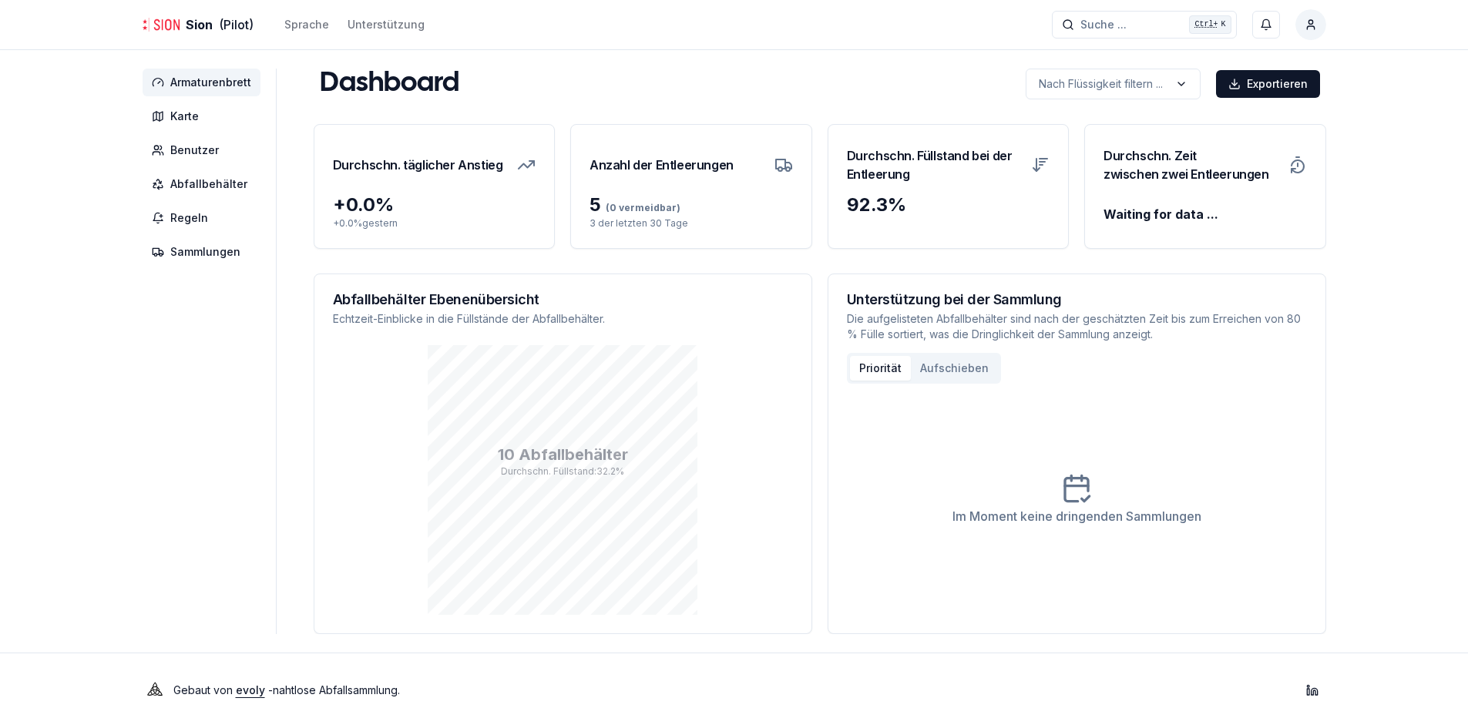
click at [1293, 163] on icon at bounding box center [1297, 165] width 18 height 18
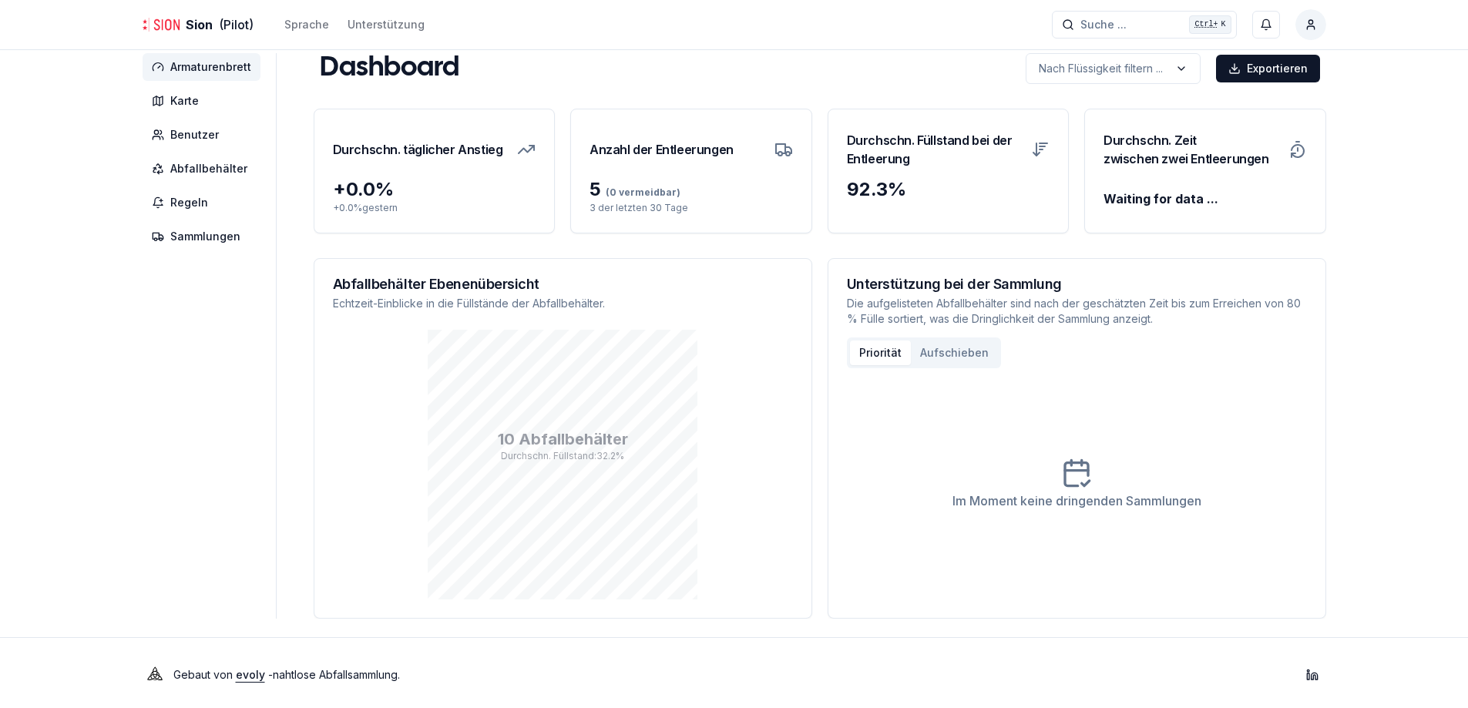
scroll to position [19, 0]
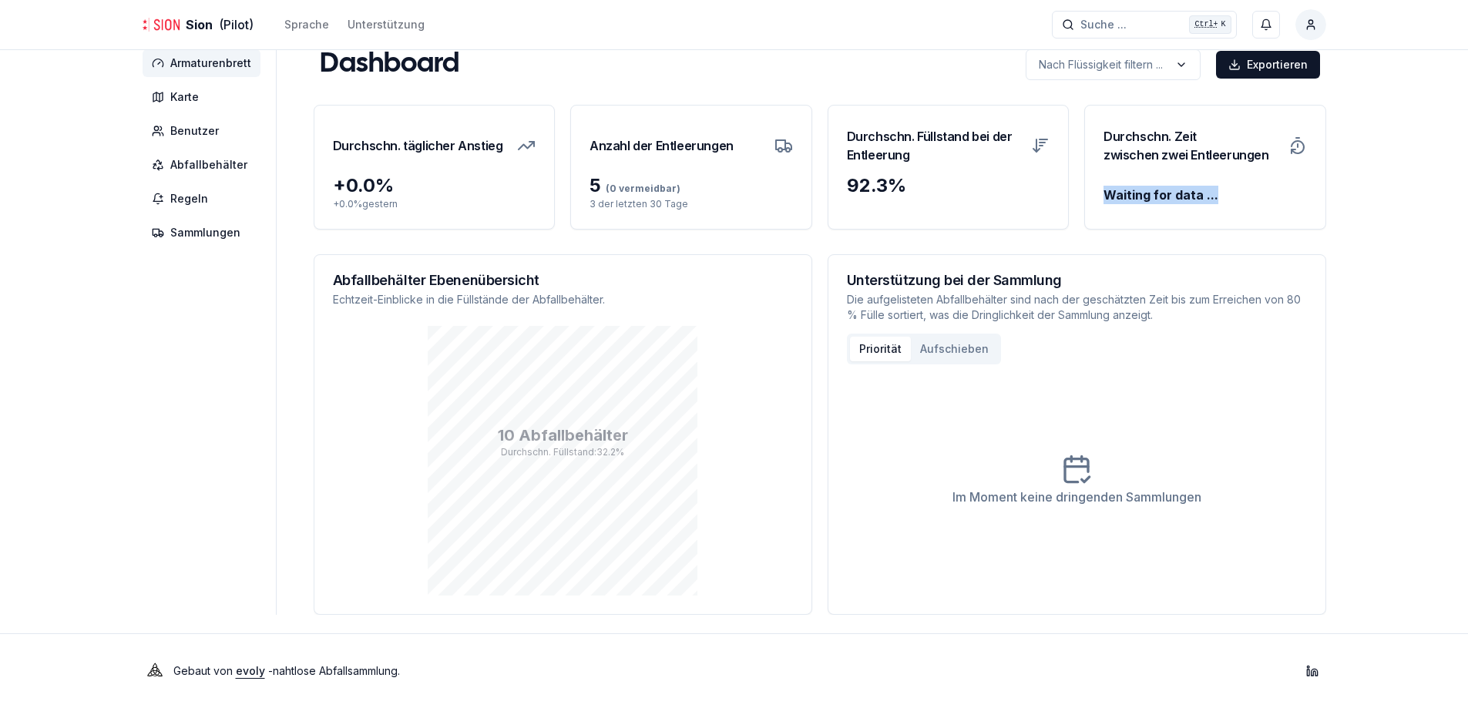
drag, startPoint x: 1102, startPoint y: 190, endPoint x: 1231, endPoint y: 206, distance: 130.4
click at [1231, 206] on div "Waiting for data ..." at bounding box center [1205, 197] width 240 height 49
click at [200, 227] on span "Sammlungen" at bounding box center [205, 232] width 70 height 15
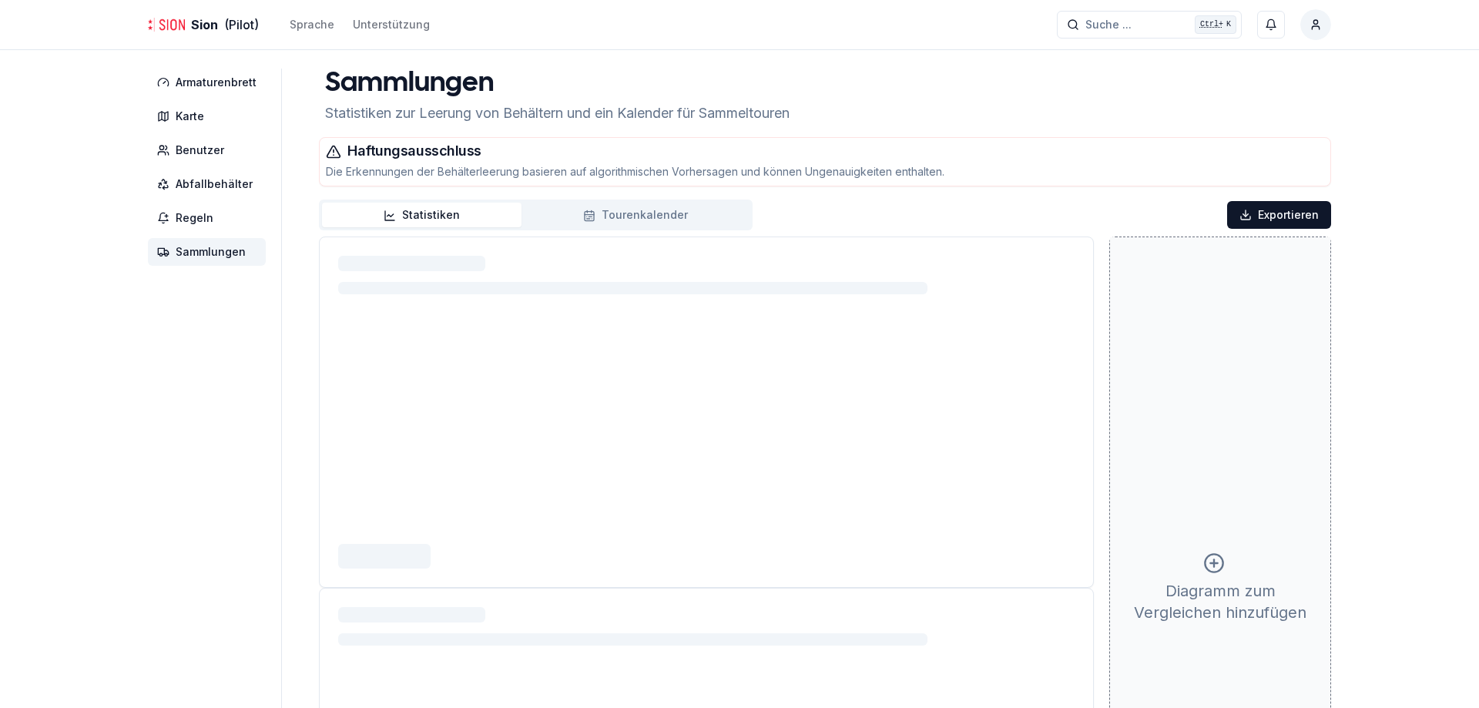
click at [438, 210] on button "Statistiken" at bounding box center [422, 215] width 200 height 25
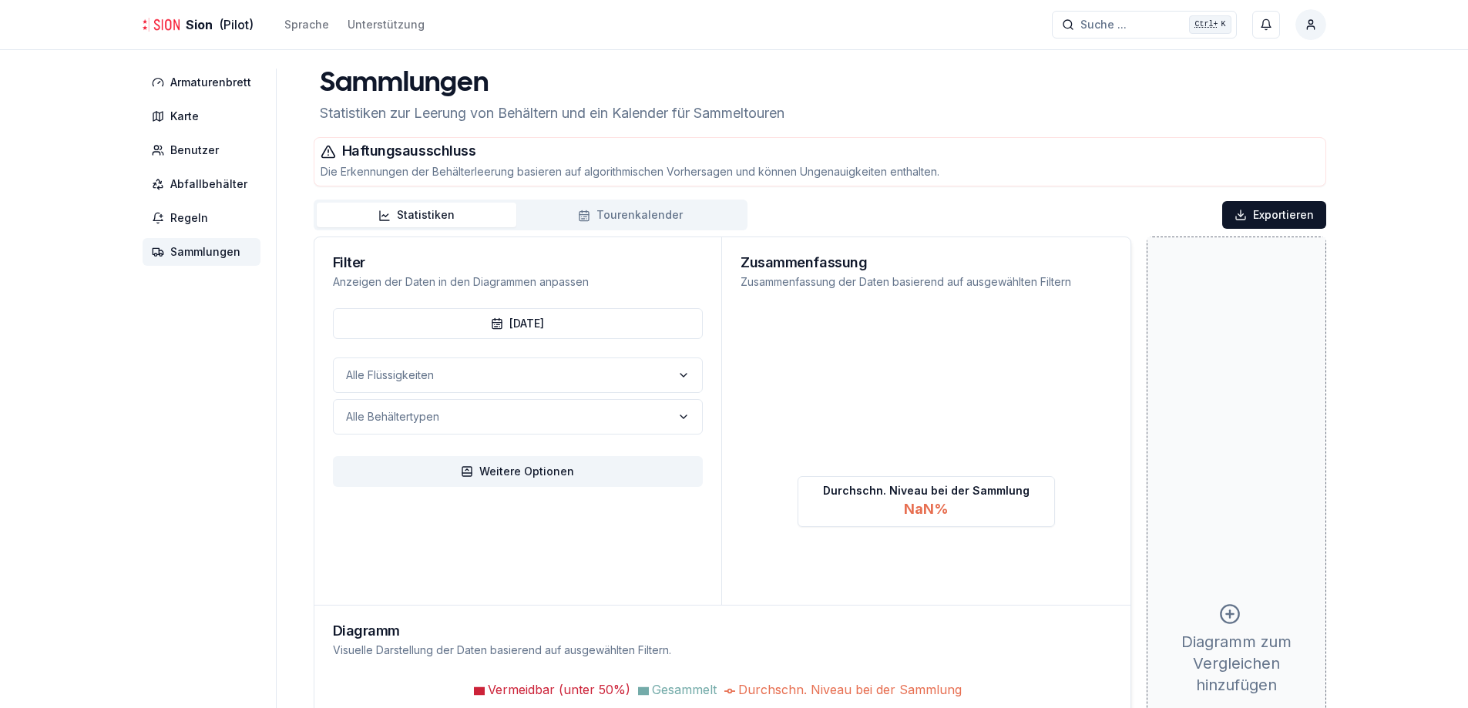
click at [569, 221] on button "Tourenkalender" at bounding box center [630, 215] width 228 height 25
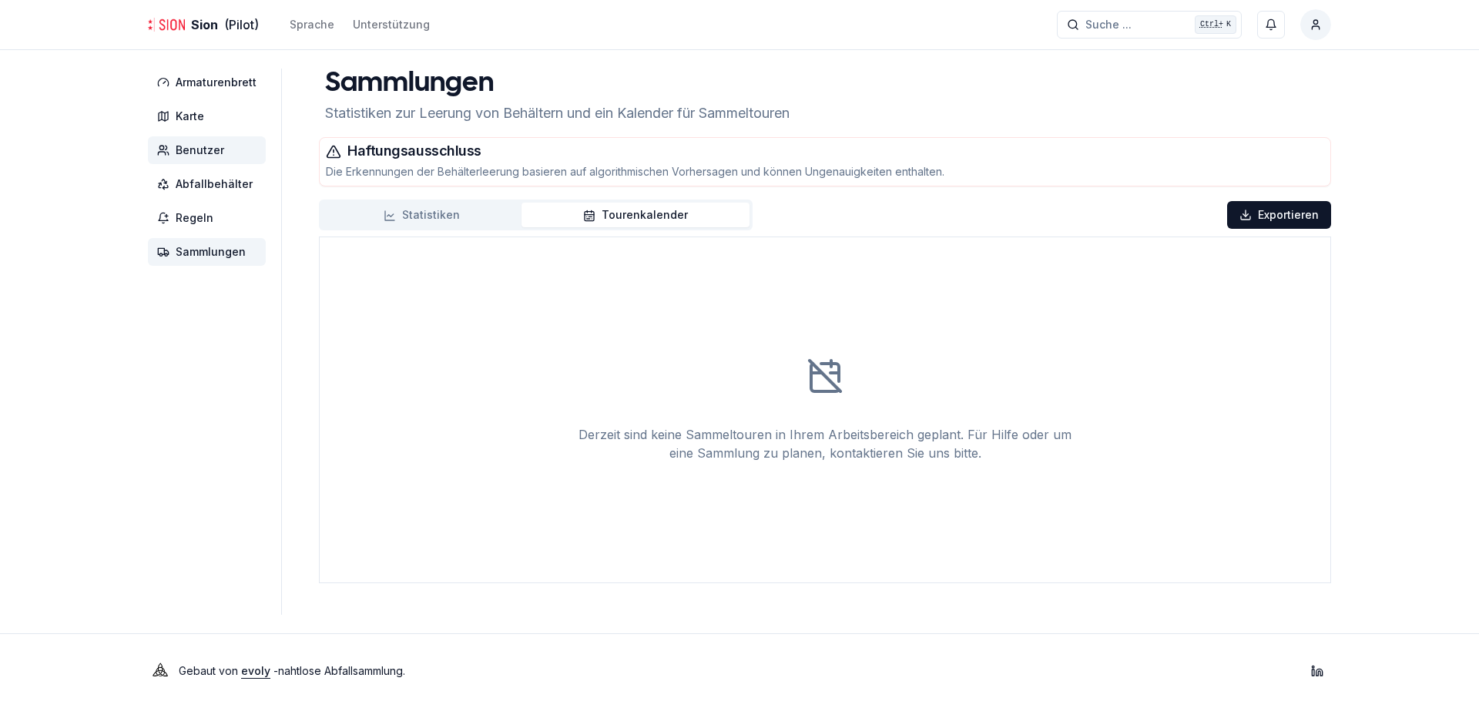
click at [180, 151] on span "Benutzer" at bounding box center [200, 150] width 49 height 15
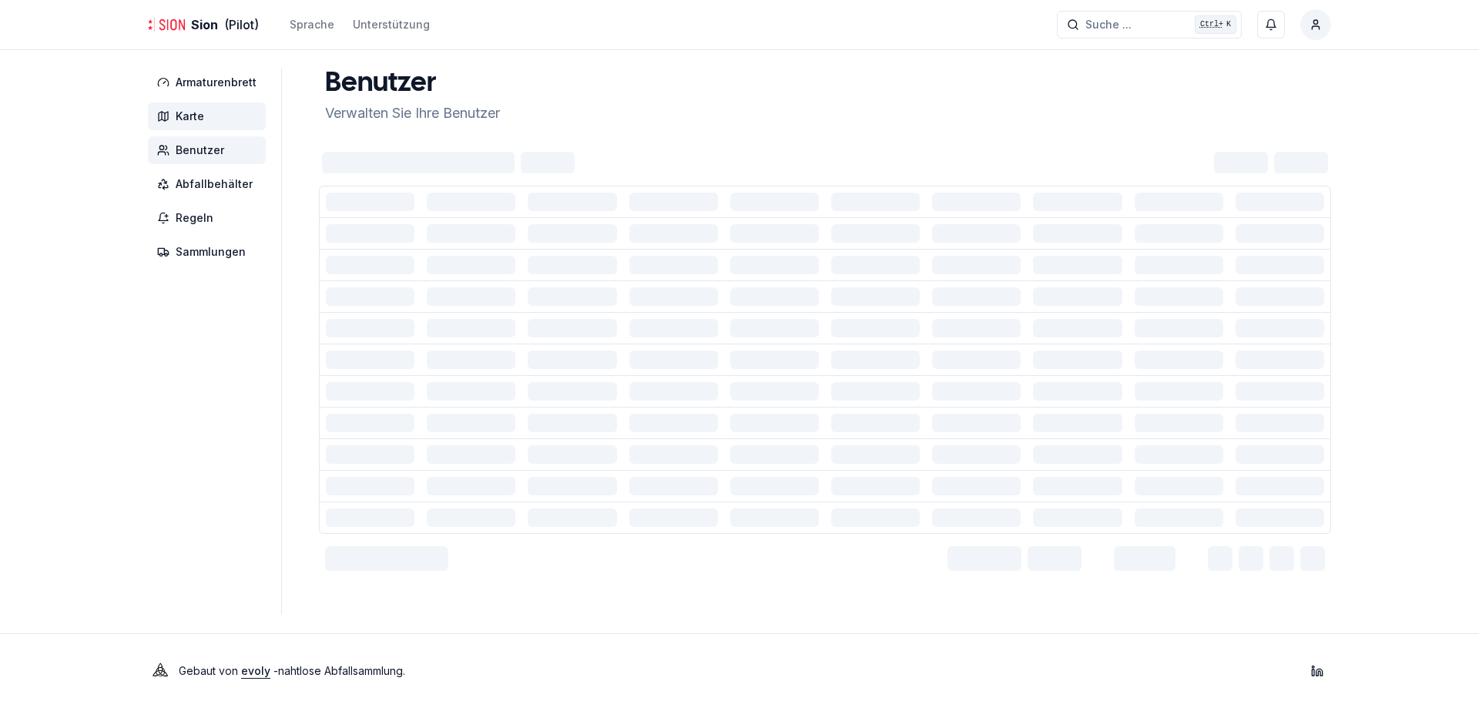
click at [185, 117] on span "Karte" at bounding box center [190, 116] width 29 height 15
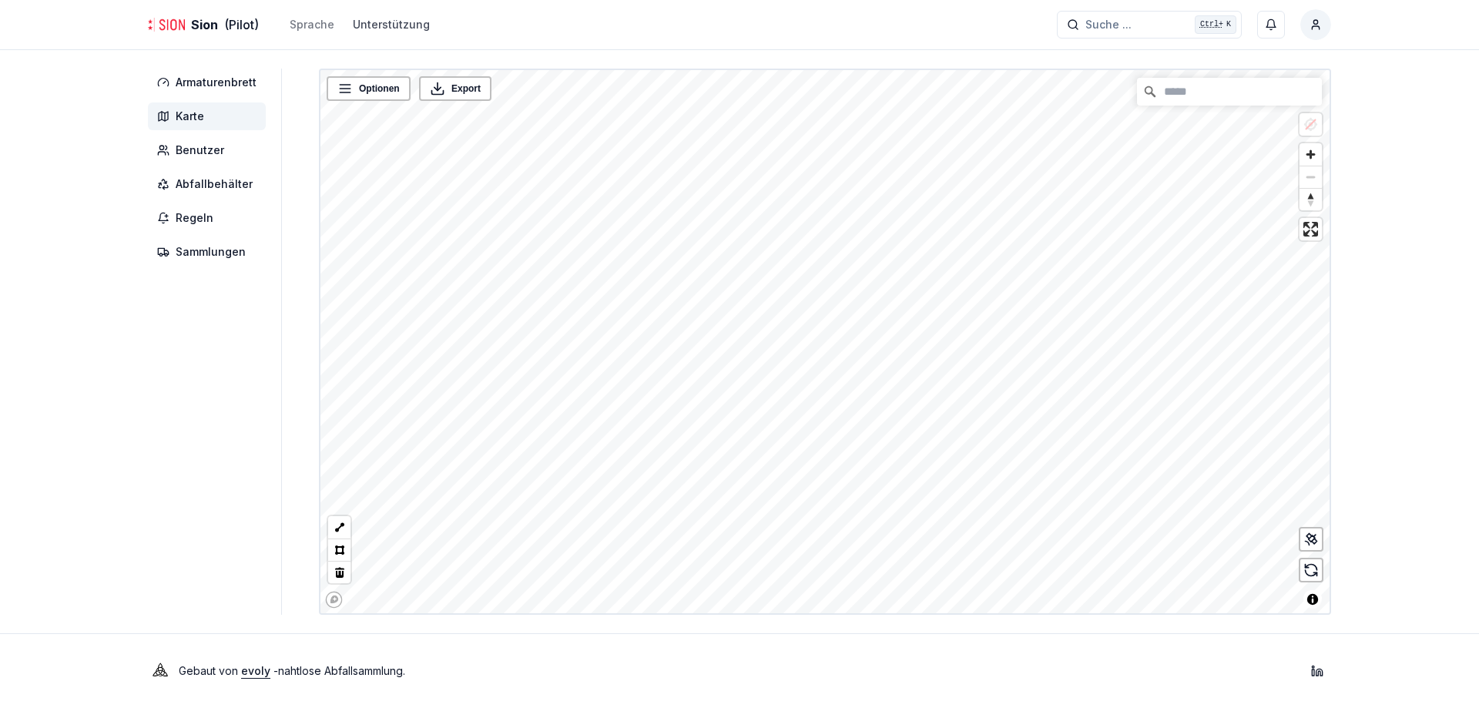
click at [405, 30] on link "Unterstützung" at bounding box center [391, 24] width 77 height 18
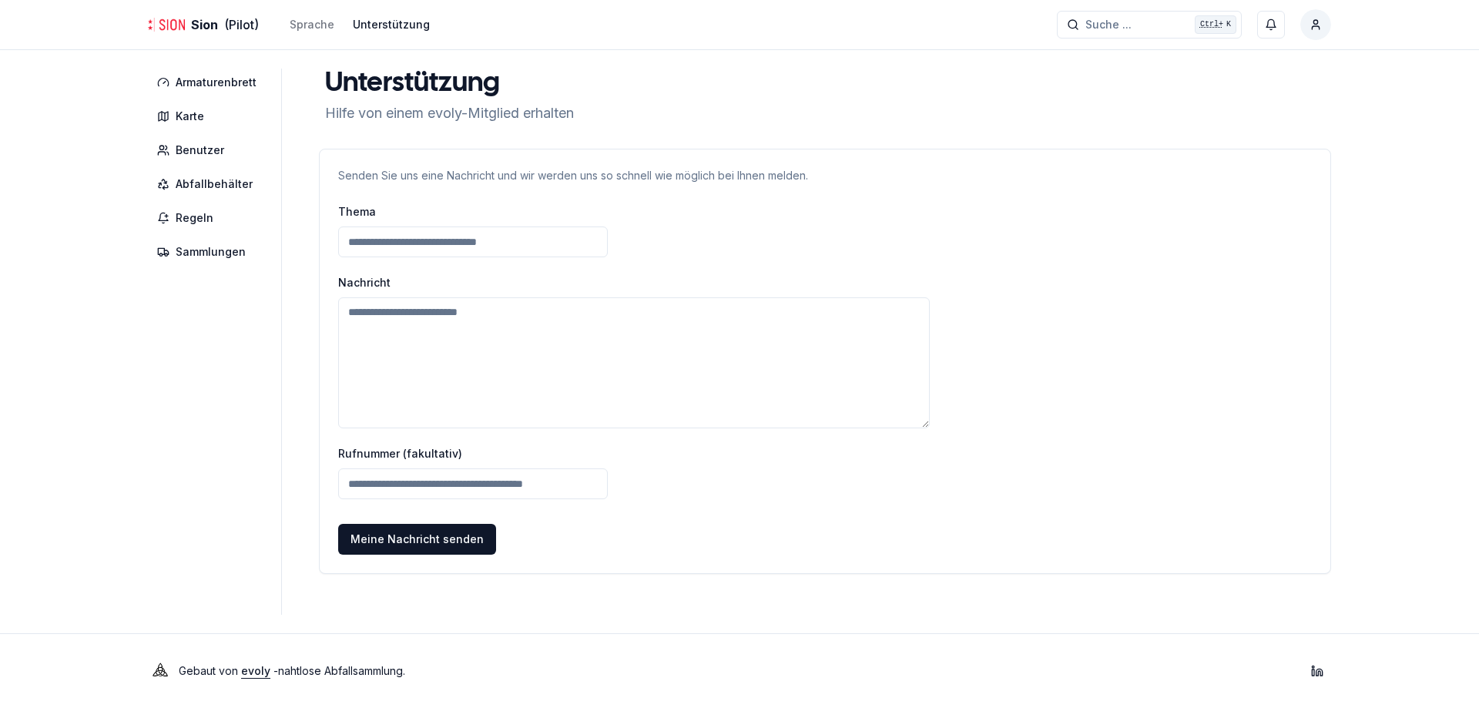
click at [298, 12] on div "Sion (Pilot) Sprache Unterstützung Suche ... Suche ... Ctrl+ K [PERSON_NAME]" at bounding box center [739, 24] width 1233 height 49
click at [315, 23] on div "Sprache" at bounding box center [312, 24] width 45 height 15
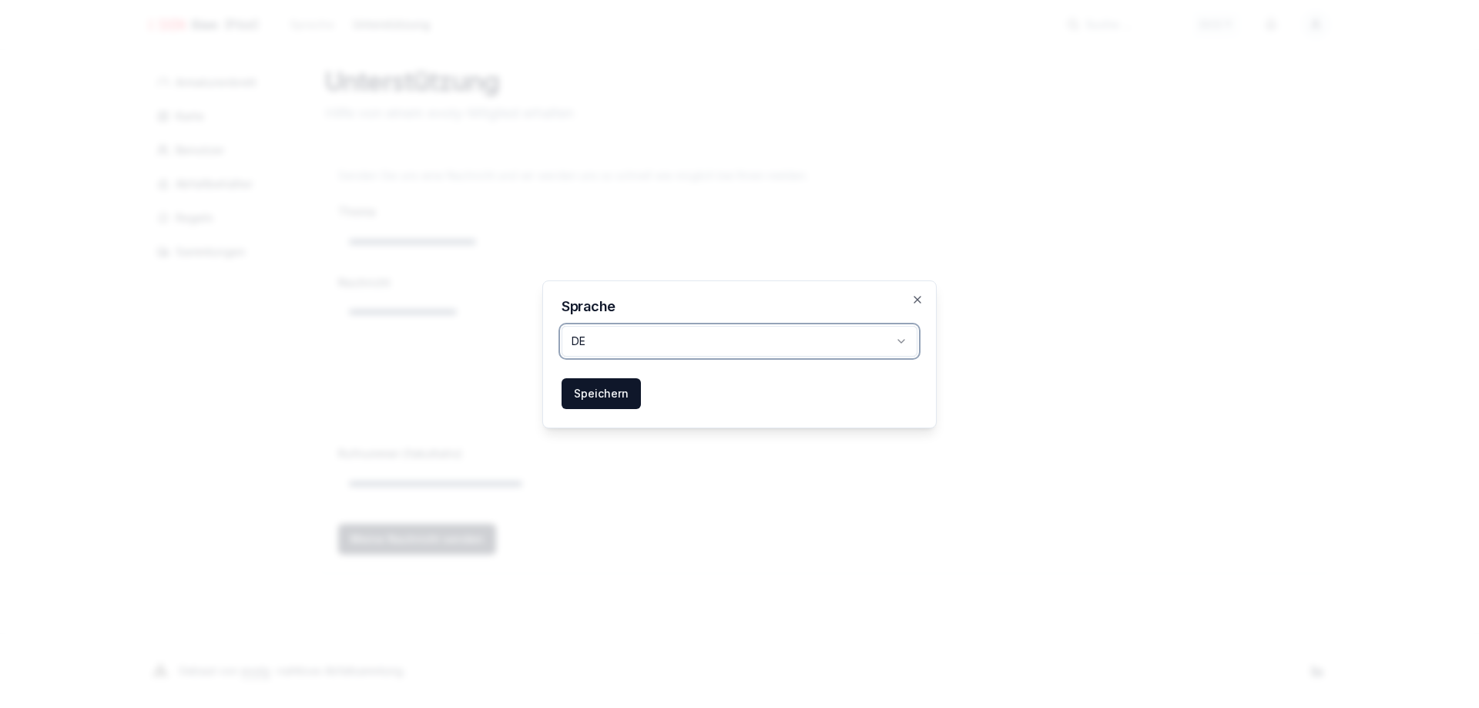
click at [632, 344] on button "DE" at bounding box center [740, 341] width 356 height 31
click at [606, 397] on button "Speichern" at bounding box center [601, 393] width 79 height 31
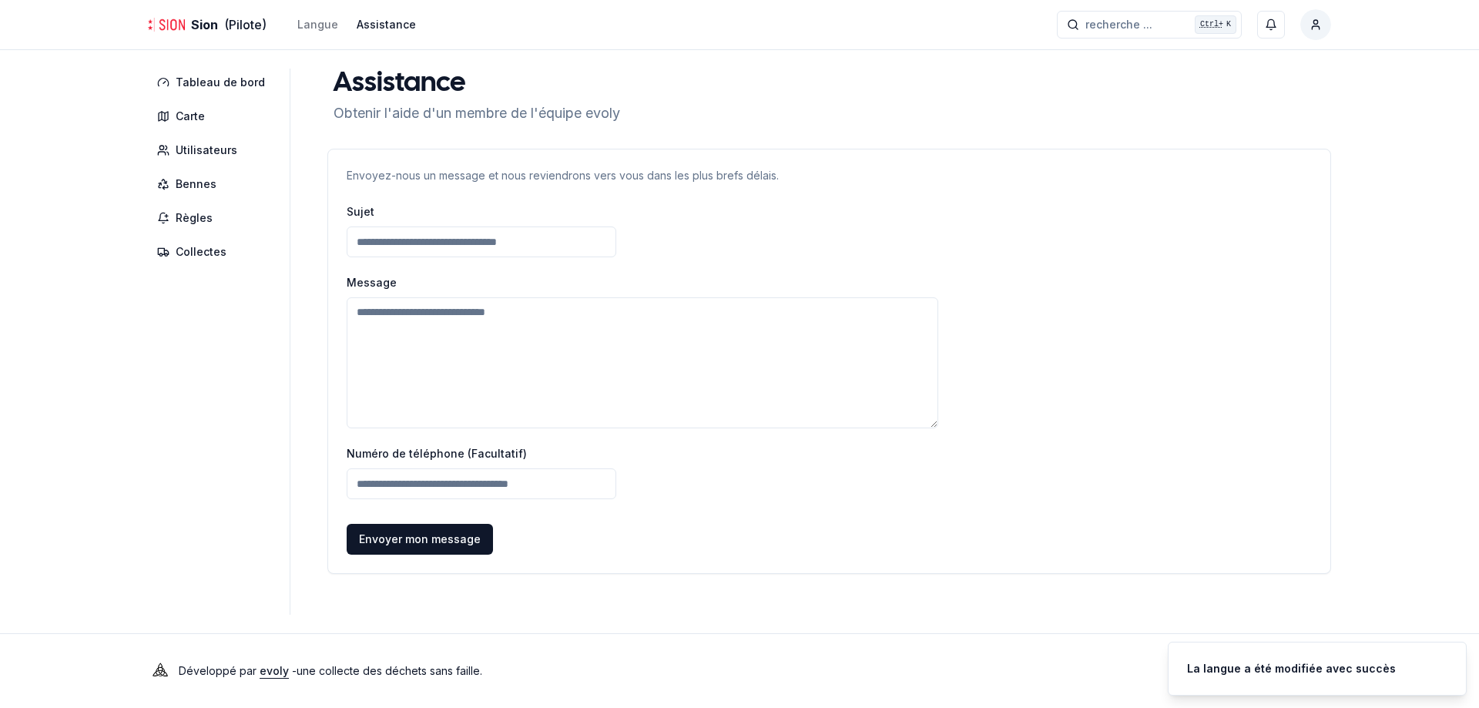
click at [413, 242] on input at bounding box center [482, 242] width 270 height 31
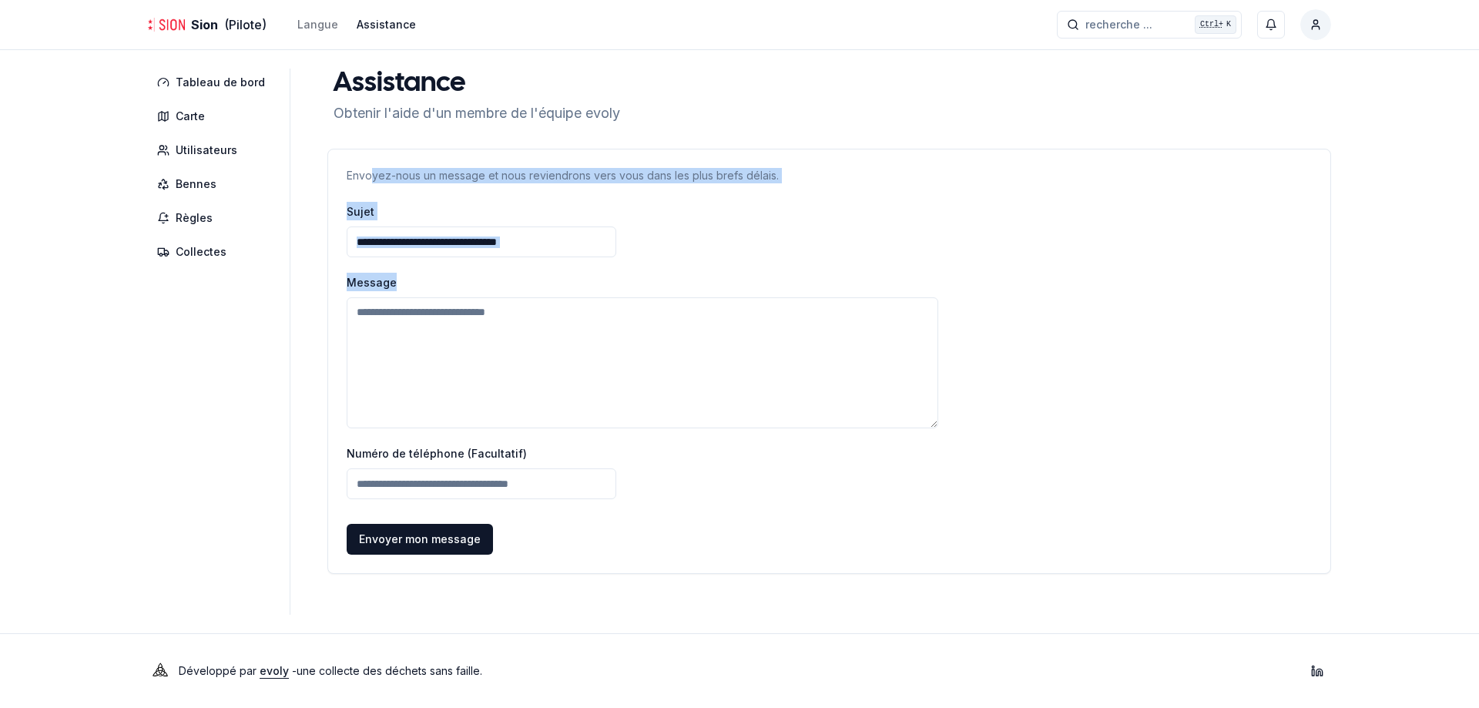
drag, startPoint x: 366, startPoint y: 170, endPoint x: 712, endPoint y: 217, distance: 349.1
click at [712, 217] on div "Envoyez-nous un message et nous reviendrons vers vous dans les plus brefs délai…" at bounding box center [829, 361] width 1004 height 425
click at [514, 251] on input at bounding box center [482, 242] width 270 height 31
click at [514, 250] on input at bounding box center [482, 242] width 270 height 31
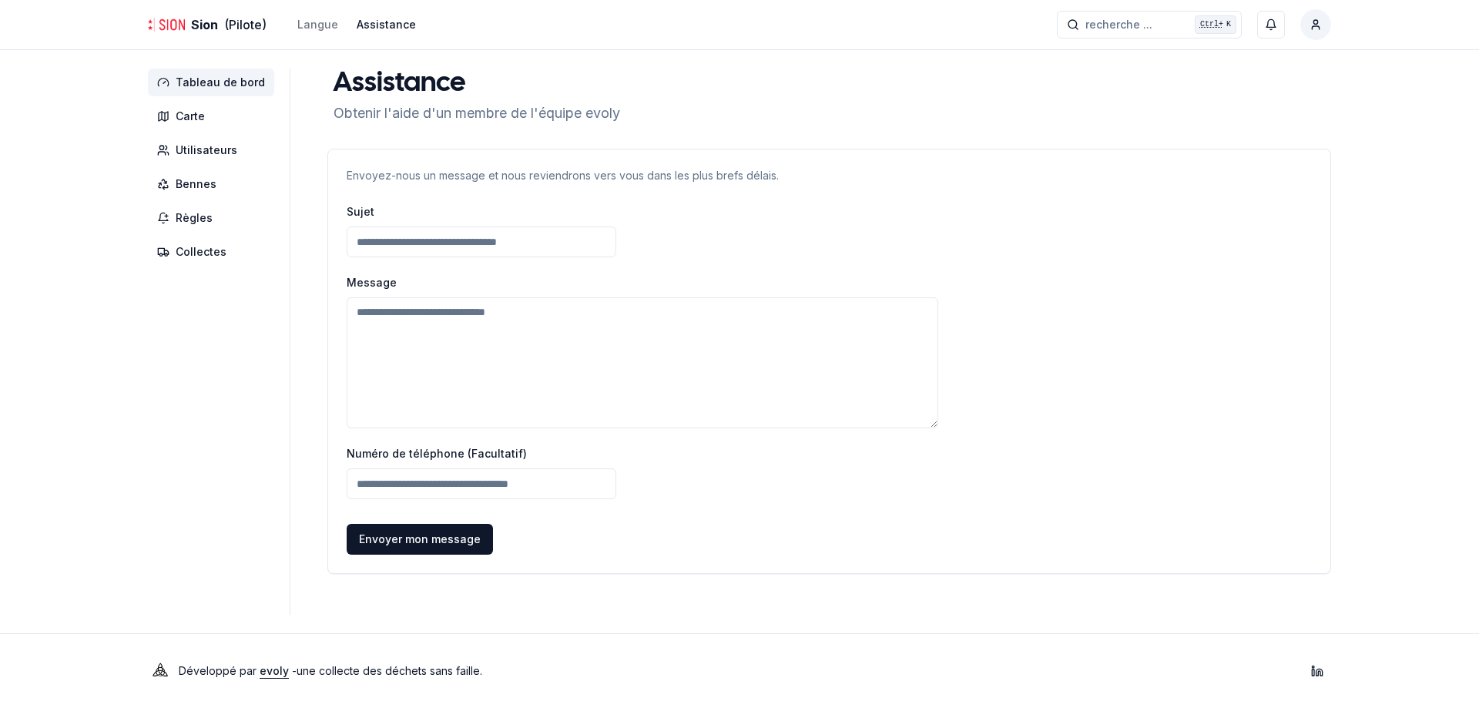
click at [209, 86] on span "Tableau de bord" at bounding box center [220, 82] width 89 height 15
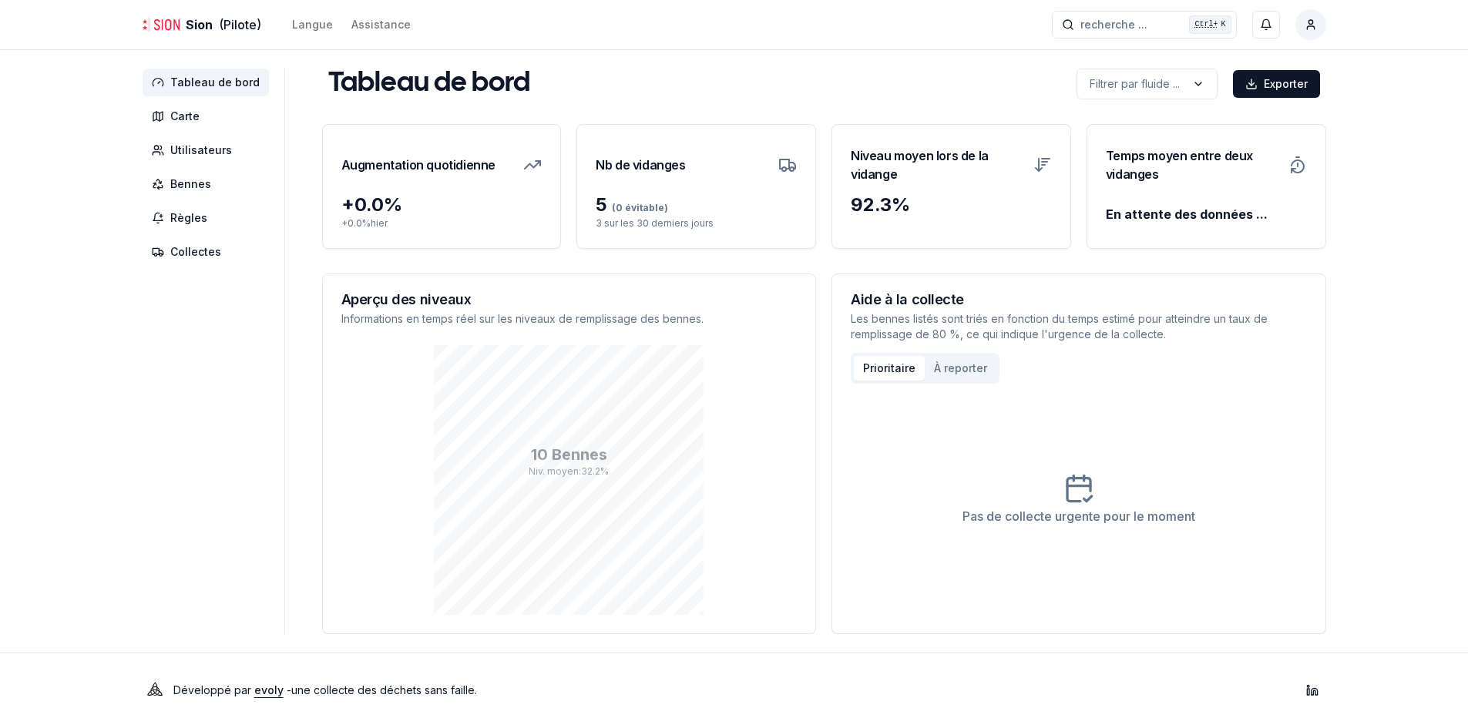
click at [942, 372] on button "À reporter" at bounding box center [961, 368] width 72 height 25
click at [885, 361] on button "Prioritaire" at bounding box center [889, 368] width 71 height 25
click at [938, 361] on button "À reporter" at bounding box center [961, 368] width 72 height 25
click at [868, 358] on button "Prioritaire" at bounding box center [889, 368] width 71 height 25
